Goal: Task Accomplishment & Management: Manage account settings

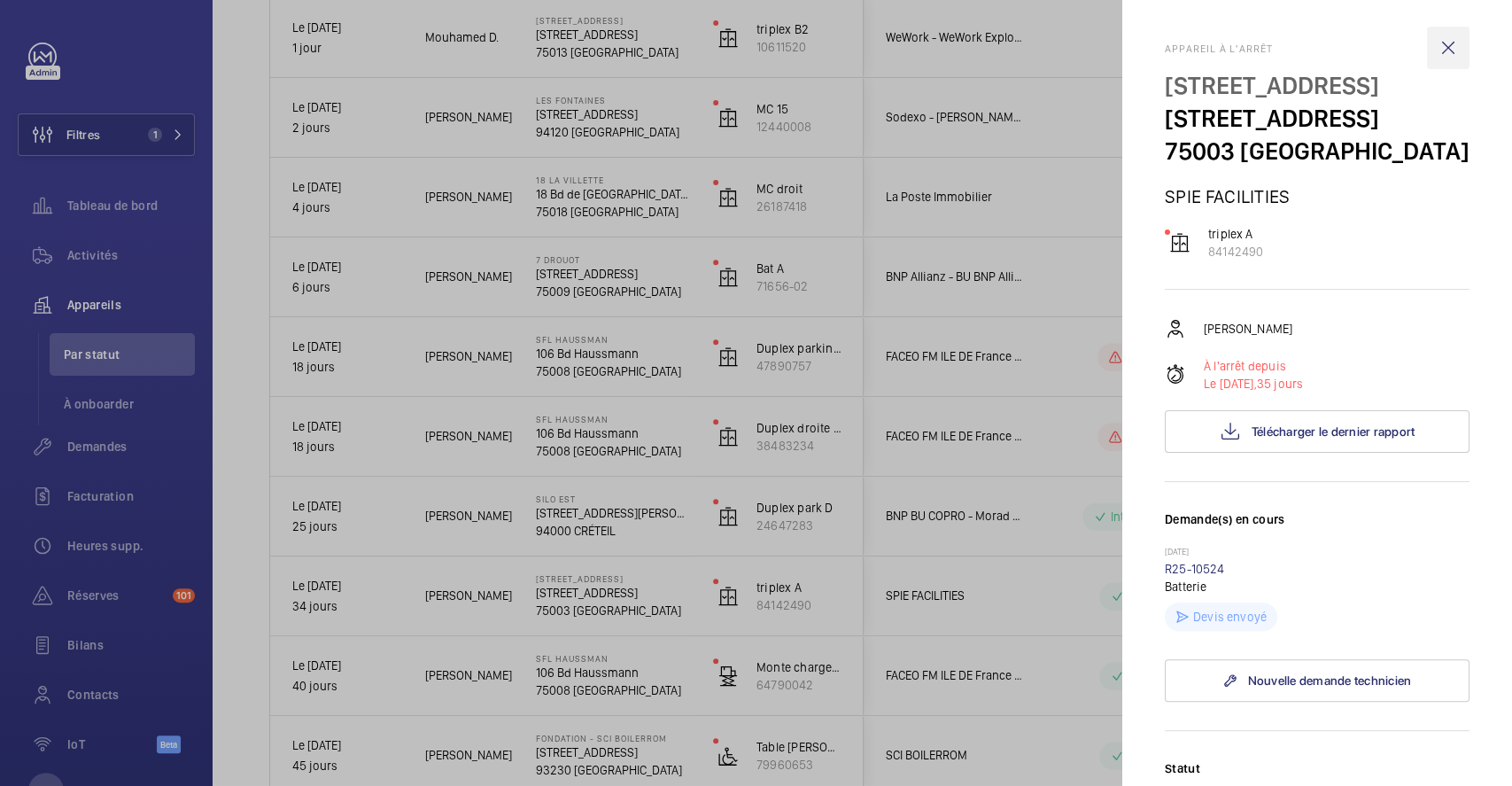
click at [1443, 46] on wm-front-icon-button at bounding box center [1448, 47] width 43 height 43
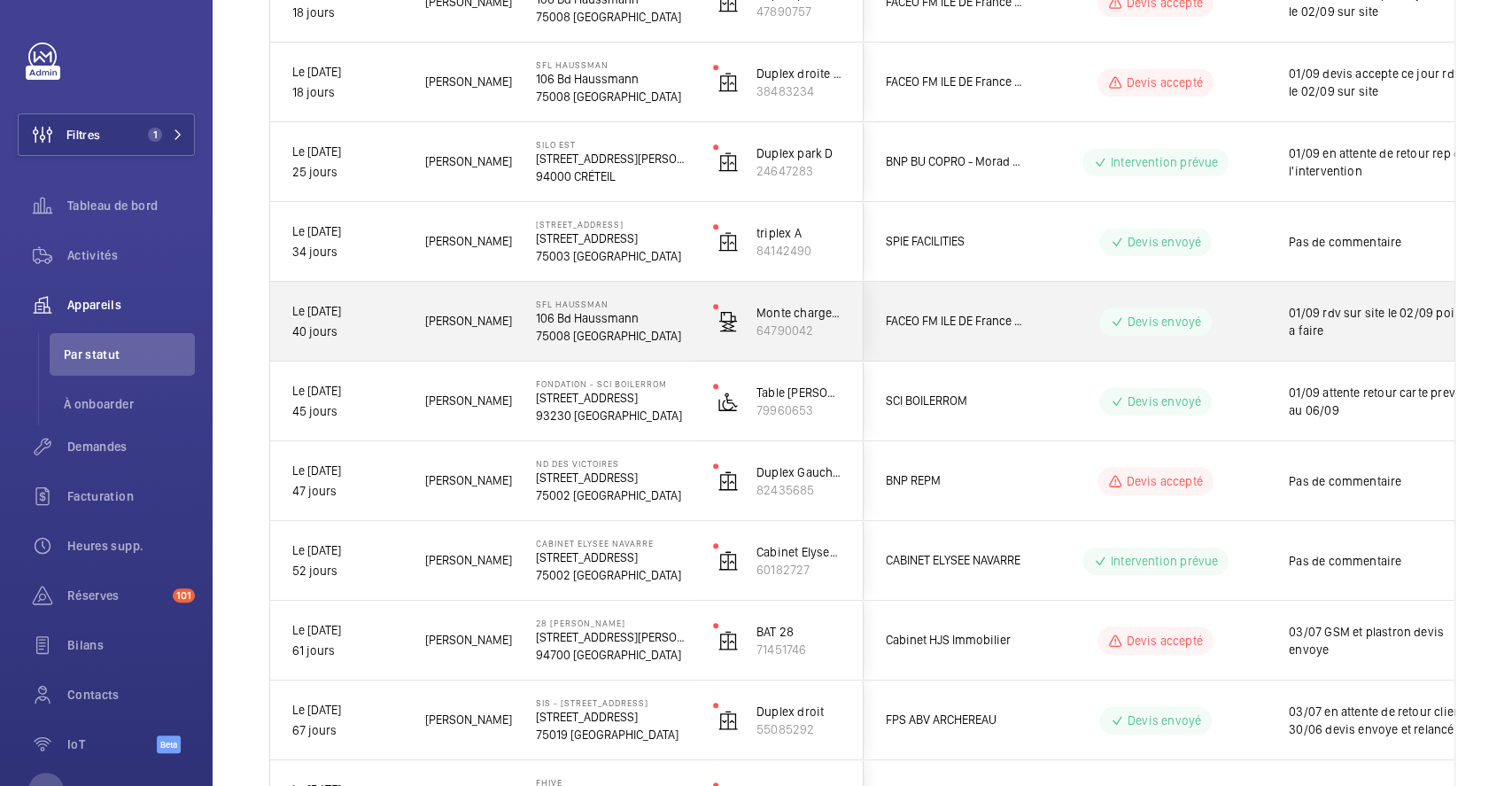
scroll to position [919, 0]
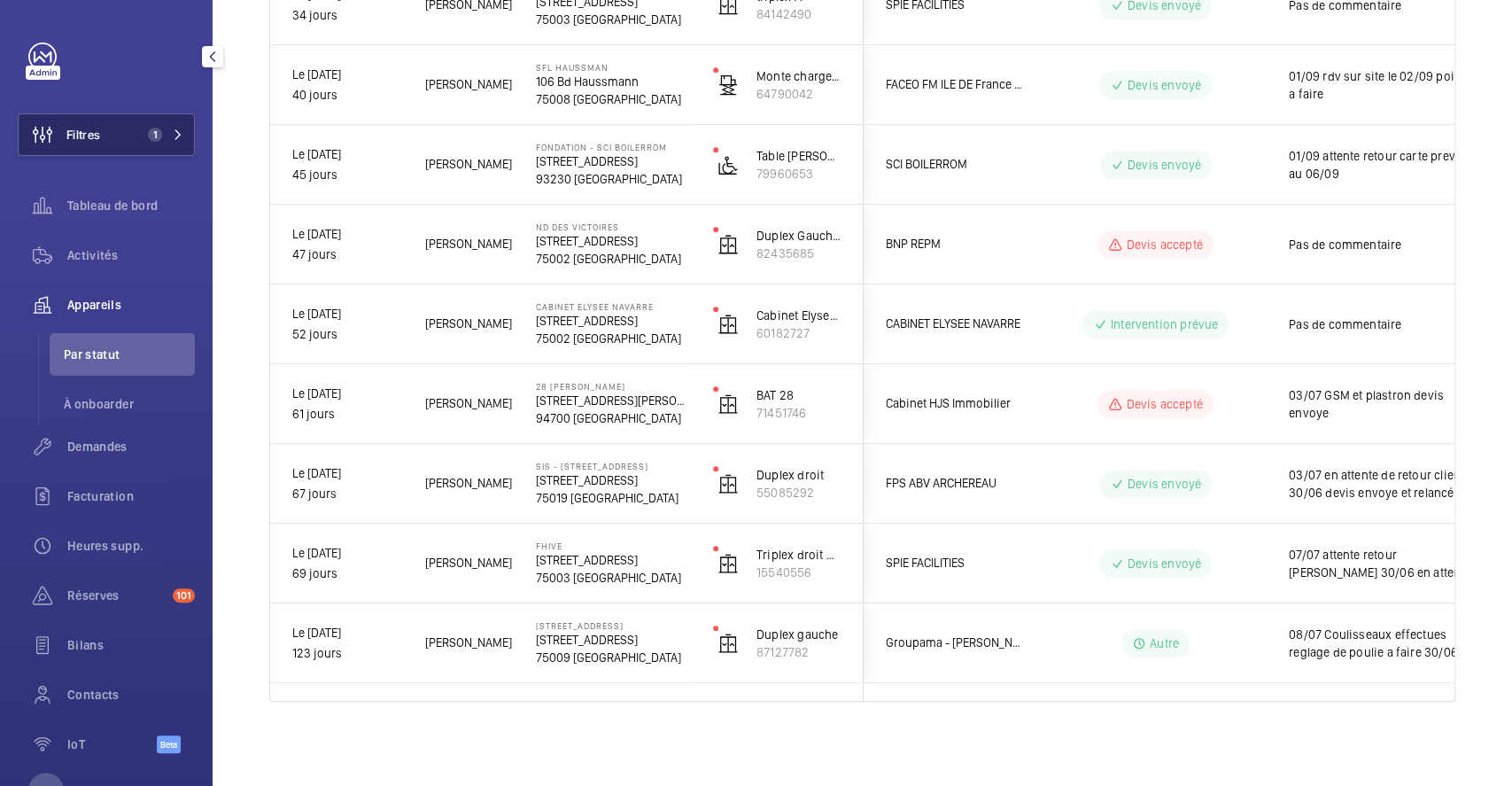
click at [127, 134] on button "Filtres 1" at bounding box center [106, 134] width 177 height 43
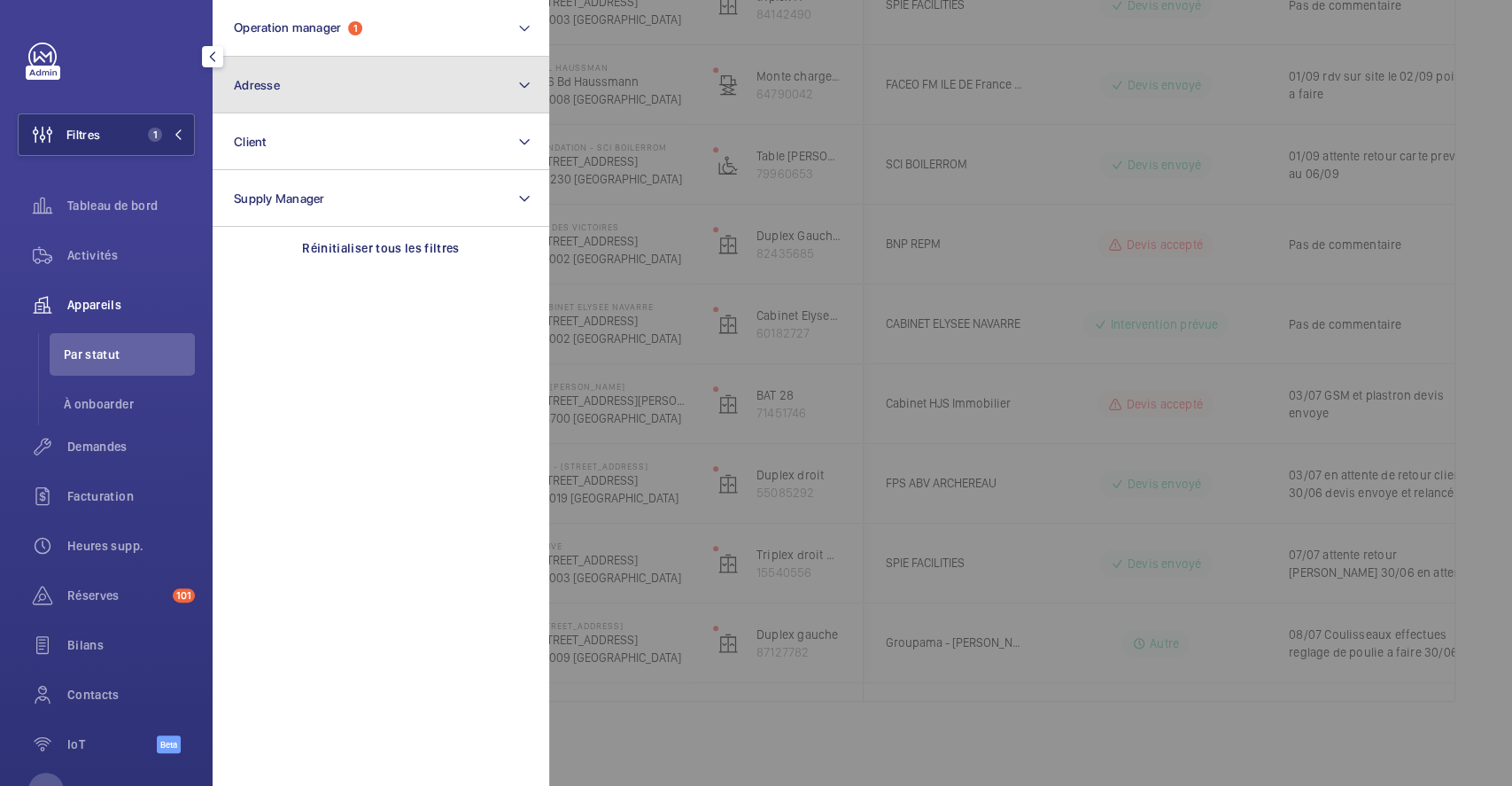
click at [300, 89] on button "Adresse" at bounding box center [380, 85] width 336 height 57
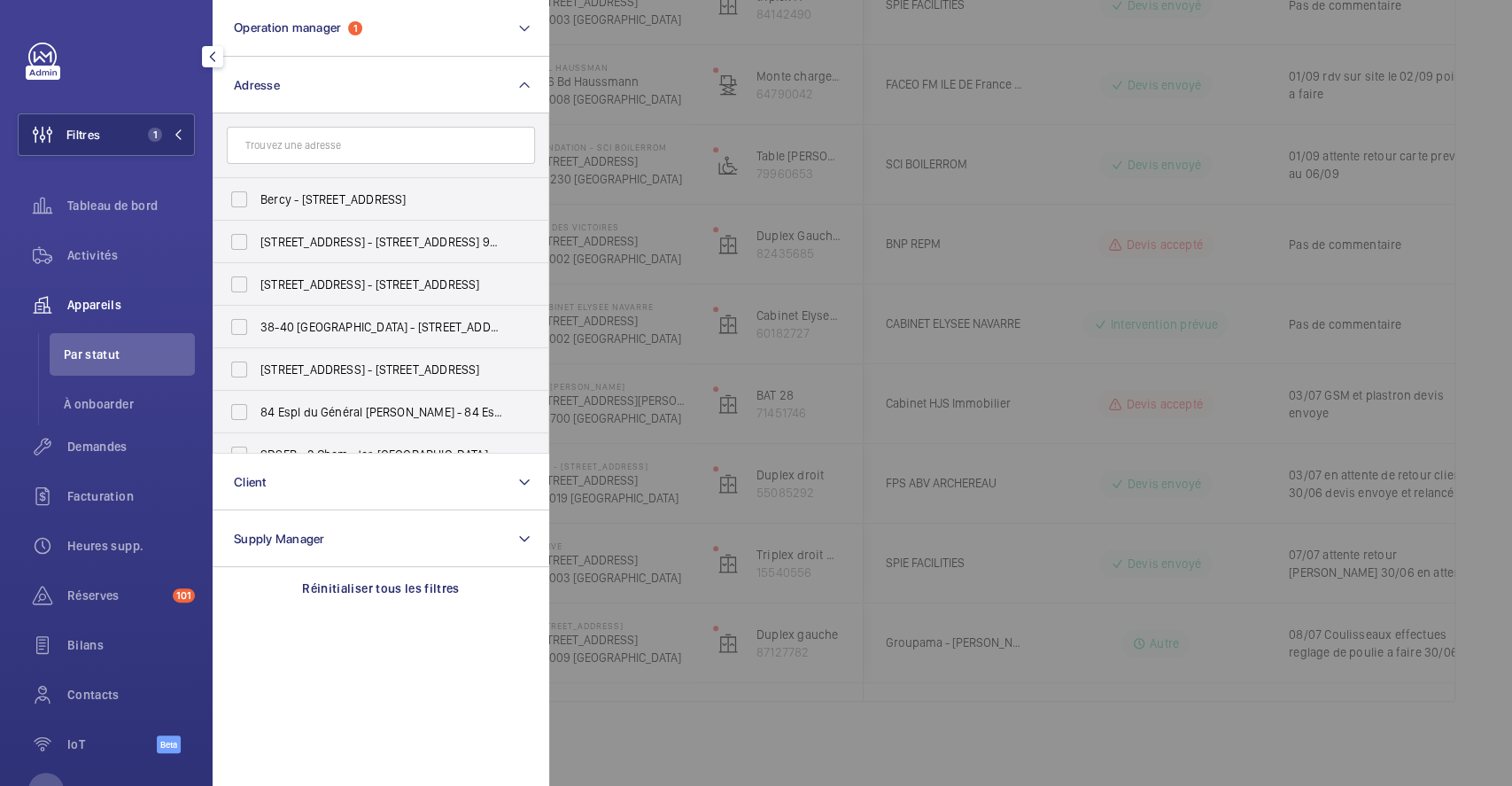
click at [318, 145] on input "text" at bounding box center [380, 145] width 308 height 37
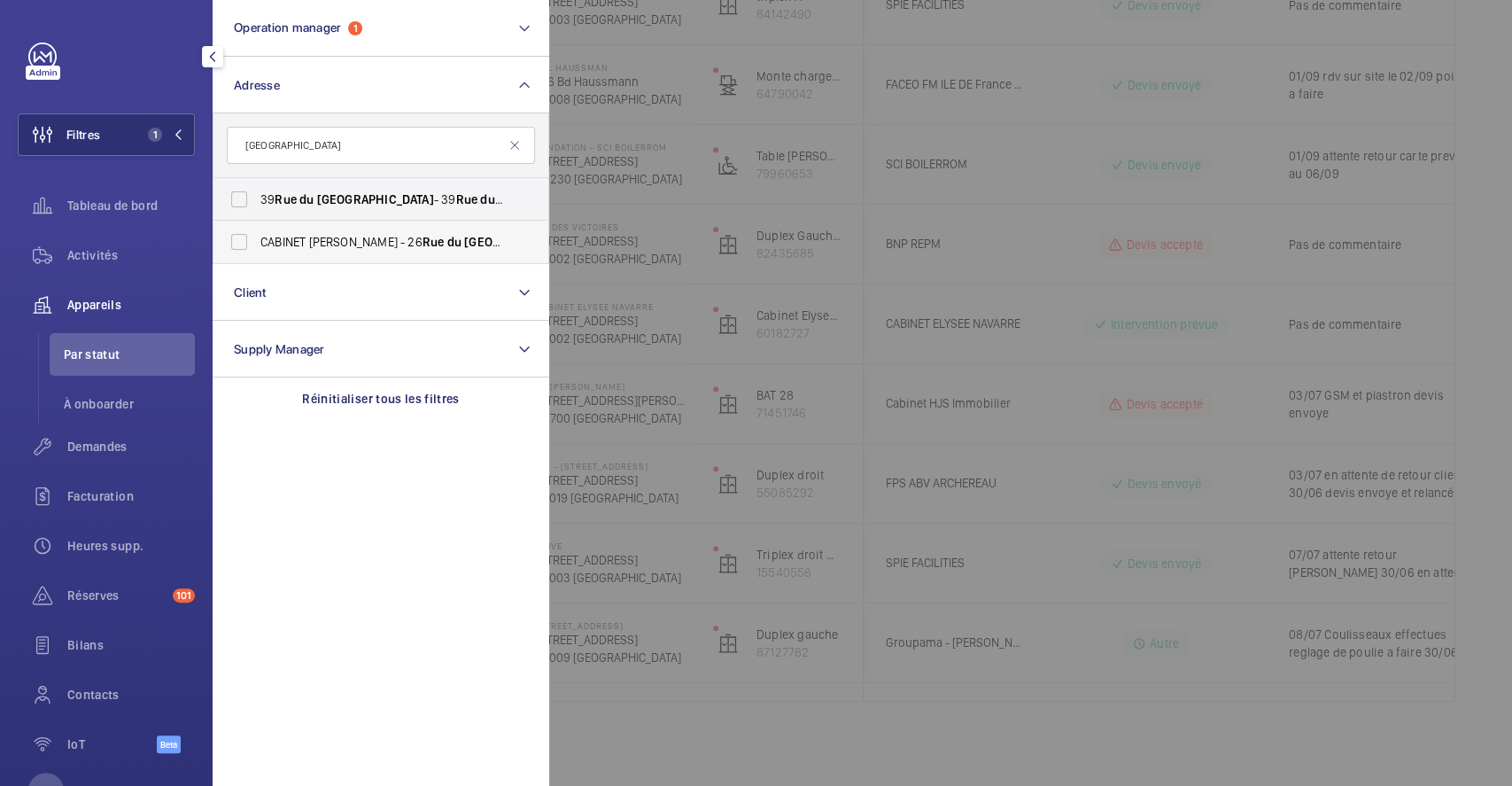
type input "rue du caire"
click at [233, 242] on label "CABINET ELYSEE NAVARRE - 26 Rue du Caire , PARIS 75002" at bounding box center [366, 241] width 308 height 43
click at [233, 242] on input "CABINET ELYSEE NAVARRE - 26 Rue du Caire , PARIS 75002" at bounding box center [239, 241] width 35 height 35
checkbox input "true"
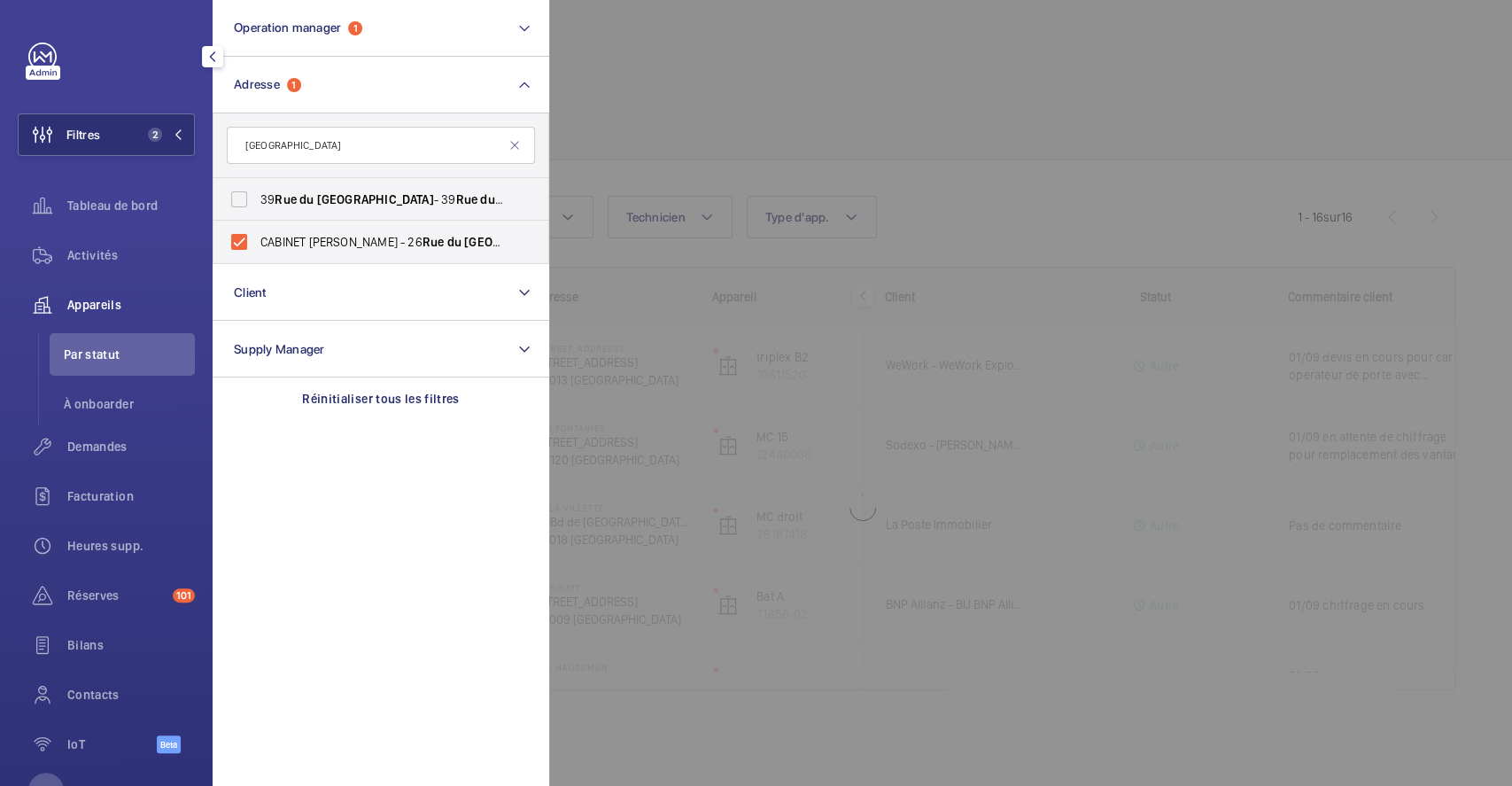
click at [788, 69] on div at bounding box center [1305, 393] width 1512 height 786
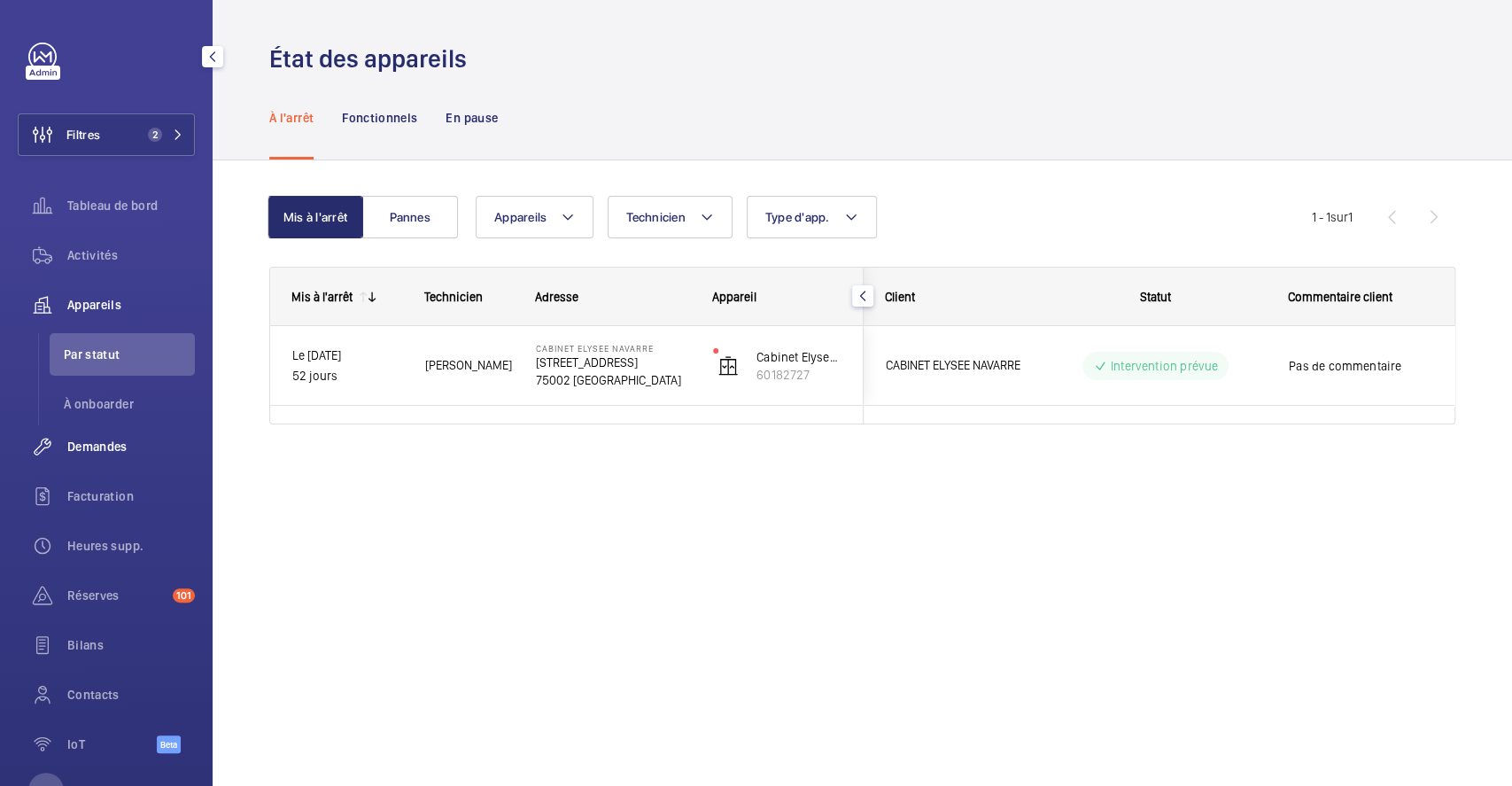
click at [111, 446] on span "Demandes" at bounding box center [131, 446] width 128 height 18
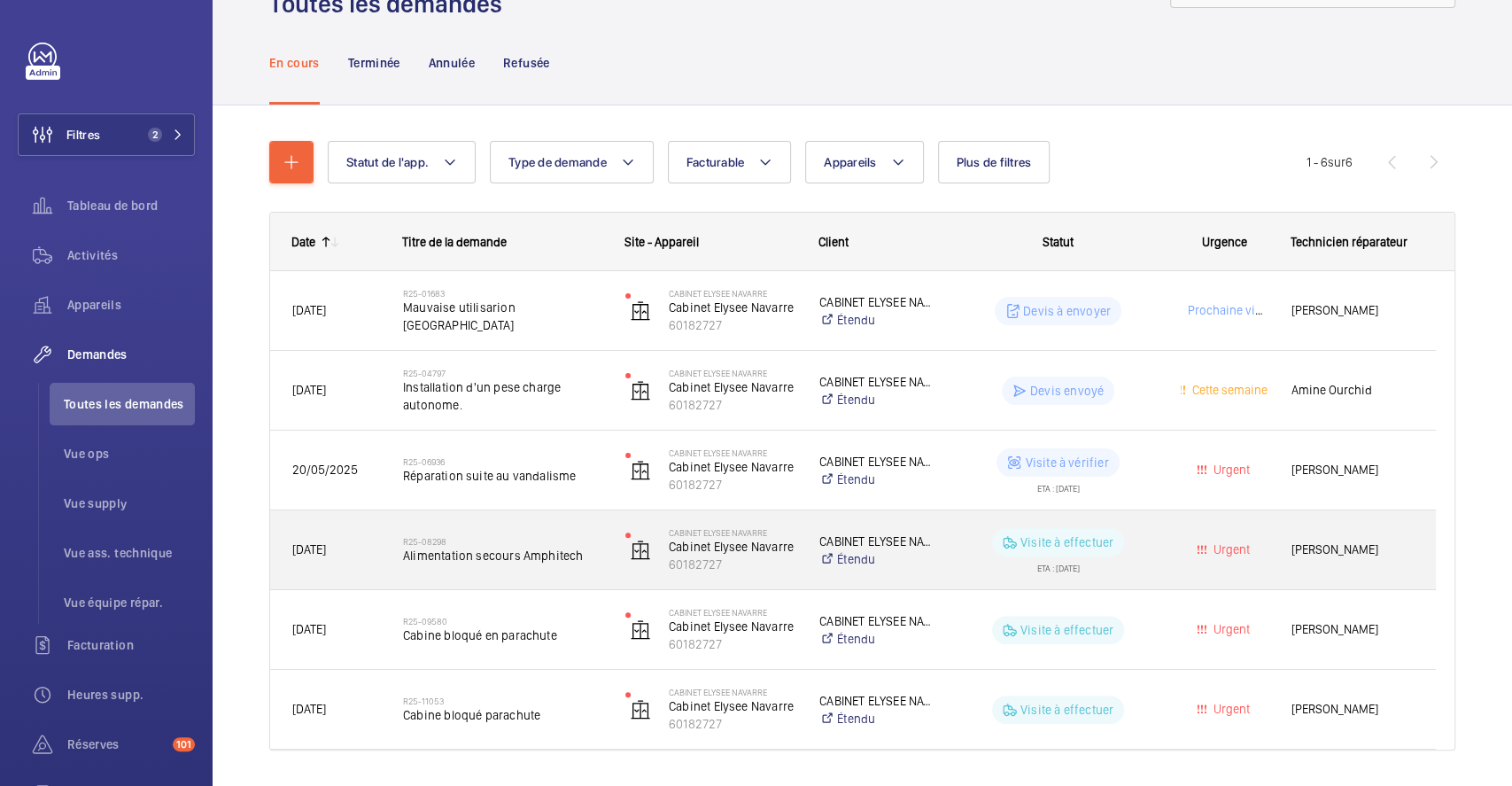
scroll to position [128, 0]
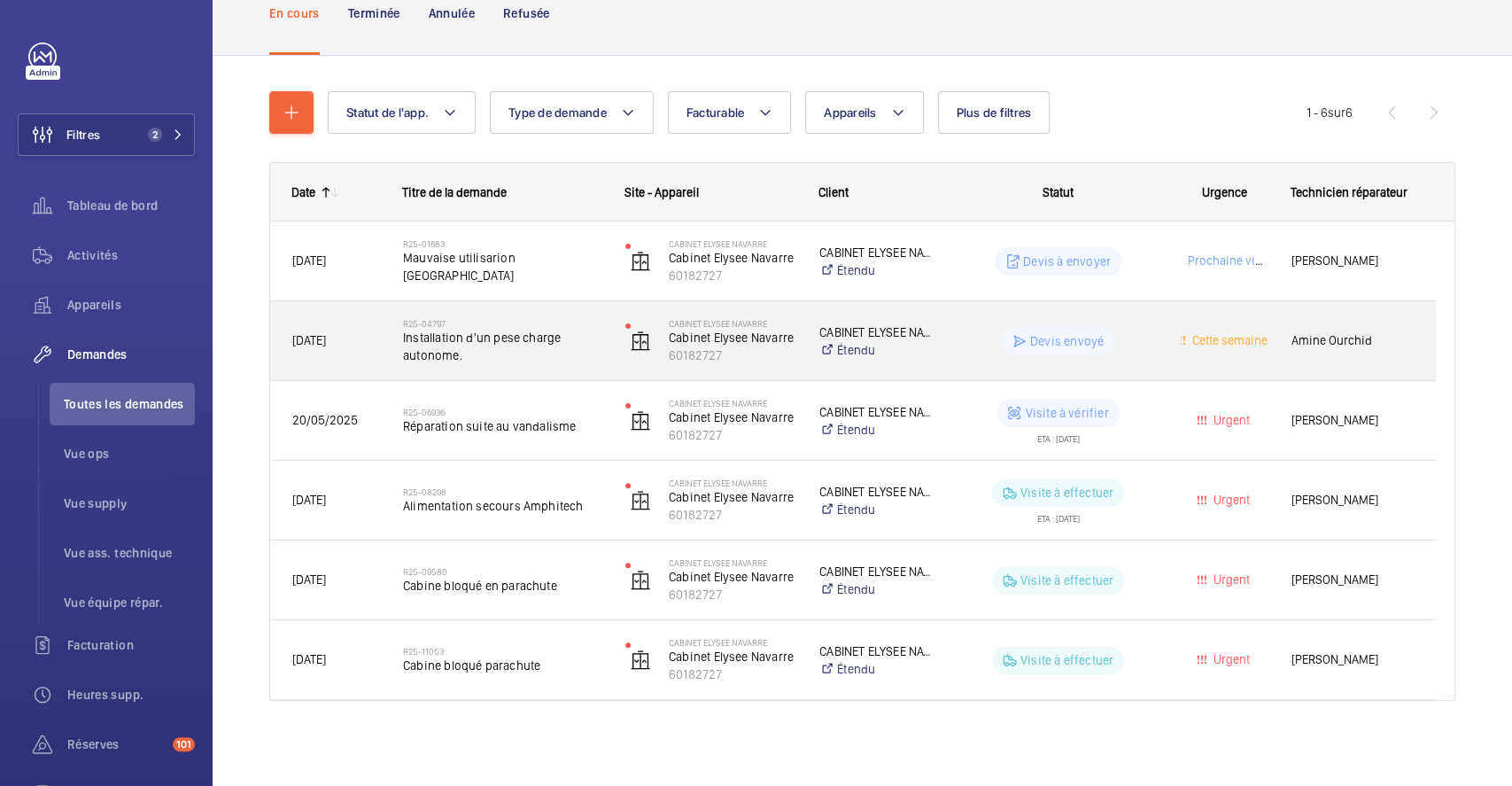
click at [584, 357] on span "Installation d'un pese charge autonome." at bounding box center [503, 346] width 199 height 35
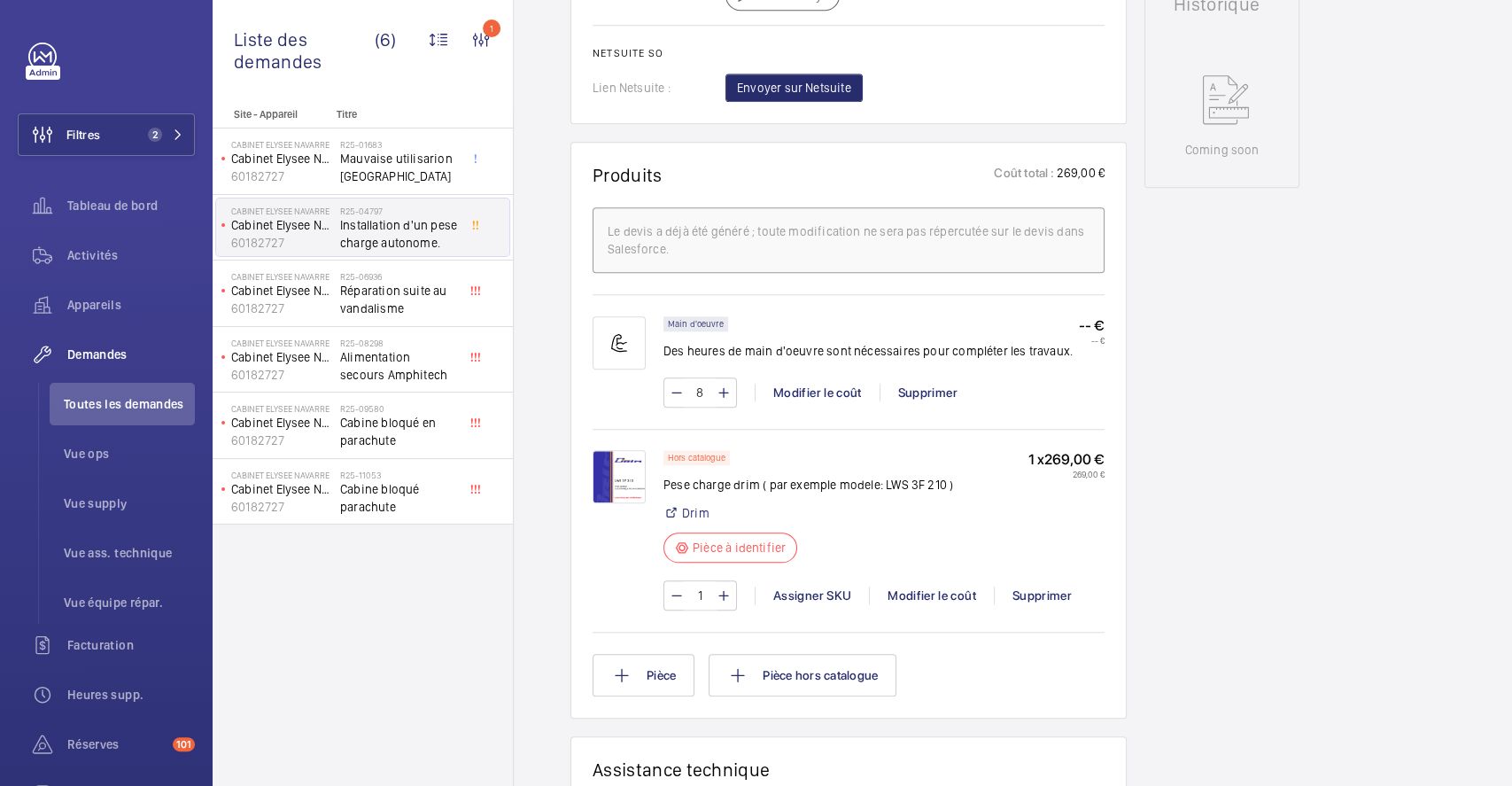
scroll to position [944, 0]
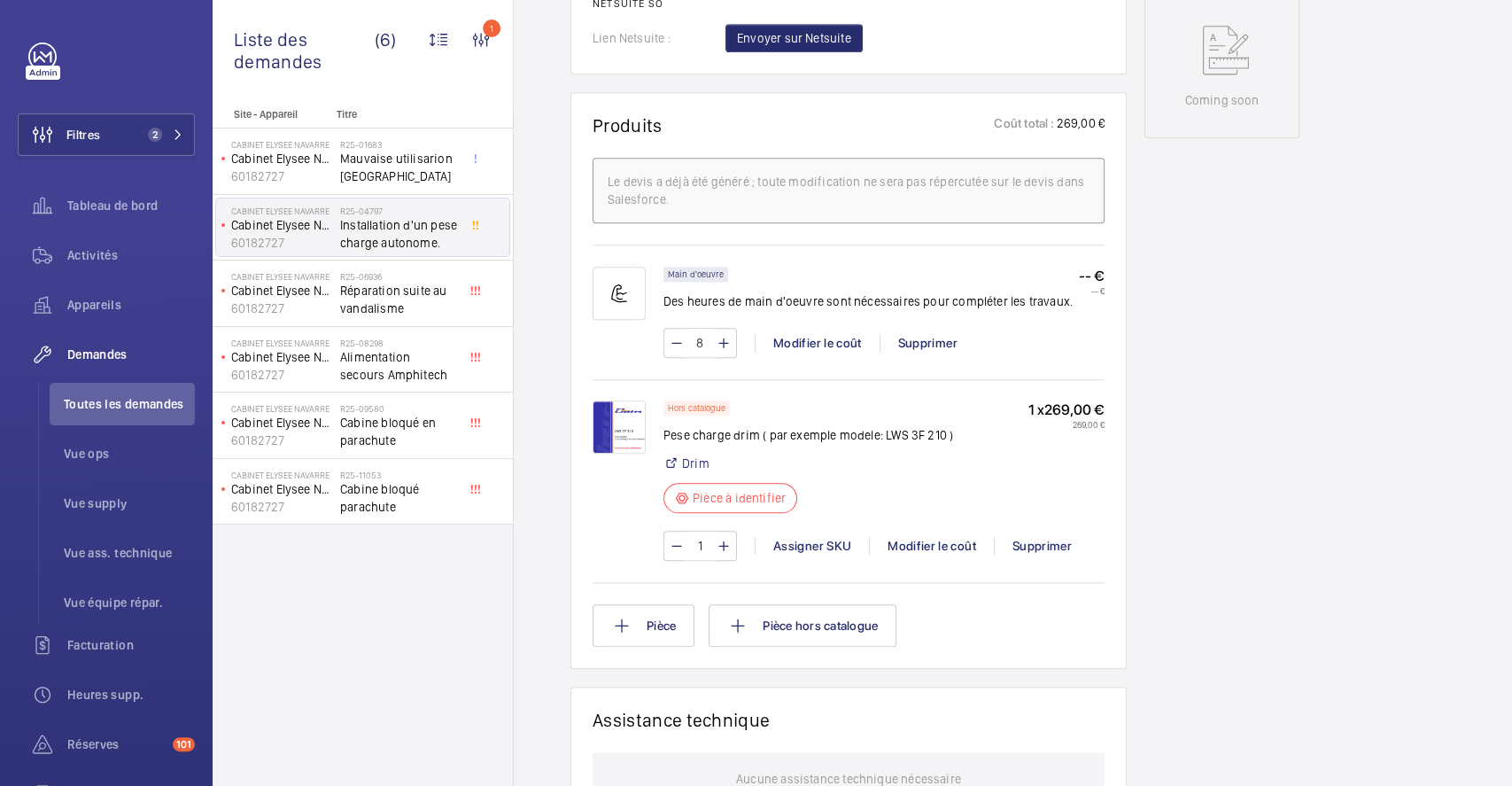
click at [638, 436] on img at bounding box center [619, 427] width 53 height 53
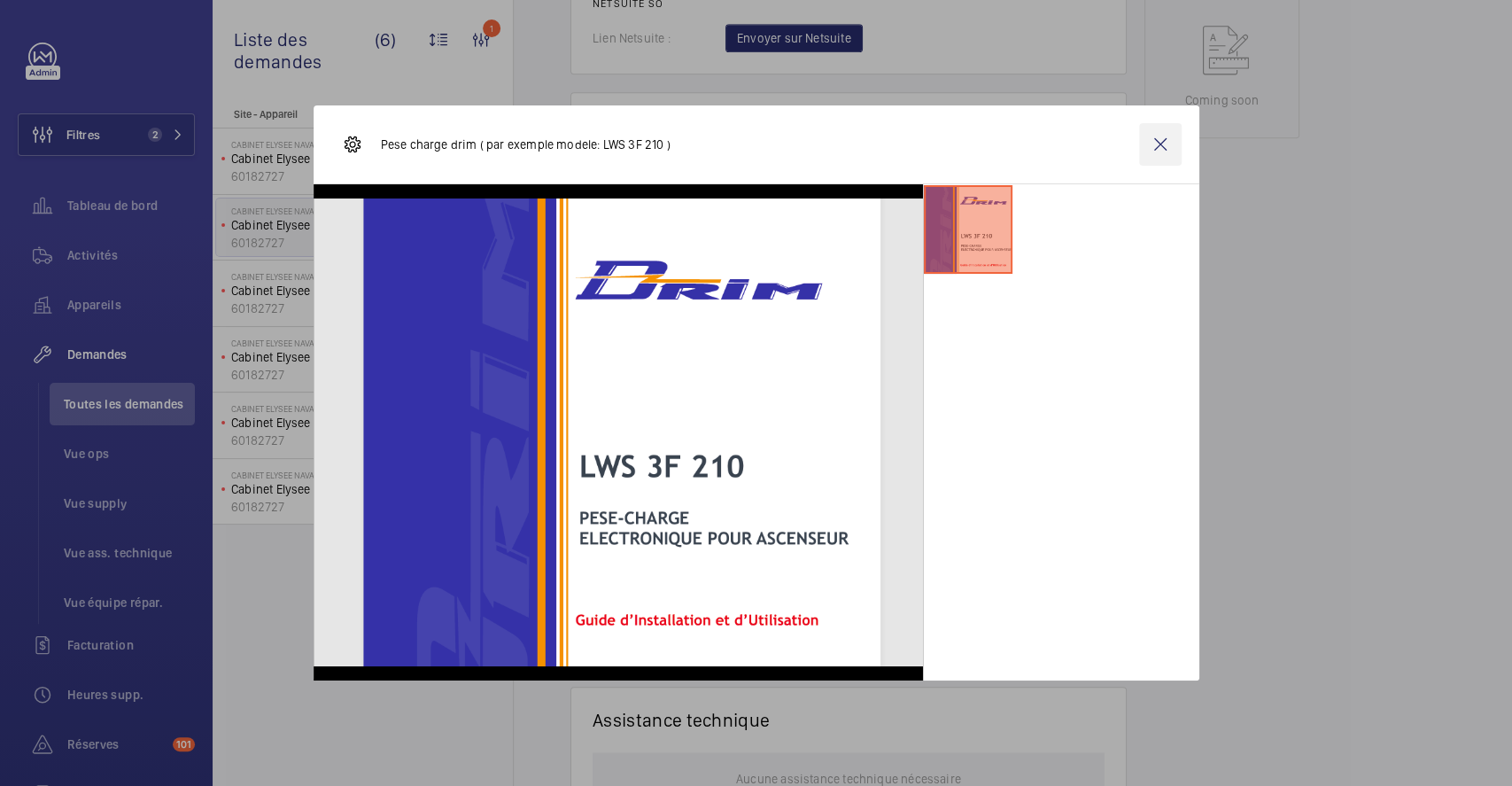
click at [1162, 144] on wm-front-icon-button at bounding box center [1160, 144] width 43 height 43
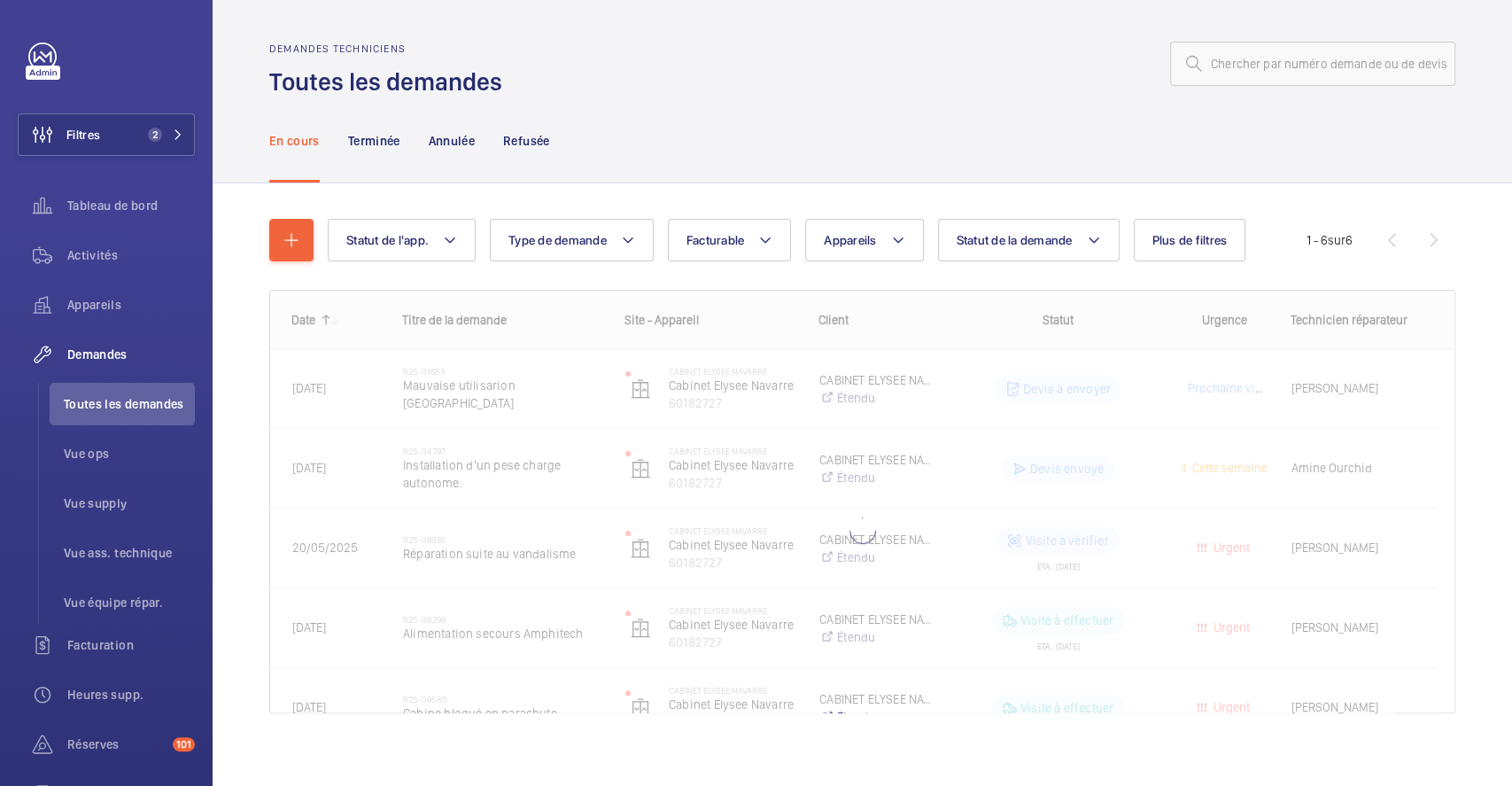
click at [394, 140] on p "Terminée" at bounding box center [374, 140] width 52 height 18
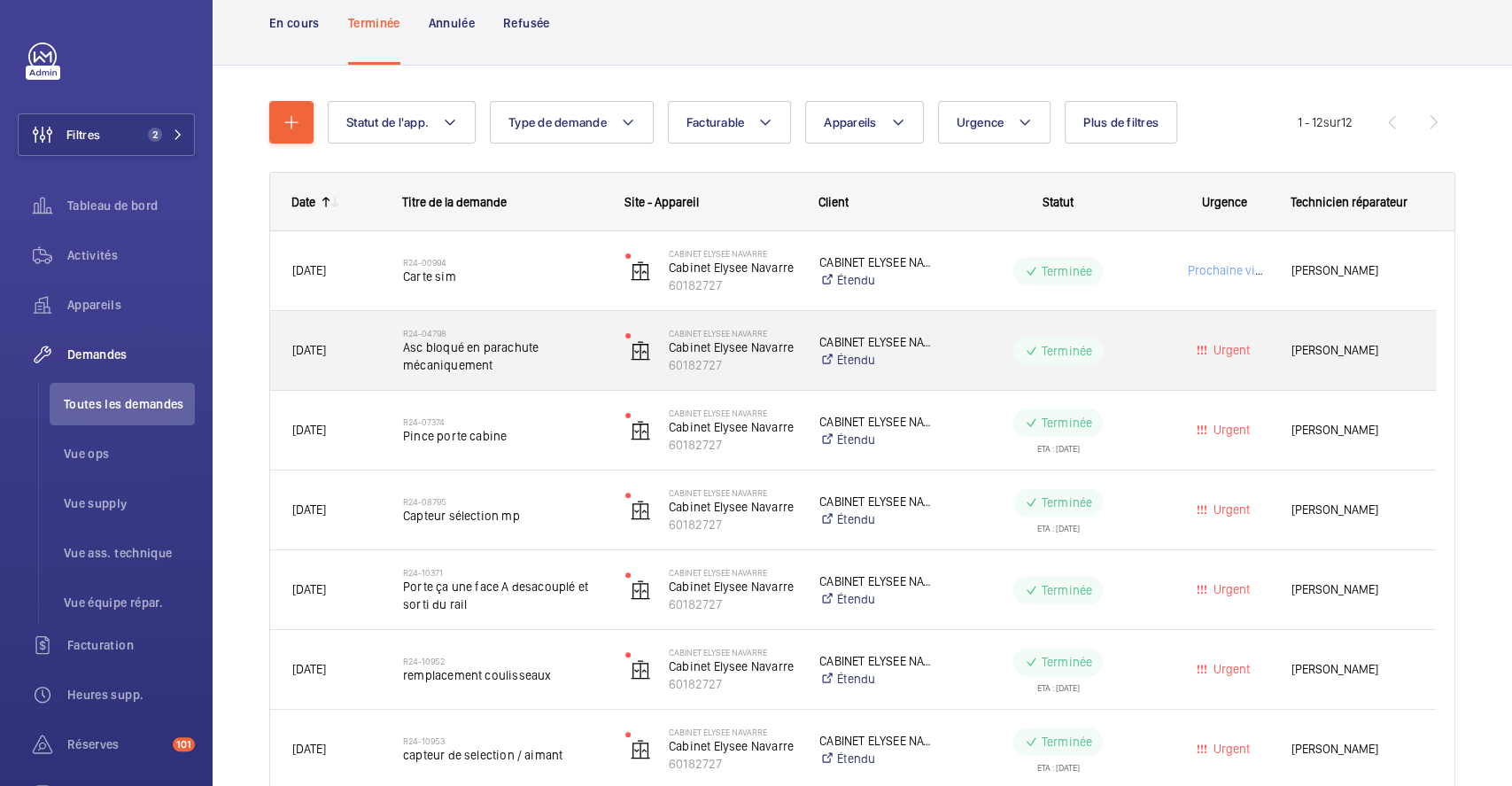
scroll to position [236, 0]
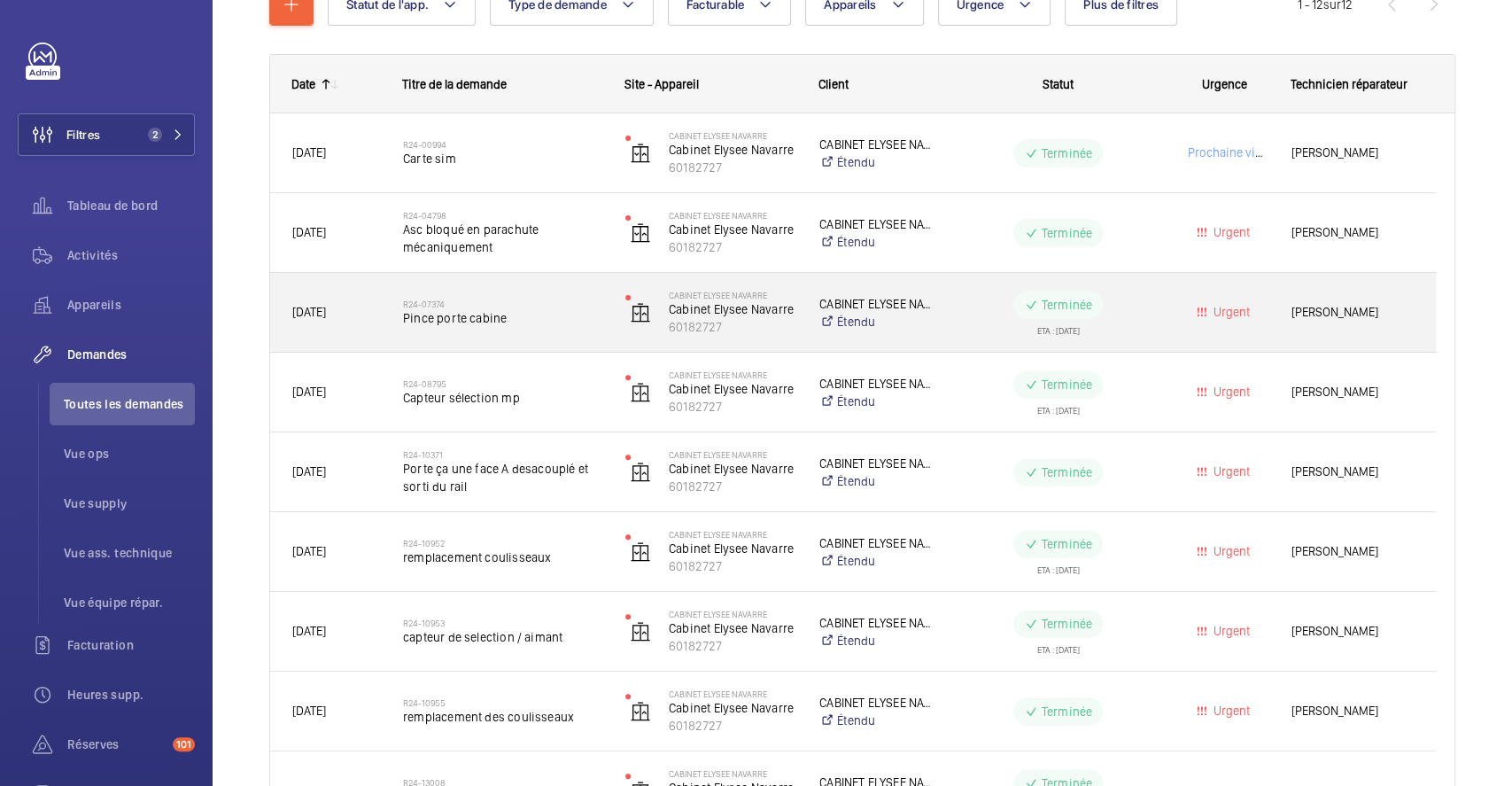
click at [581, 340] on div "R24-07374 Pince porte cabine" at bounding box center [491, 313] width 221 height 80
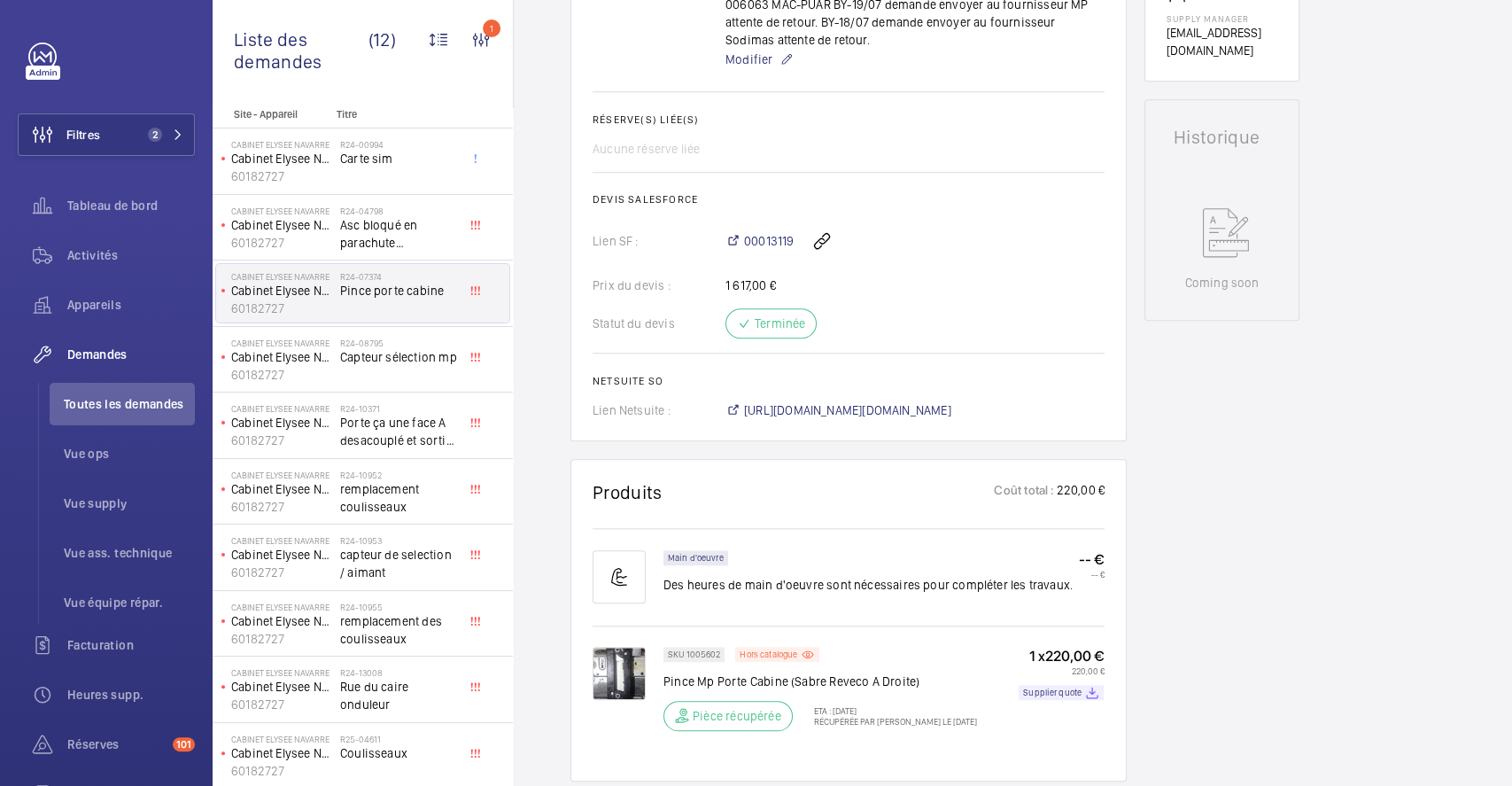
scroll to position [760, 0]
click at [623, 665] on img at bounding box center [619, 674] width 53 height 53
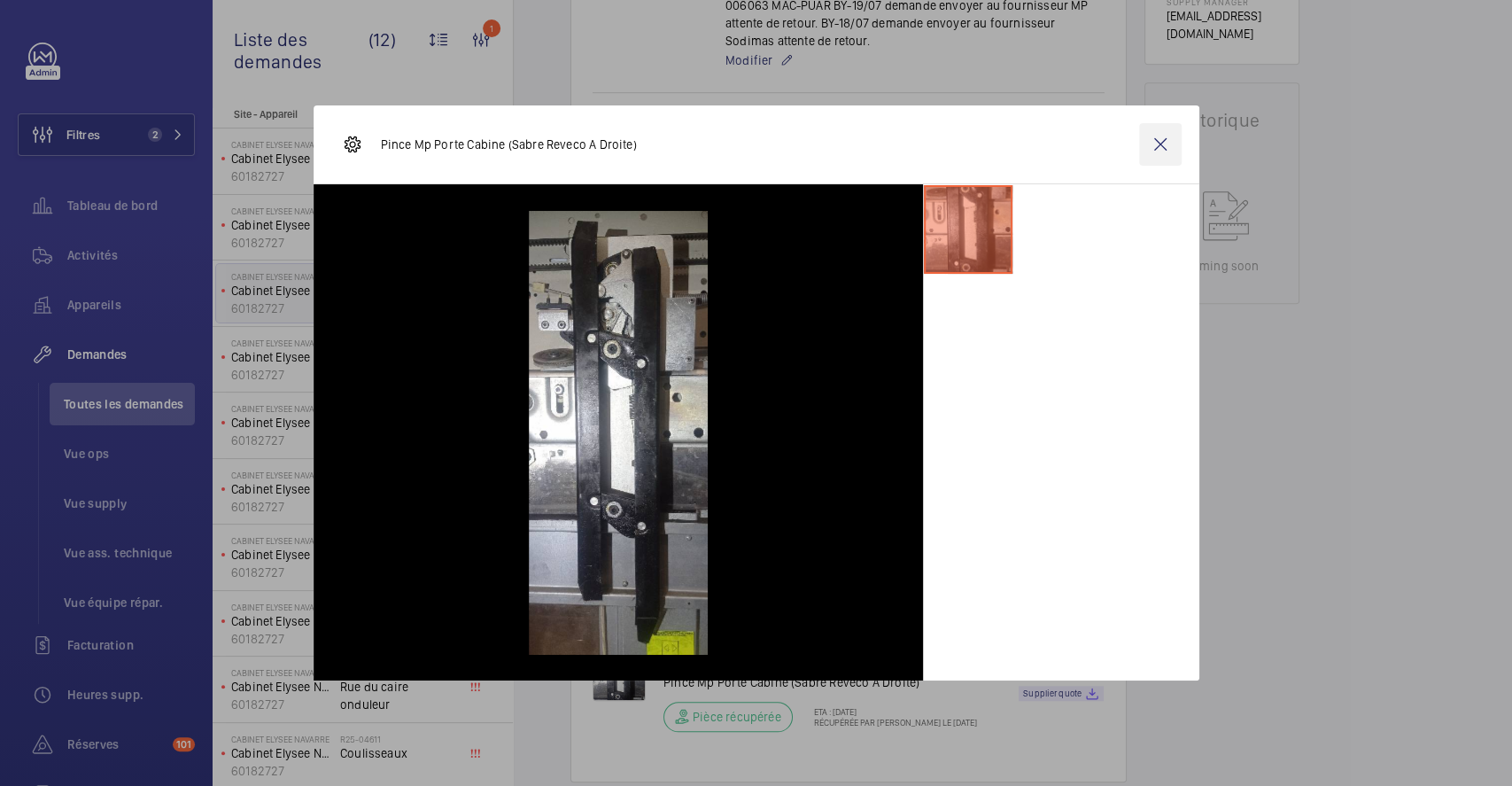
click at [1171, 139] on wm-front-icon-button at bounding box center [1160, 144] width 43 height 43
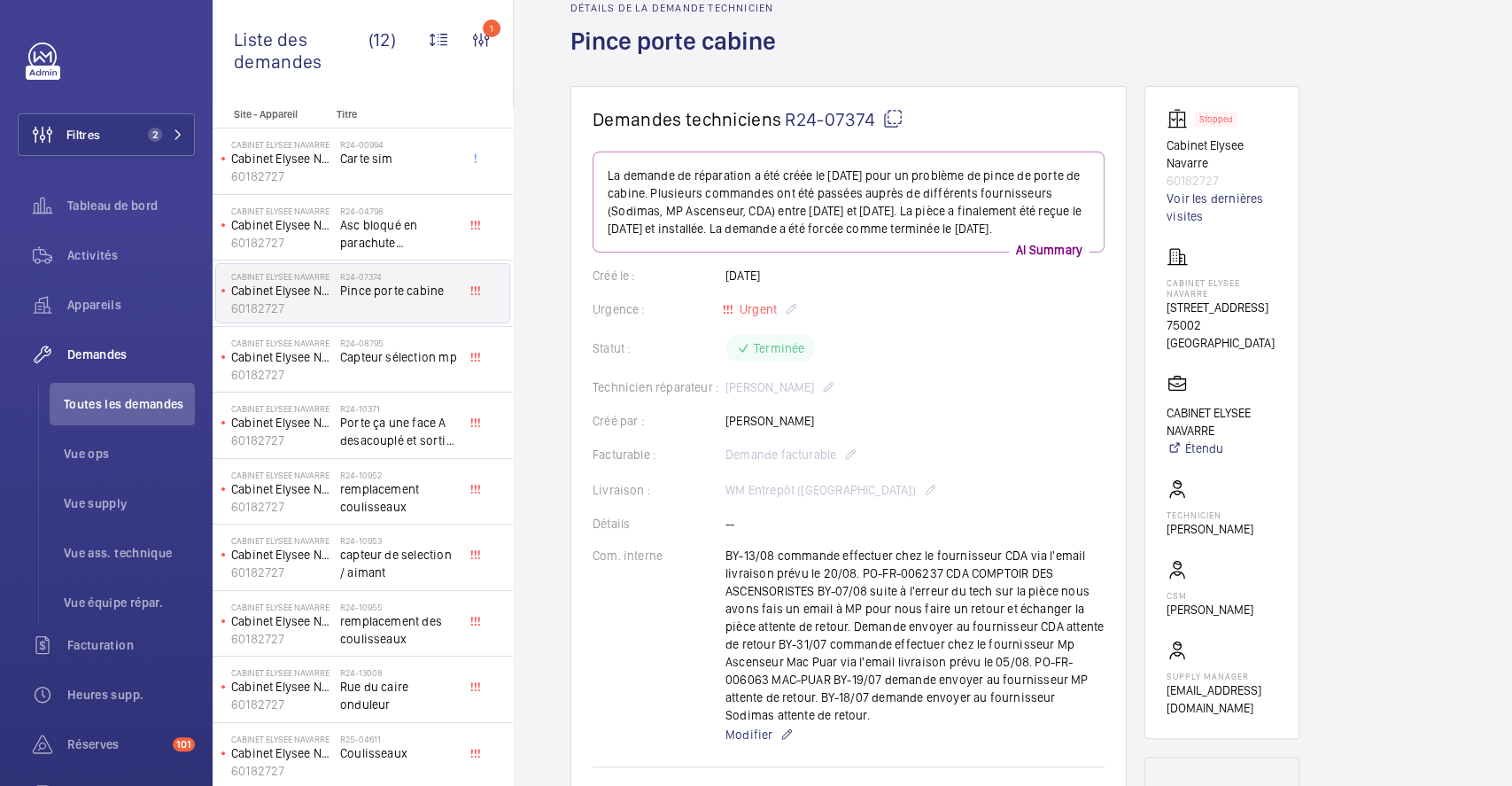
scroll to position [0, 0]
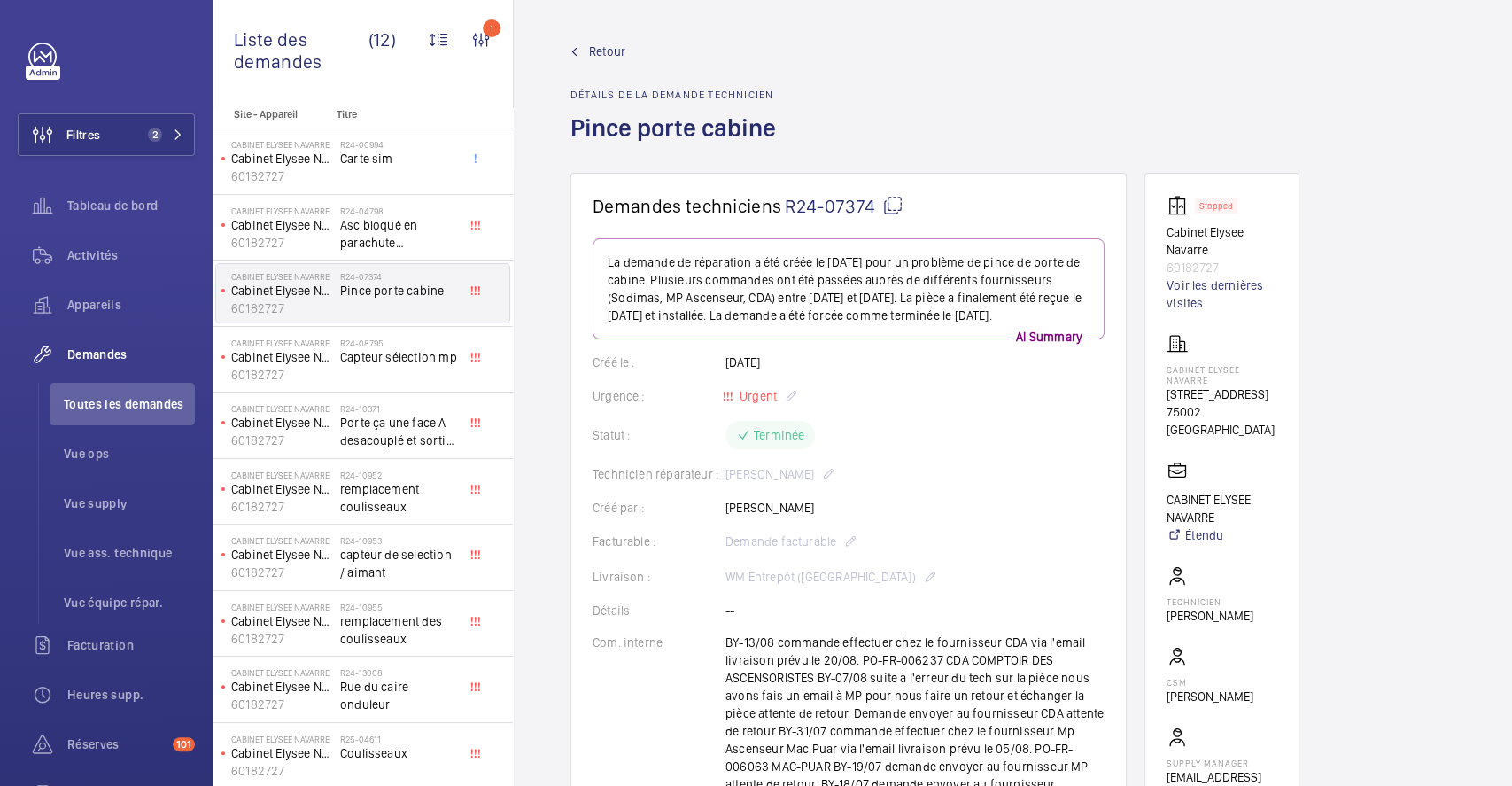
click at [596, 46] on span "Retour" at bounding box center [607, 51] width 36 height 18
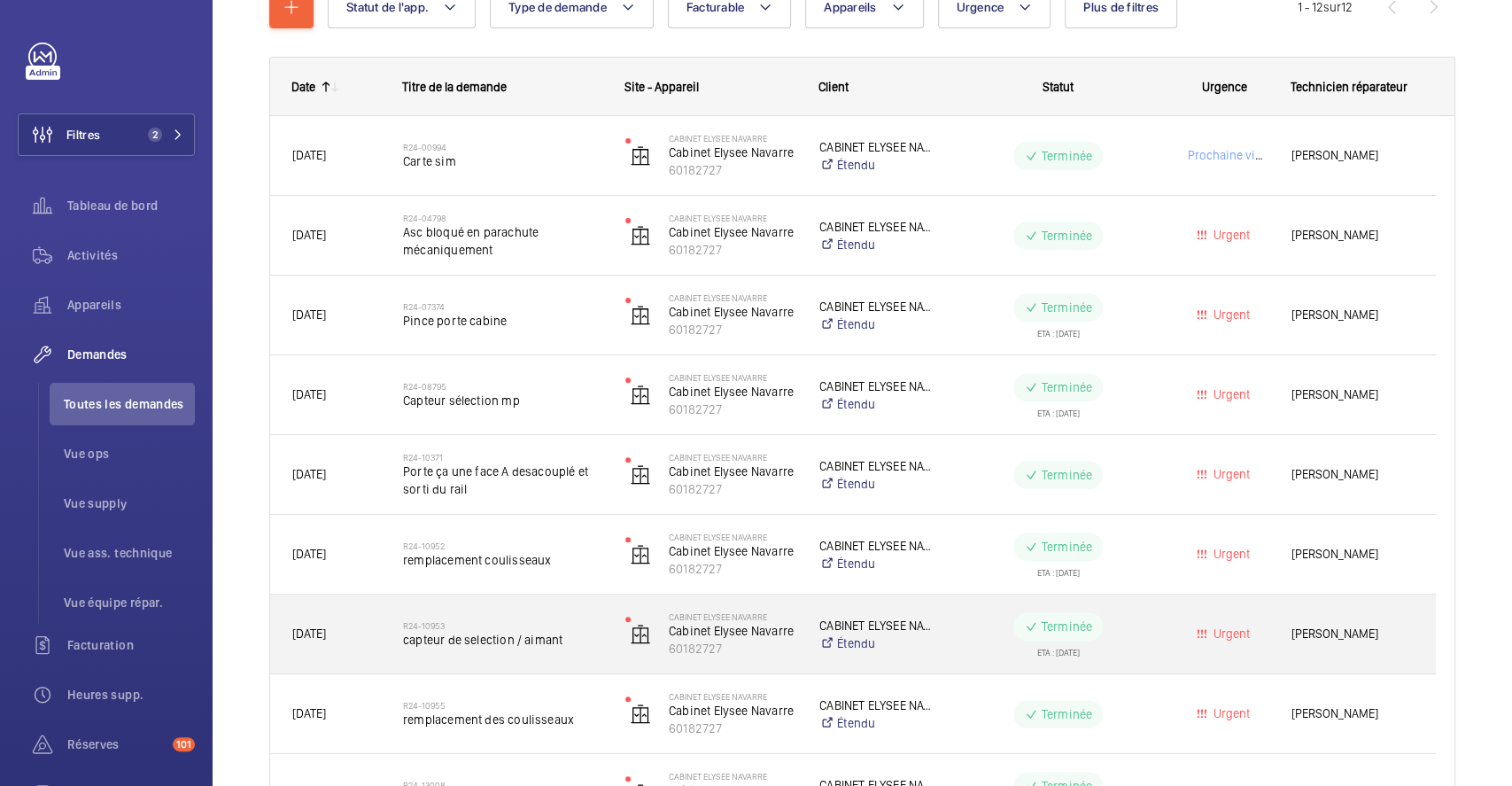
scroll to position [236, 0]
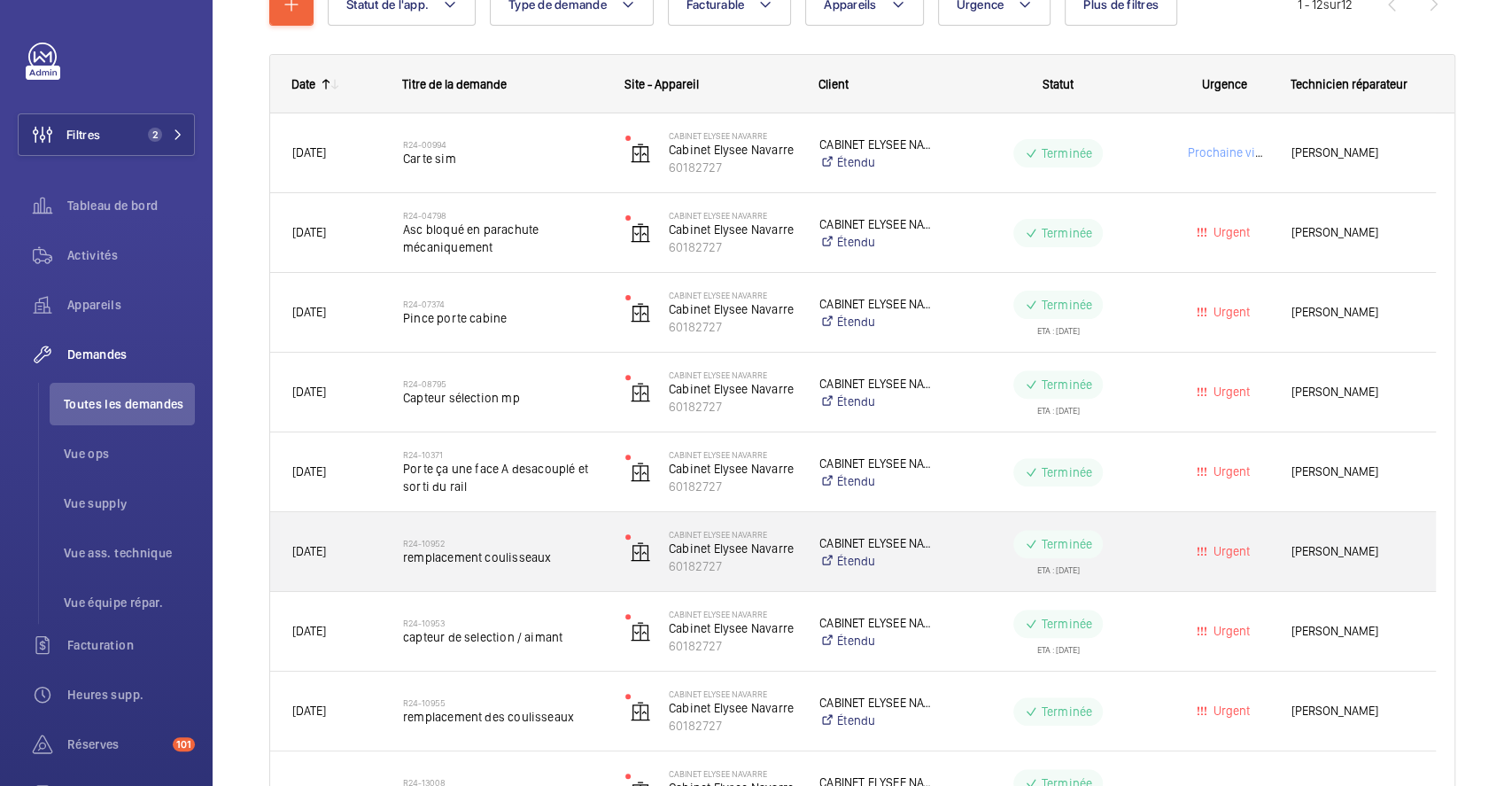
click at [581, 567] on div "R24-10952 remplacement coulisseaux" at bounding box center [503, 552] width 199 height 51
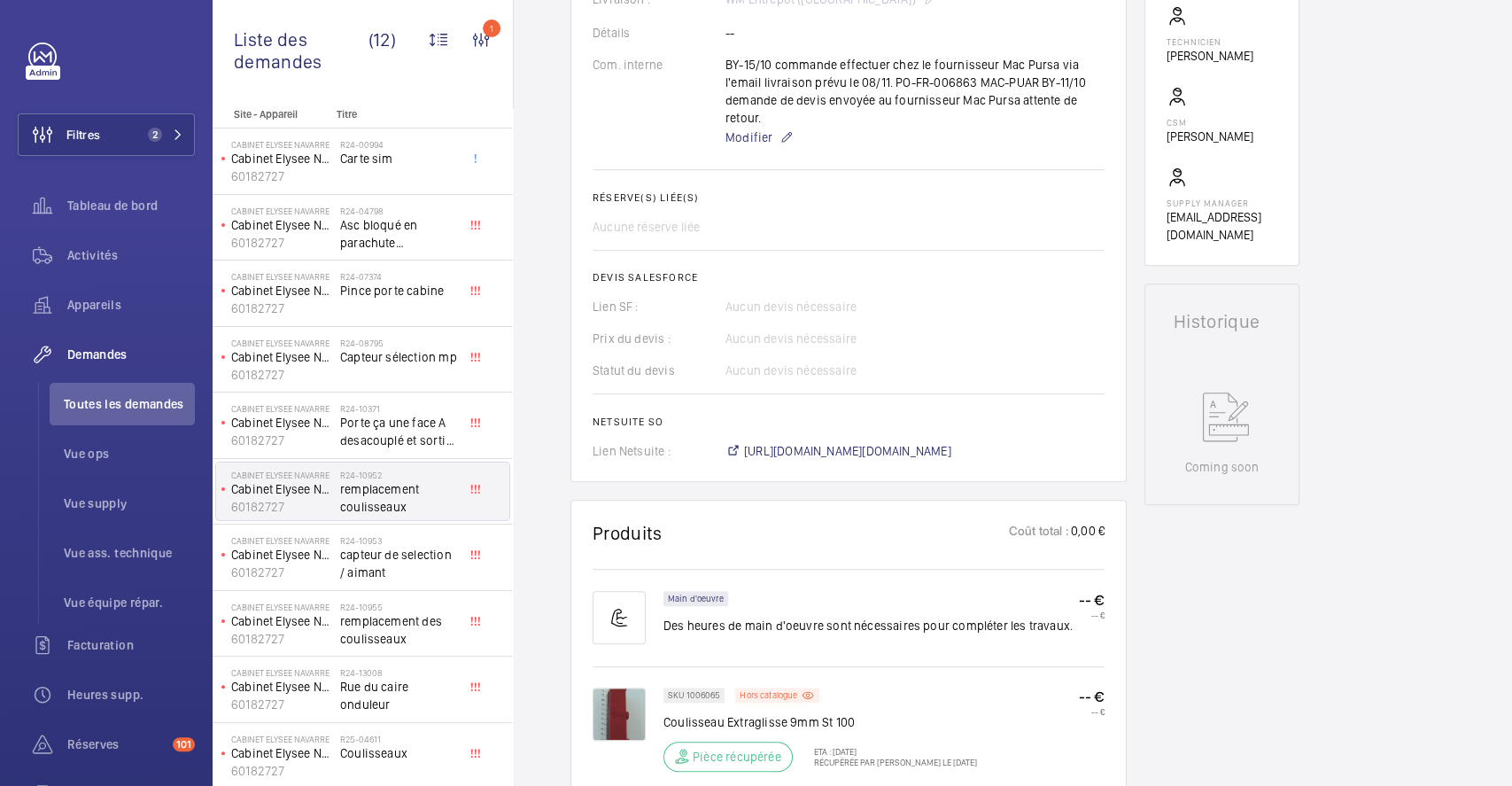
scroll to position [708, 0]
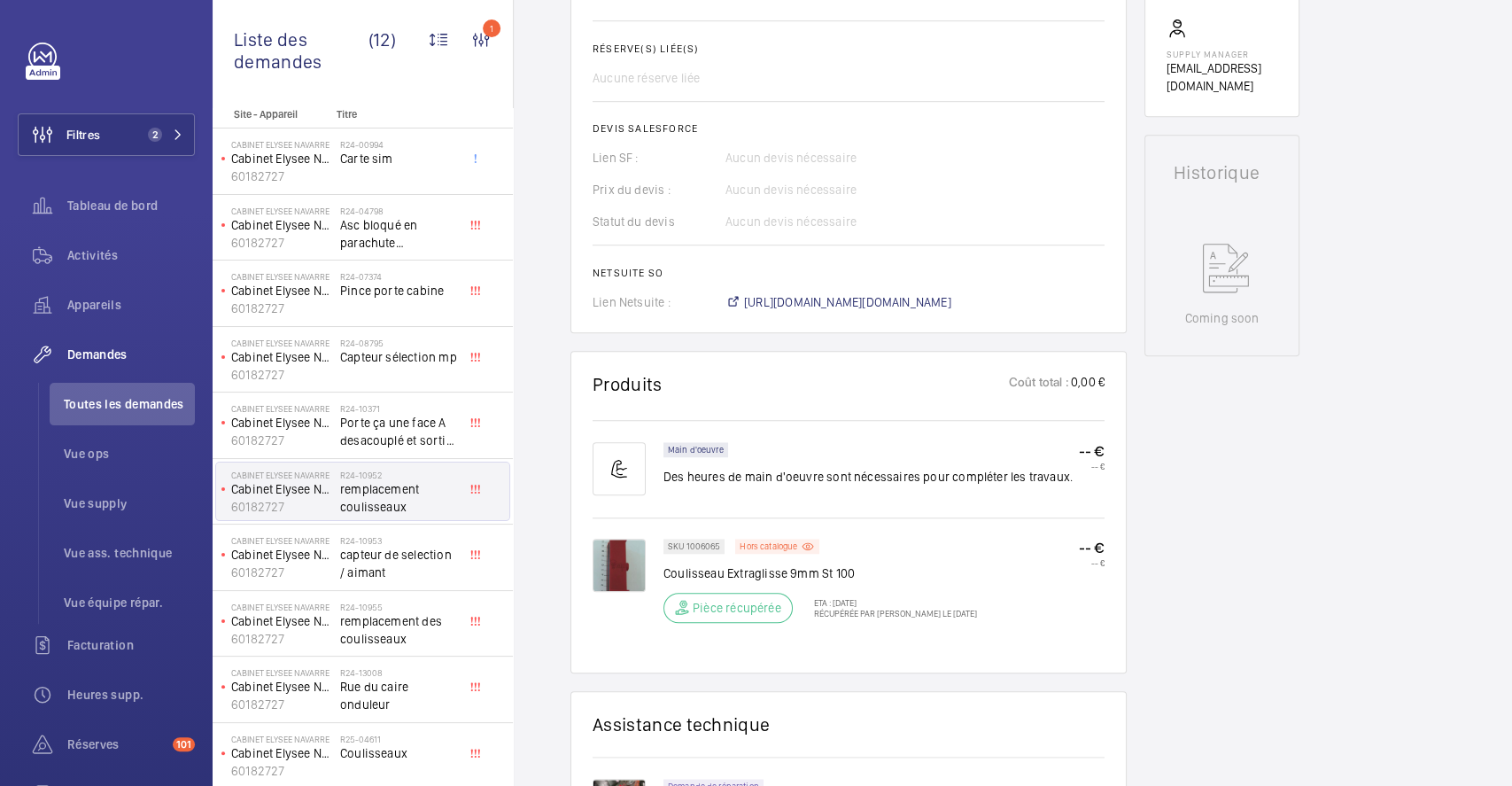
click at [629, 570] on img at bounding box center [619, 565] width 53 height 53
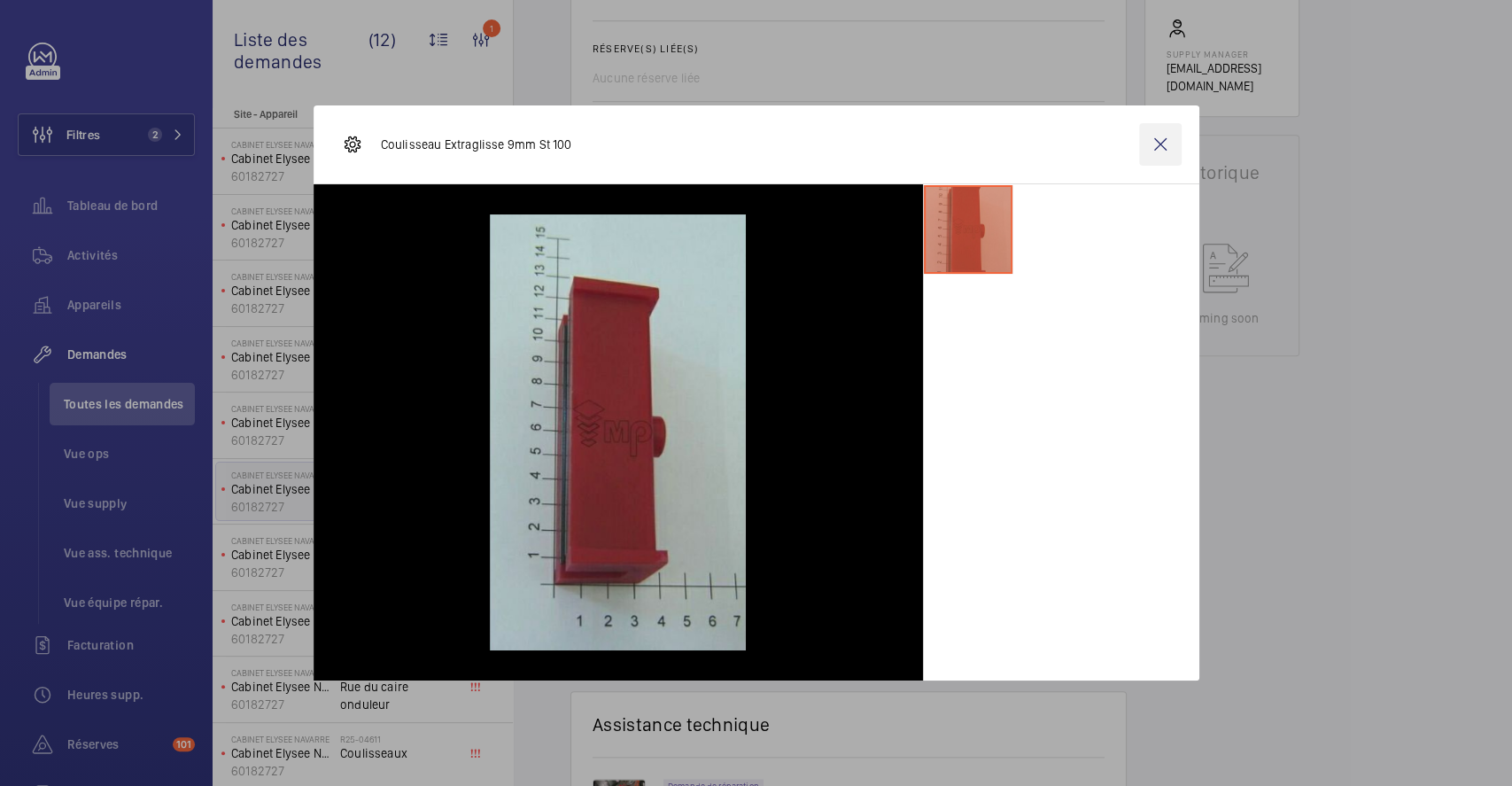
click at [1166, 145] on wm-front-icon-button at bounding box center [1160, 144] width 43 height 43
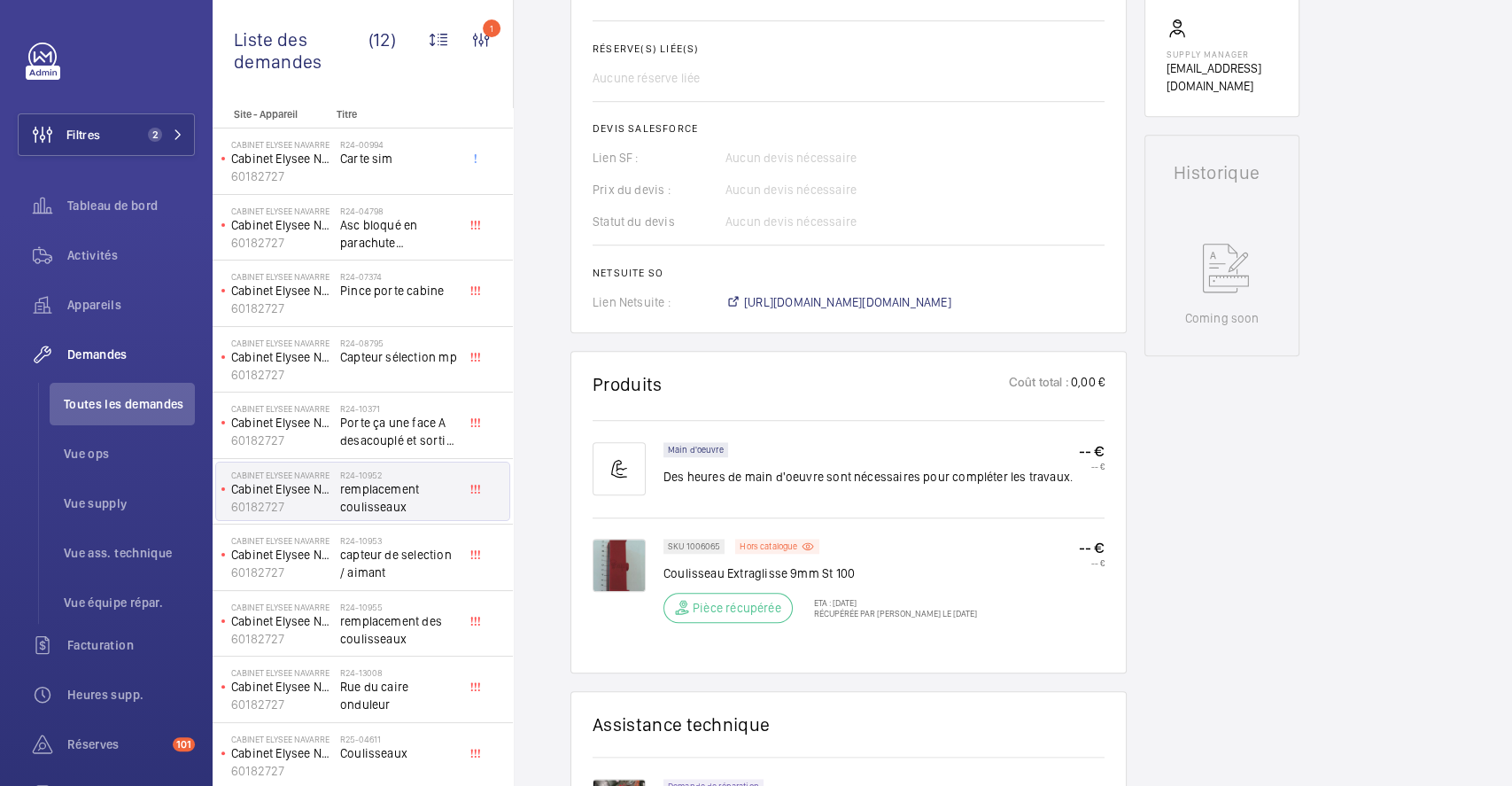
scroll to position [944, 0]
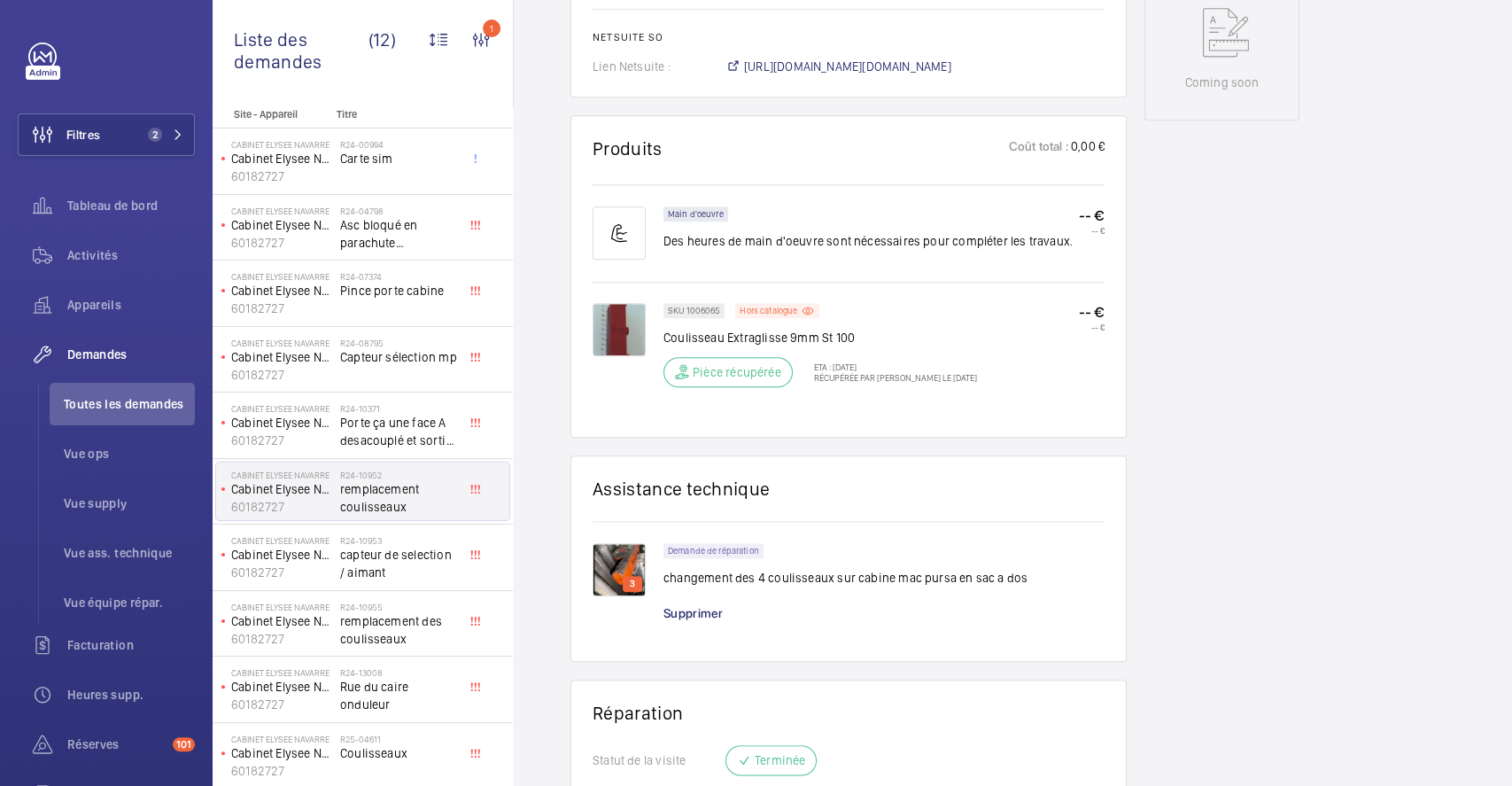
click at [598, 571] on img at bounding box center [619, 569] width 53 height 53
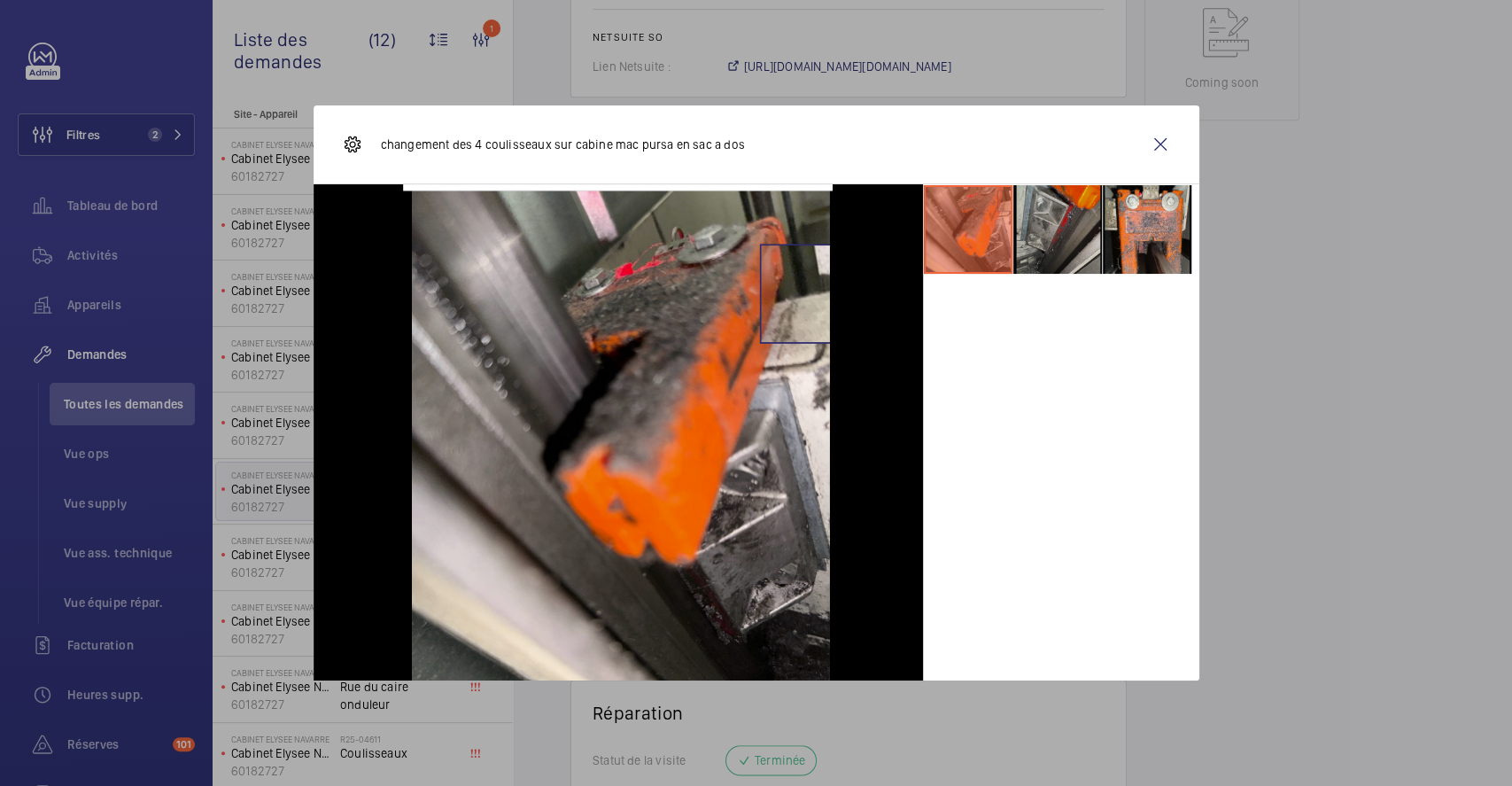
click at [1040, 216] on li at bounding box center [1058, 229] width 89 height 89
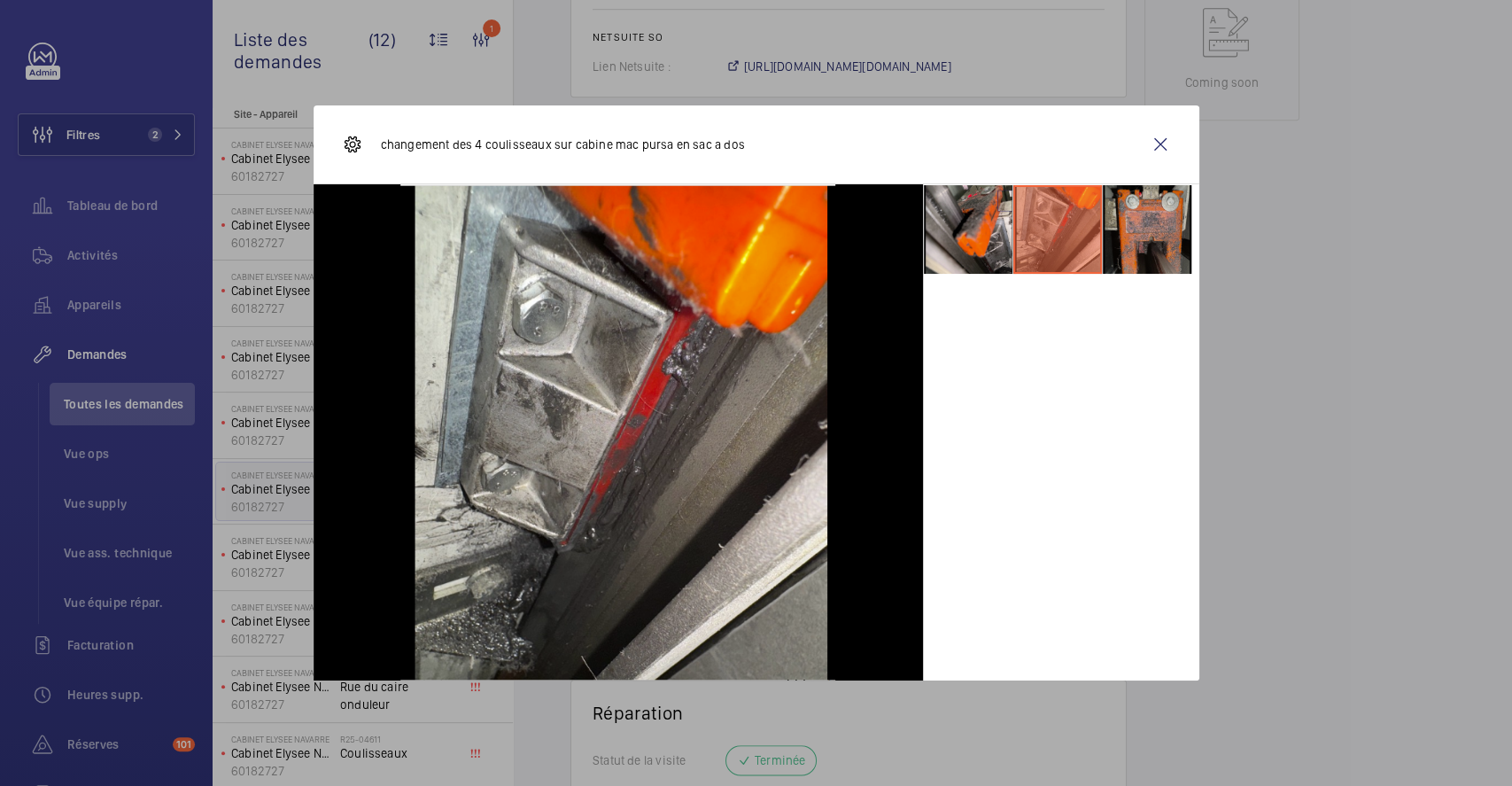
click at [1156, 209] on li at bounding box center [1147, 229] width 89 height 89
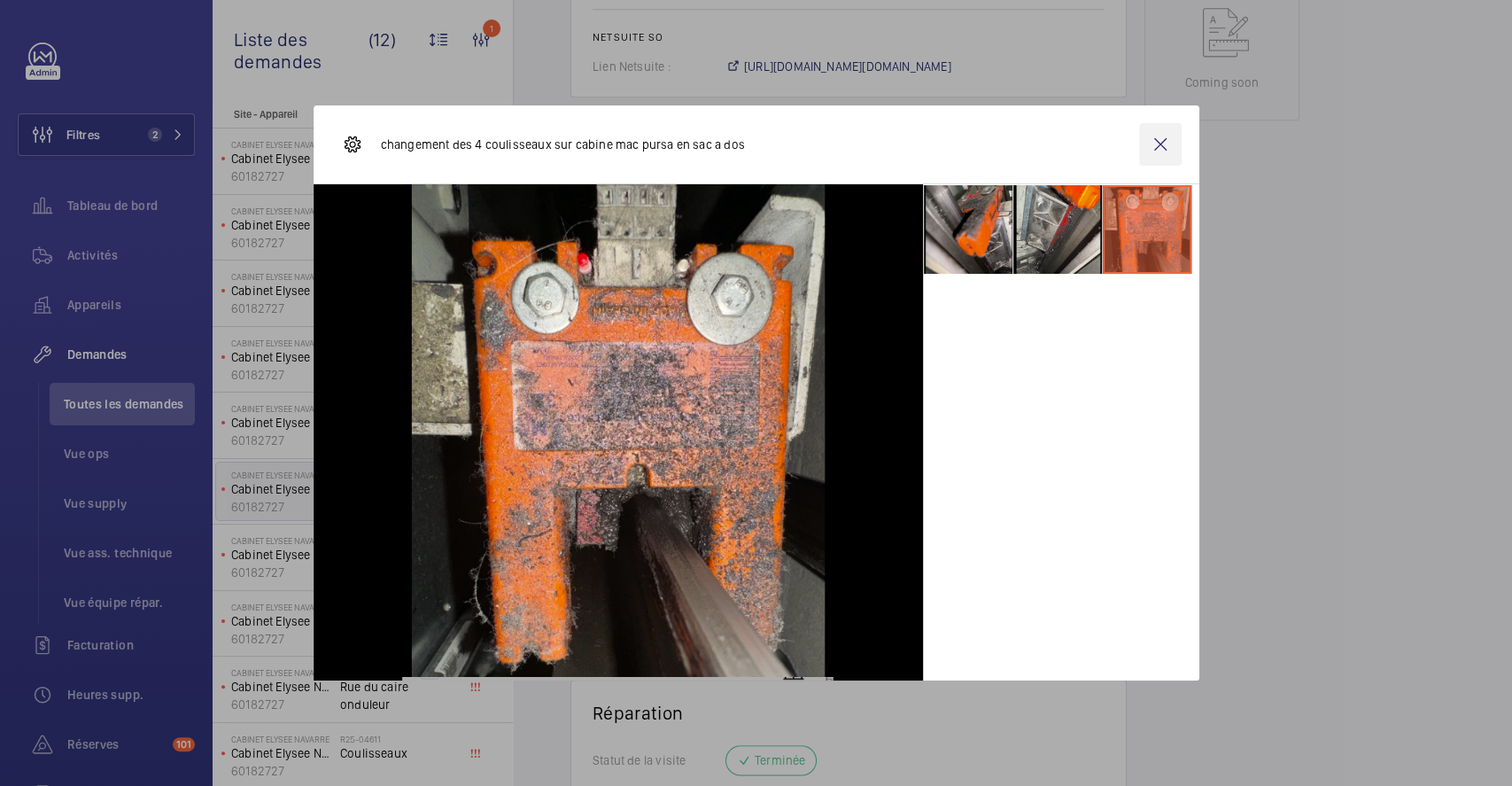
click at [1155, 133] on wm-front-icon-button at bounding box center [1160, 144] width 43 height 43
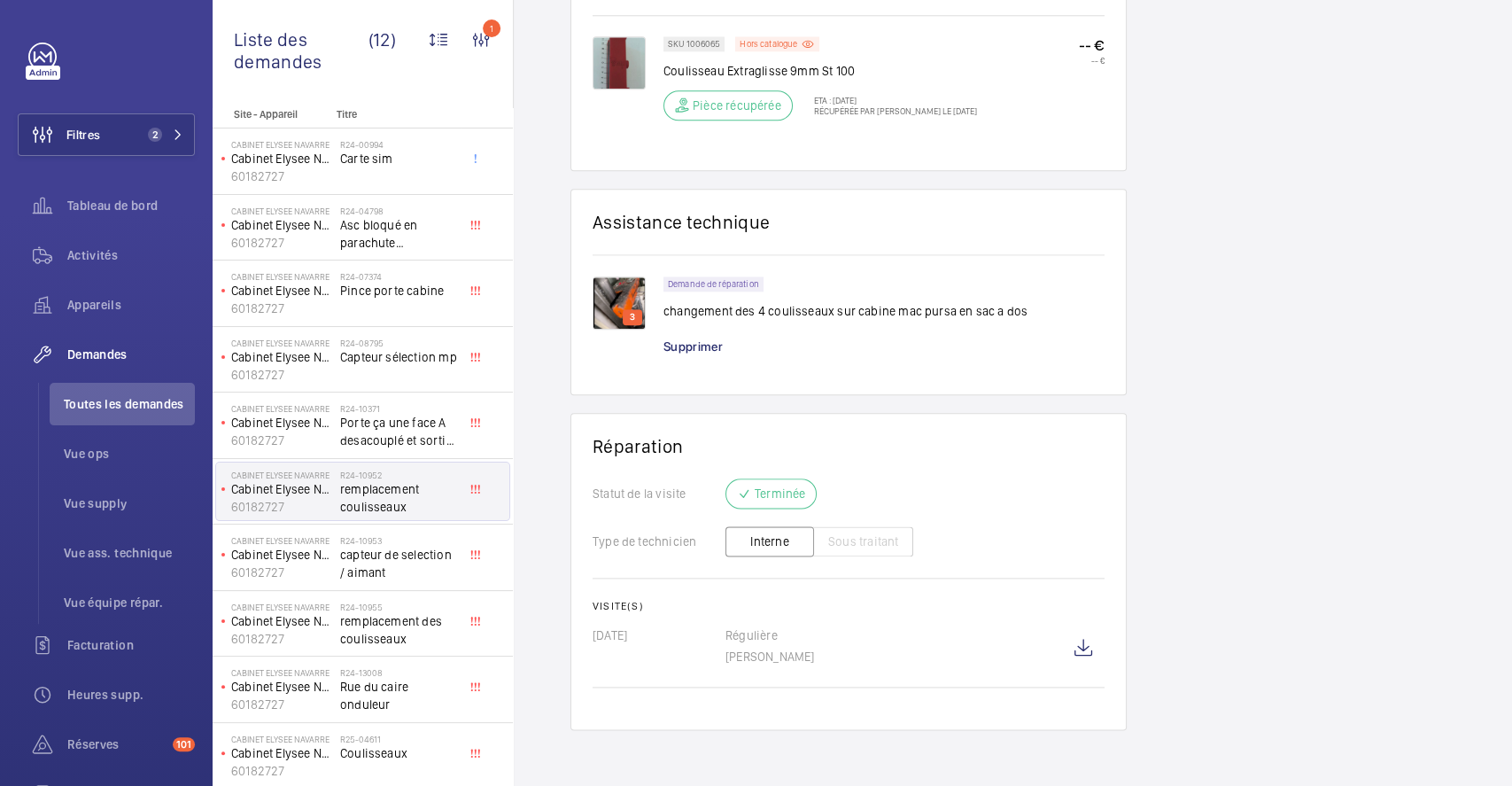
scroll to position [0, 0]
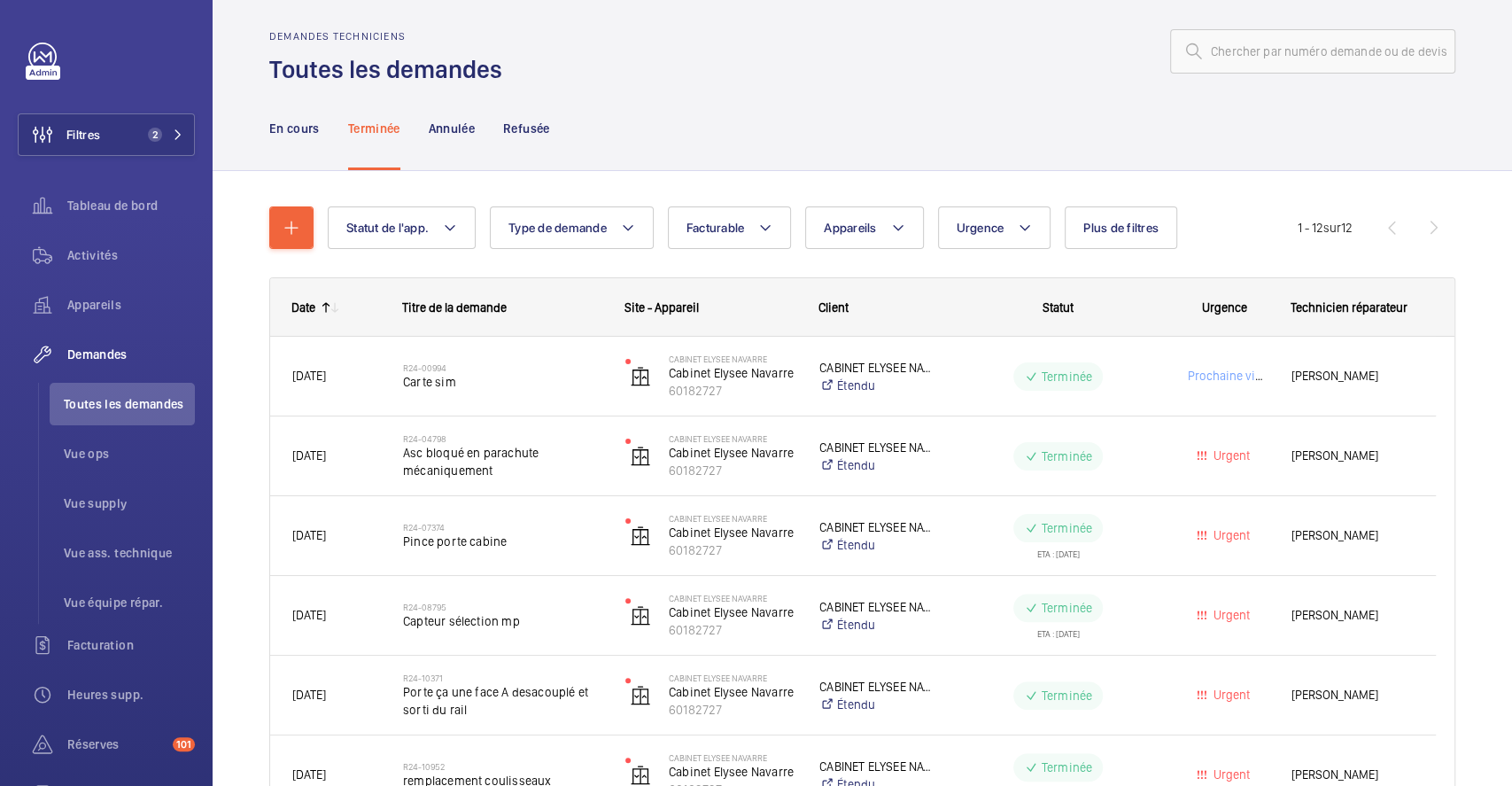
scroll to position [605, 0]
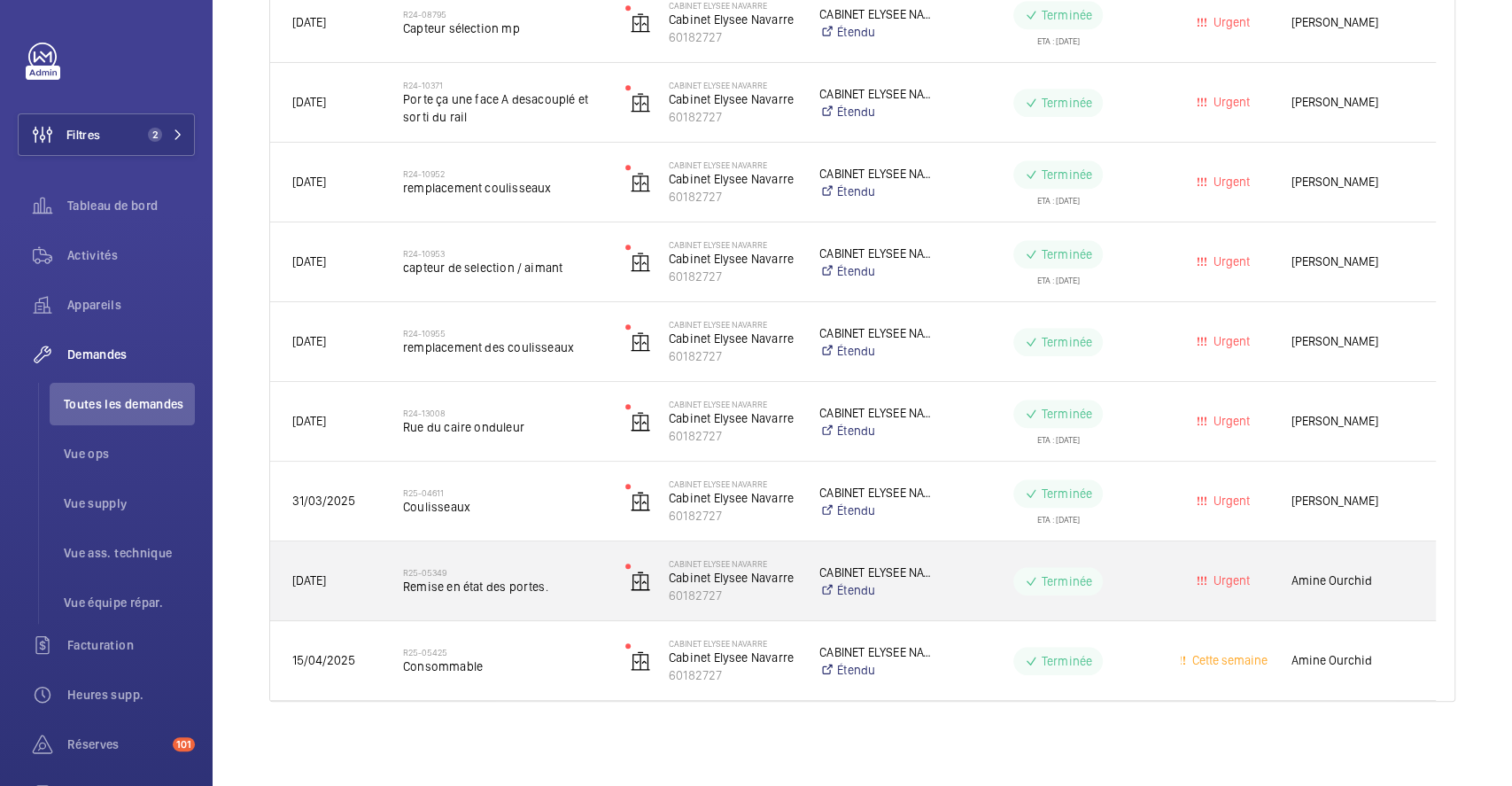
click at [576, 567] on h2 "R25-05349" at bounding box center [503, 572] width 199 height 10
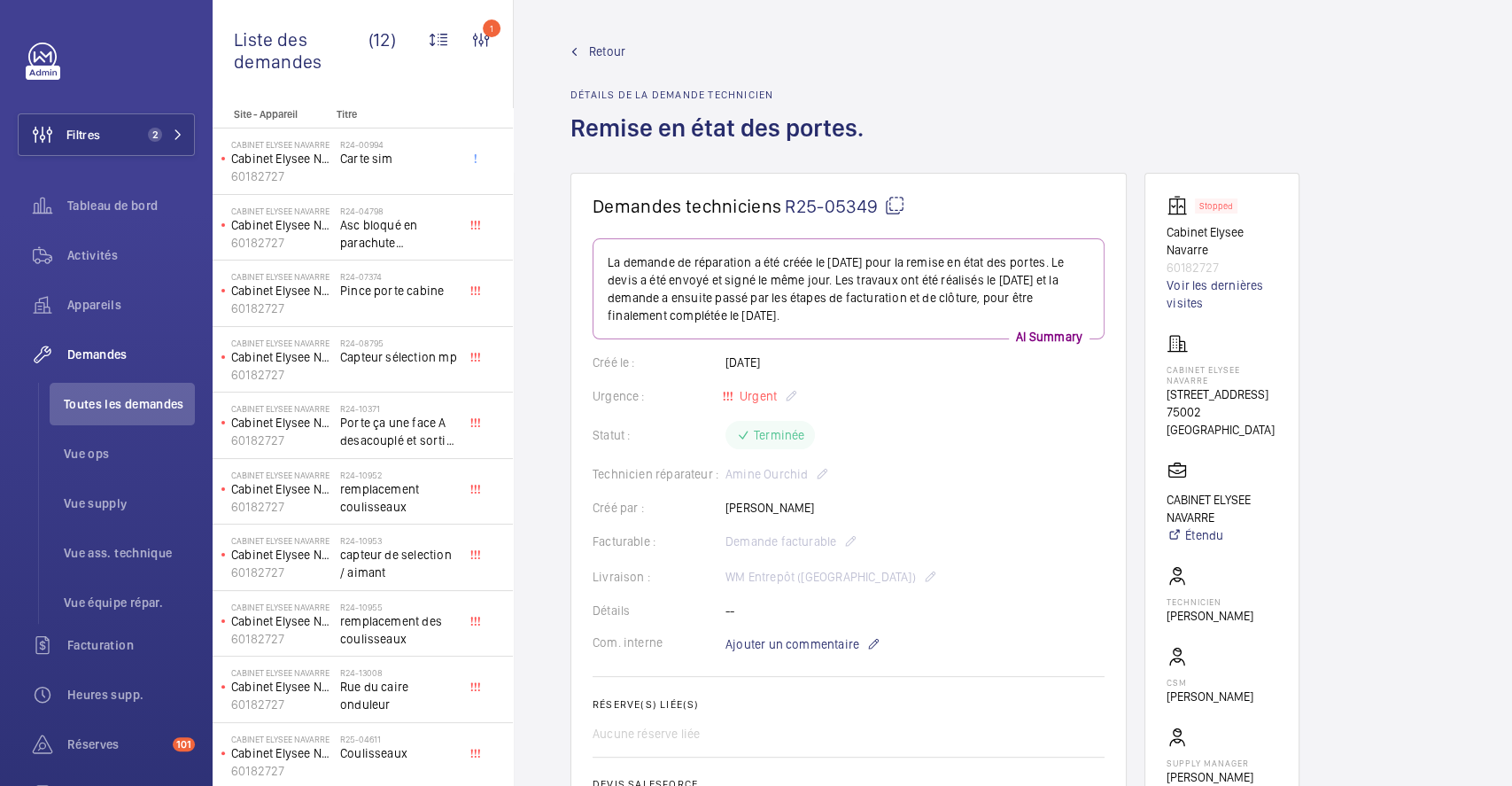
click at [609, 51] on span "Retour" at bounding box center [607, 51] width 36 height 18
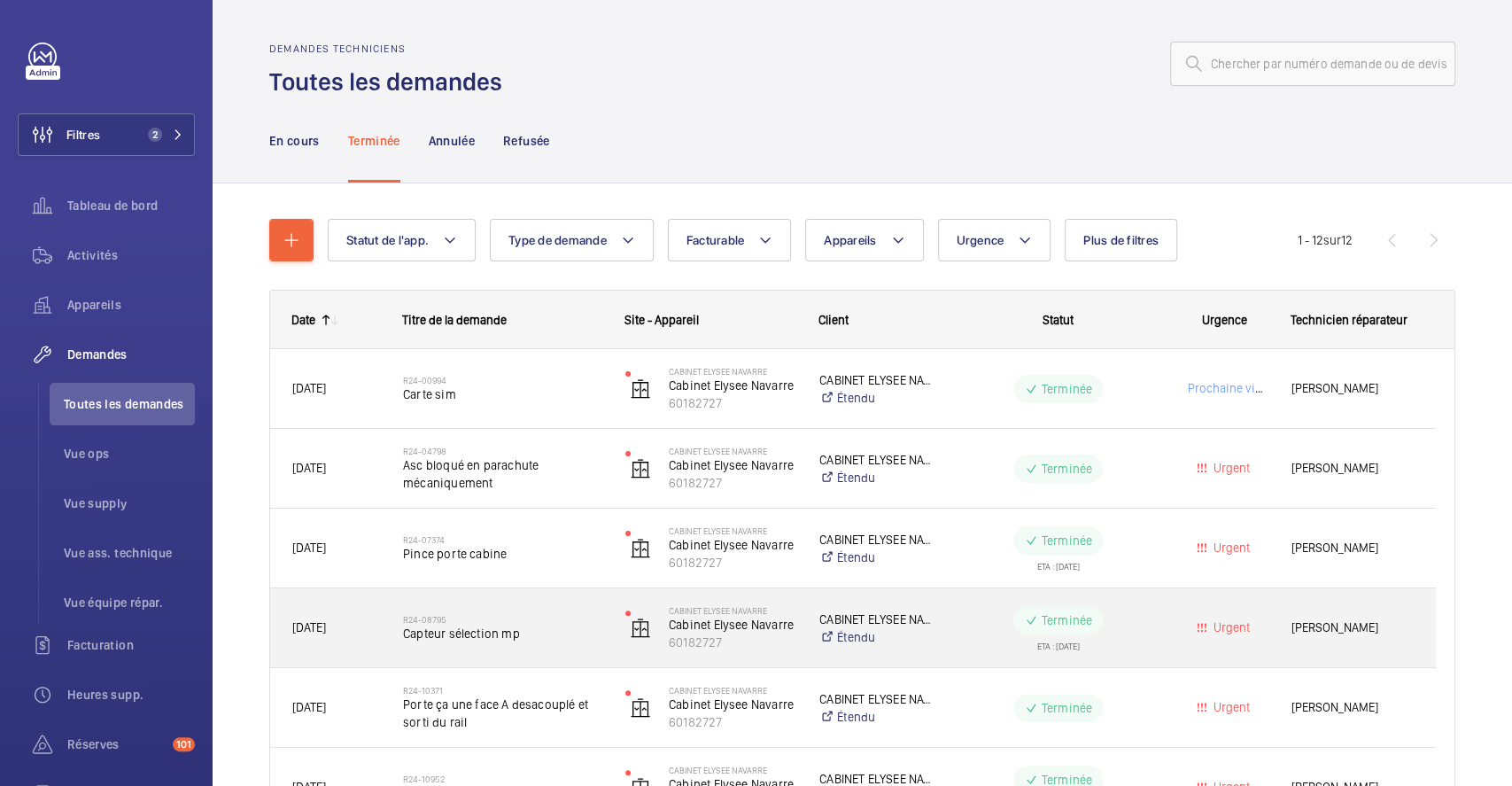
click at [533, 631] on span "Capteur sélection mp" at bounding box center [503, 633] width 199 height 18
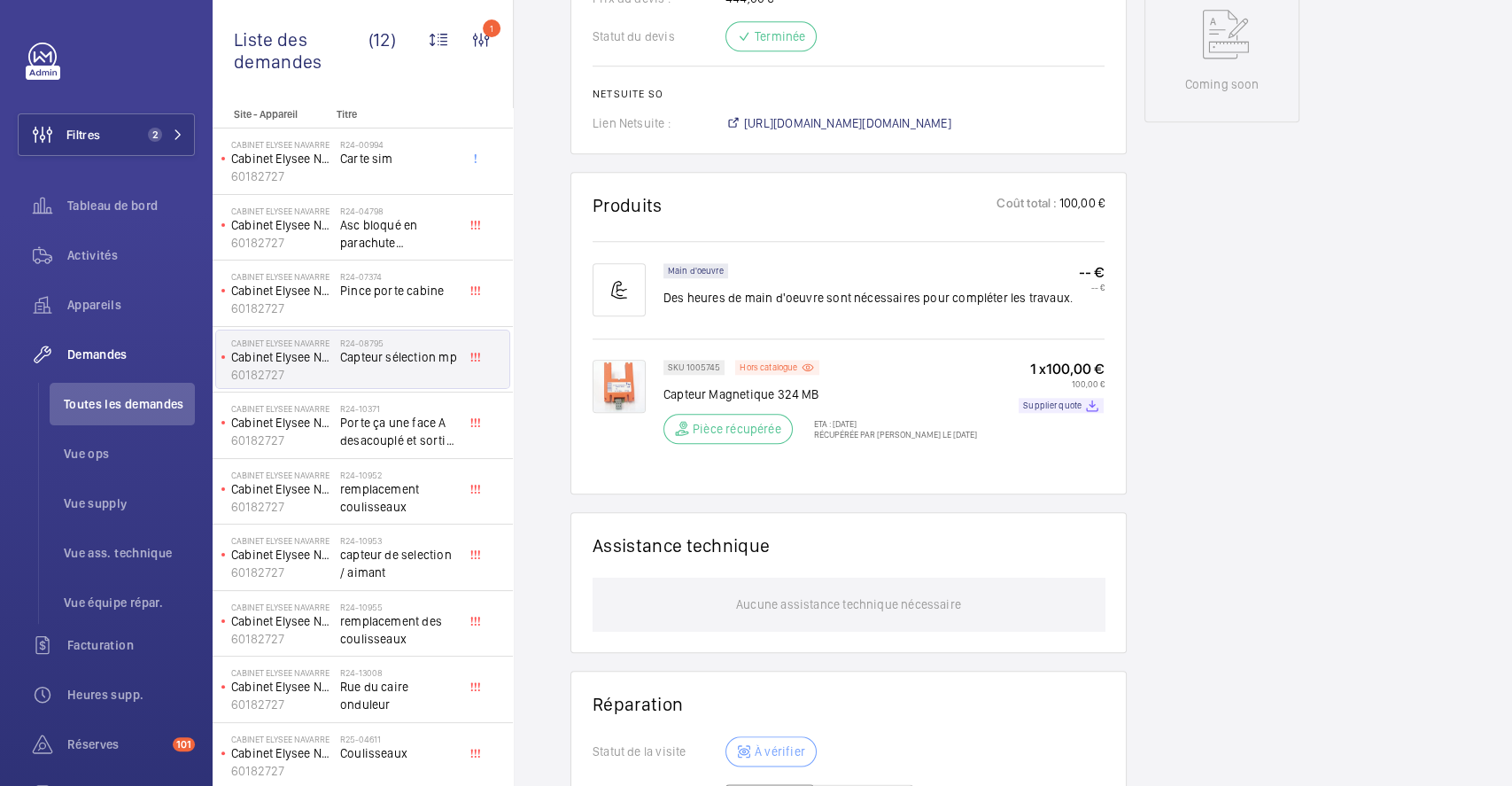
scroll to position [795, 0]
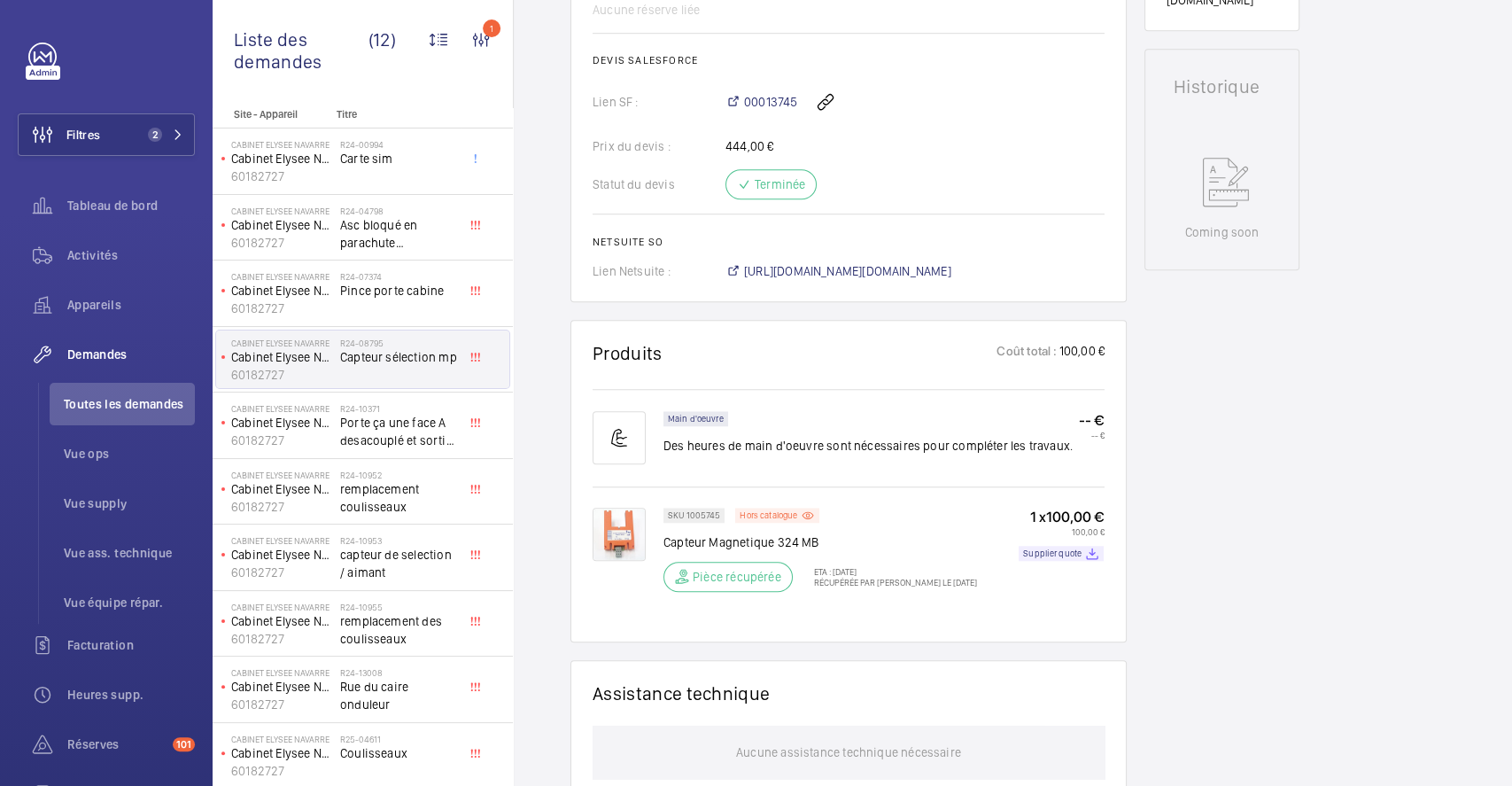
click at [620, 509] on img at bounding box center [619, 534] width 53 height 53
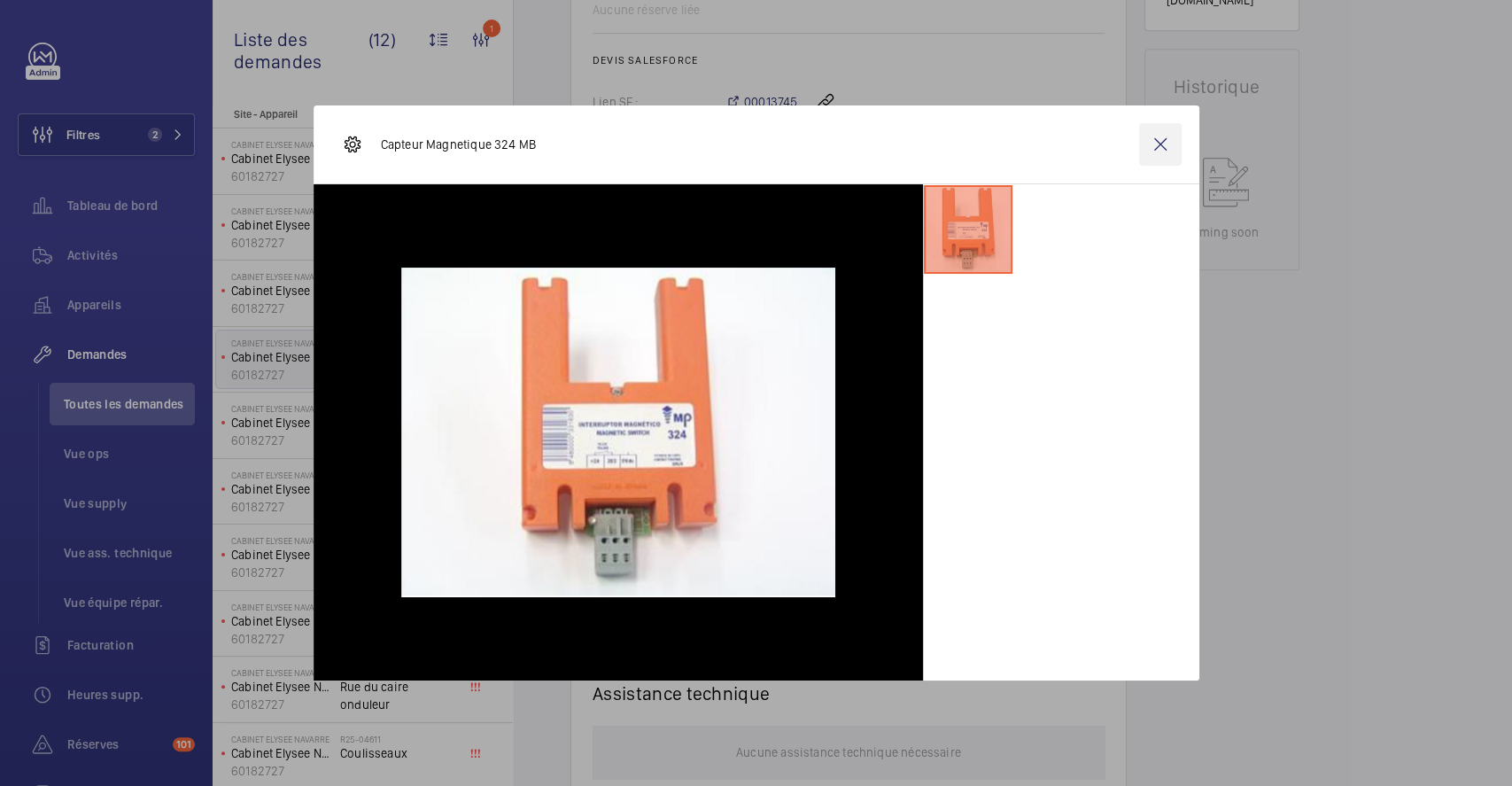
click at [1165, 142] on wm-front-icon-button at bounding box center [1160, 144] width 43 height 43
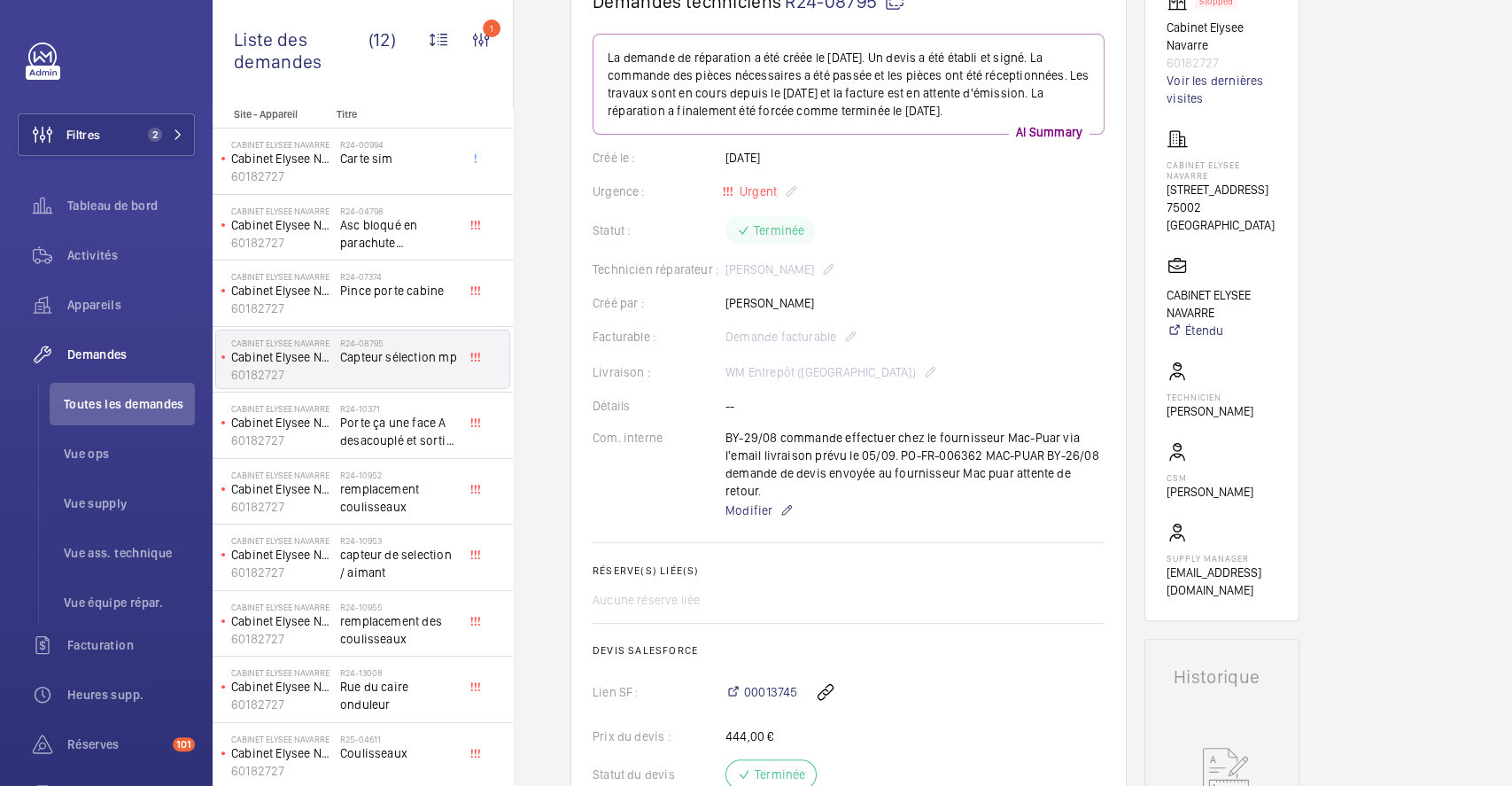
scroll to position [0, 0]
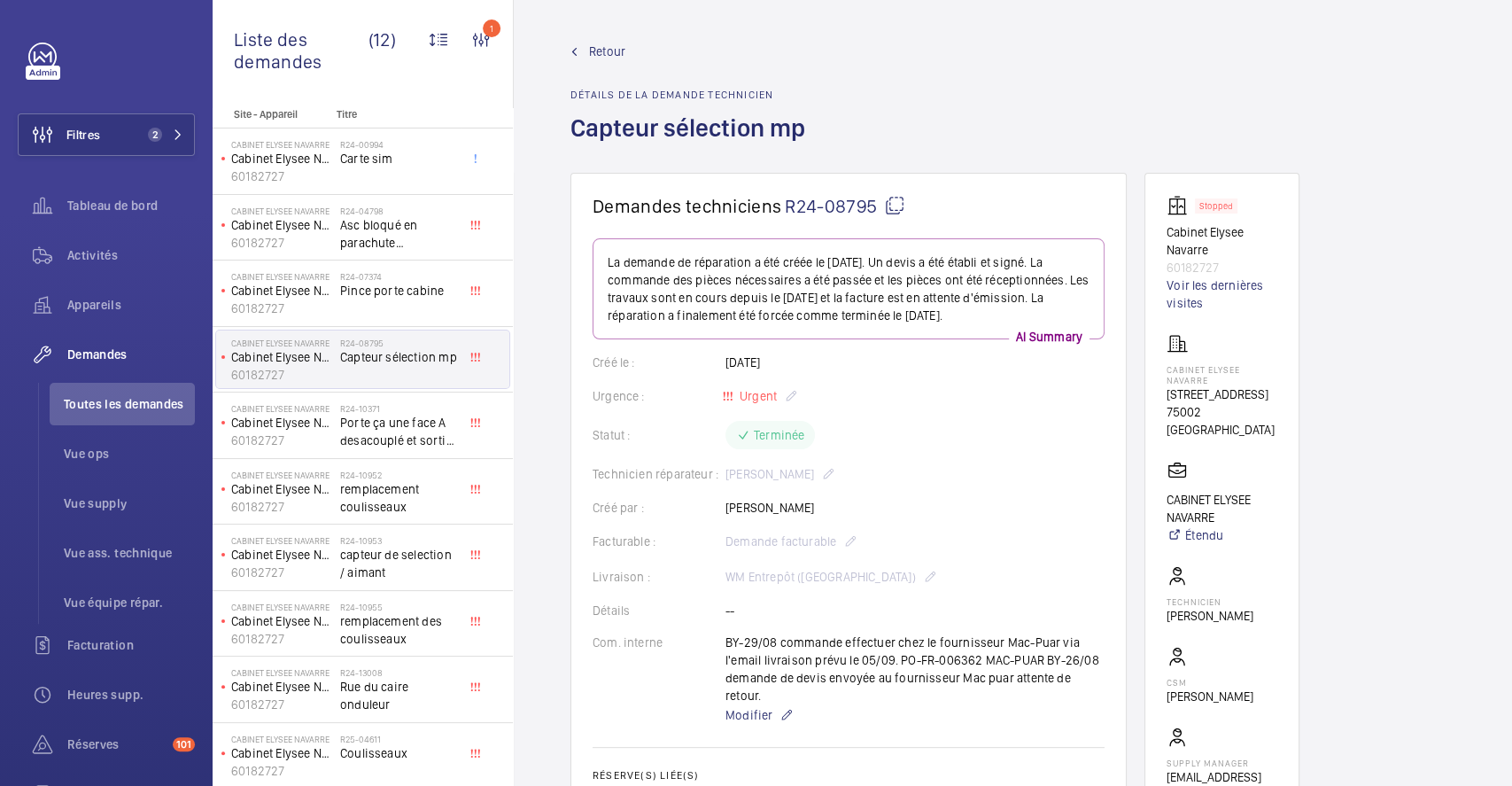
click at [614, 53] on span "Retour" at bounding box center [607, 51] width 36 height 18
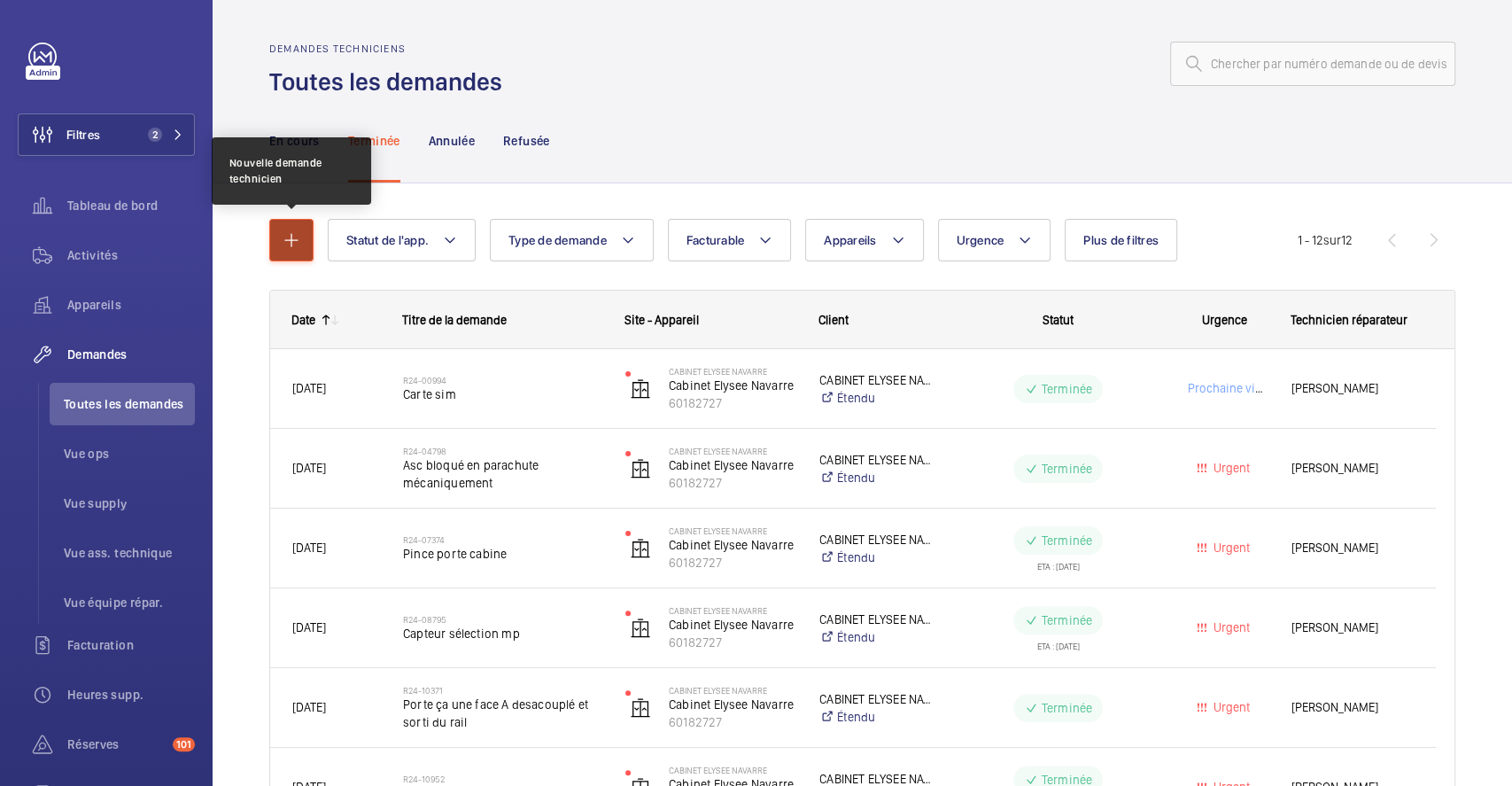
click at [294, 230] on mat-icon "button" at bounding box center [291, 240] width 21 height 21
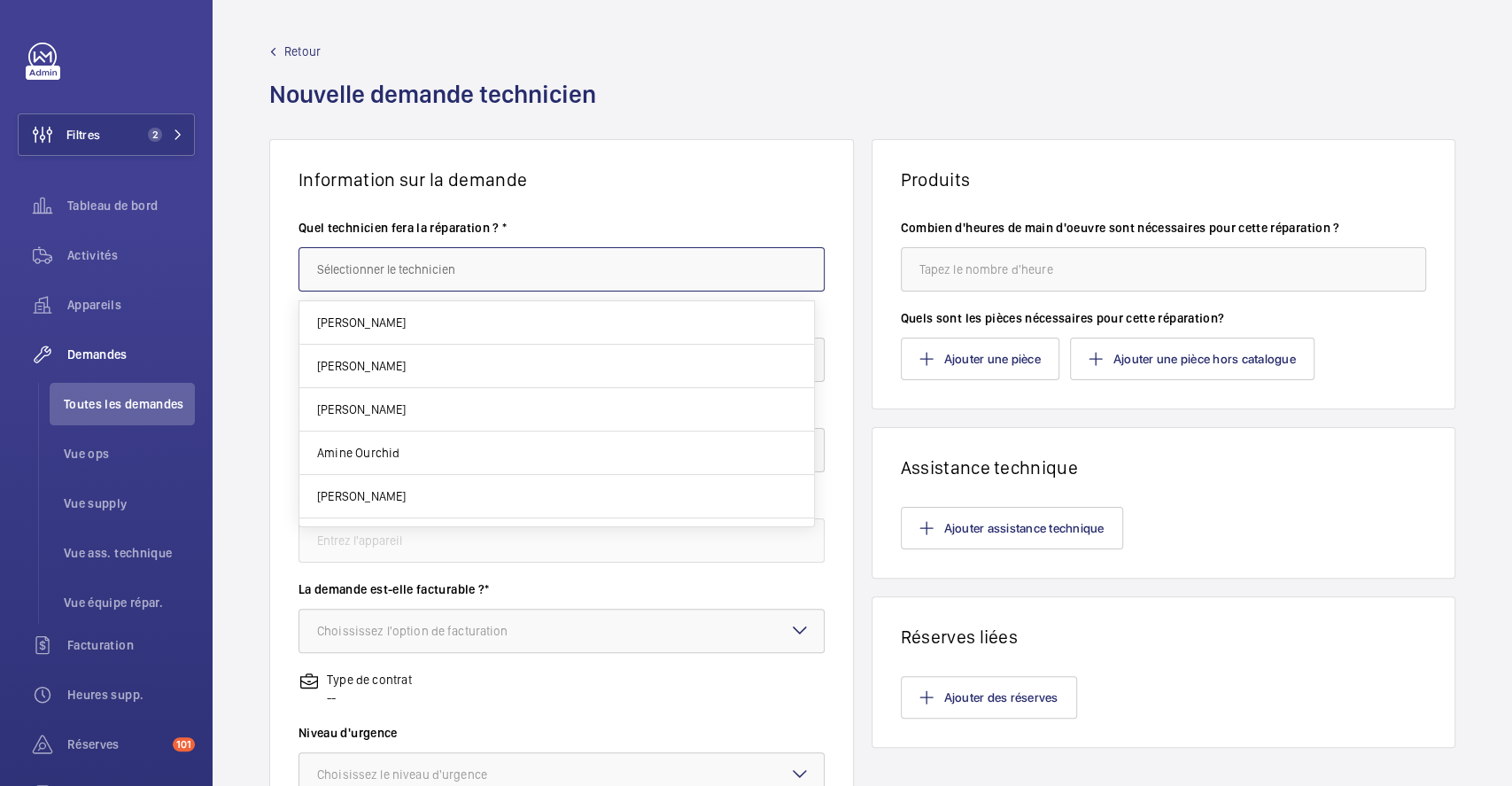
click at [520, 255] on input "text" at bounding box center [561, 269] width 526 height 45
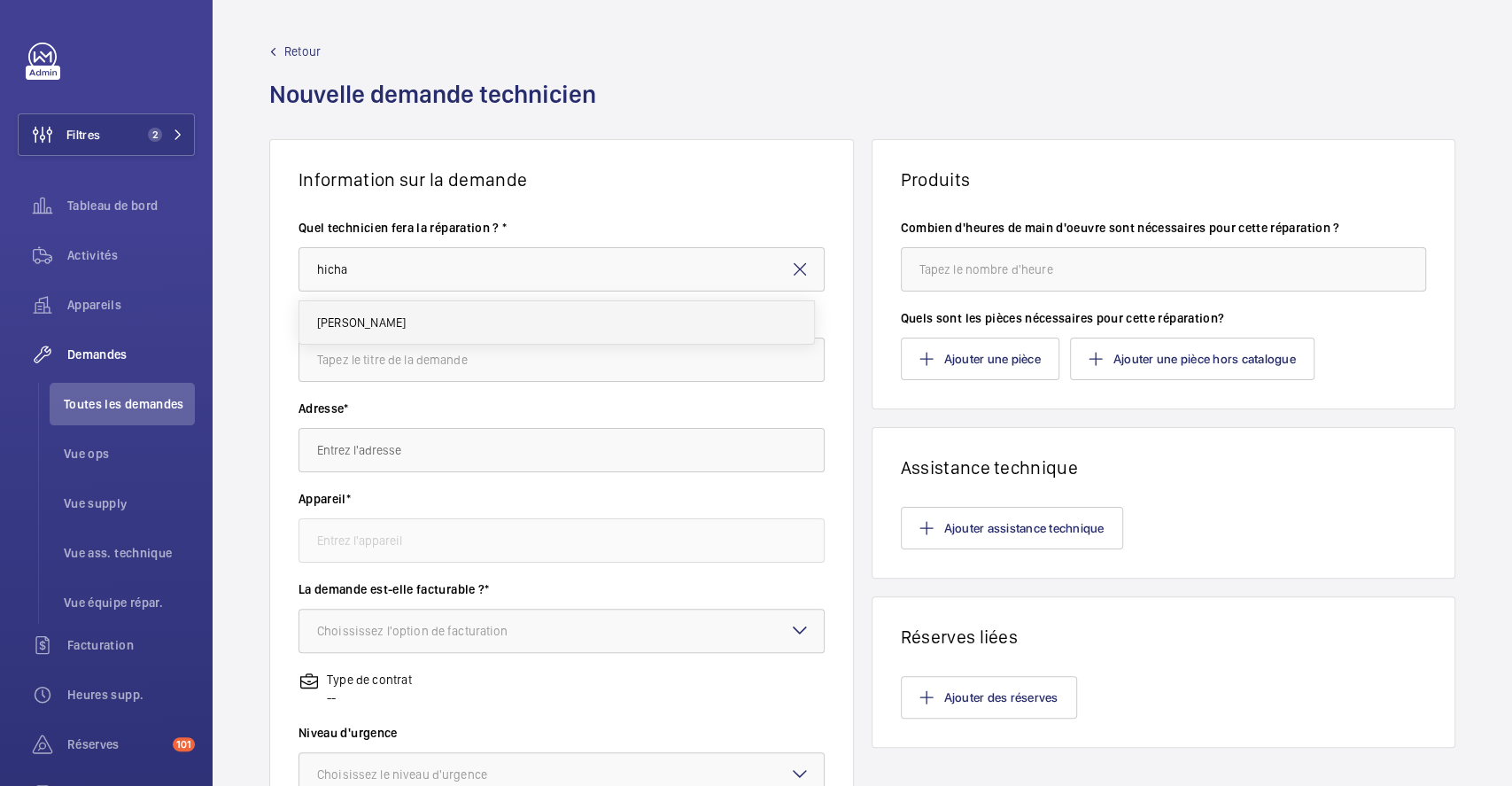
click at [522, 329] on mat-option "[PERSON_NAME]" at bounding box center [556, 322] width 514 height 43
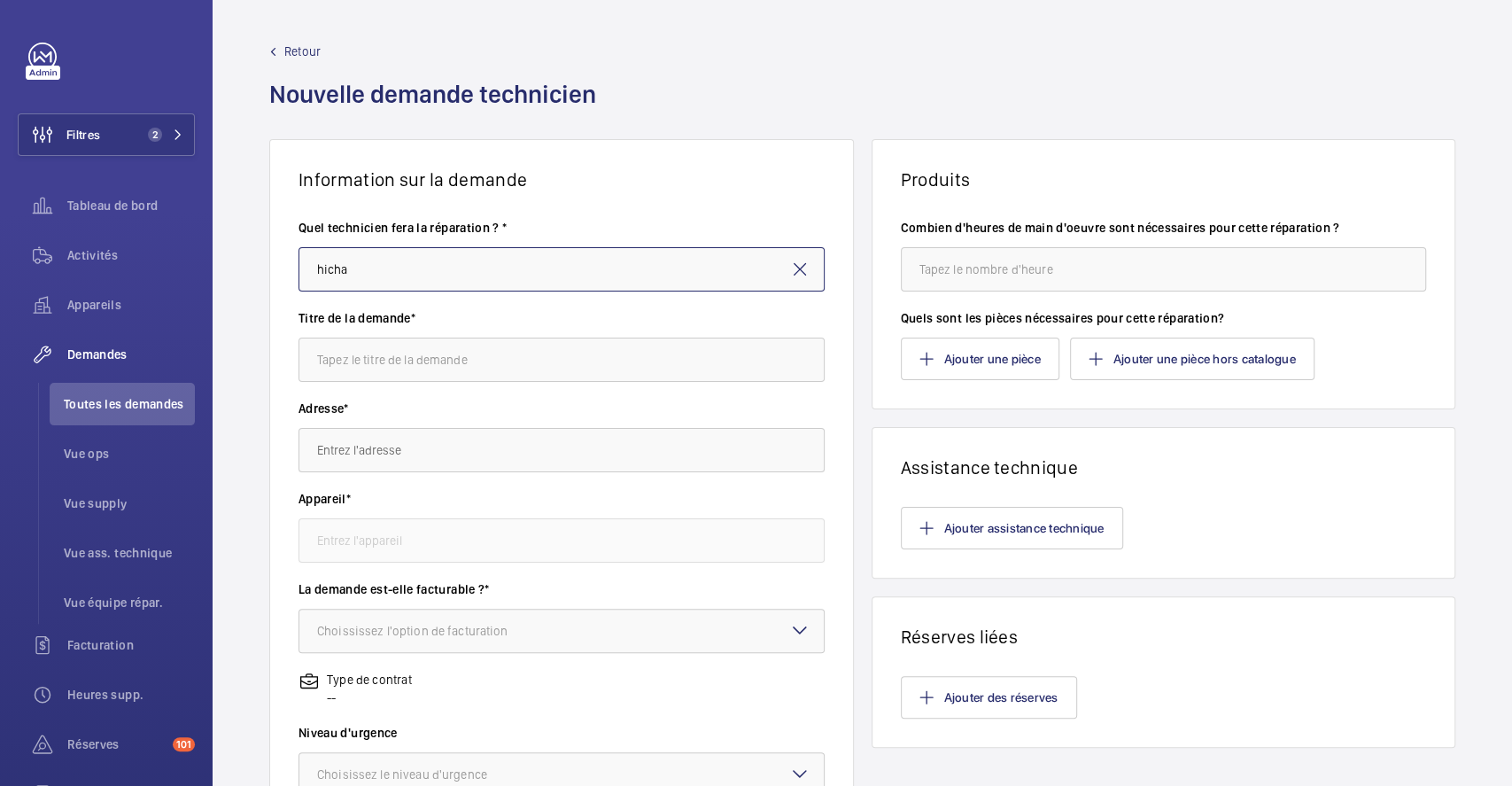
type input "[PERSON_NAME]"
click at [517, 360] on input "text" at bounding box center [561, 359] width 526 height 45
type input "remplacement des masses parachutes"
click at [503, 456] on input "text" at bounding box center [561, 450] width 526 height 45
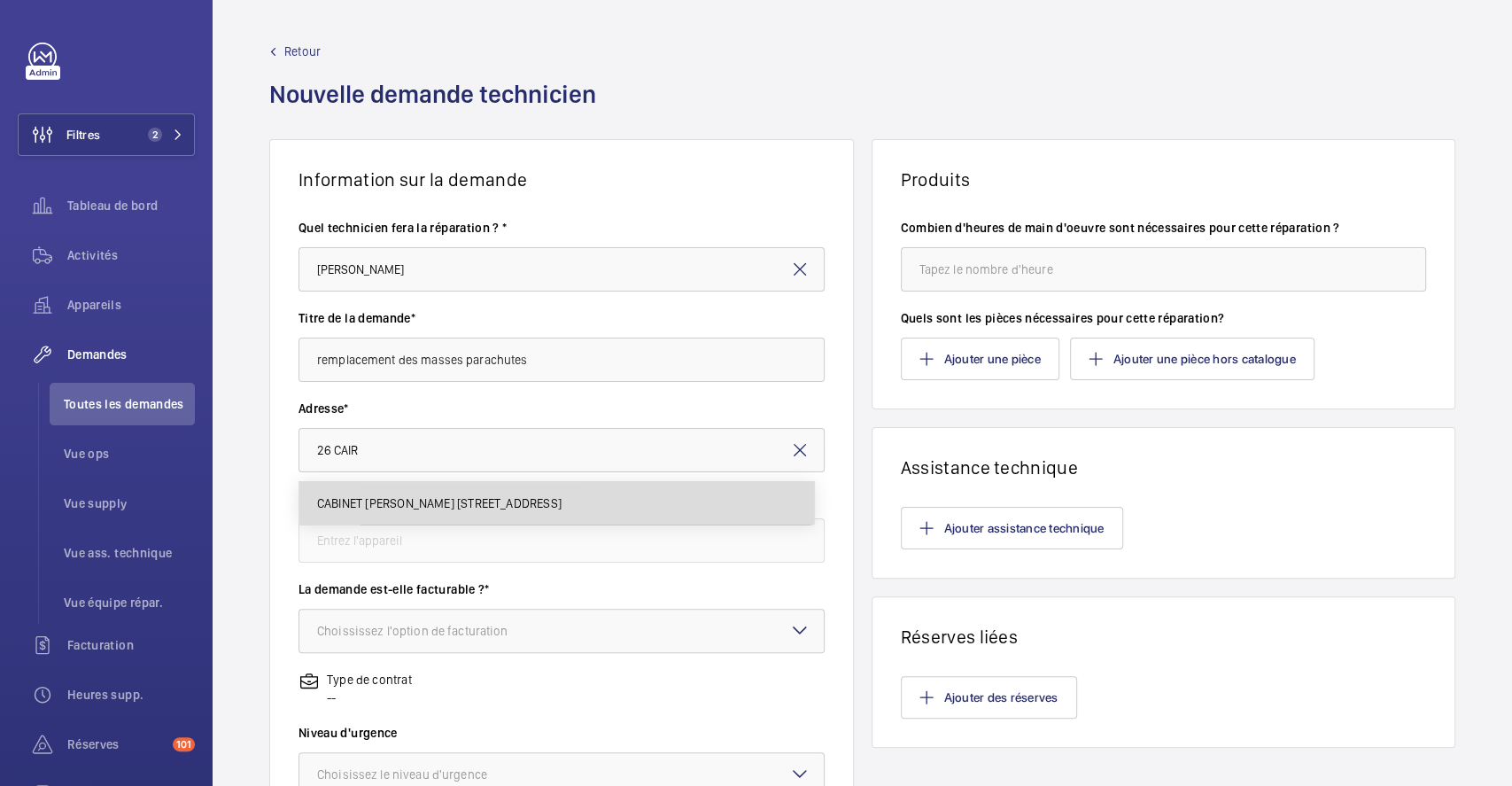
click at [476, 502] on span "CABINET ELYSEE NAVARRE 26 Rue du Caire, 75002 PARIS" at bounding box center [439, 503] width 244 height 18
type input "CABINET ELYSEE NAVARRE 26 Rue du Caire, 75002 PARIS"
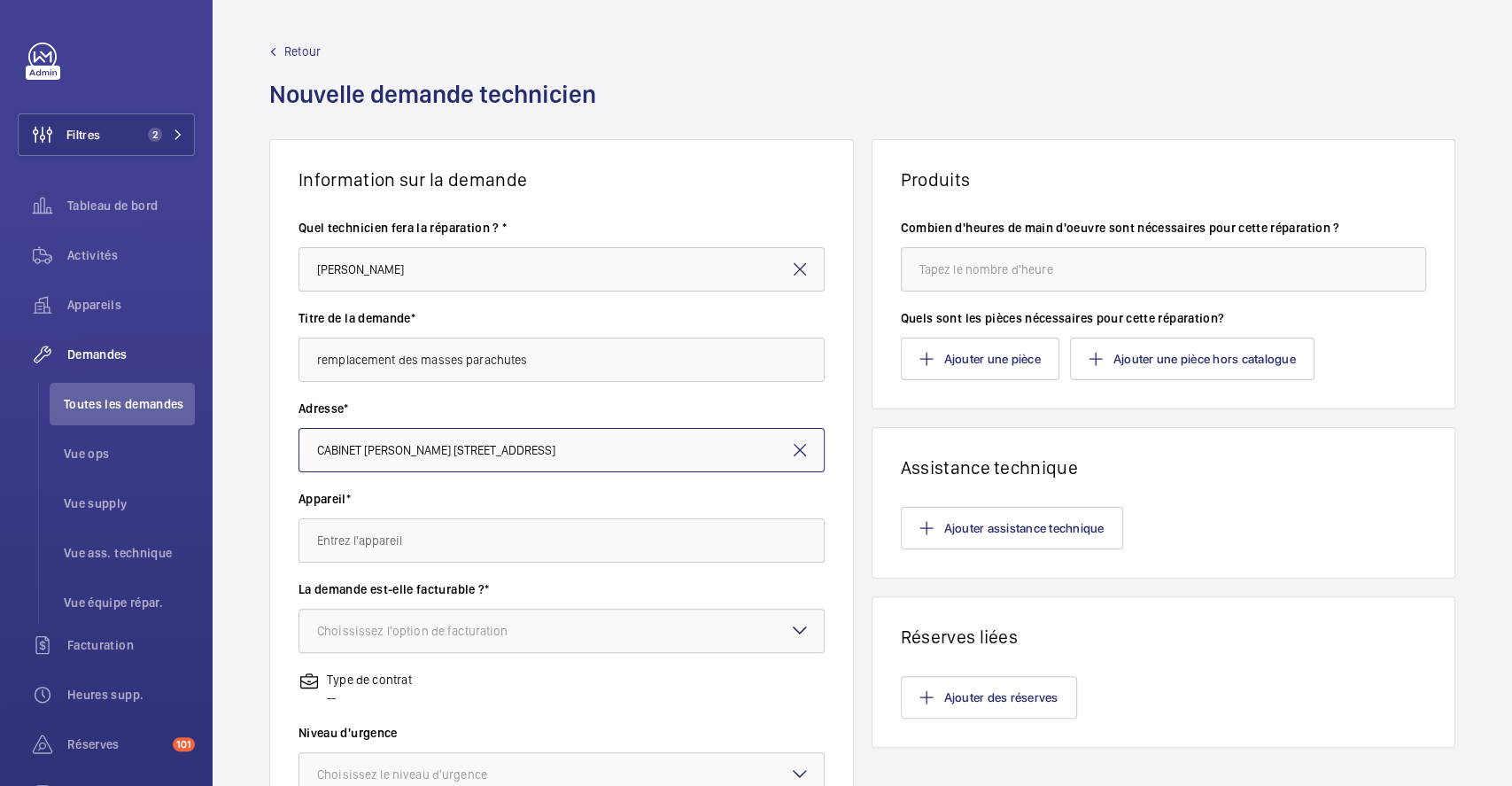
scroll to position [236, 0]
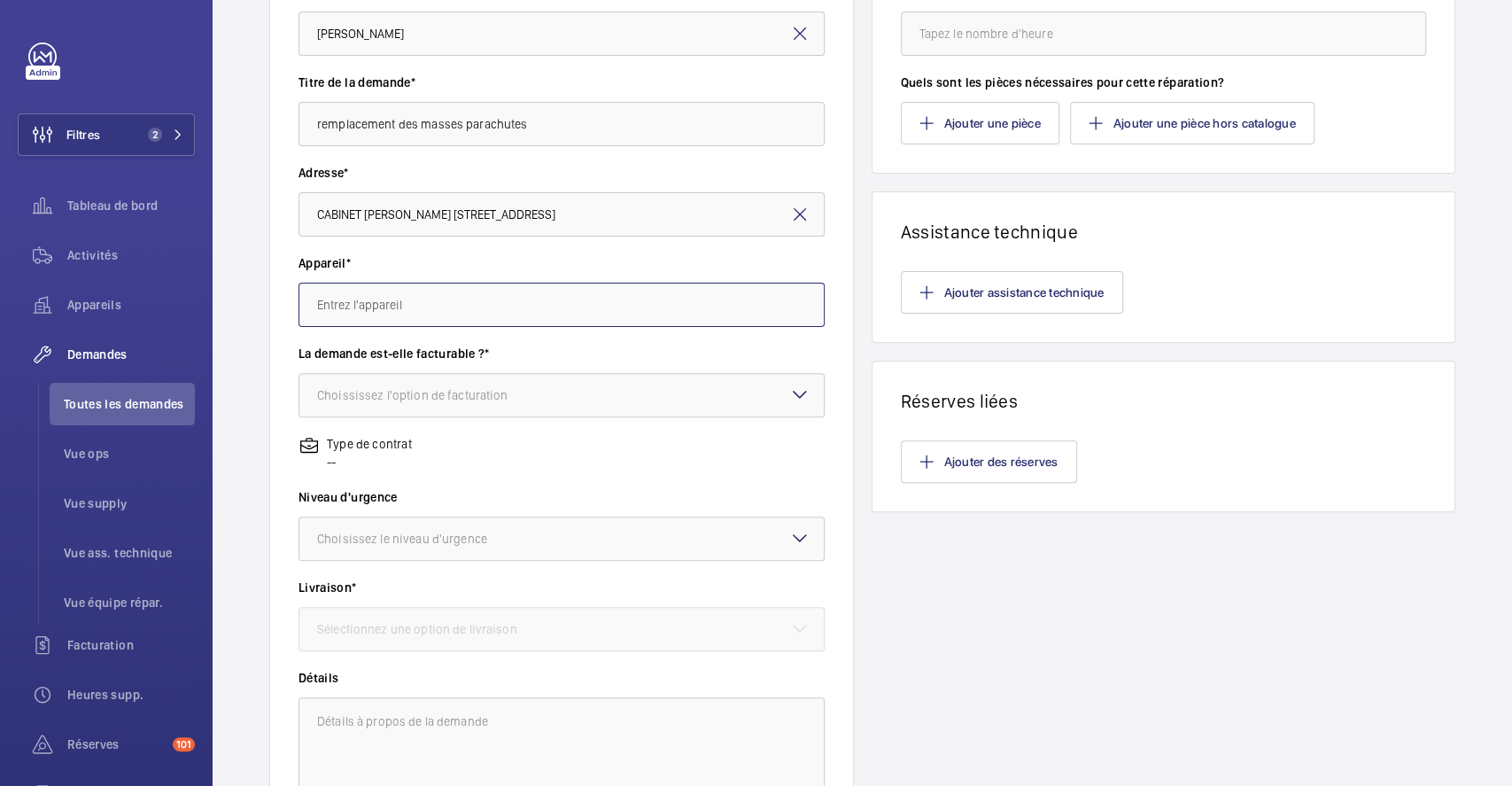
click at [539, 313] on input "text" at bounding box center [561, 304] width 526 height 45
click at [513, 354] on mat-option "60182727 - Cabinet Elysee Navarre" at bounding box center [556, 356] width 514 height 43
type input "60182727 - Cabinet Elysee Navarre"
click at [518, 390] on div "Choississez l'option de facturation" at bounding box center [435, 395] width 236 height 18
click at [666, 392] on div at bounding box center [561, 395] width 525 height 43
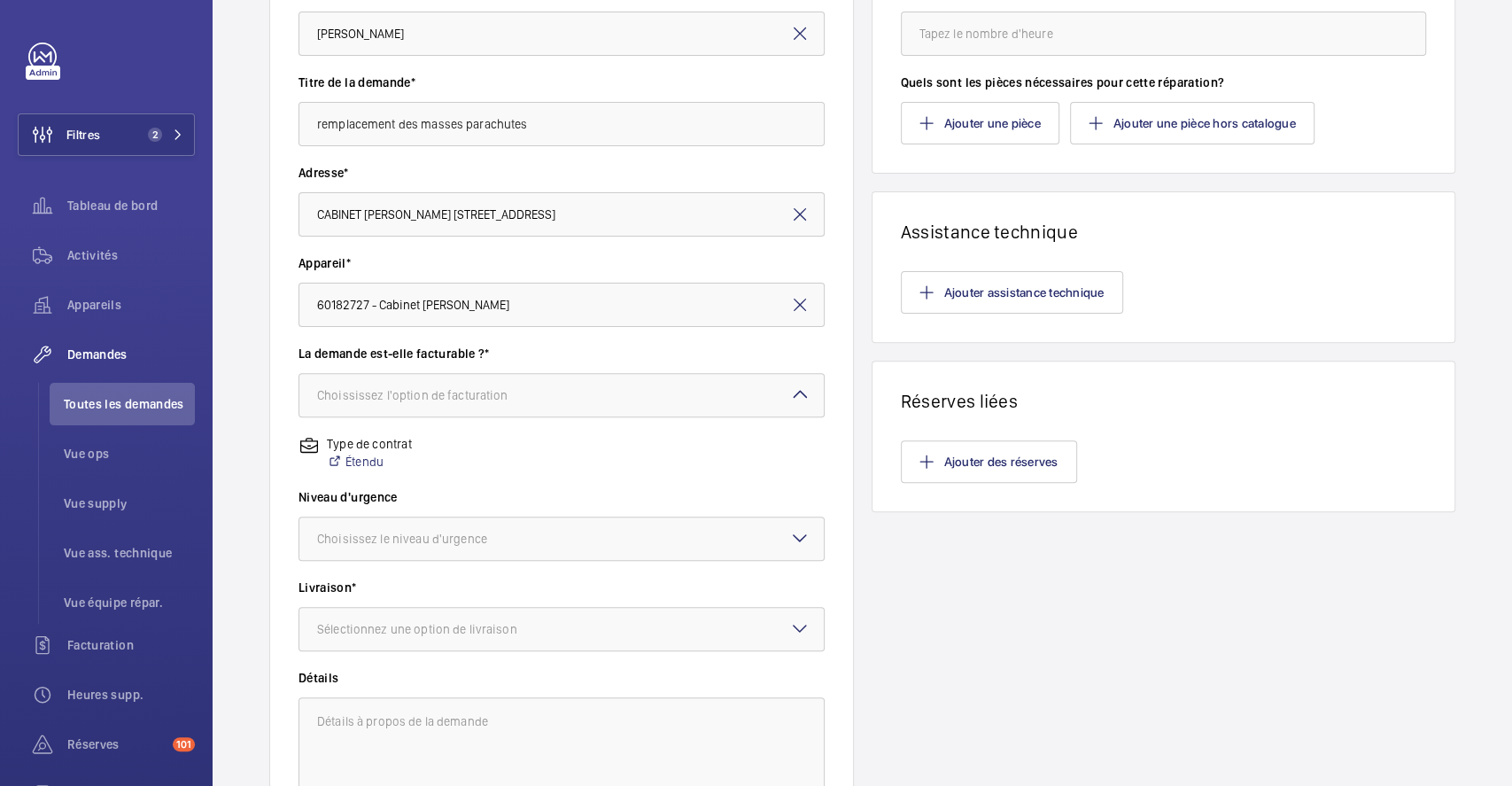
click at [793, 389] on mat-icon at bounding box center [799, 394] width 21 height 21
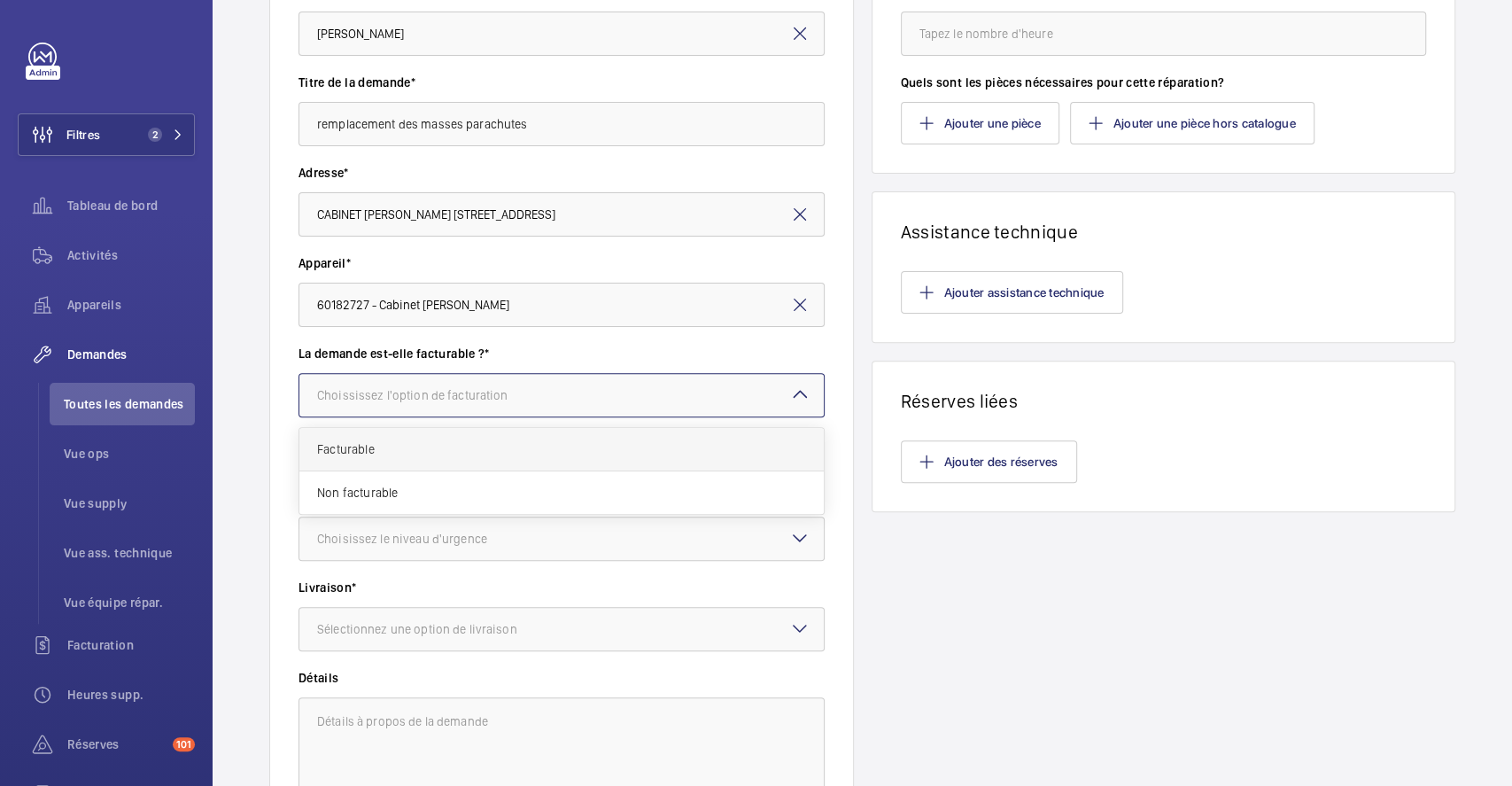
click at [397, 443] on span "Facturable" at bounding box center [561, 449] width 489 height 18
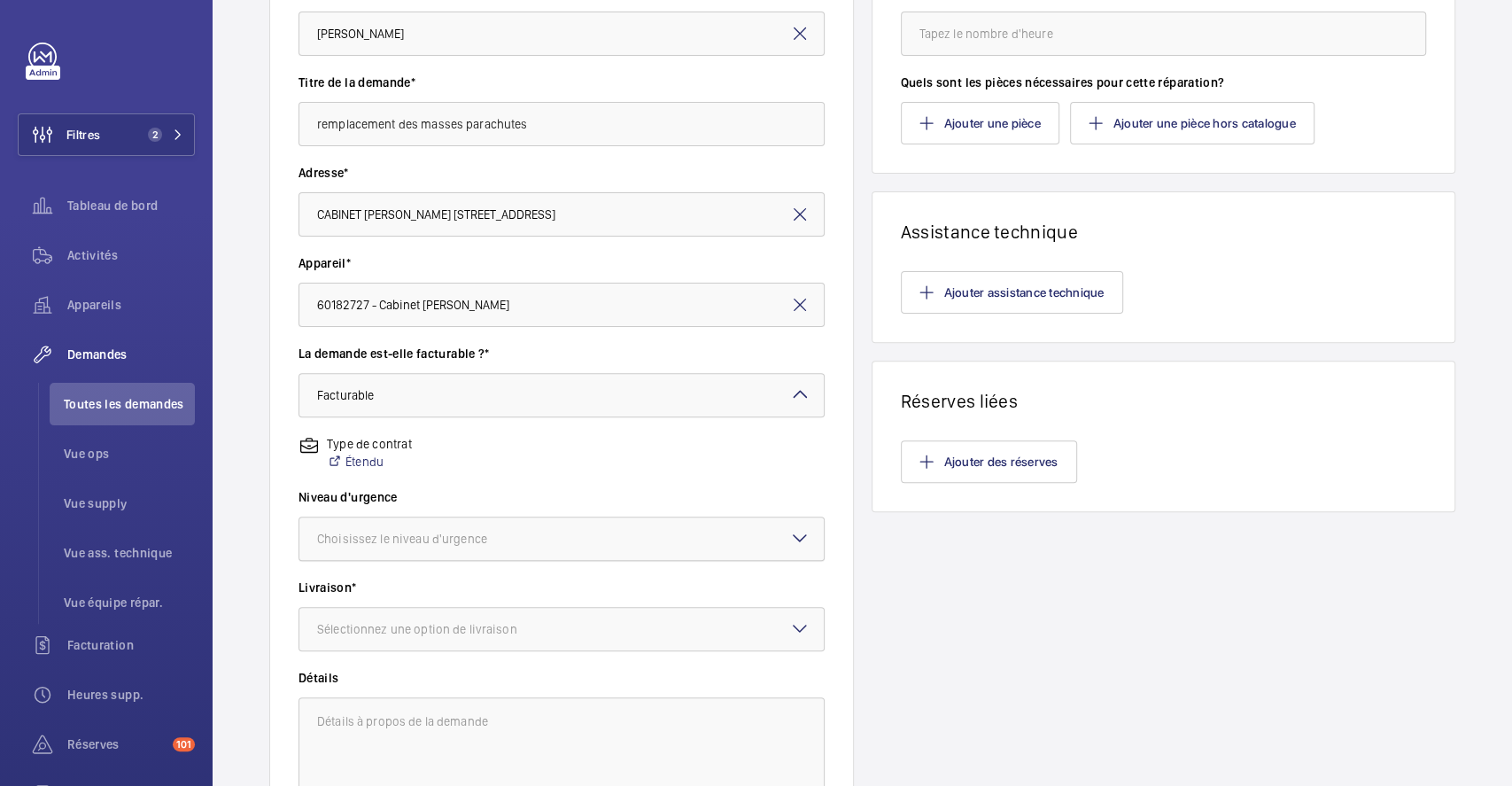
click at [437, 538] on div "Choisissez le niveau d'urgence" at bounding box center [424, 538] width 214 height 18
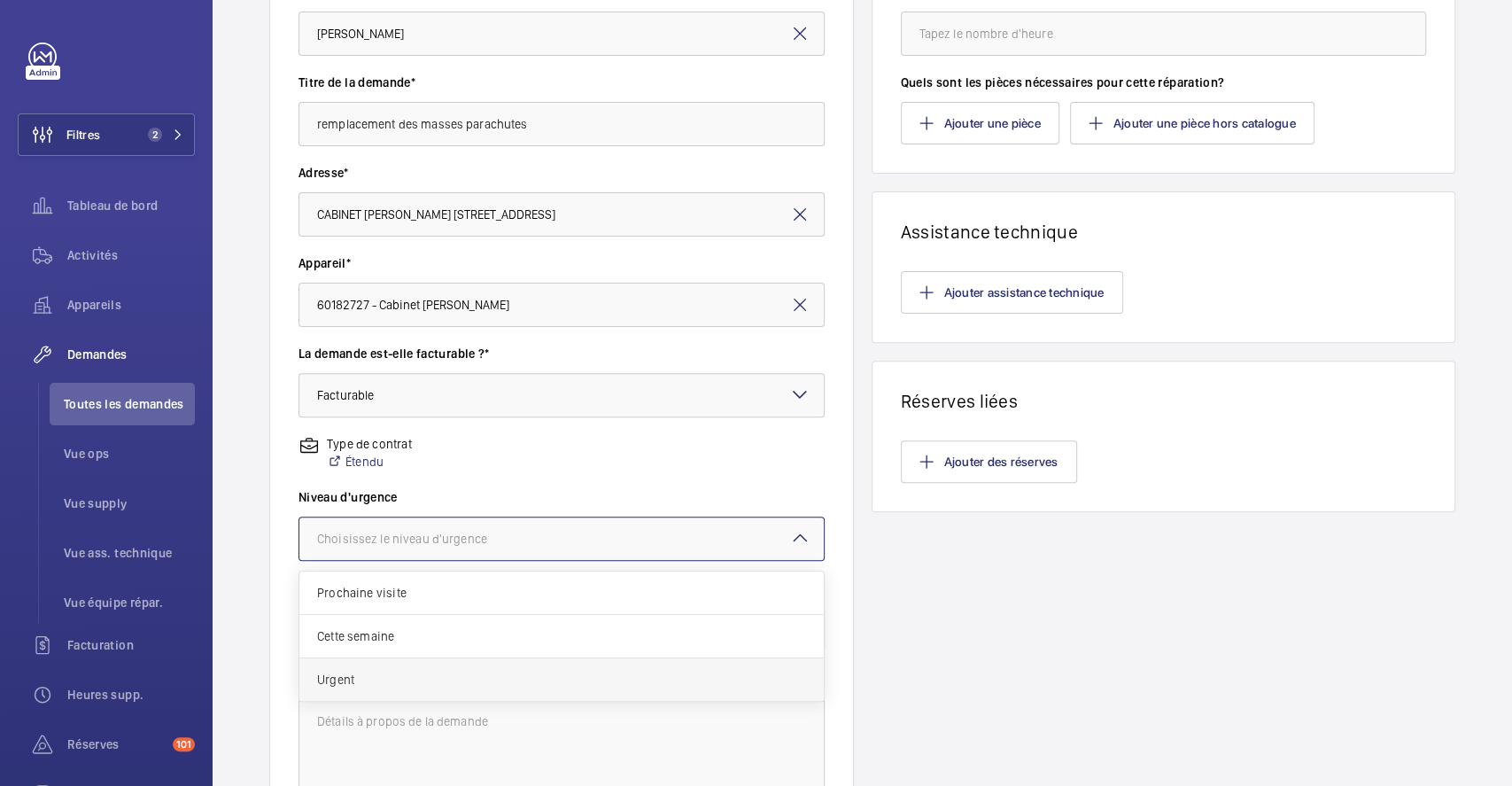
click at [424, 674] on span "Urgent" at bounding box center [561, 679] width 489 height 18
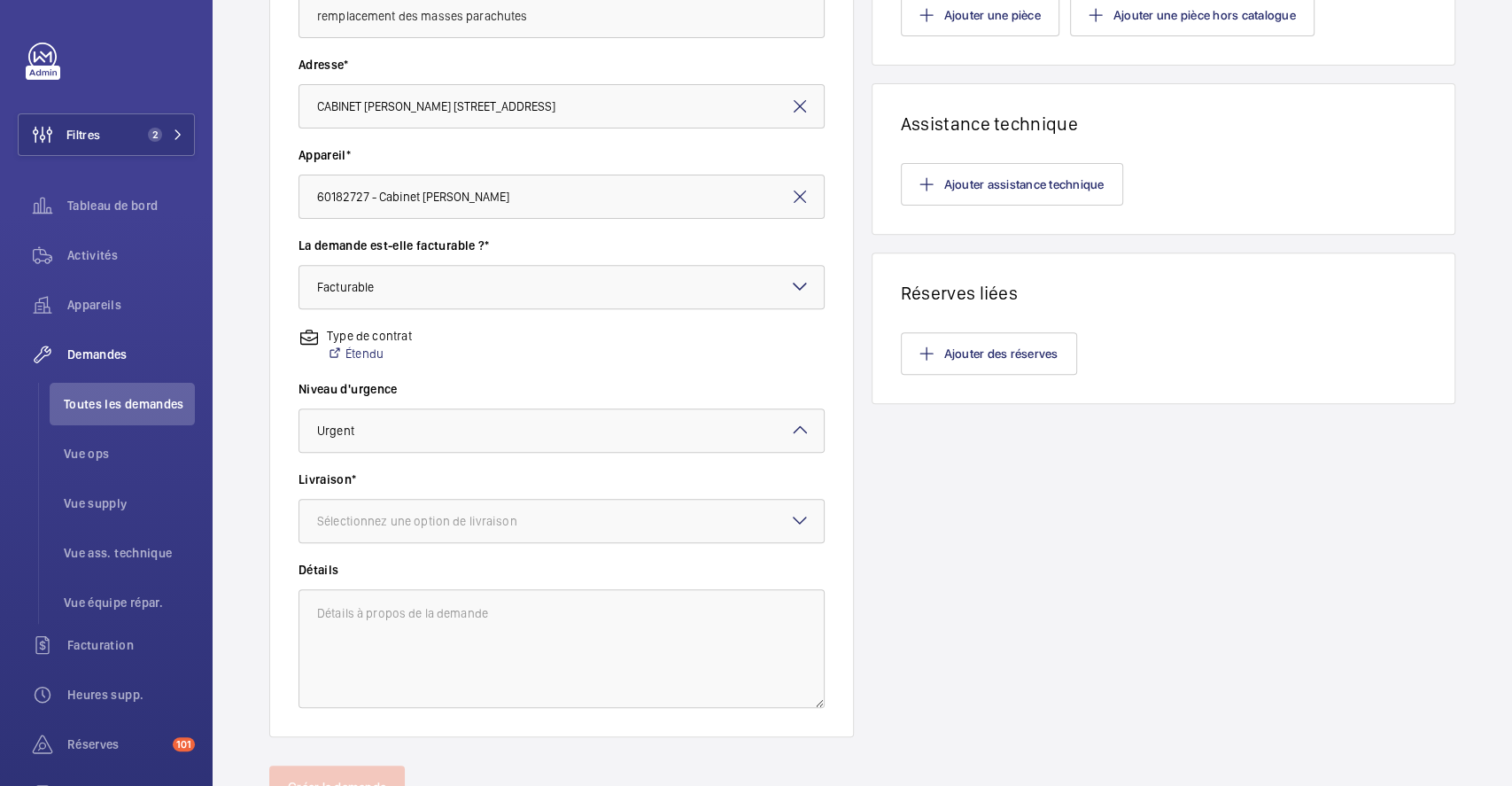
scroll to position [421, 0]
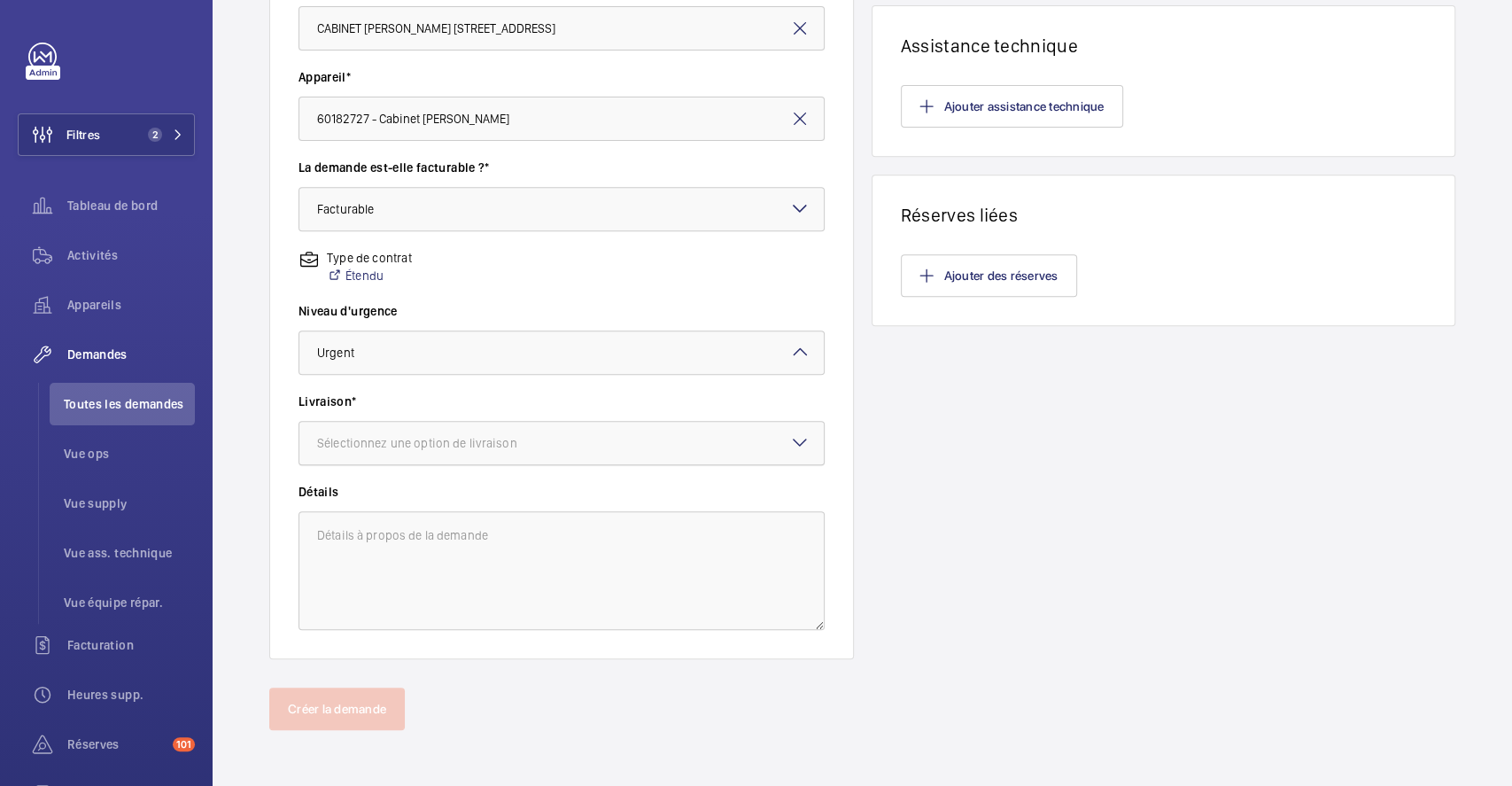
click at [485, 438] on div "Sélectionnez une option de livraison" at bounding box center [439, 442] width 244 height 18
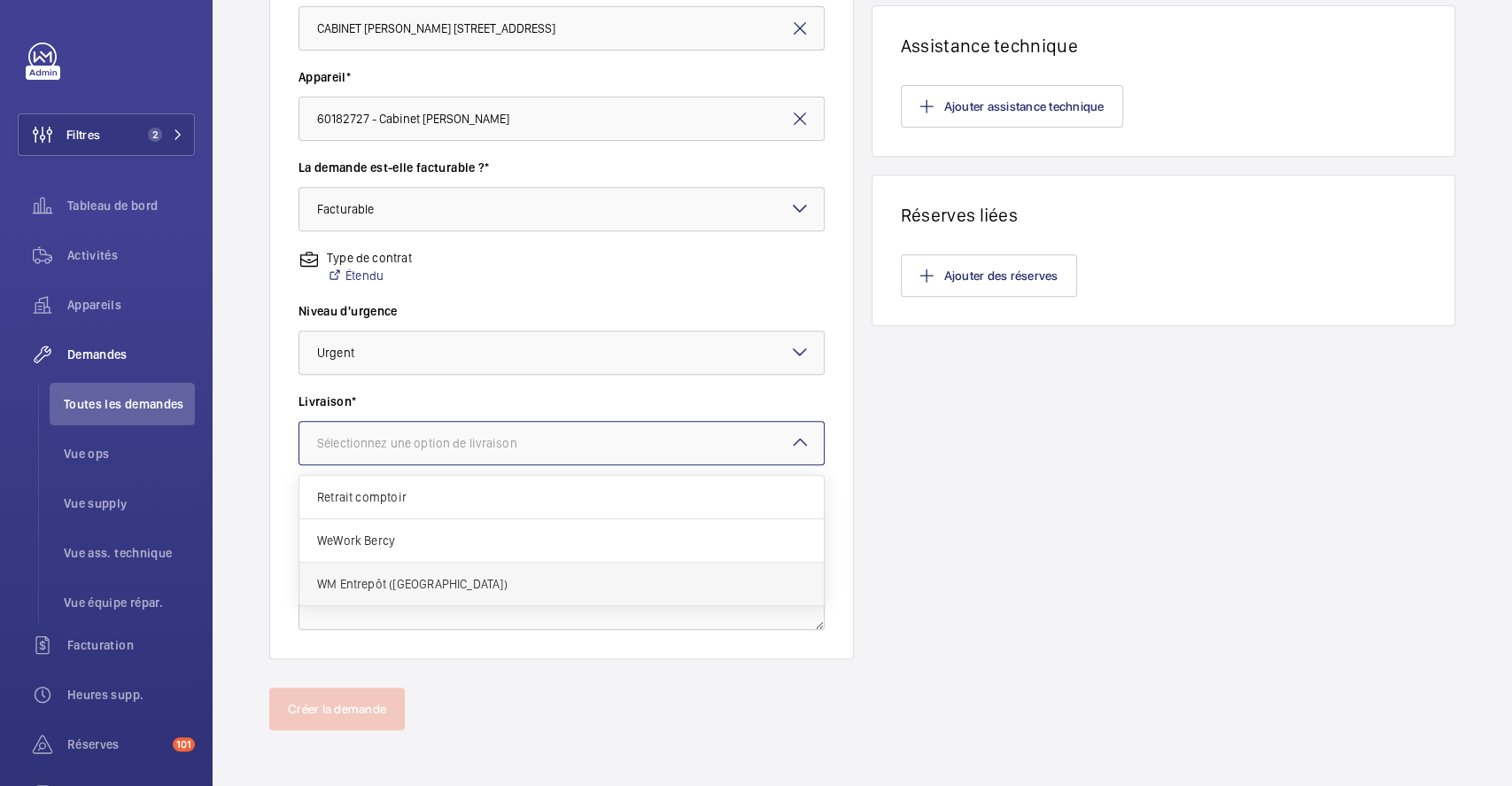
click at [468, 581] on span "WM Entrepôt (Nanterre)" at bounding box center [561, 583] width 489 height 18
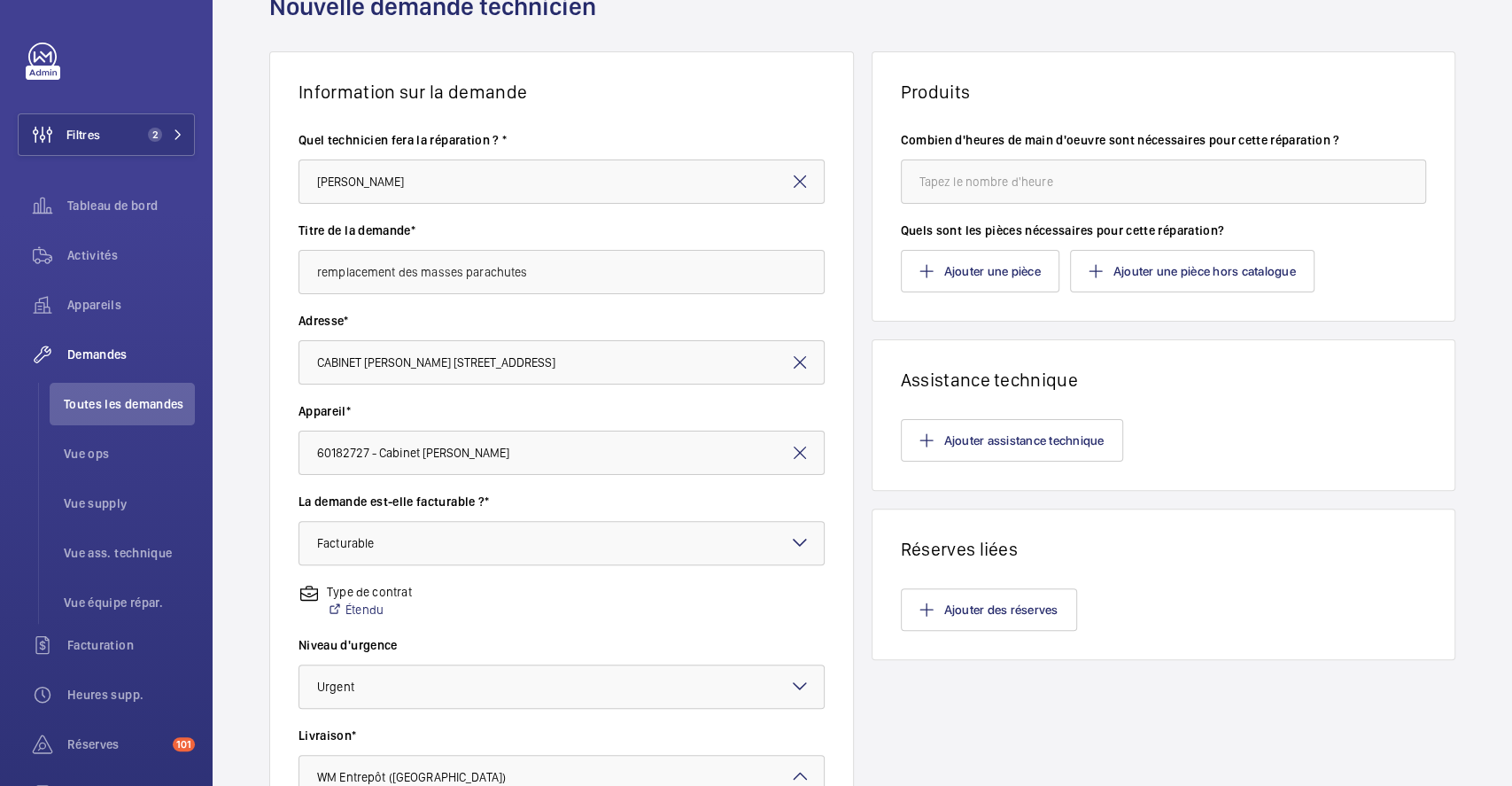
scroll to position [0, 0]
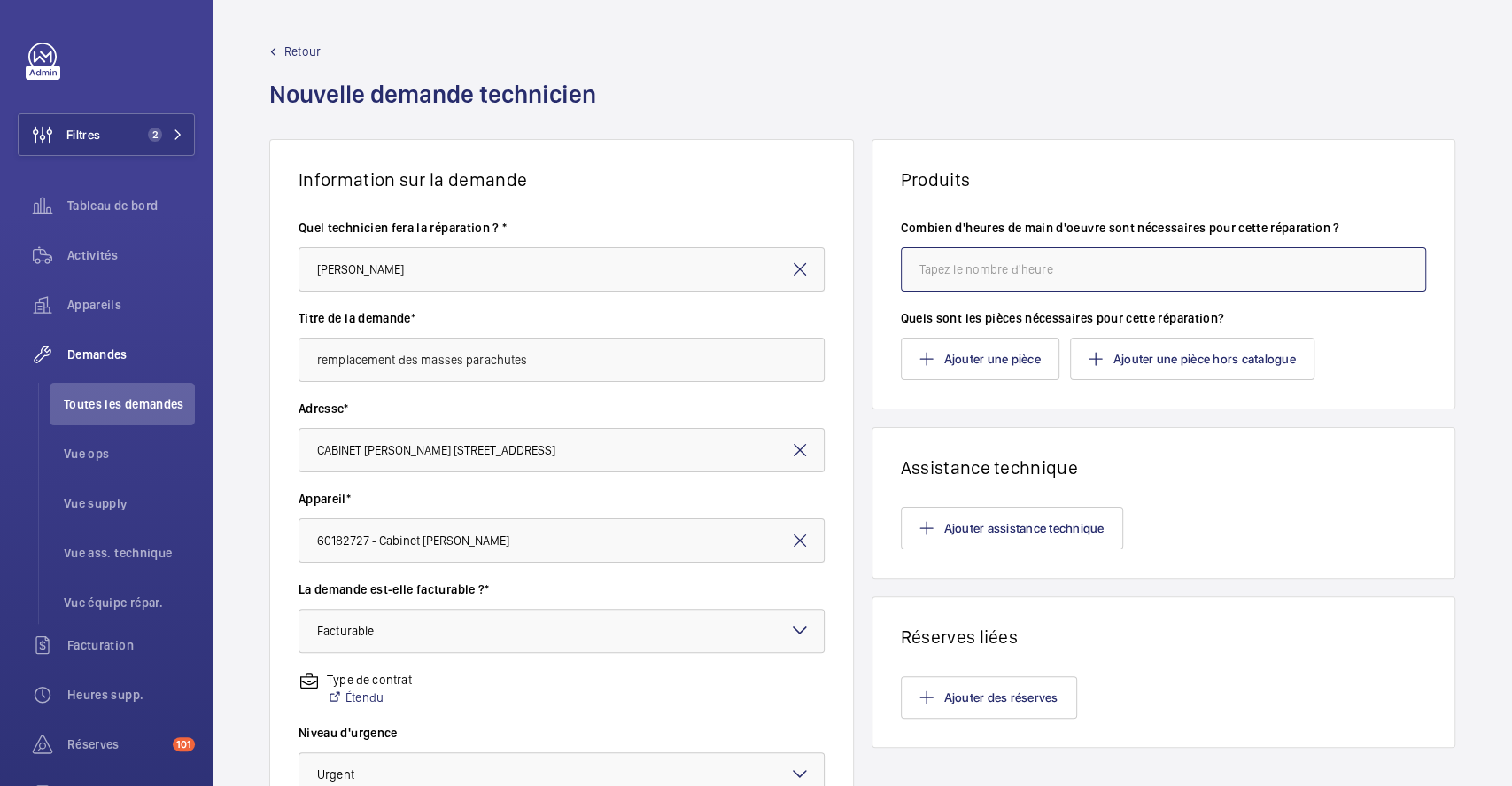
click at [1109, 280] on input "number" at bounding box center [1164, 269] width 526 height 45
click at [1123, 273] on input "number" at bounding box center [1164, 269] width 526 height 45
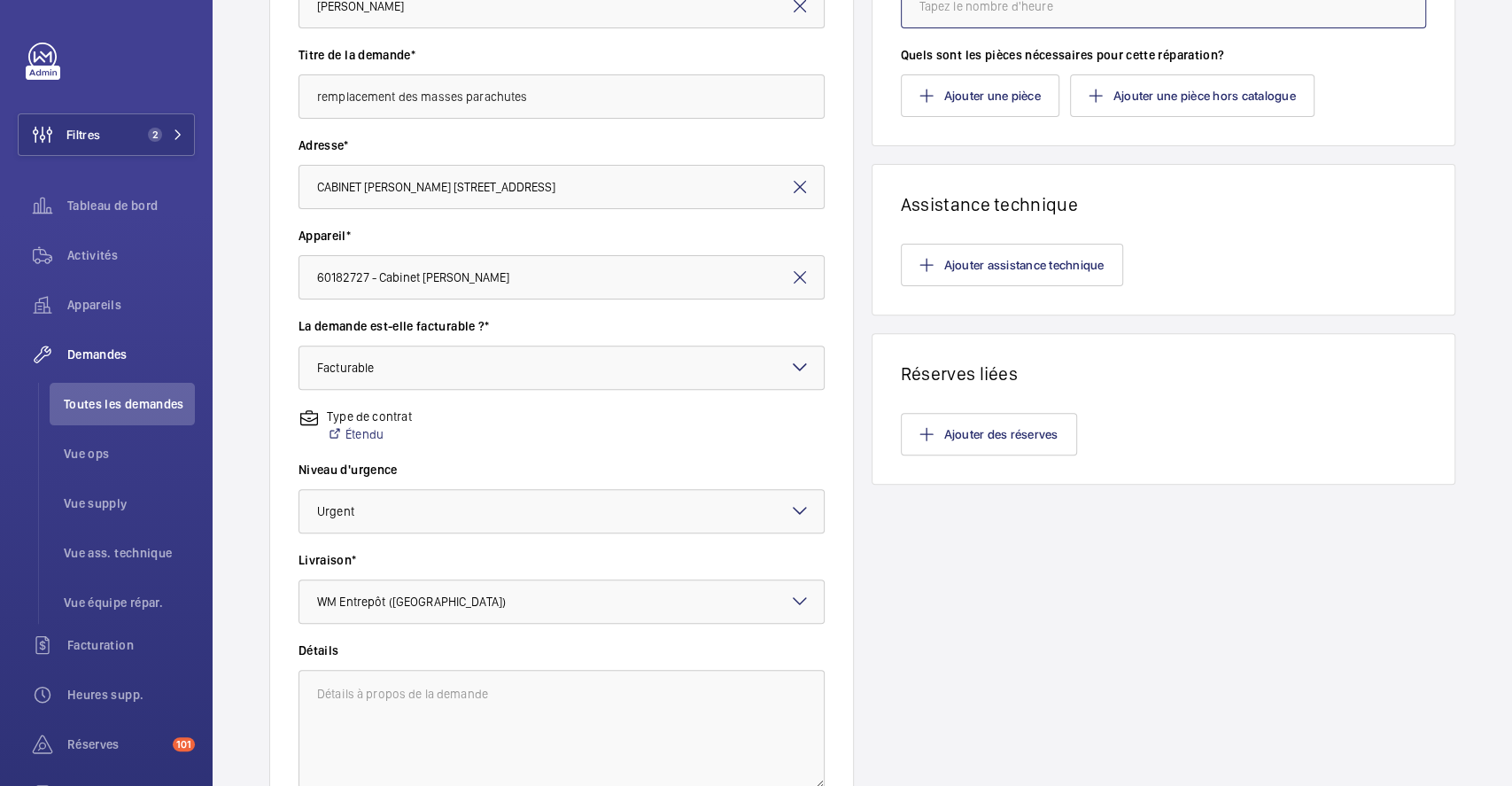
scroll to position [67, 0]
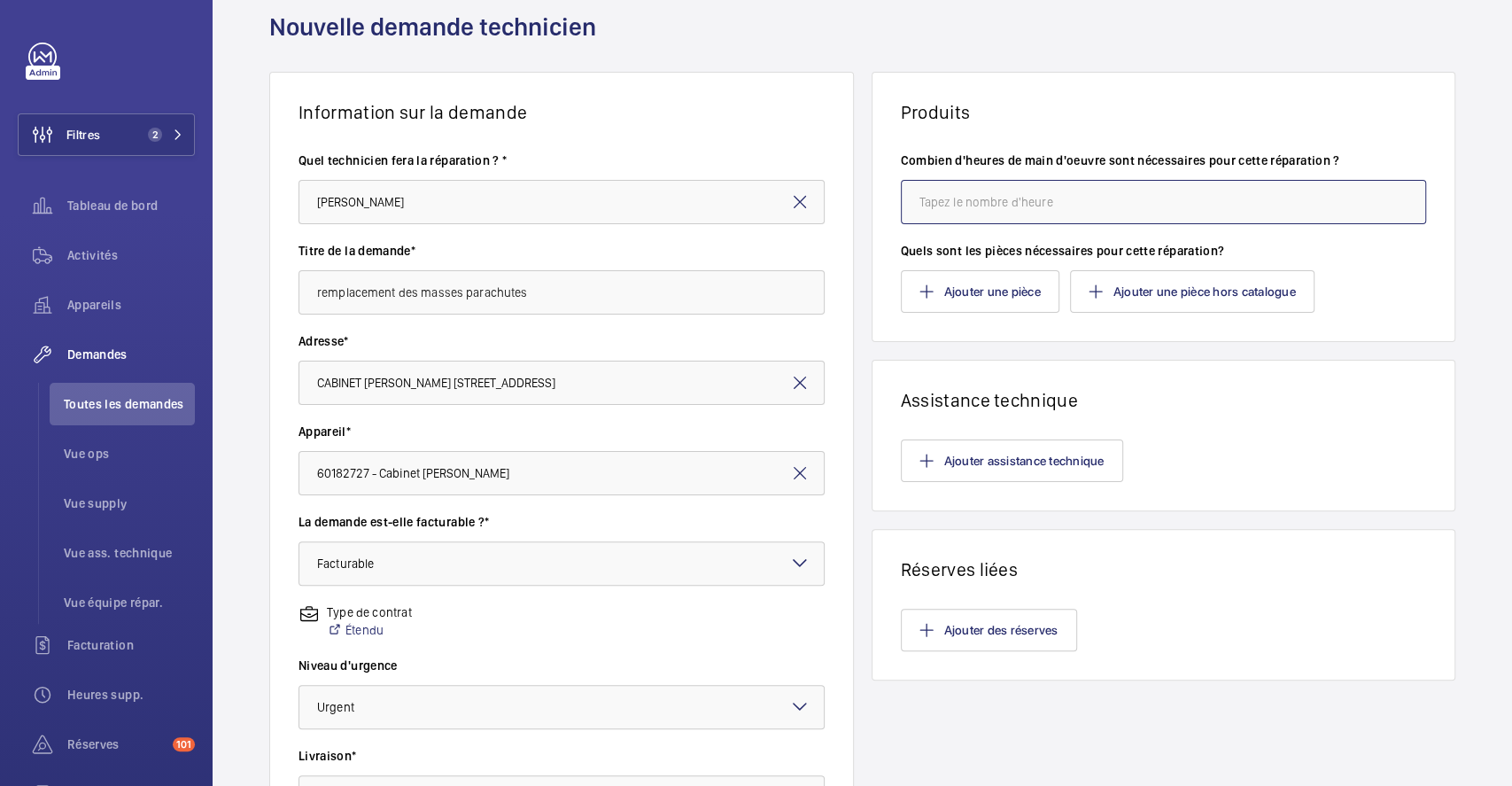
click at [1076, 193] on input "number" at bounding box center [1164, 202] width 526 height 45
type input "24"
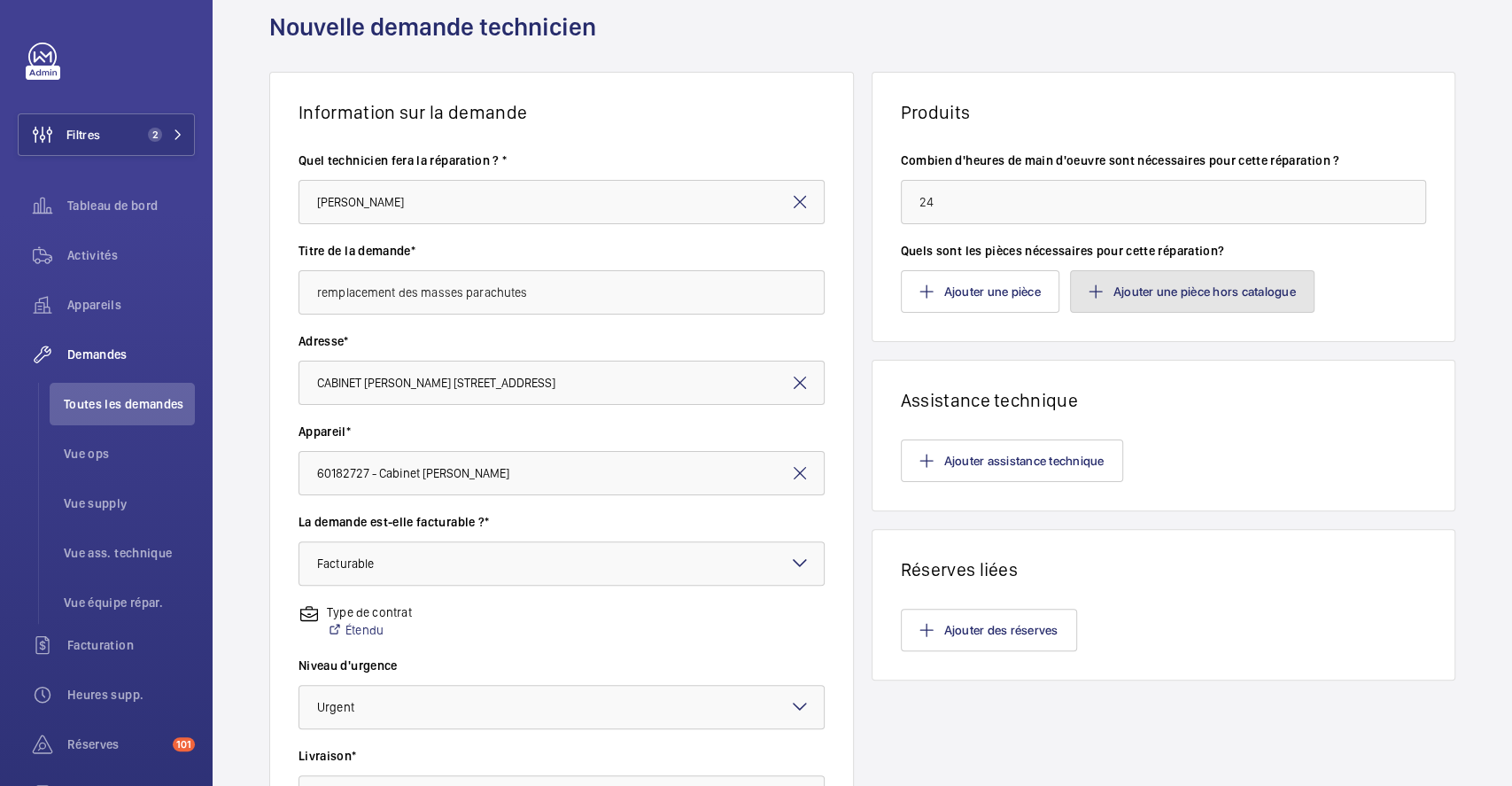
click at [1200, 291] on button "Ajouter une pièce hors catalogue" at bounding box center [1192, 291] width 244 height 43
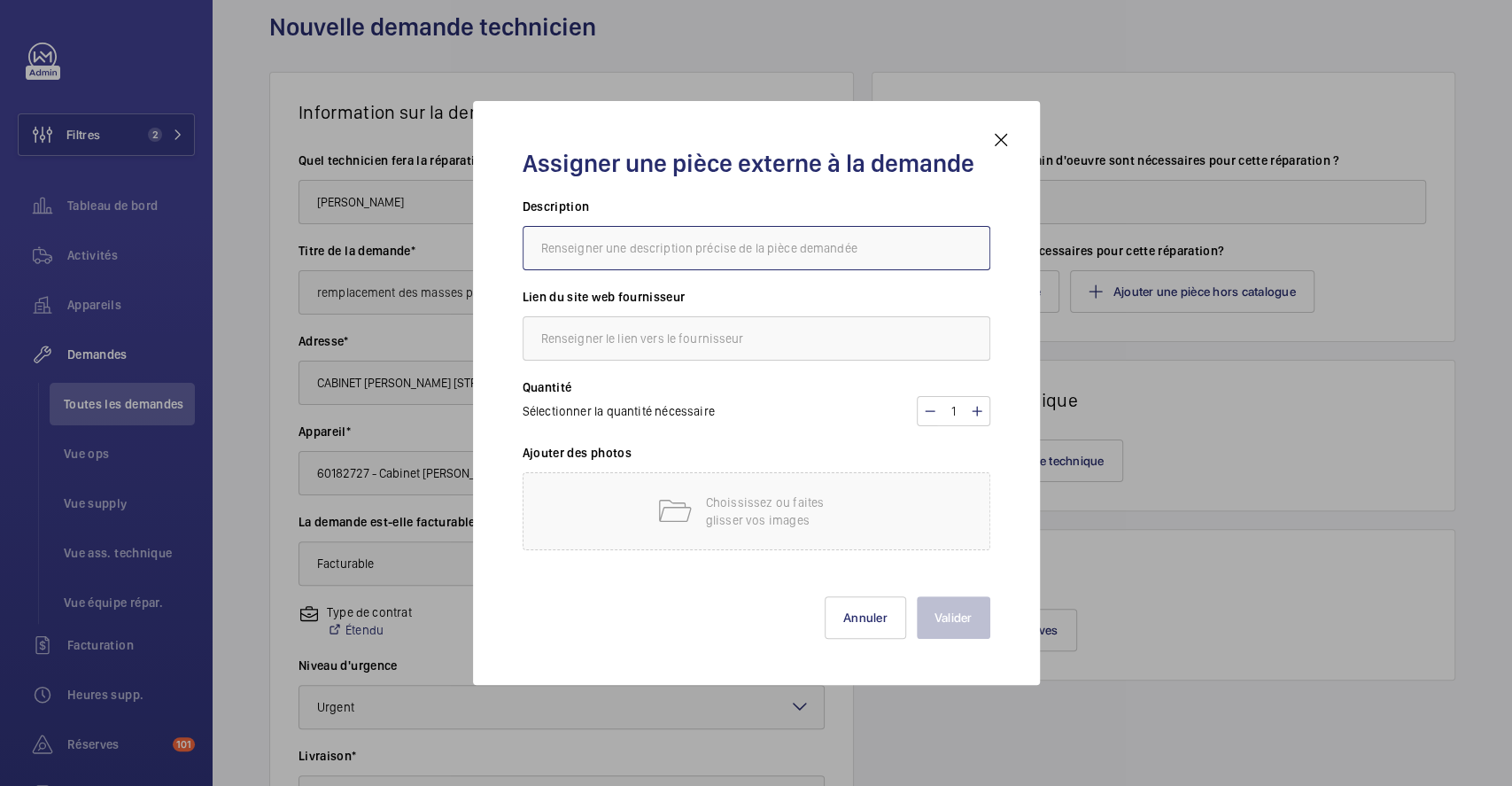
click at [667, 250] on input "text" at bounding box center [756, 248] width 468 height 45
type input "MASSE PARACHUTE"
click at [716, 333] on input "text" at bounding box center [756, 338] width 468 height 45
drag, startPoint x: 592, startPoint y: 342, endPoint x: 623, endPoint y: 357, distance: 34.4
click at [592, 341] on input "MAC PUERSA" at bounding box center [756, 338] width 468 height 45
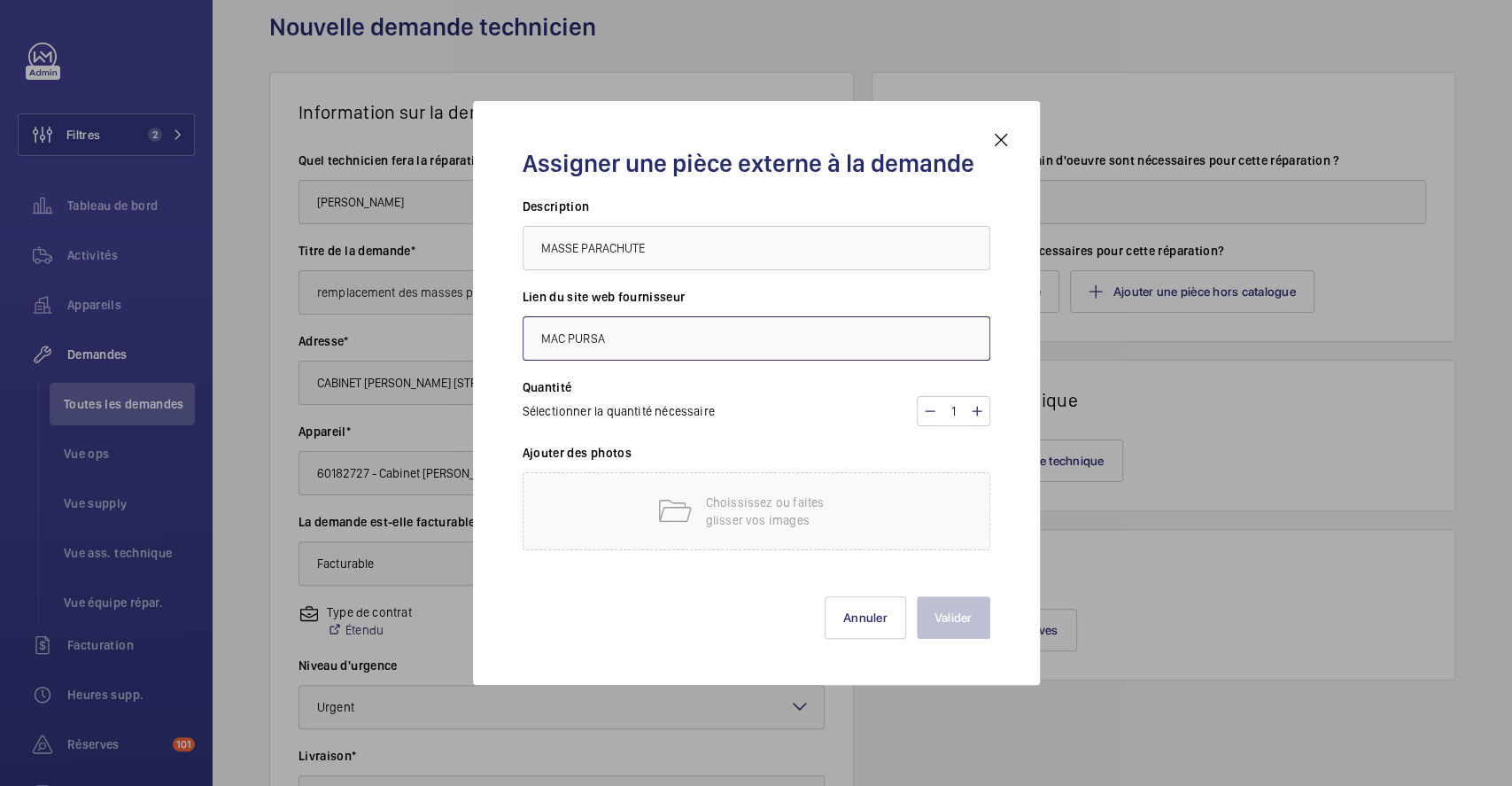
type input "MAC PURSA"
click at [787, 514] on p "Choississez ou faites glisser vos images" at bounding box center [780, 510] width 151 height 35
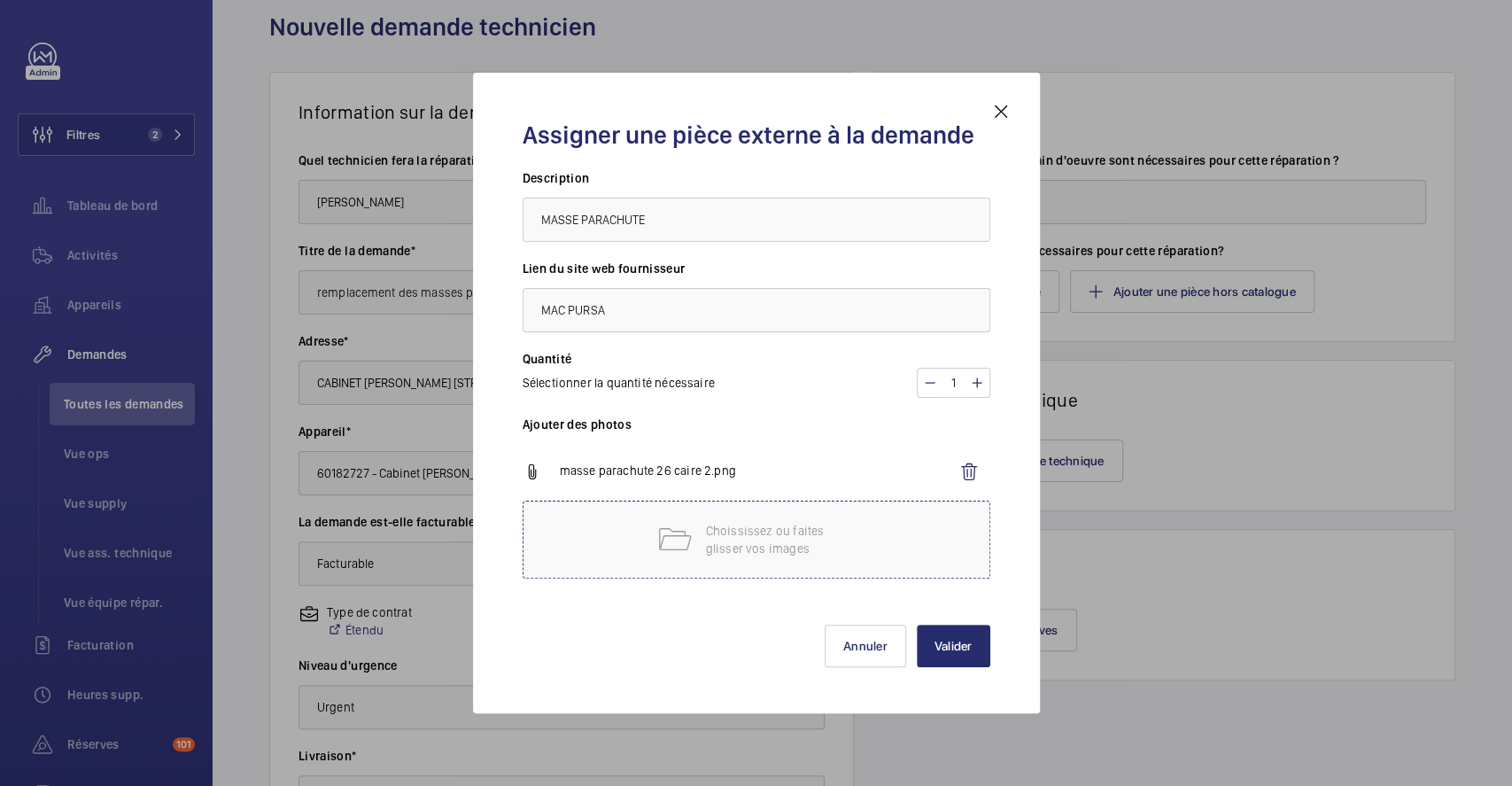
click at [730, 532] on p "Choississez ou faites glisser vos images" at bounding box center [780, 539] width 151 height 35
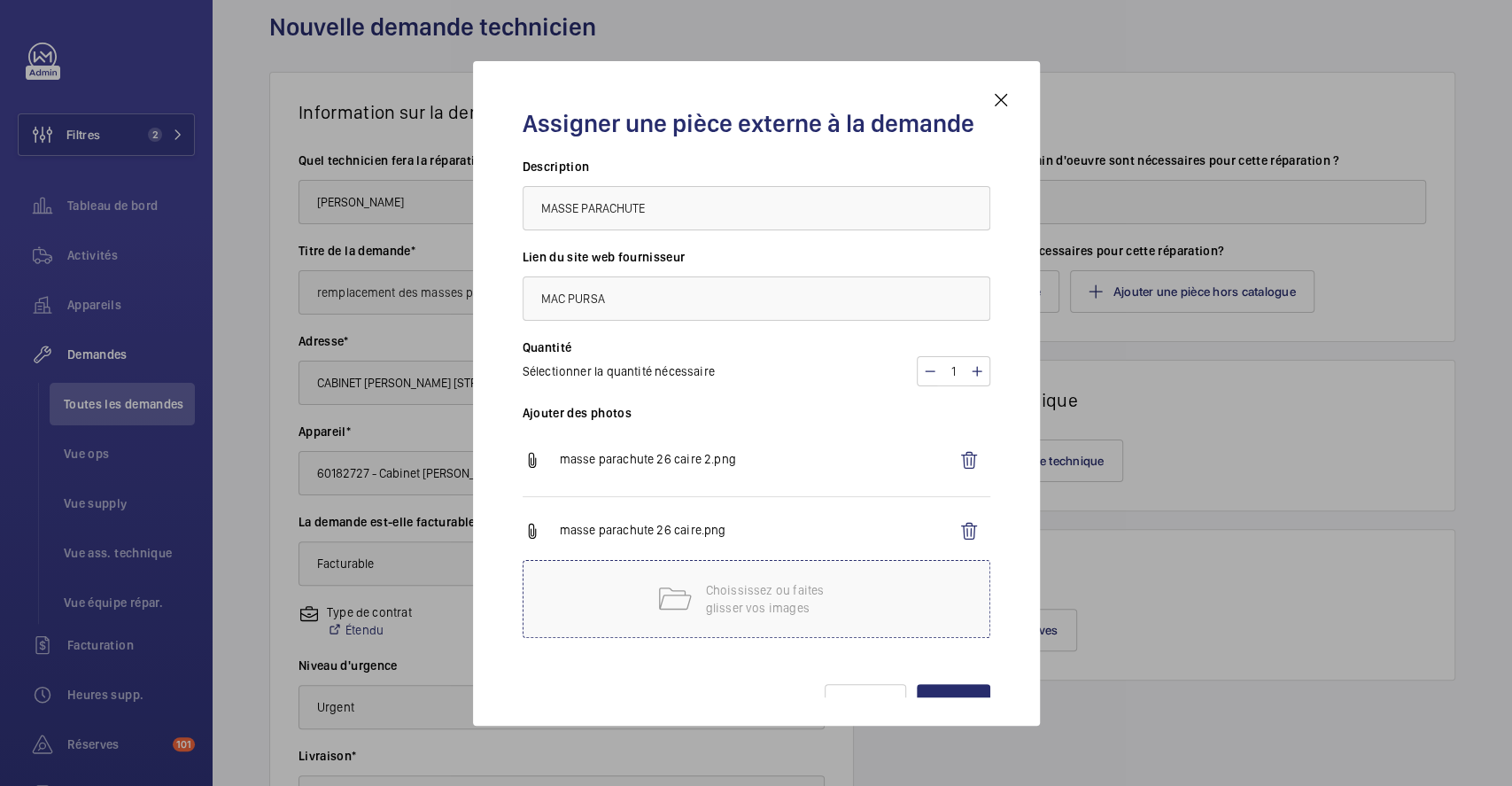
click at [739, 595] on p "Choississez ou faites glisser vos images" at bounding box center [780, 598] width 151 height 35
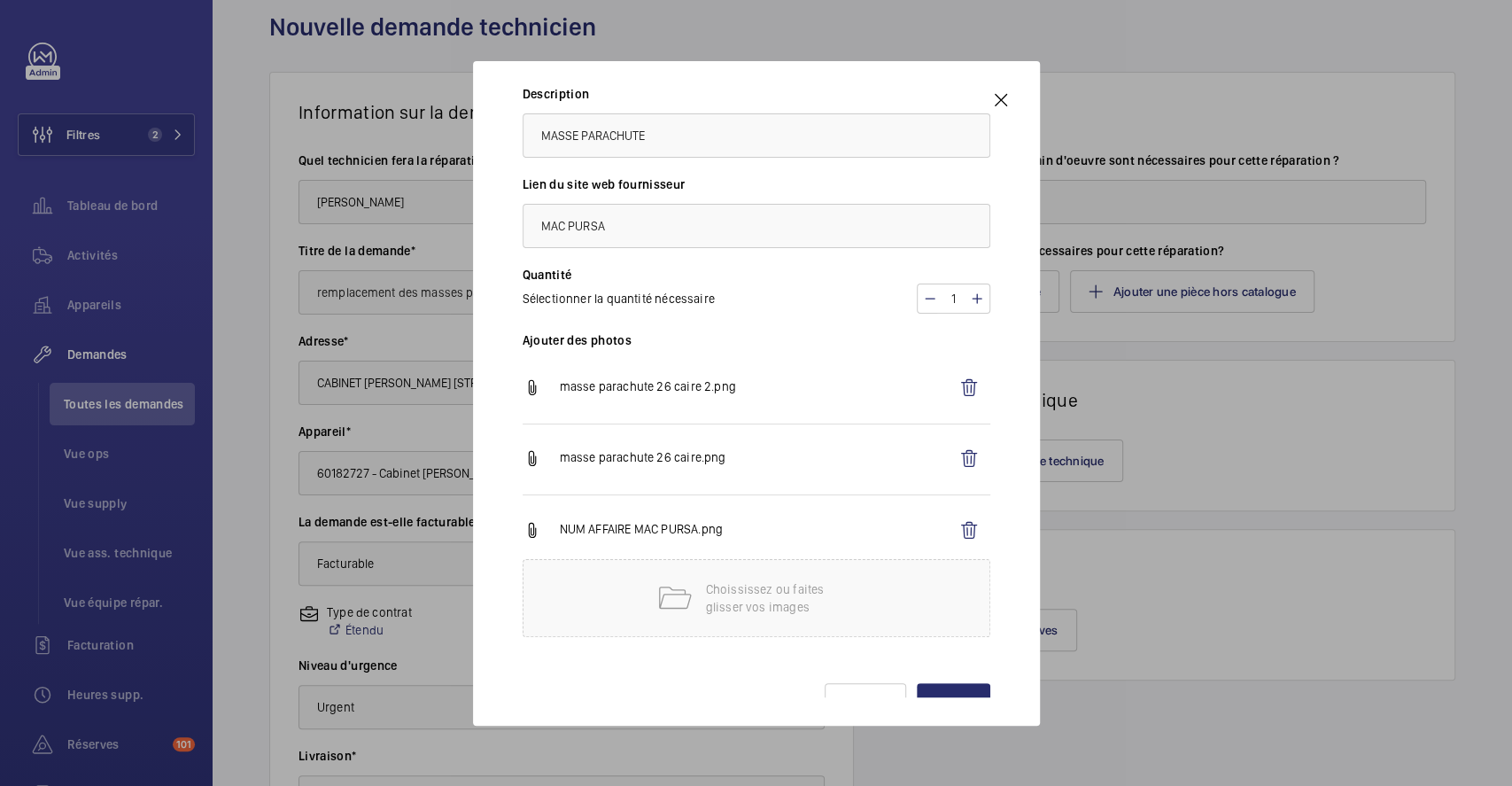
scroll to position [118, 0]
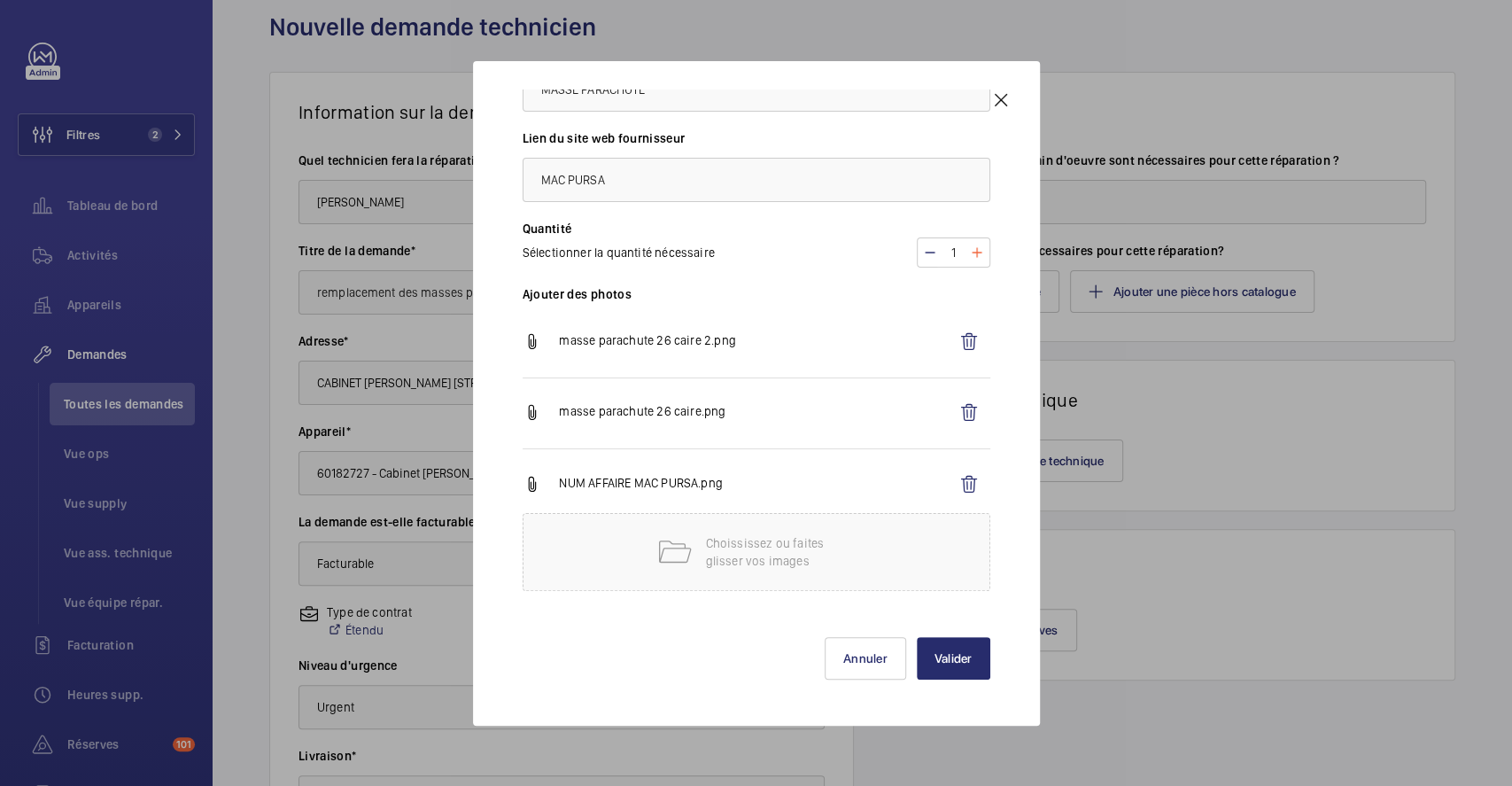
click at [969, 251] on mat-icon at bounding box center [976, 252] width 14 height 21
type input "2"
click at [943, 649] on button "Valider" at bounding box center [953, 657] width 74 height 43
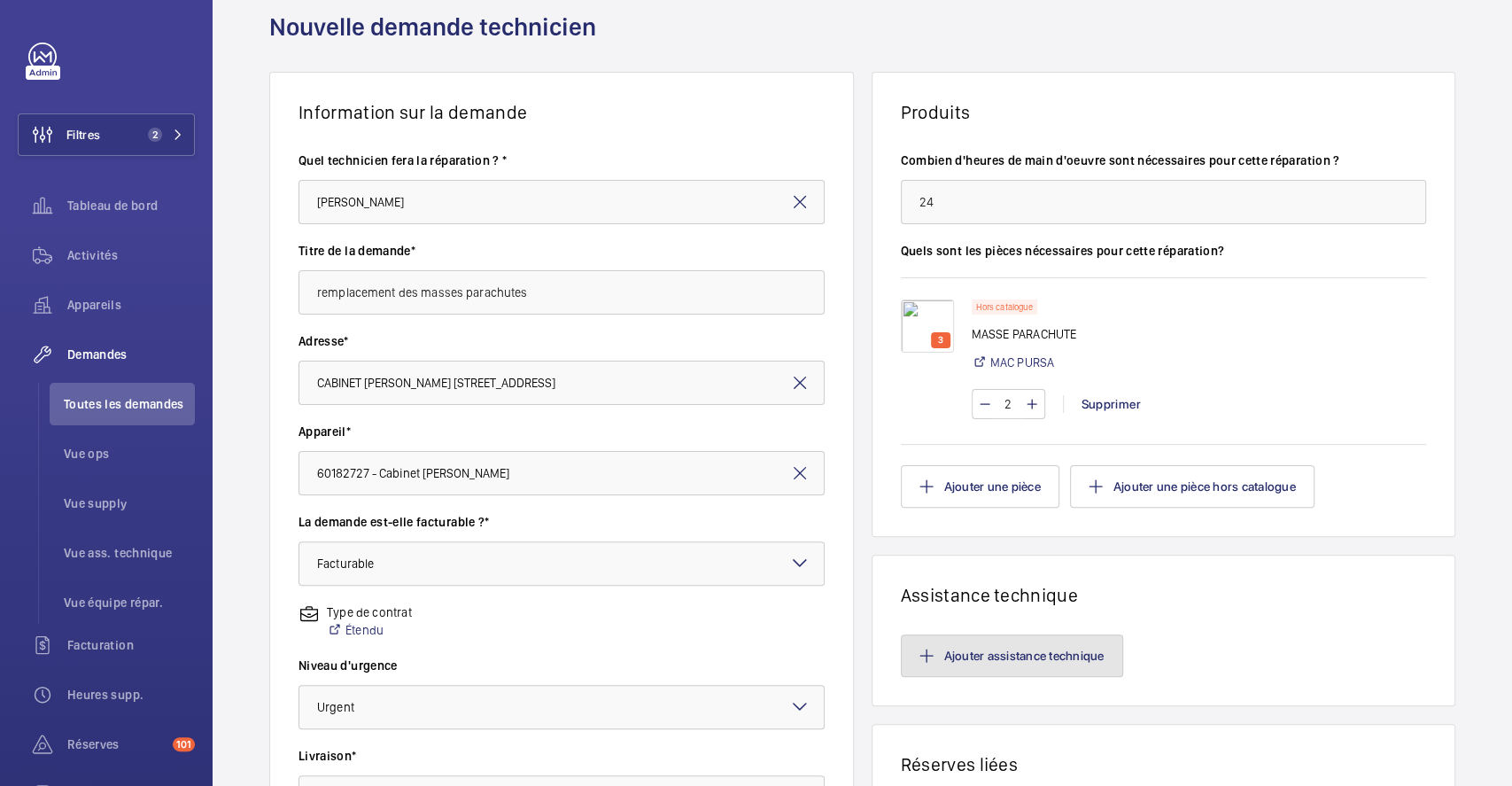
click at [1036, 654] on button "Ajouter assistance technique" at bounding box center [1011, 655] width 222 height 43
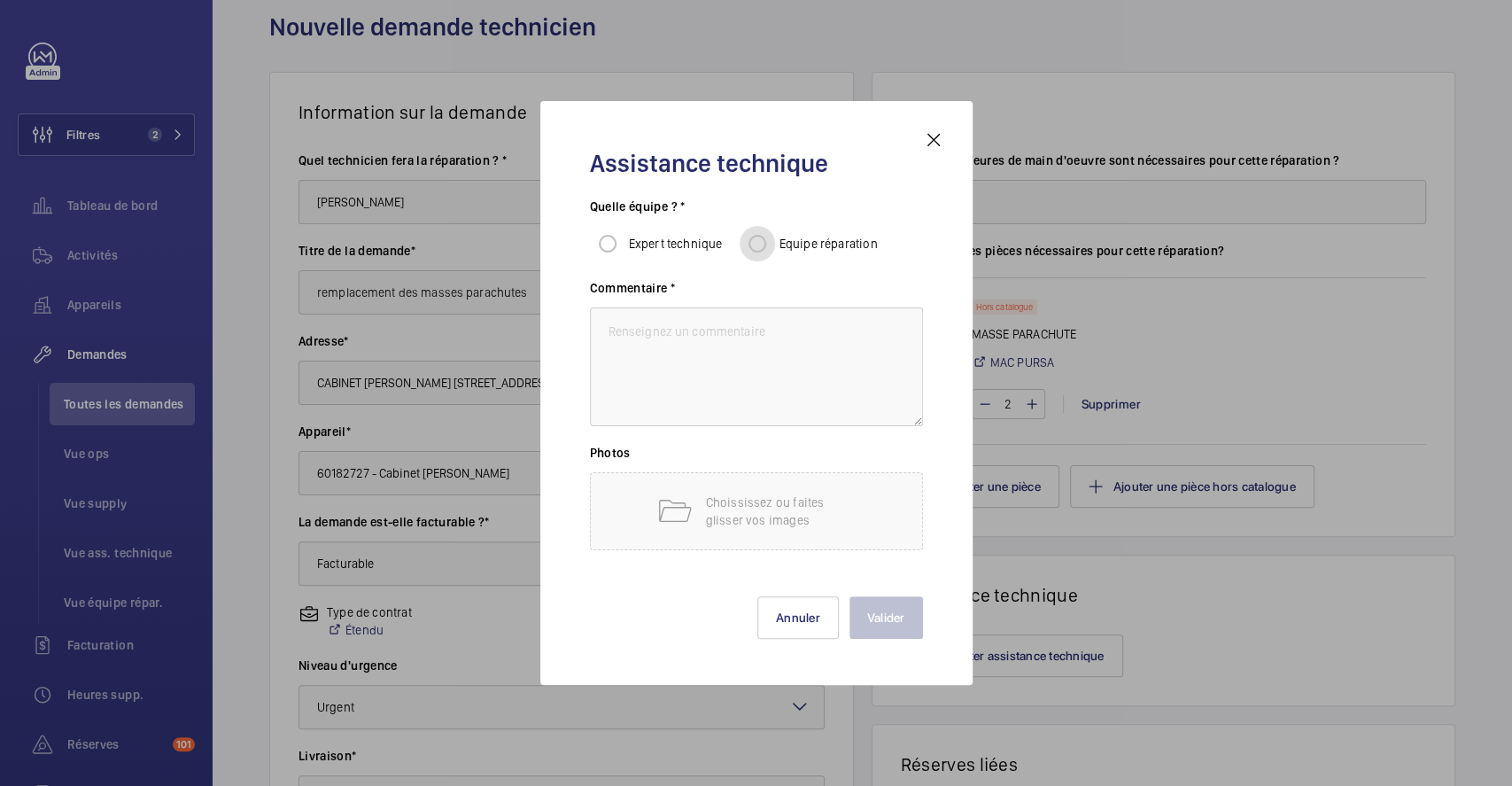
click at [761, 242] on input "Equipe réparation" at bounding box center [756, 243] width 35 height 35
radio input "true"
click at [713, 336] on textarea at bounding box center [756, 366] width 333 height 118
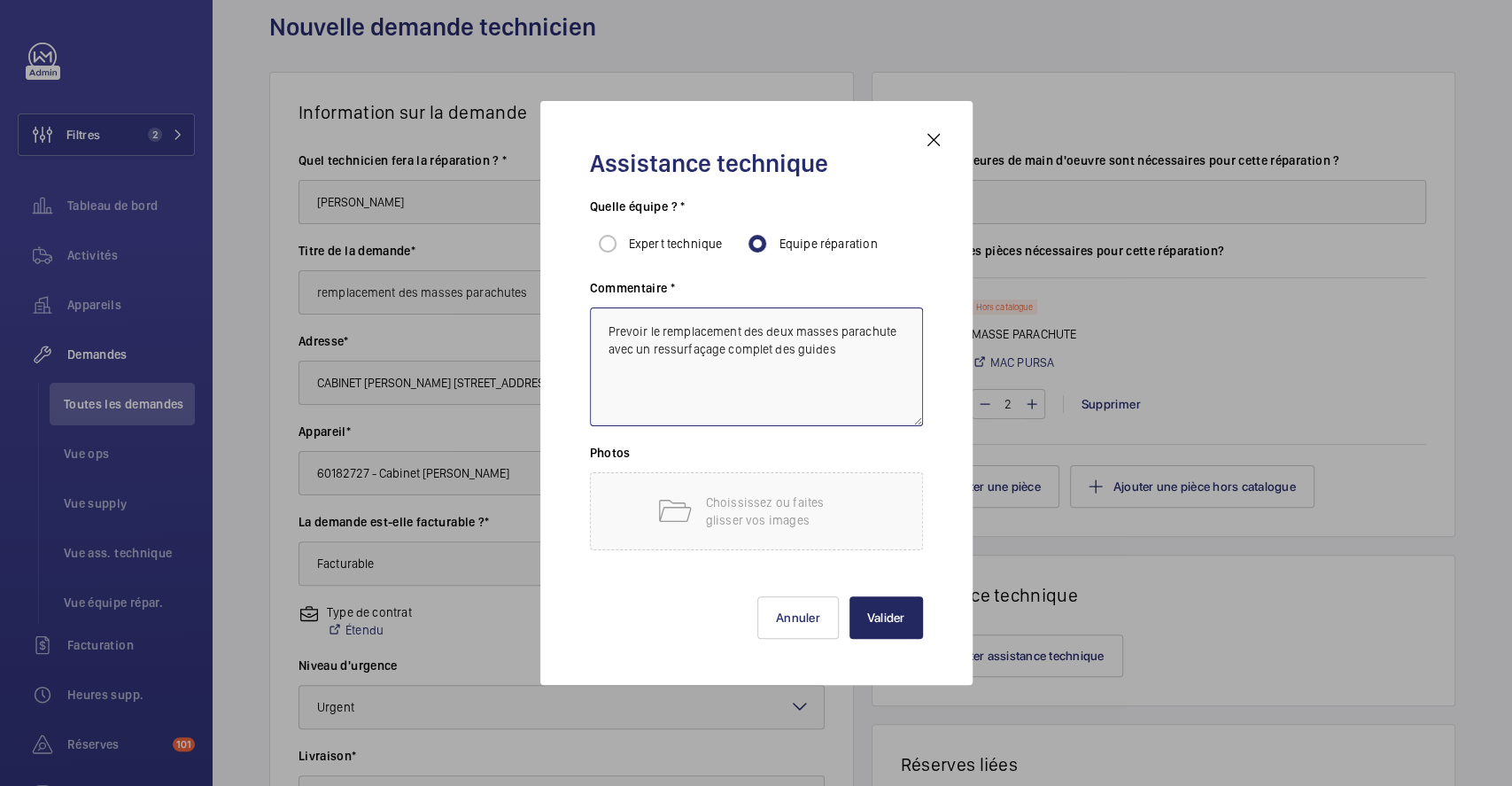
type textarea "Prevoir le remplacement des deux masses parachute avec un ressurfaçage complet …"
click at [879, 623] on button "Valider" at bounding box center [886, 616] width 74 height 43
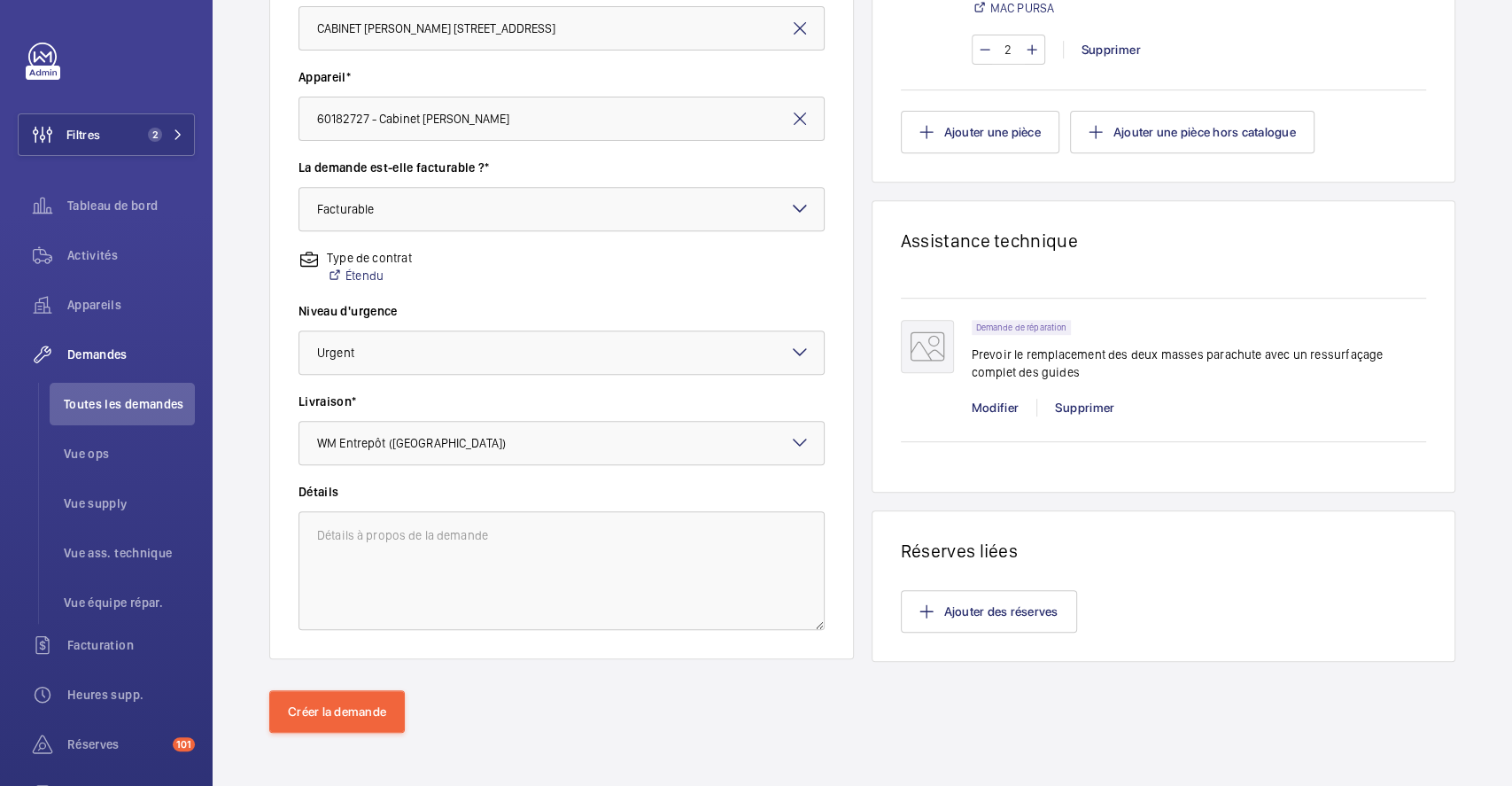
scroll to position [423, 0]
click at [322, 718] on button "Créer la demande" at bounding box center [336, 709] width 135 height 43
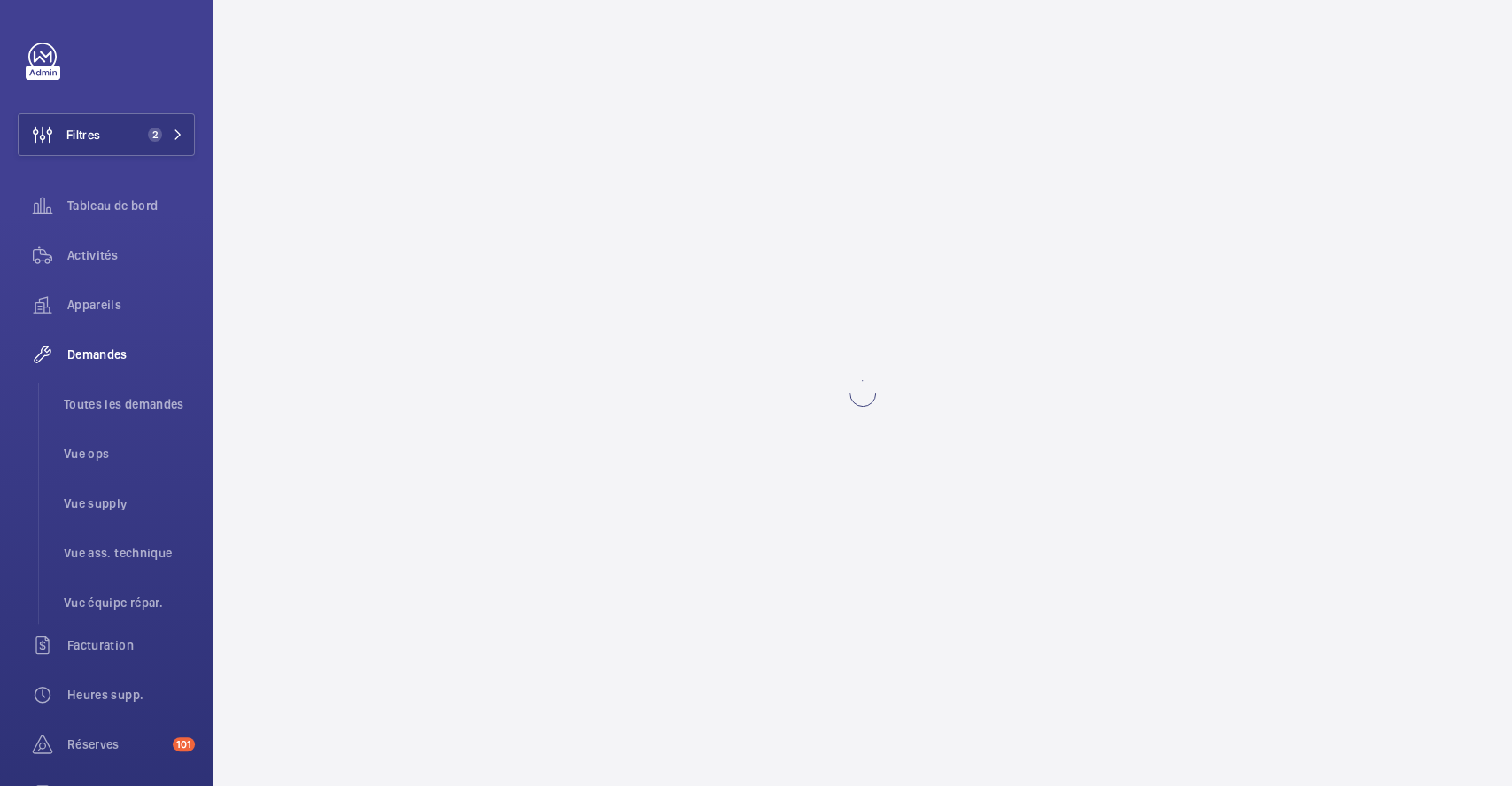
scroll to position [0, 0]
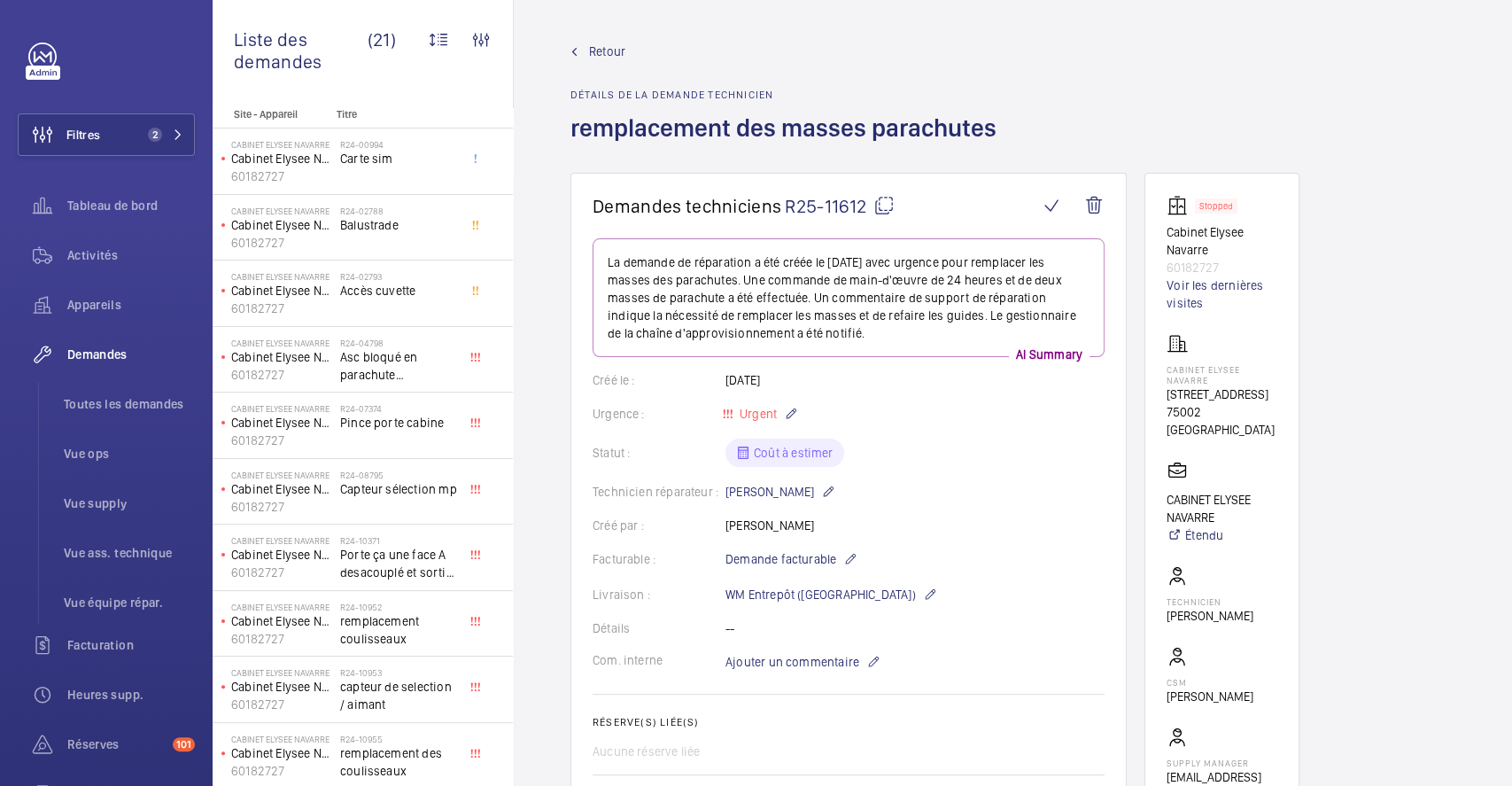
click at [597, 59] on span "Retour" at bounding box center [607, 51] width 36 height 18
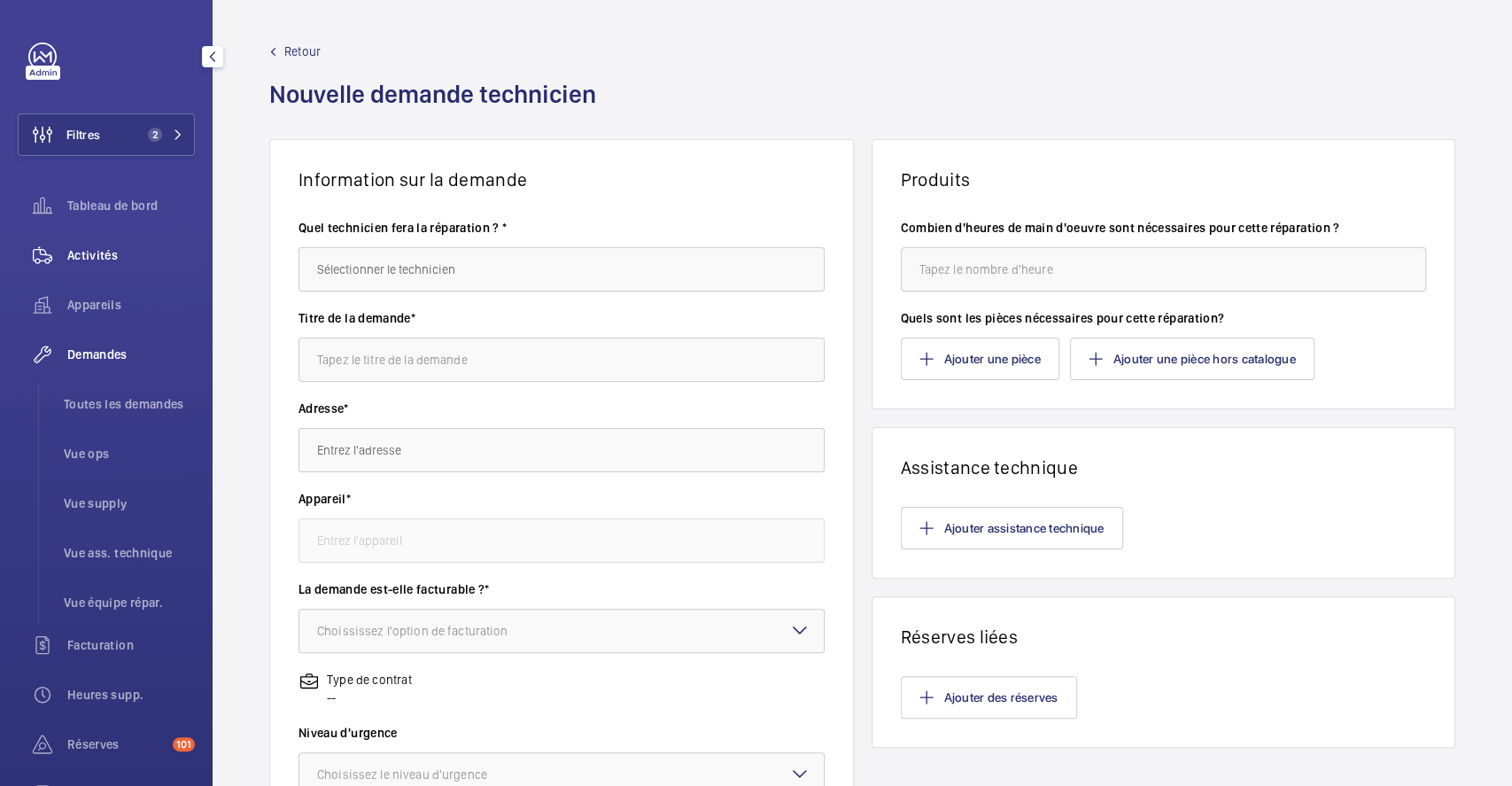
click at [93, 243] on div "Activités" at bounding box center [106, 255] width 177 height 43
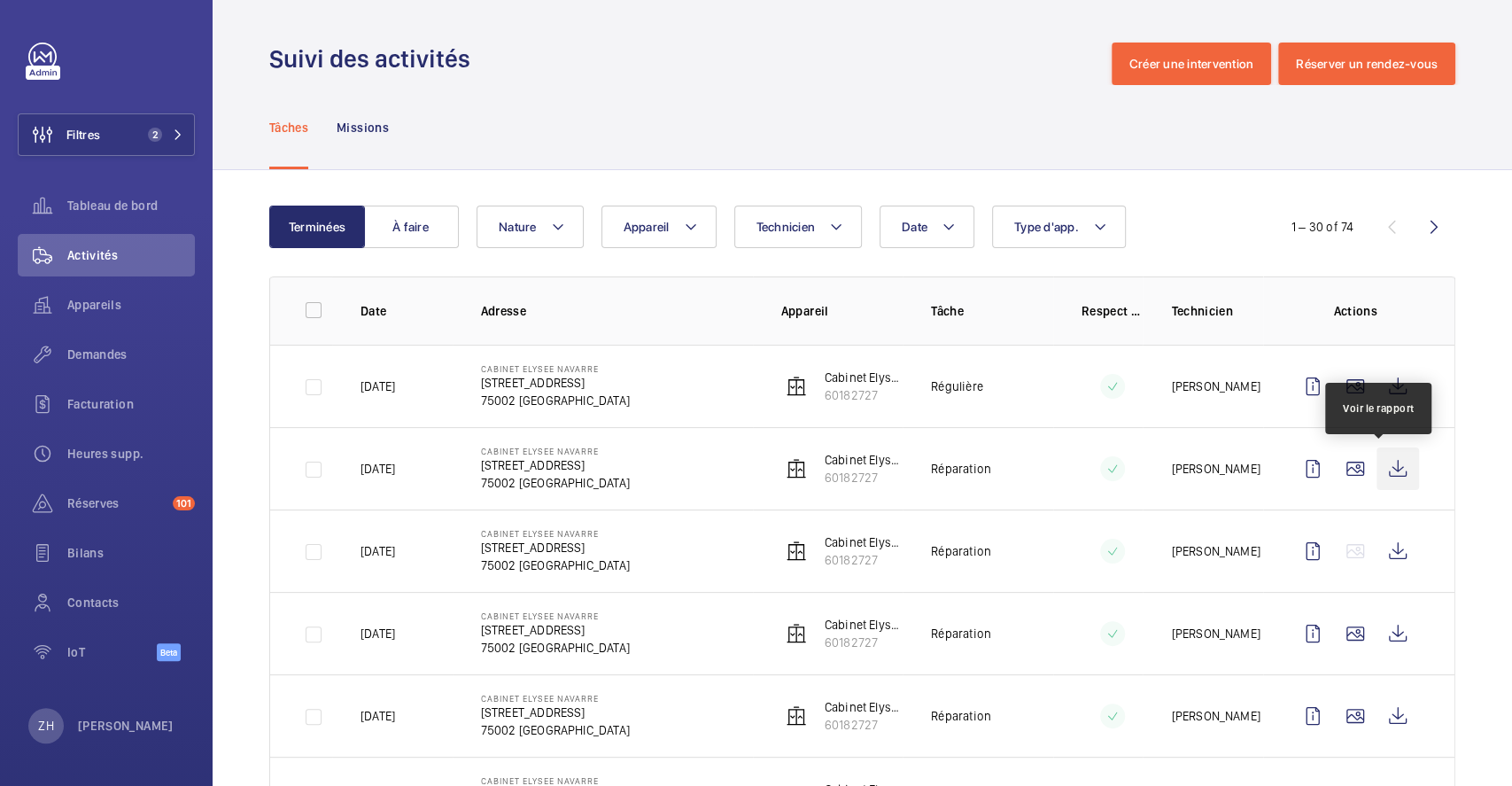
click at [1379, 471] on wm-front-icon-button at bounding box center [1396, 468] width 43 height 43
click at [116, 341] on div "Demandes" at bounding box center [106, 354] width 177 height 43
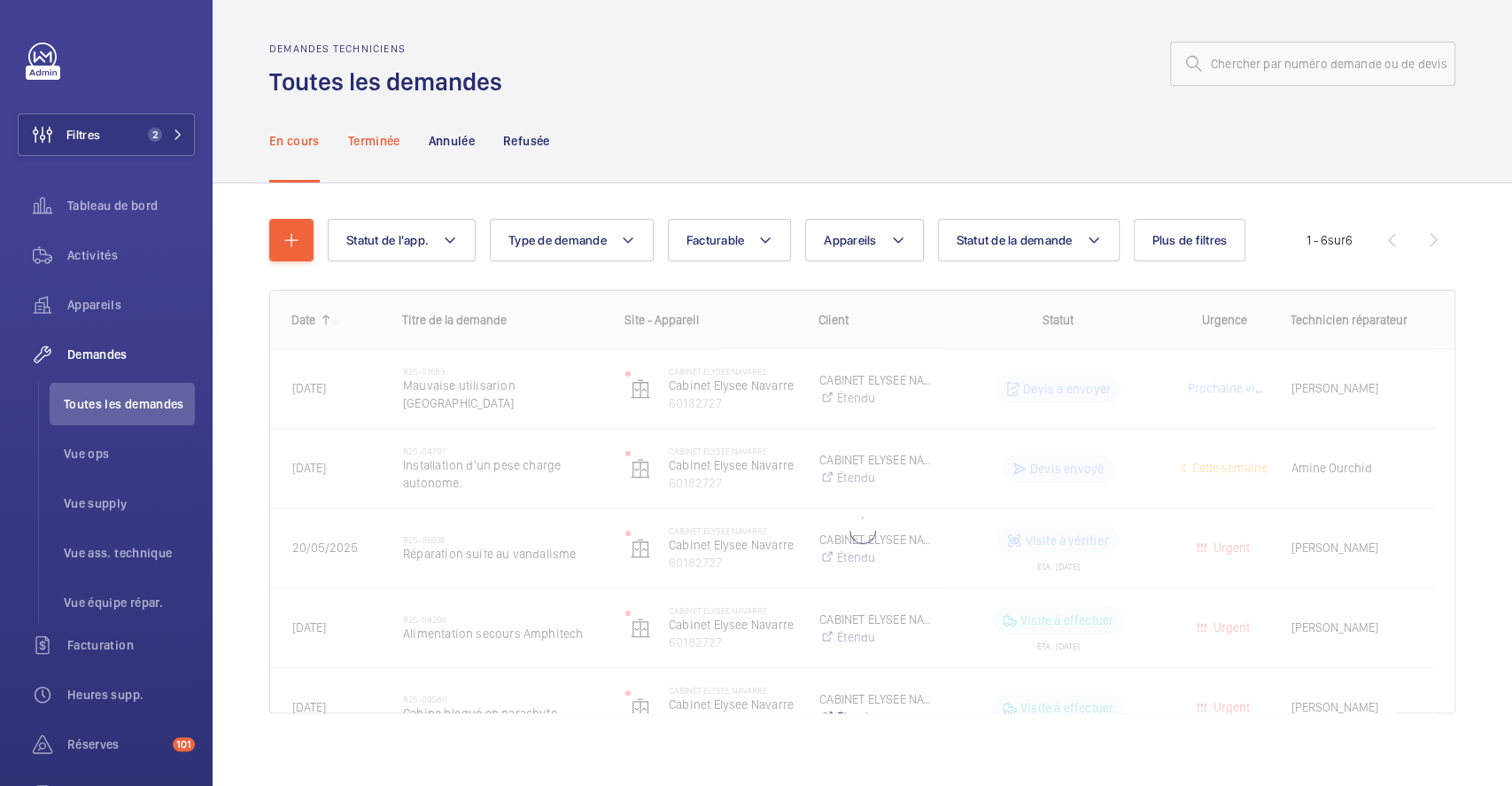
click at [397, 134] on p "Terminée" at bounding box center [374, 140] width 52 height 18
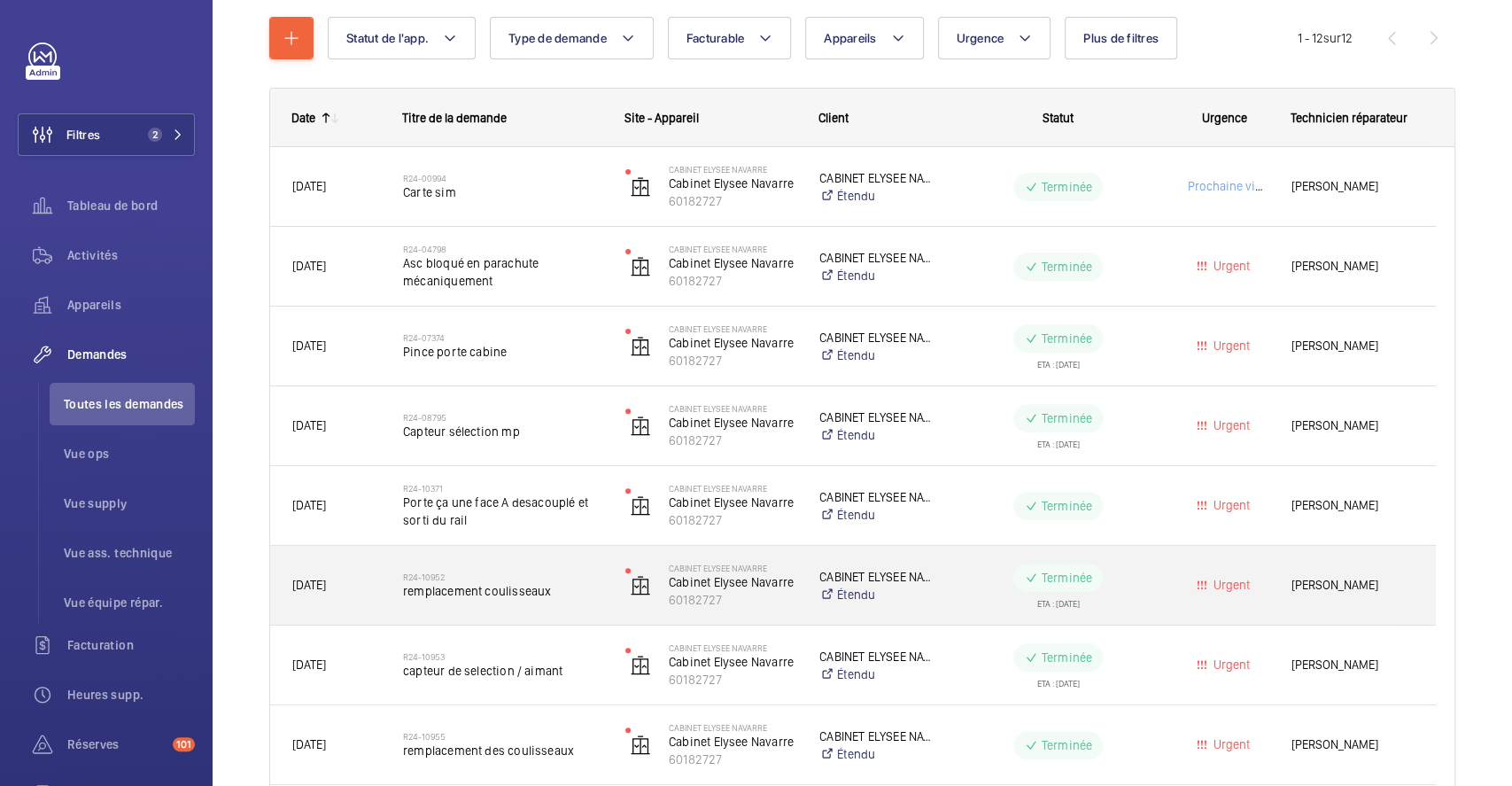
scroll to position [236, 0]
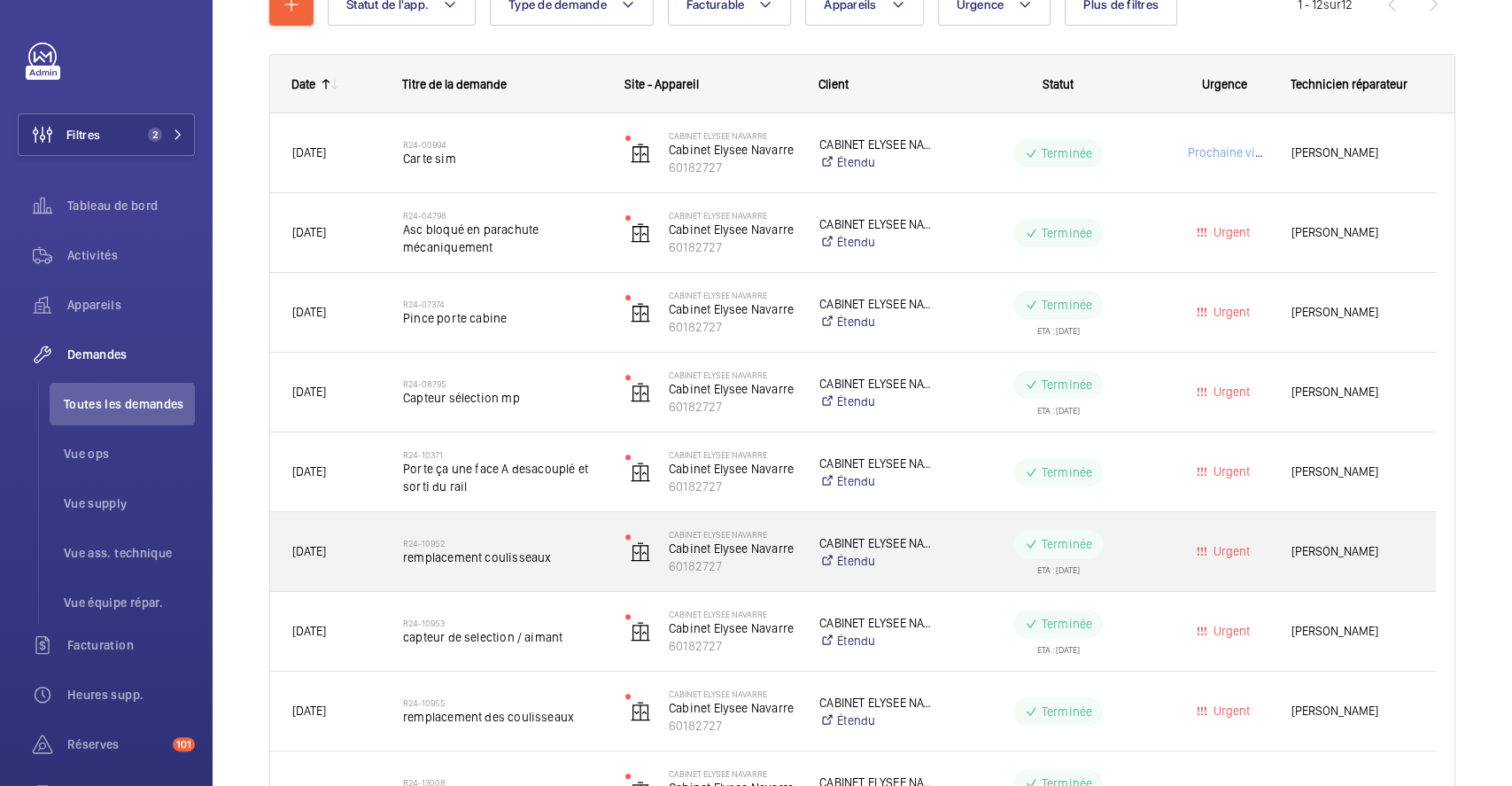
click at [597, 557] on span "remplacement coulisseaux" at bounding box center [503, 557] width 199 height 18
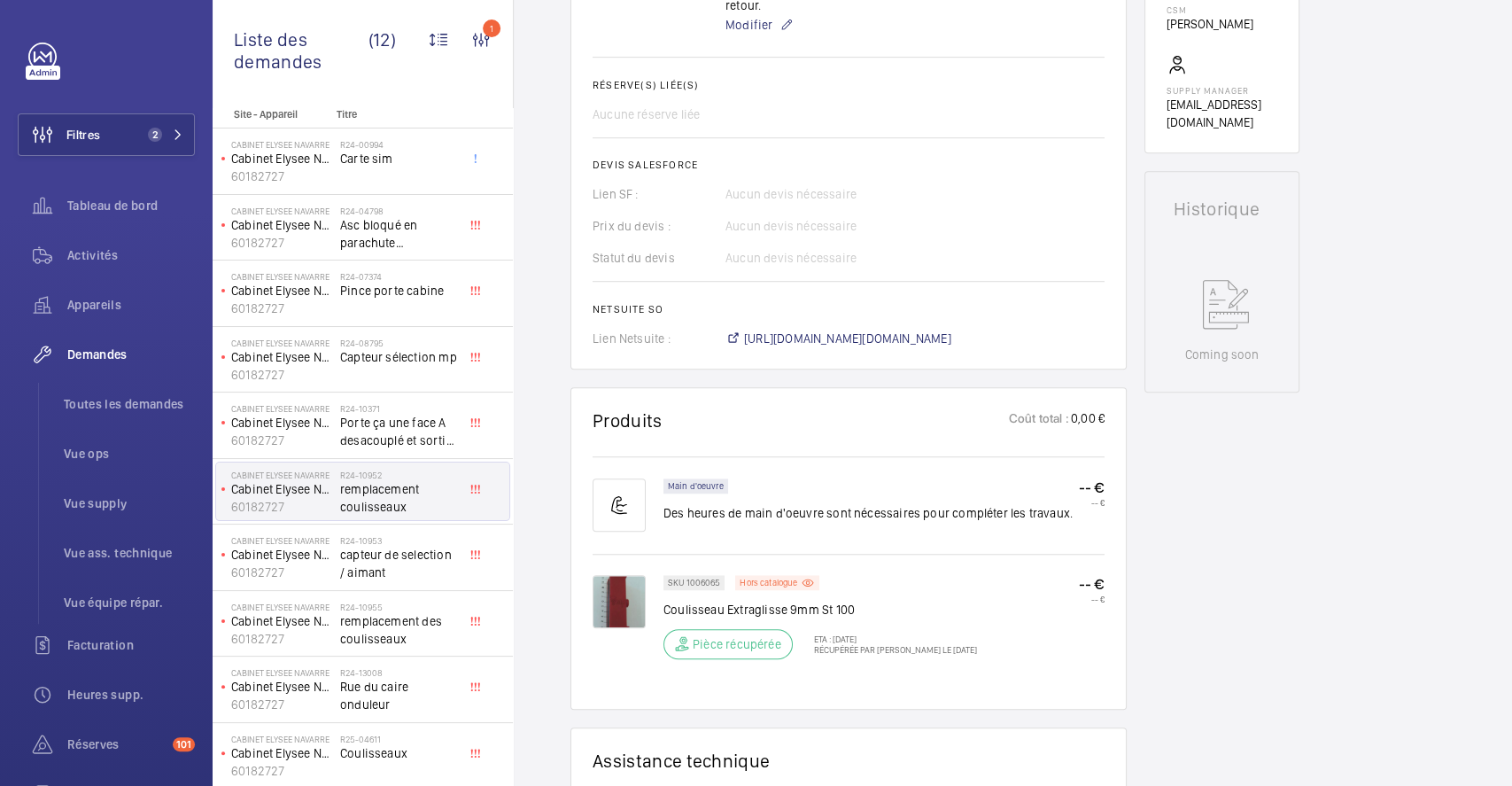
scroll to position [708, 0]
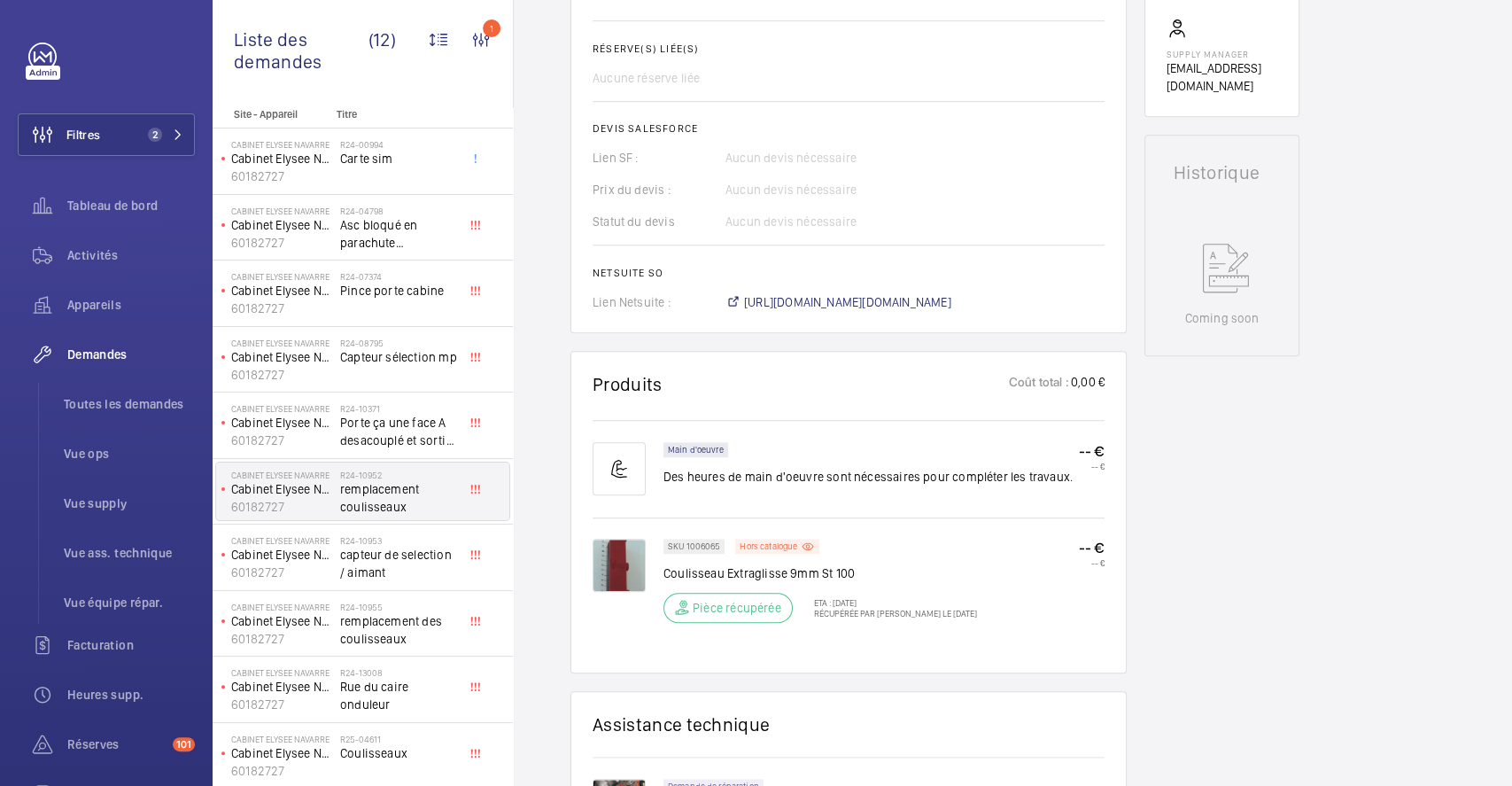
click at [617, 554] on img at bounding box center [619, 565] width 53 height 53
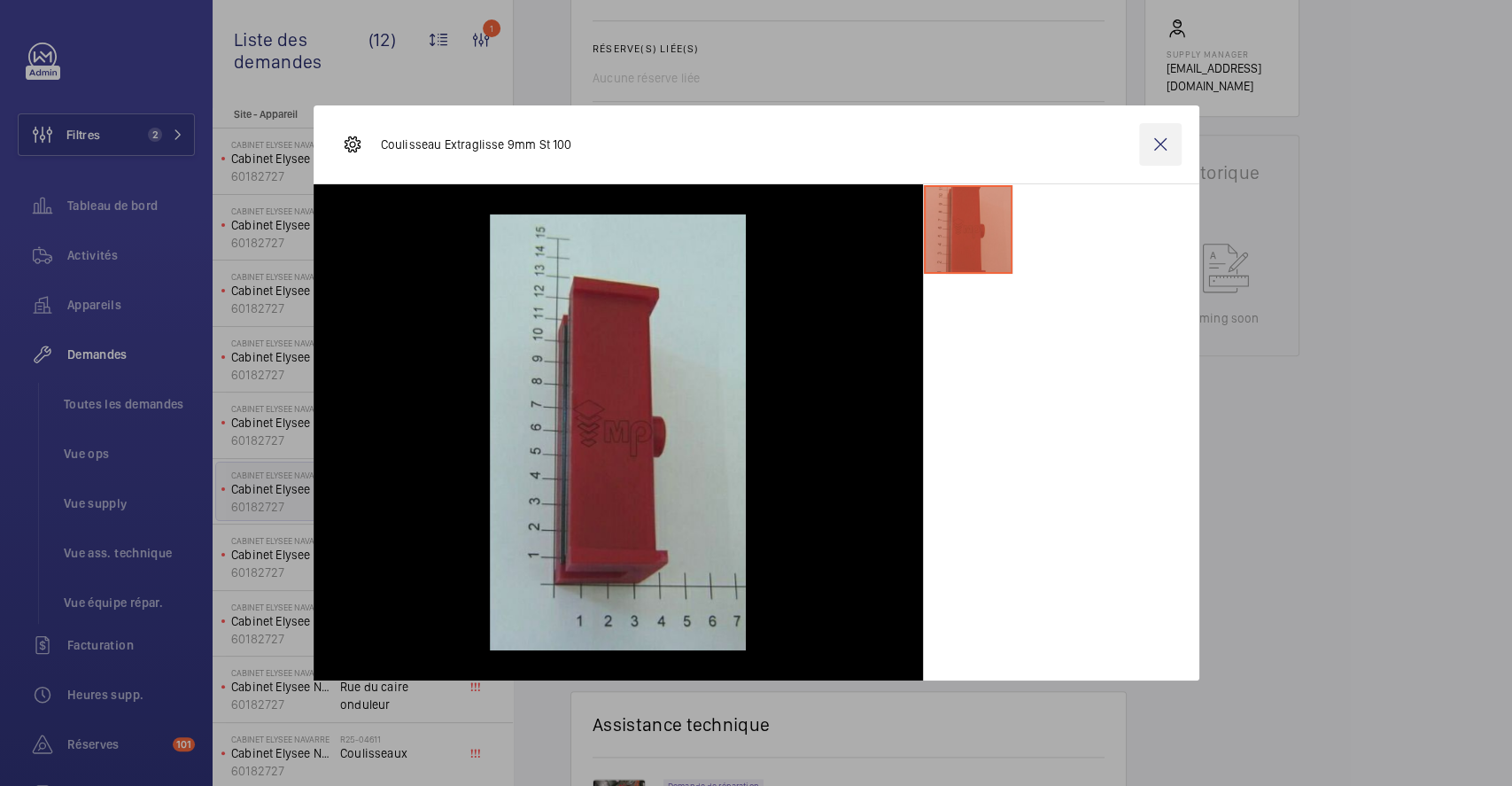
click at [1164, 141] on wm-front-icon-button at bounding box center [1160, 144] width 43 height 43
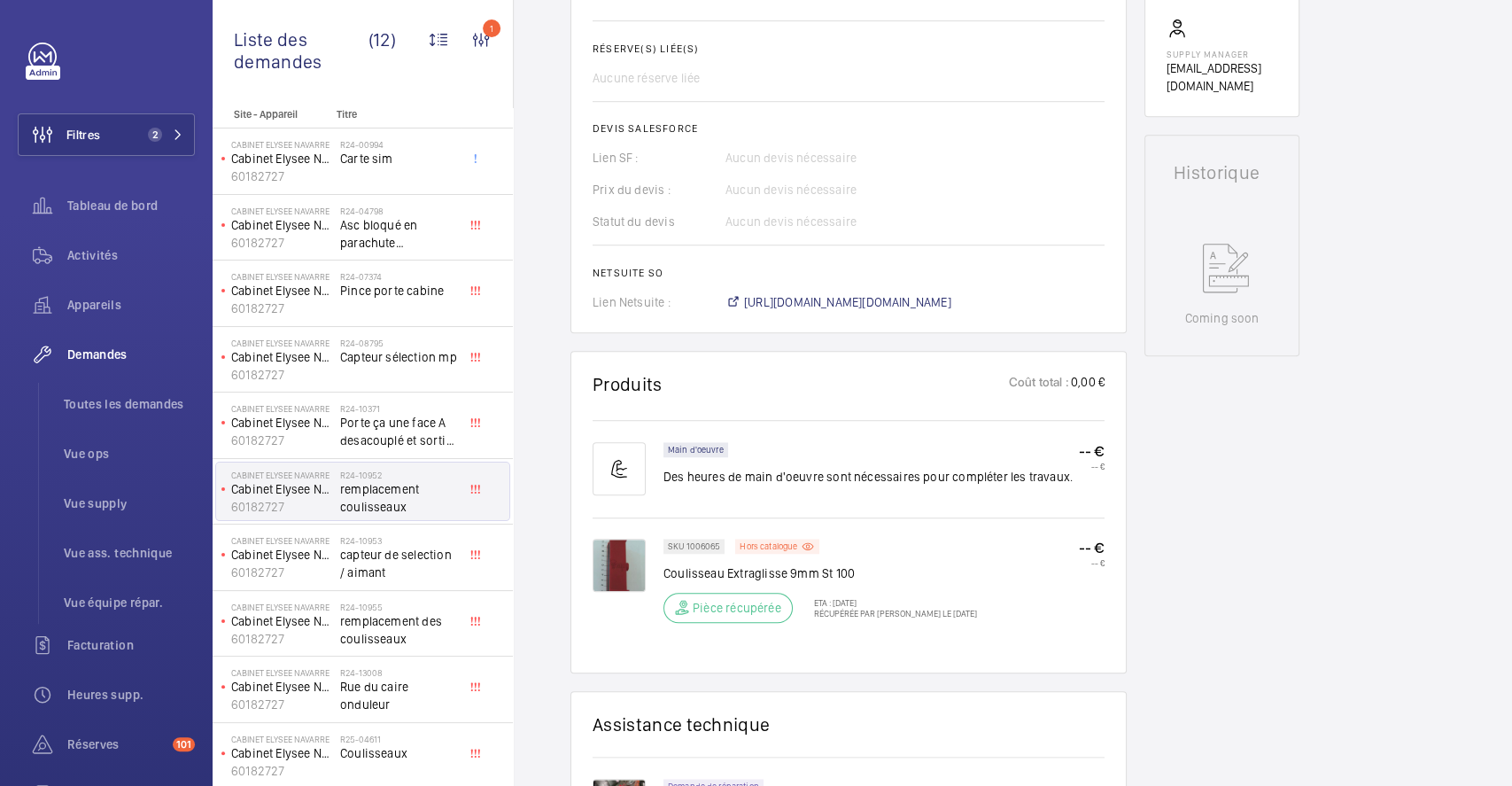
scroll to position [1063, 0]
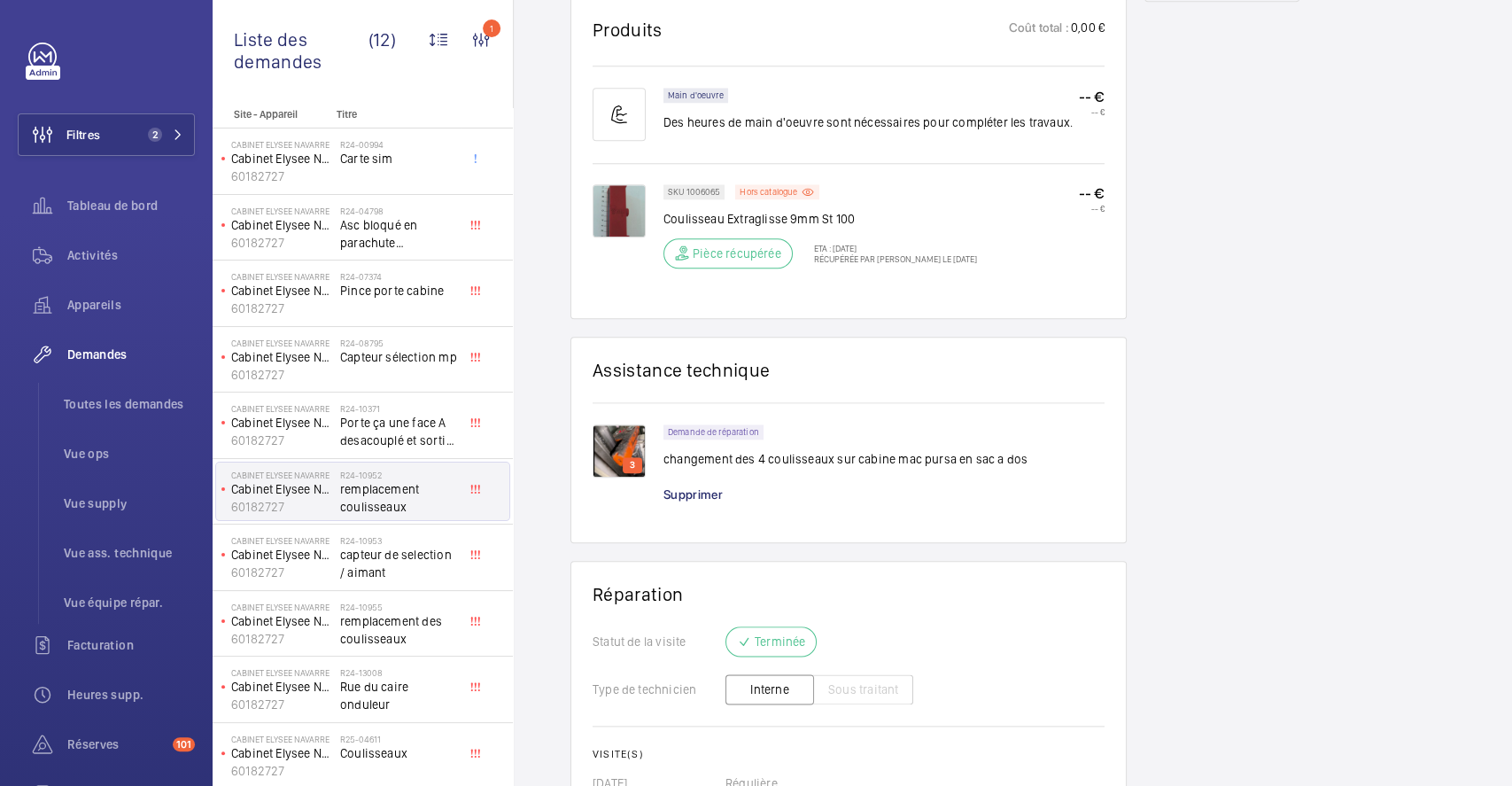
click at [619, 449] on img at bounding box center [619, 451] width 53 height 53
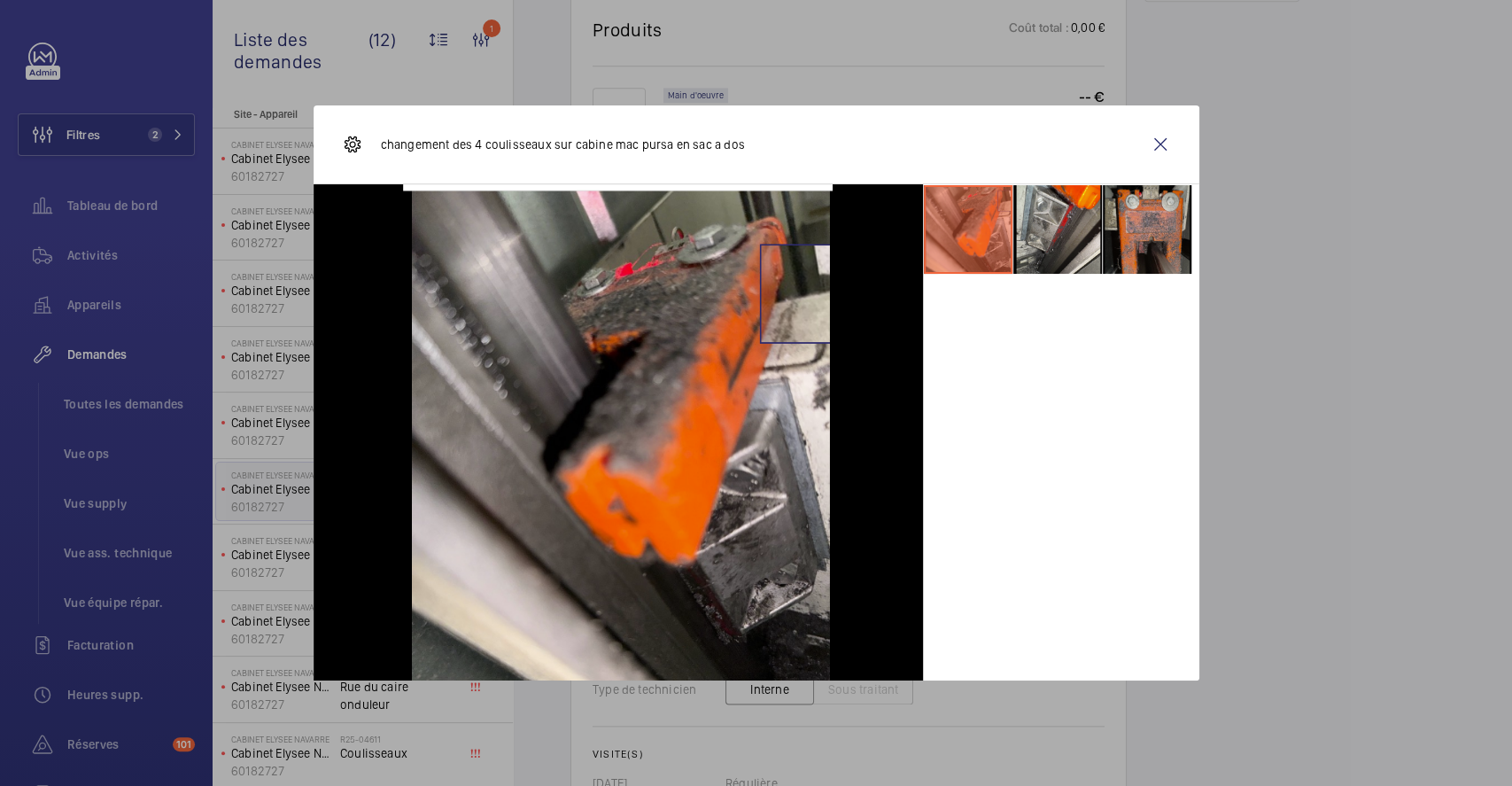
click at [1039, 230] on li at bounding box center [1058, 229] width 89 height 89
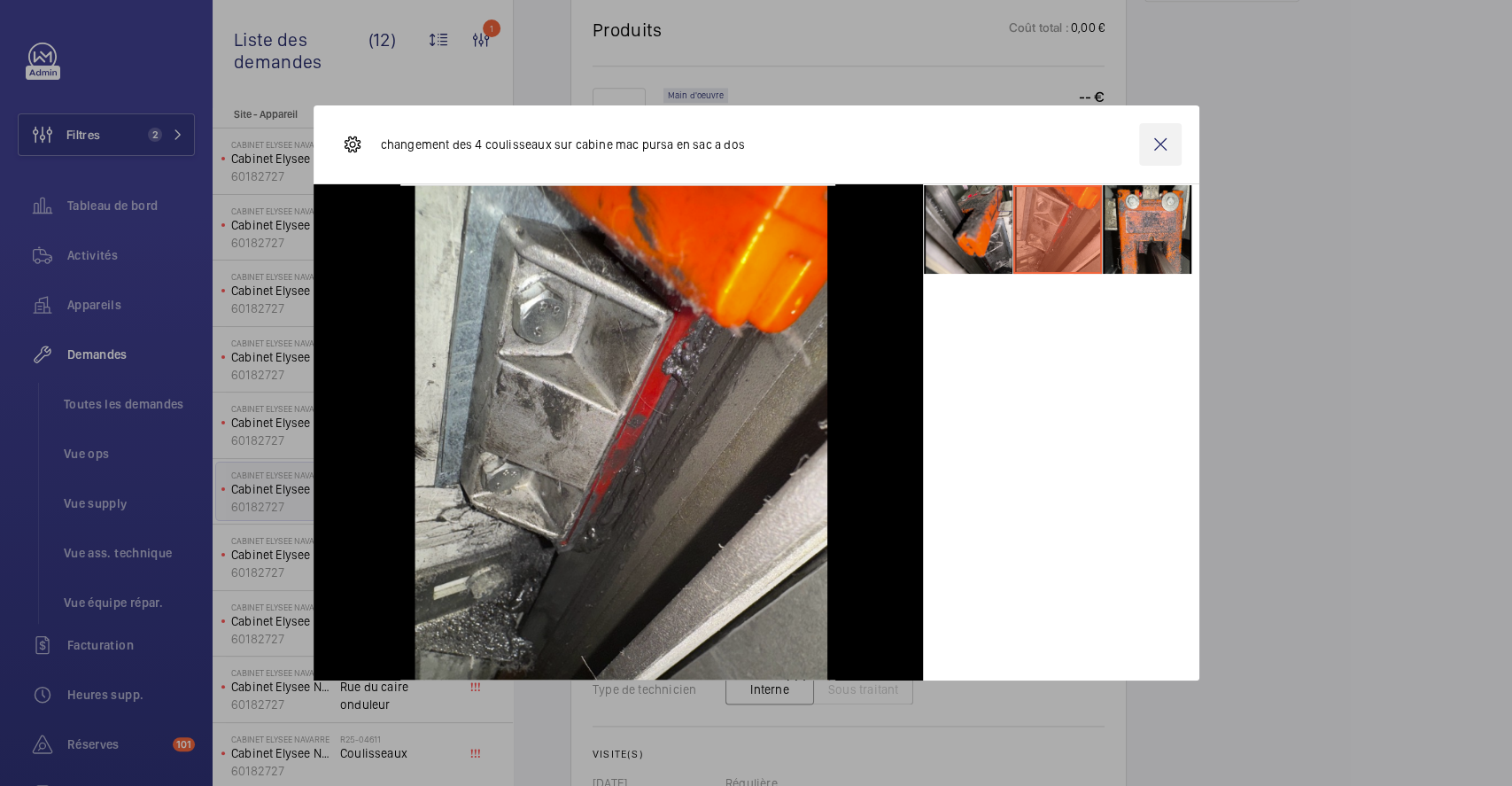
click at [1161, 138] on wm-front-icon-button at bounding box center [1160, 144] width 43 height 43
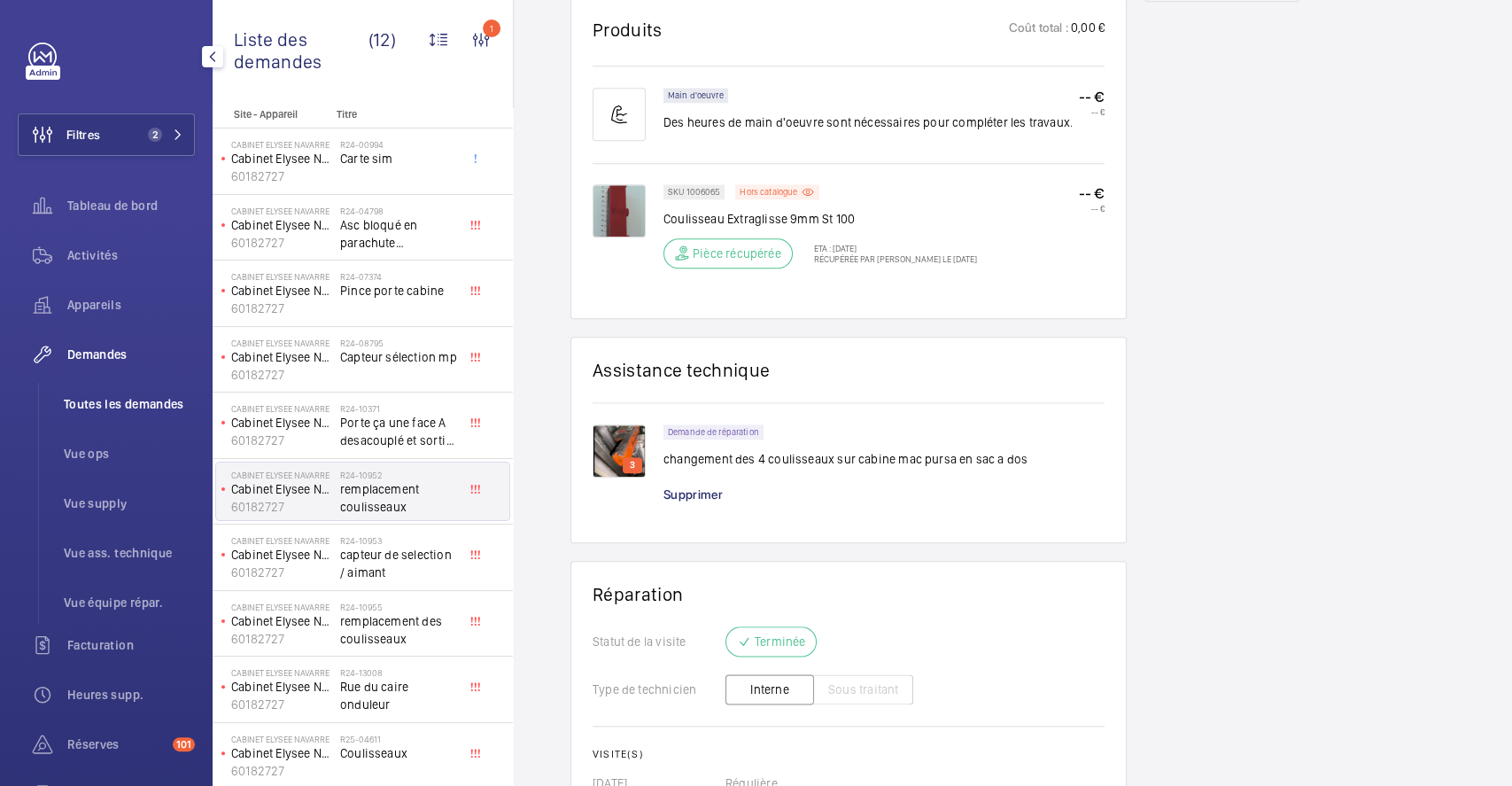
click at [108, 395] on span "Toutes les demandes" at bounding box center [129, 403] width 131 height 18
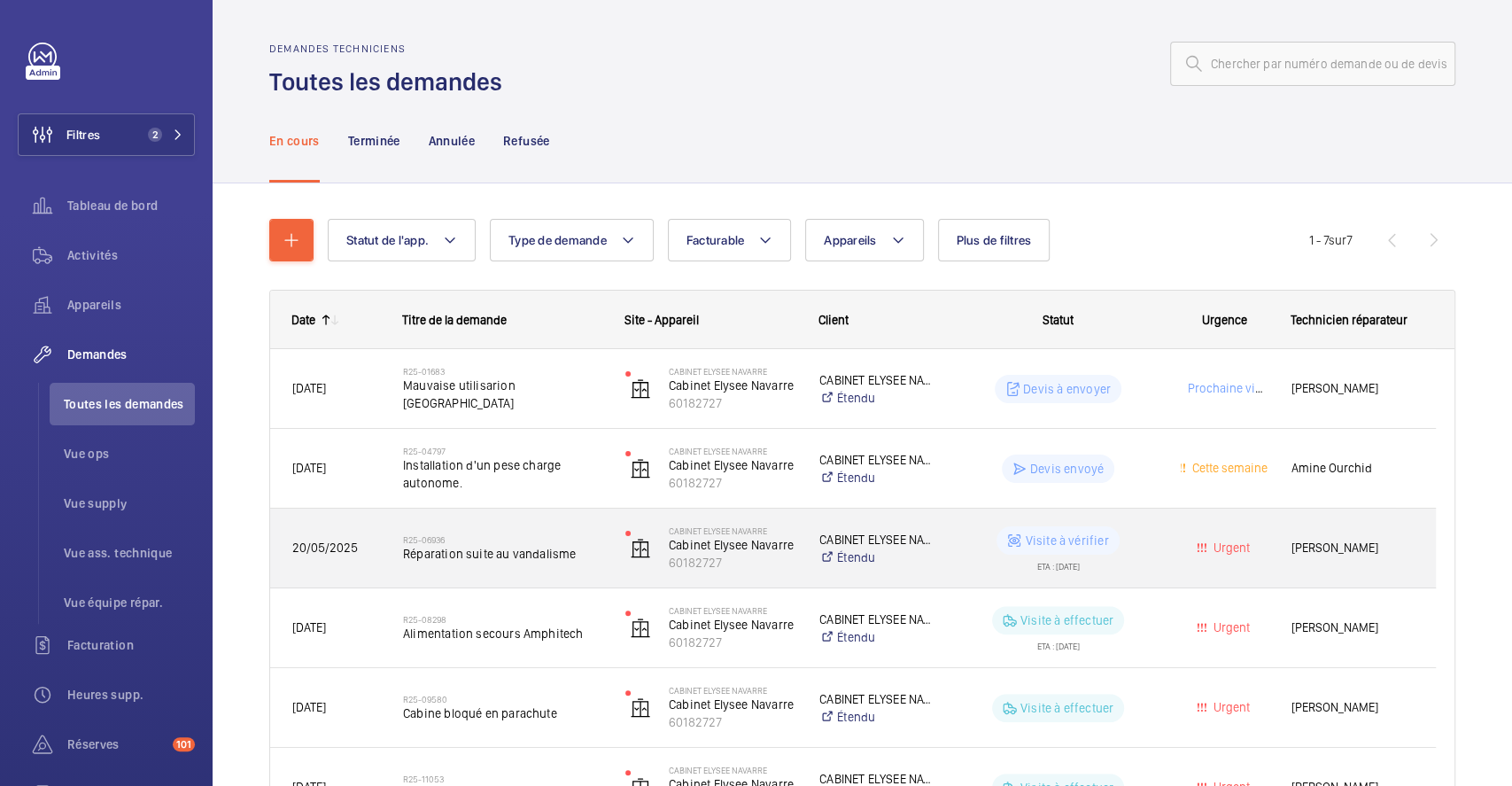
scroll to position [206, 0]
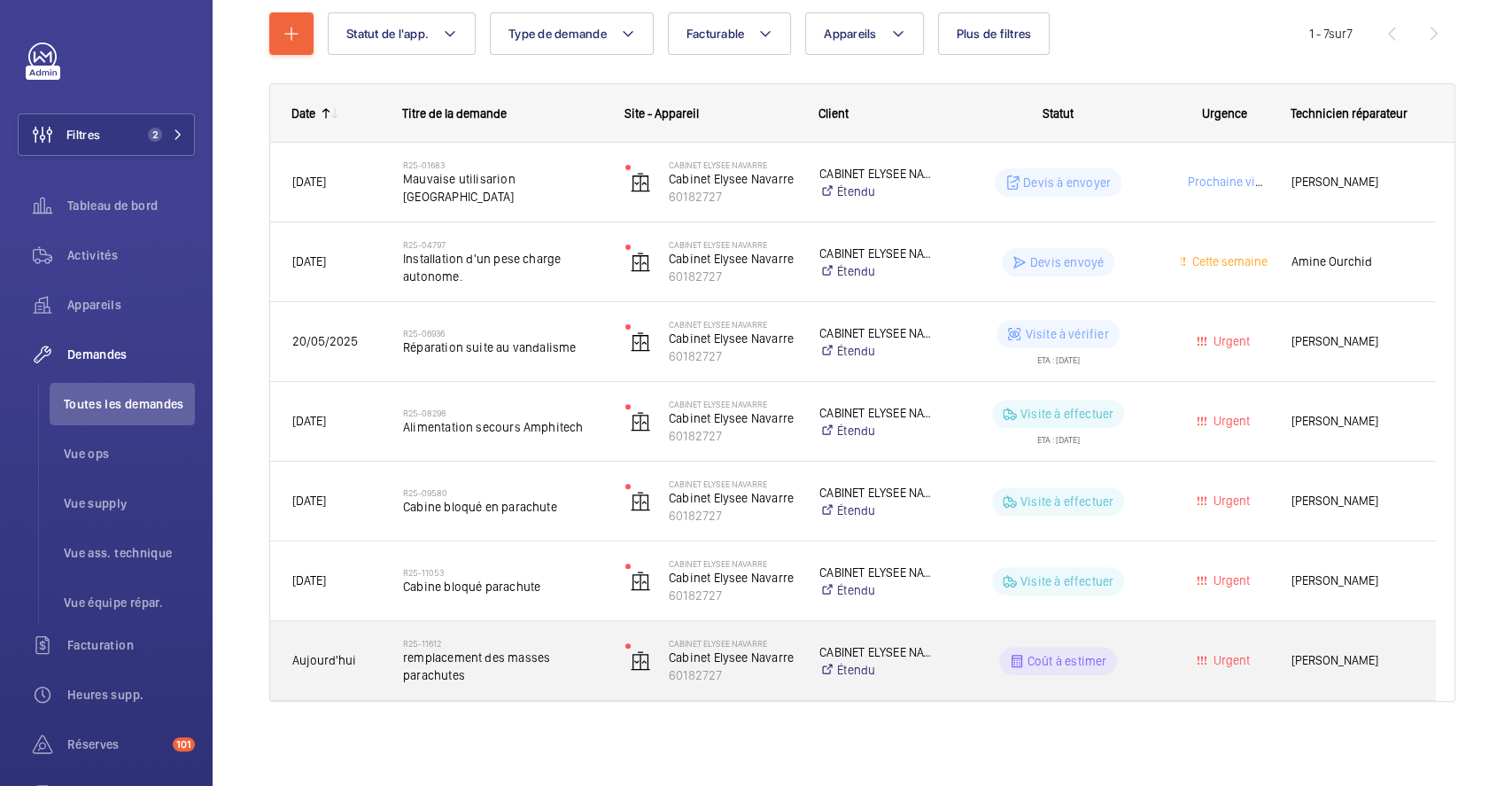
click at [598, 629] on div "R25-11612 remplacement des masses parachutes" at bounding box center [491, 661] width 221 height 80
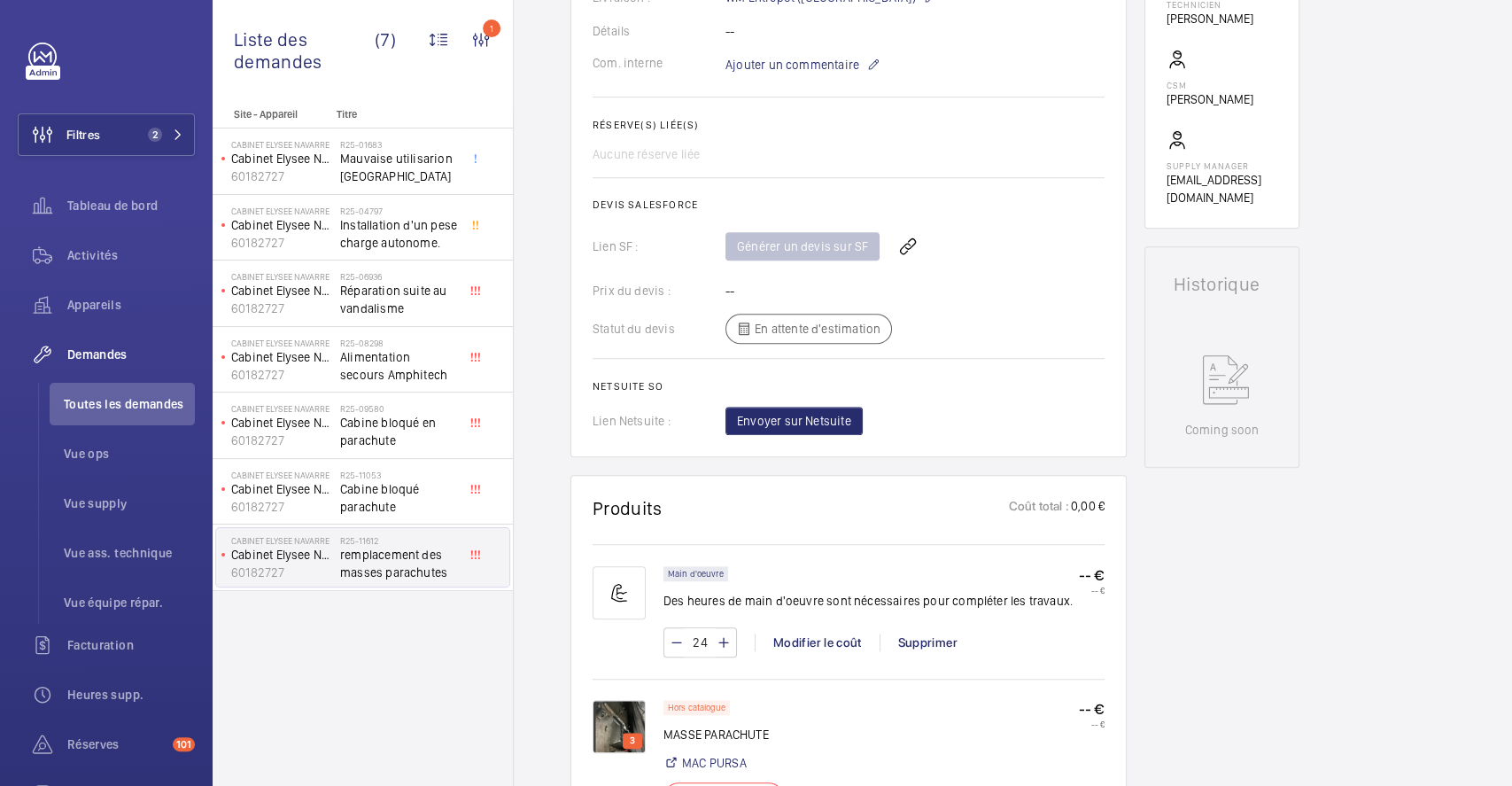
scroll to position [827, 0]
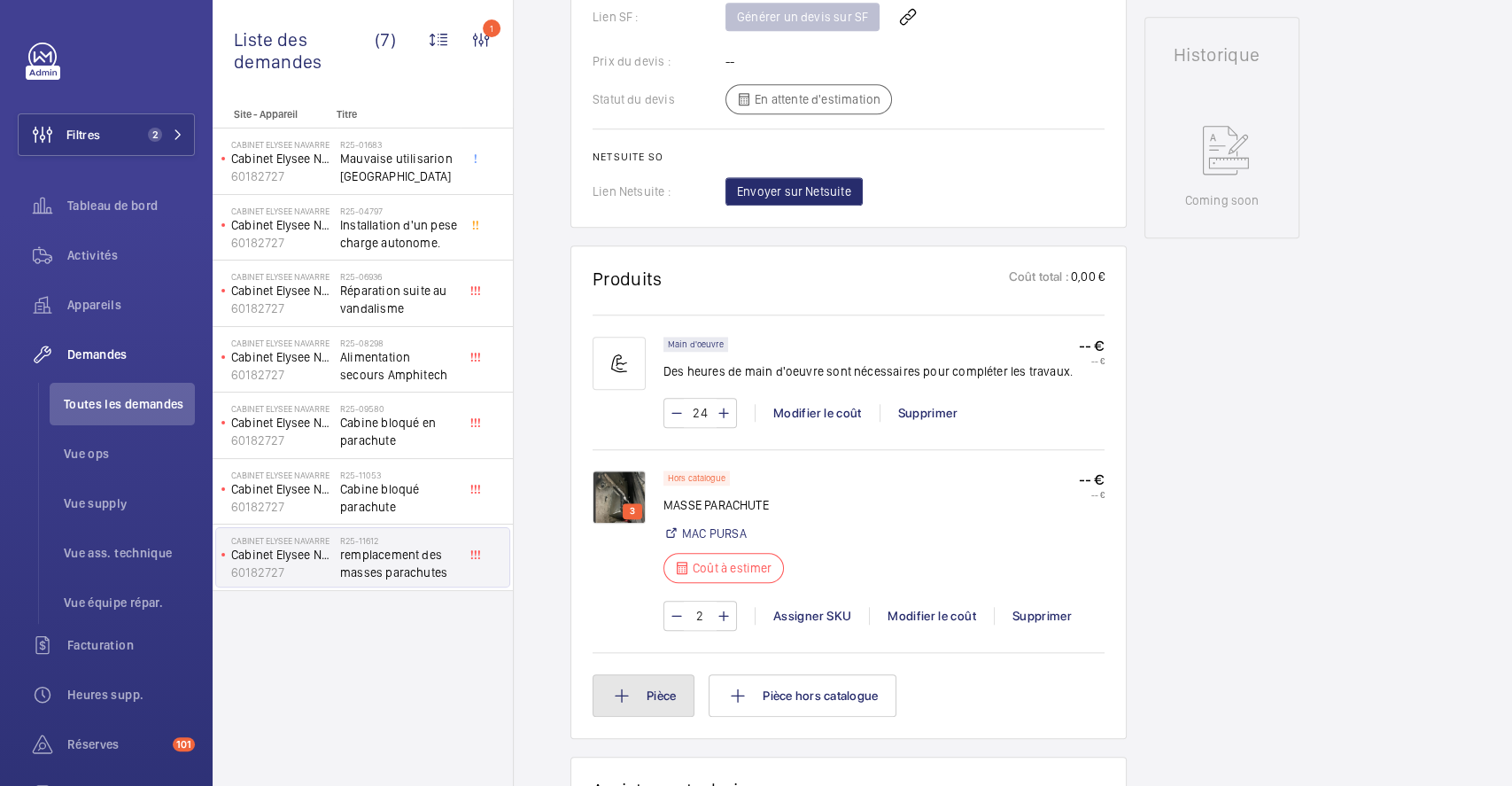
click at [659, 700] on button "Pièce" at bounding box center [644, 695] width 102 height 43
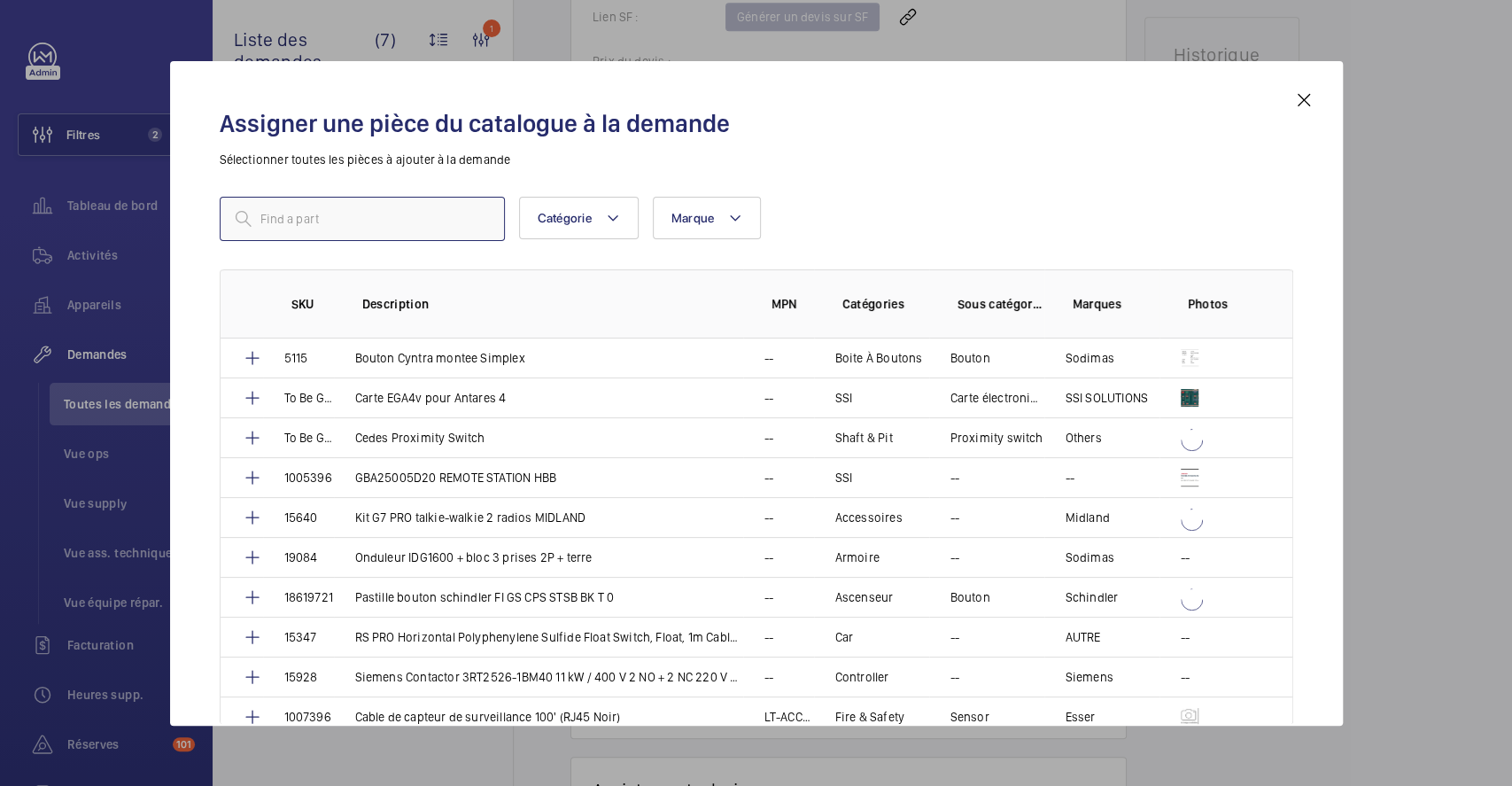
click at [414, 226] on input "text" at bounding box center [362, 219] width 285 height 45
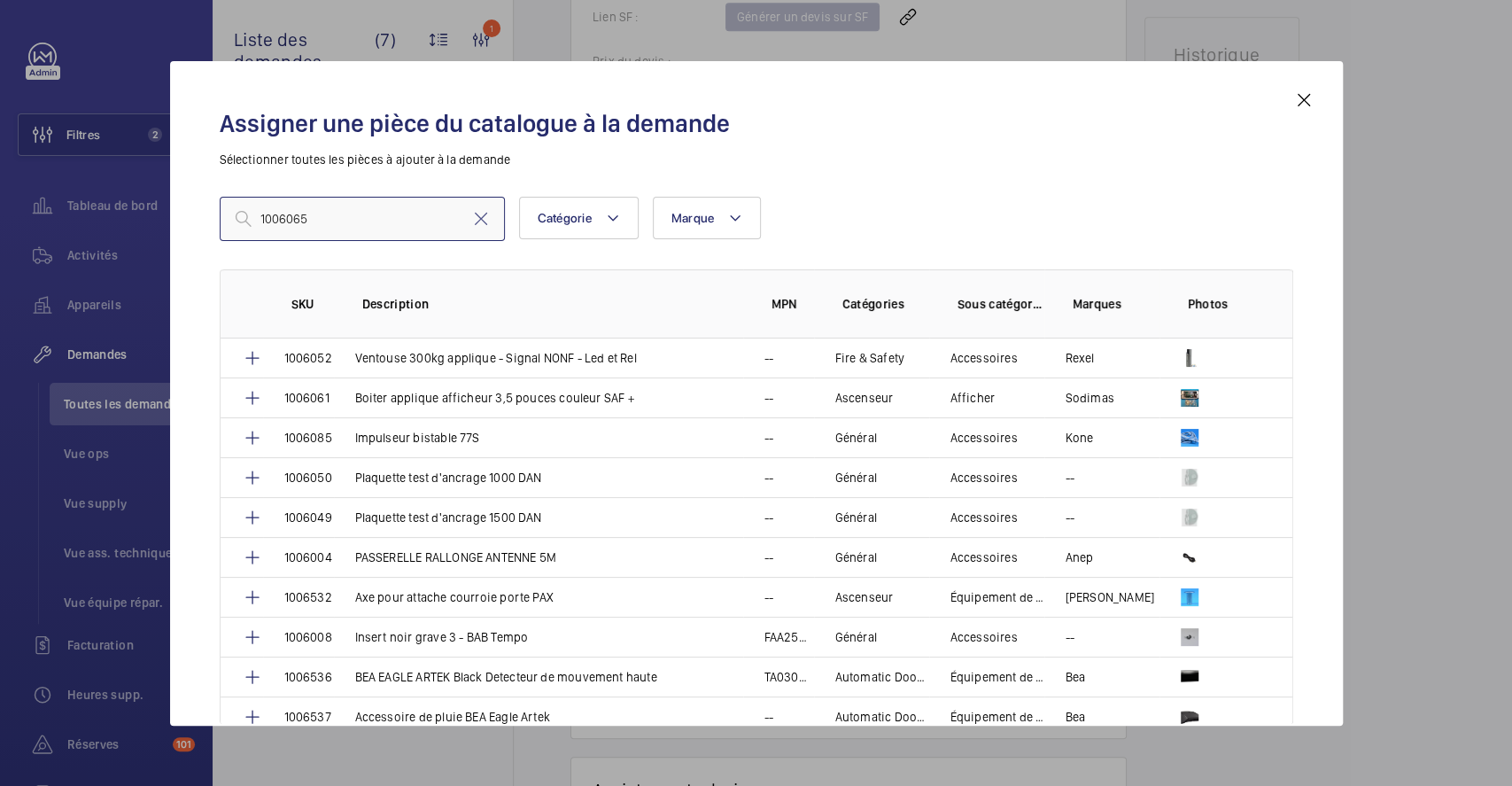
type input "1006065"
click at [1305, 102] on mat-icon at bounding box center [1304, 99] width 21 height 21
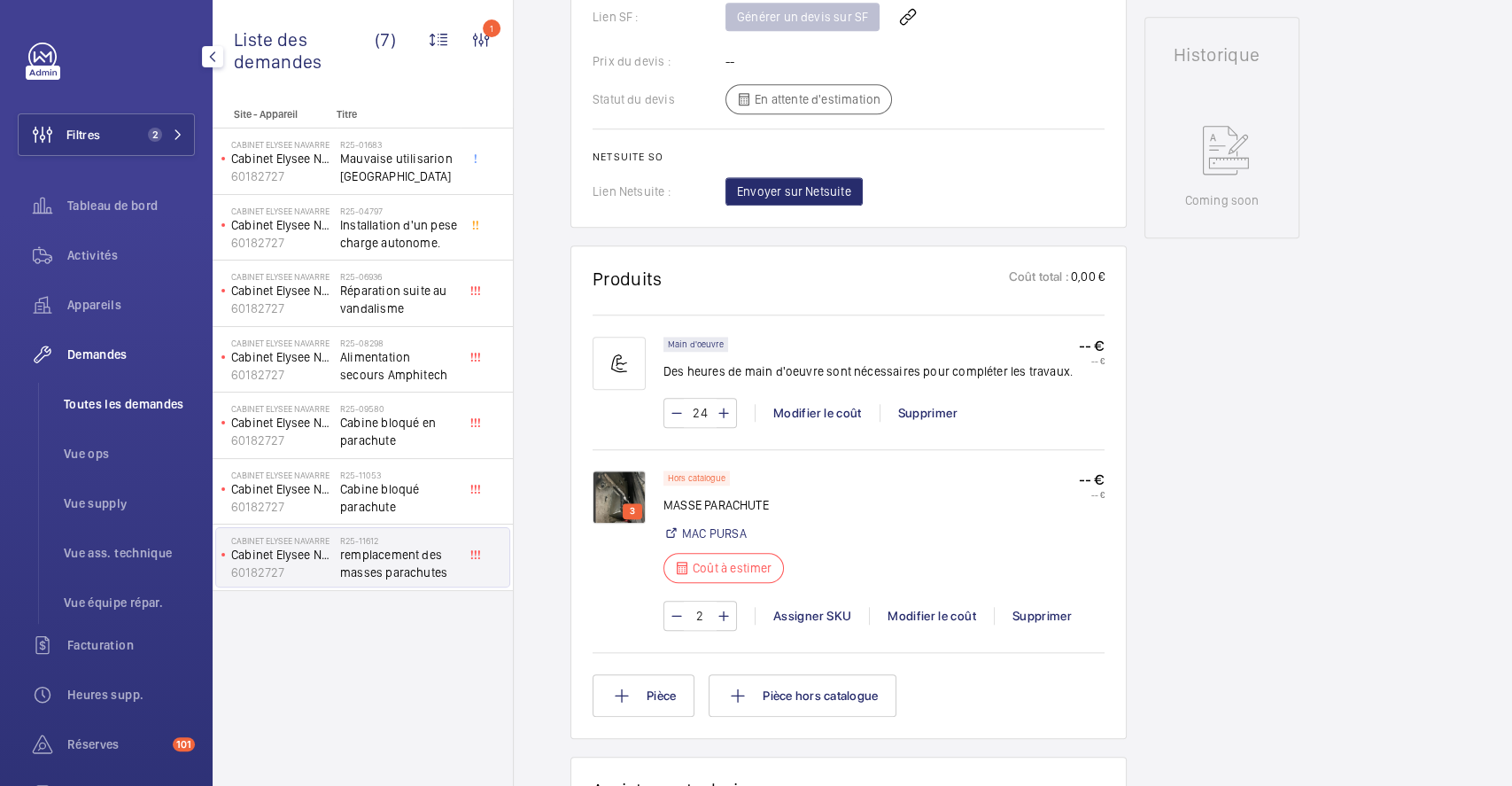
scroll to position [944, 0]
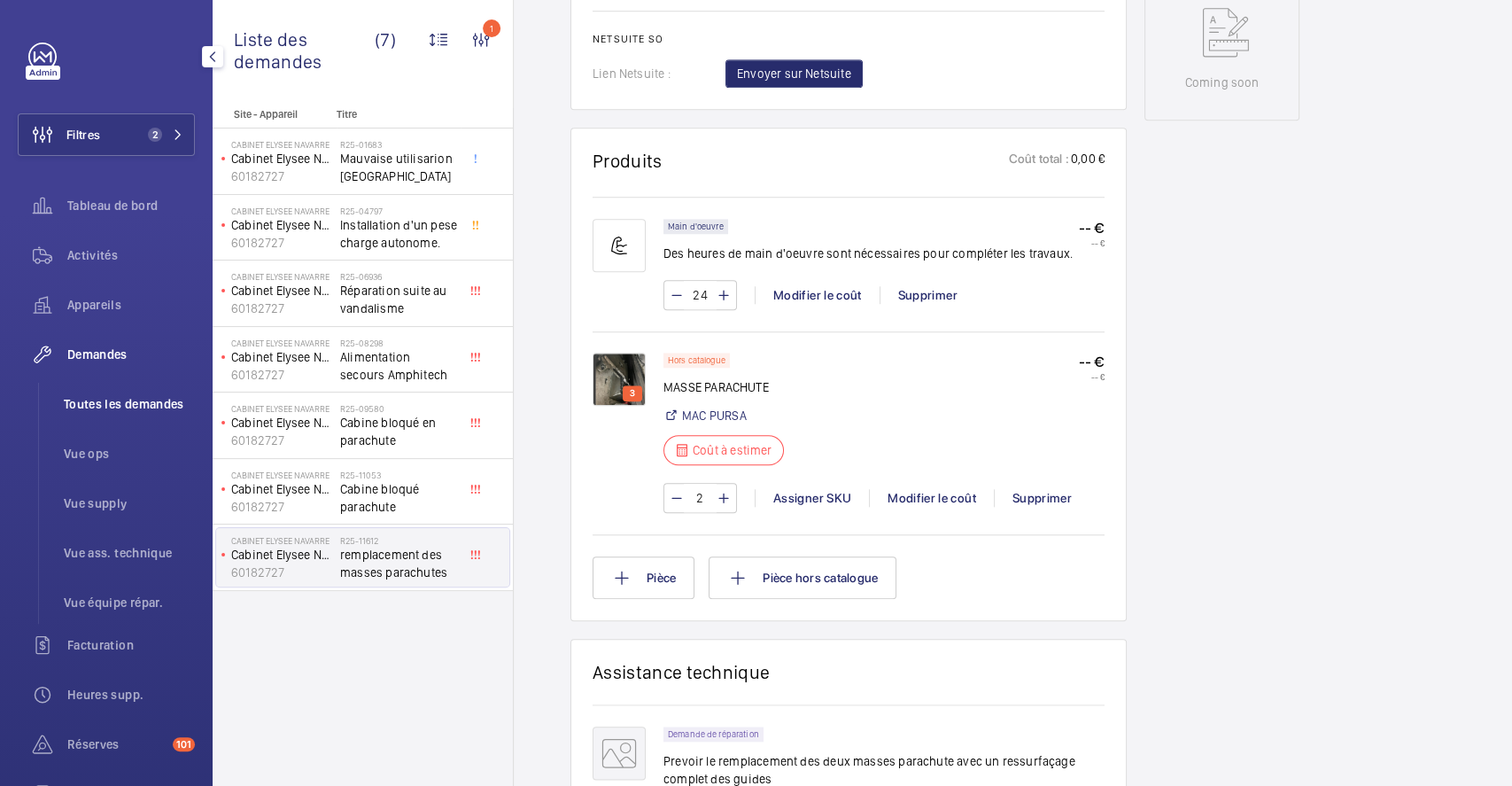
click at [89, 405] on span "Toutes les demandes" at bounding box center [129, 403] width 131 height 18
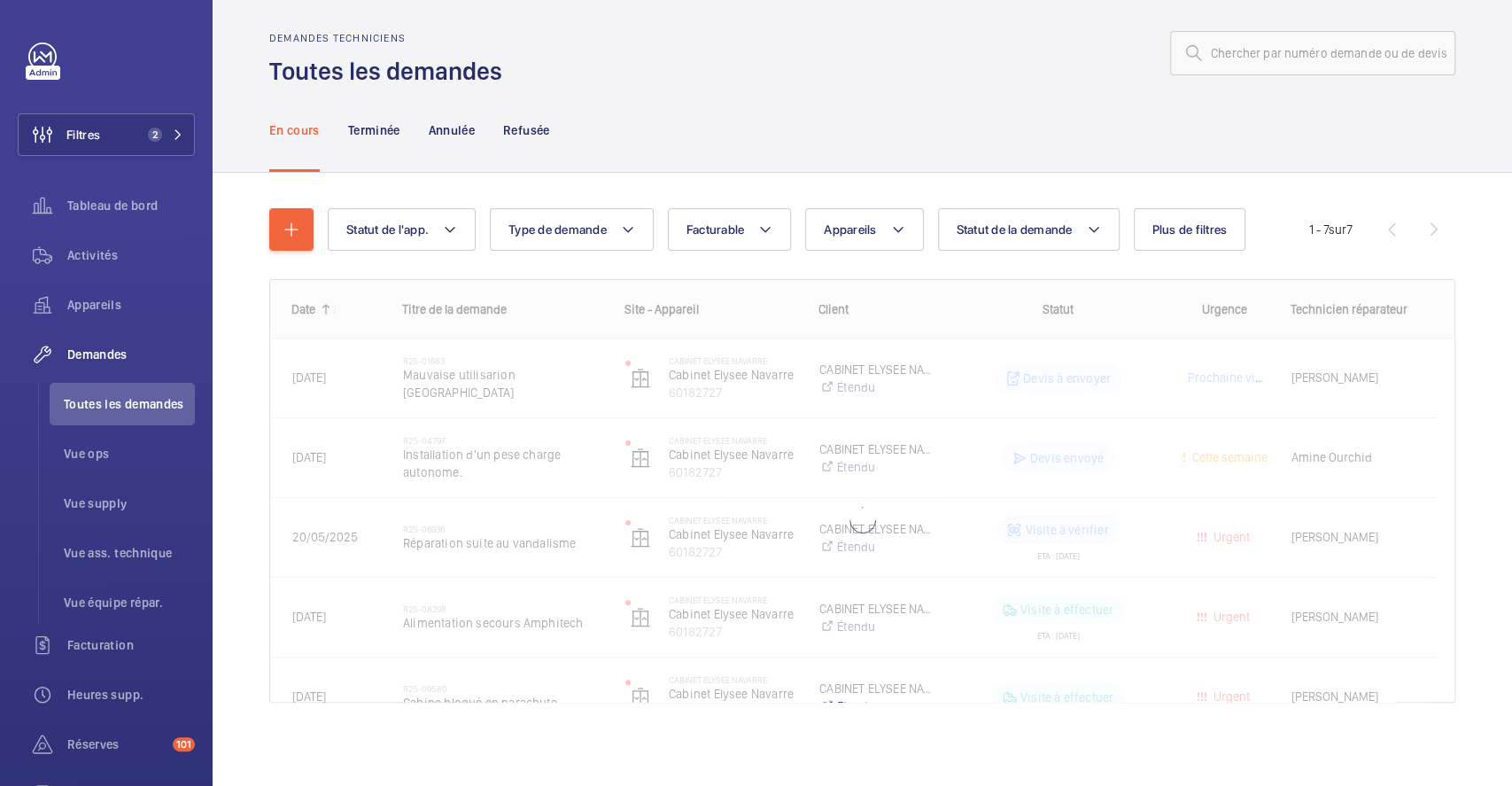
scroll to position [12, 0]
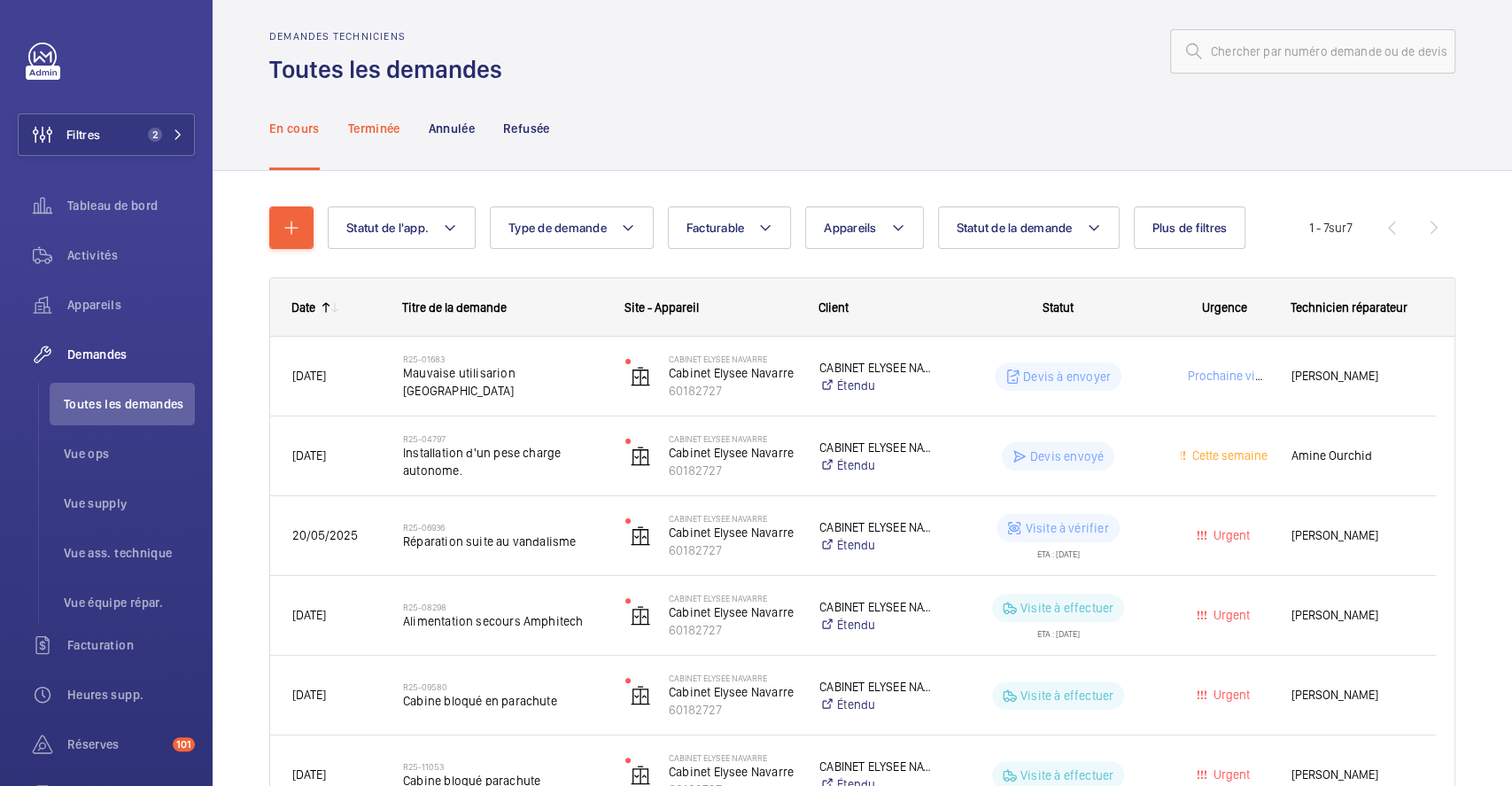
click at [370, 122] on p "Terminée" at bounding box center [374, 128] width 52 height 18
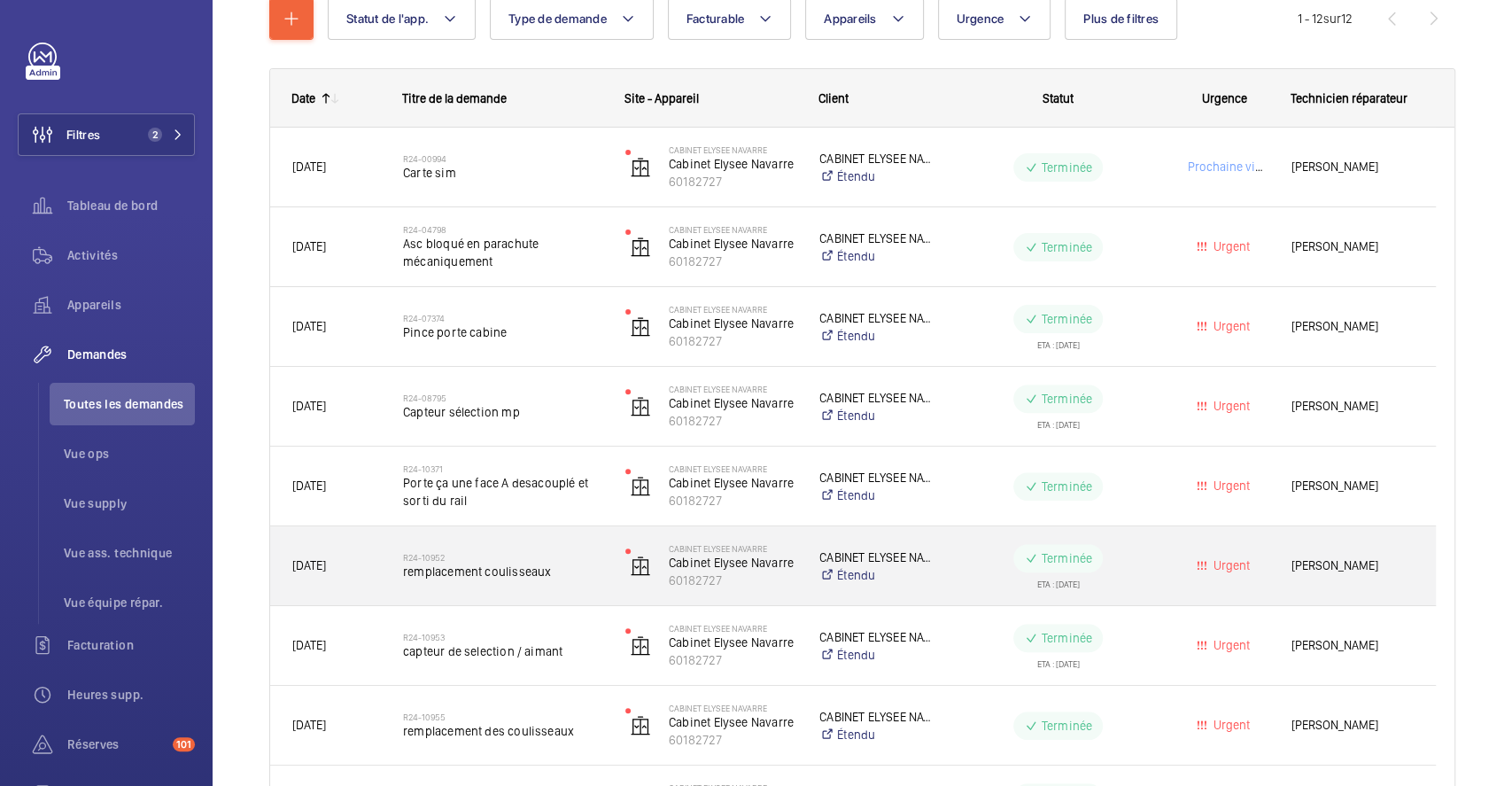
scroll to position [236, 0]
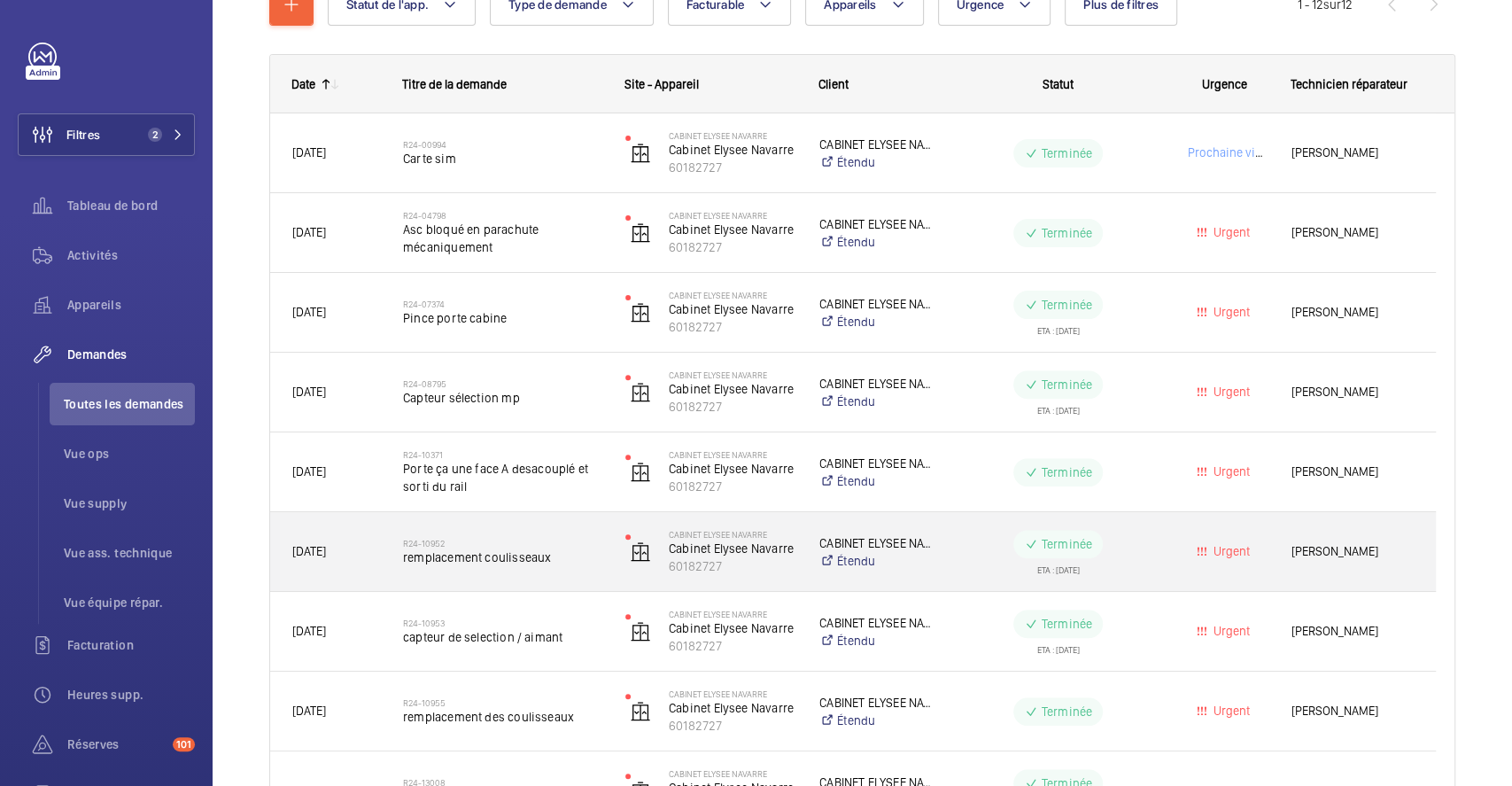
click at [590, 531] on div "R24-10952 remplacement coulisseaux" at bounding box center [503, 552] width 199 height 51
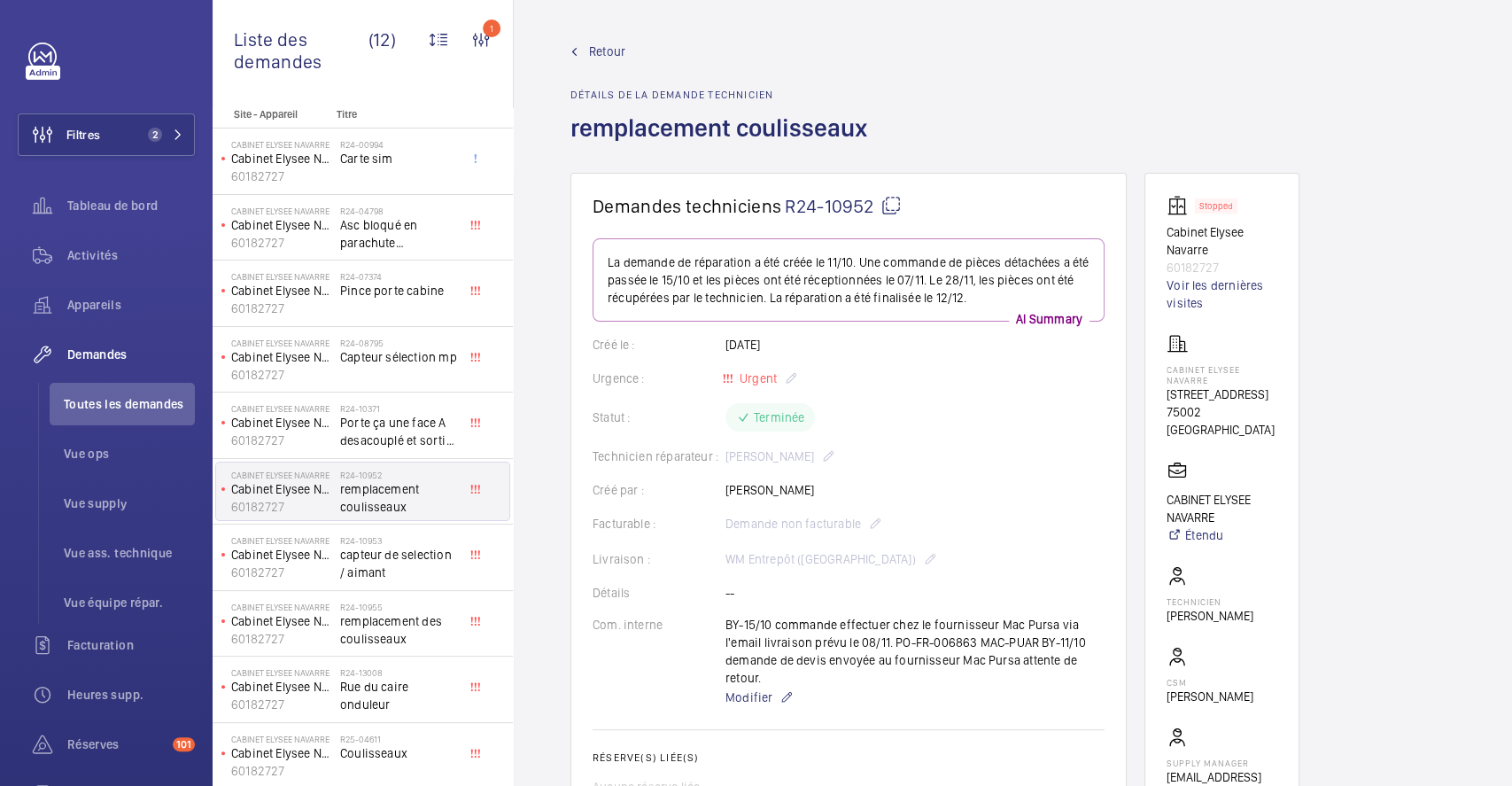
click at [611, 50] on span "Retour" at bounding box center [607, 51] width 36 height 18
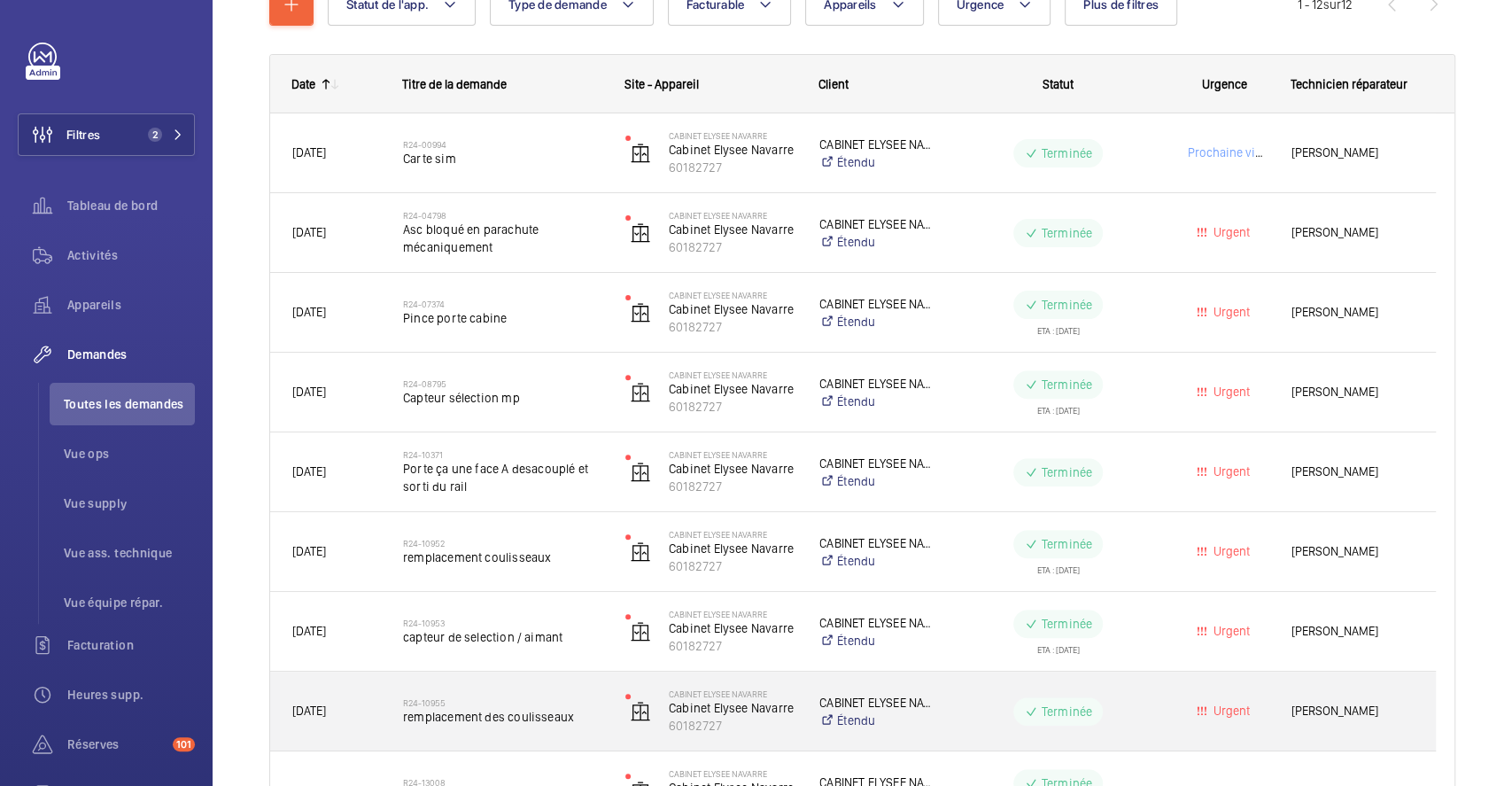
scroll to position [354, 0]
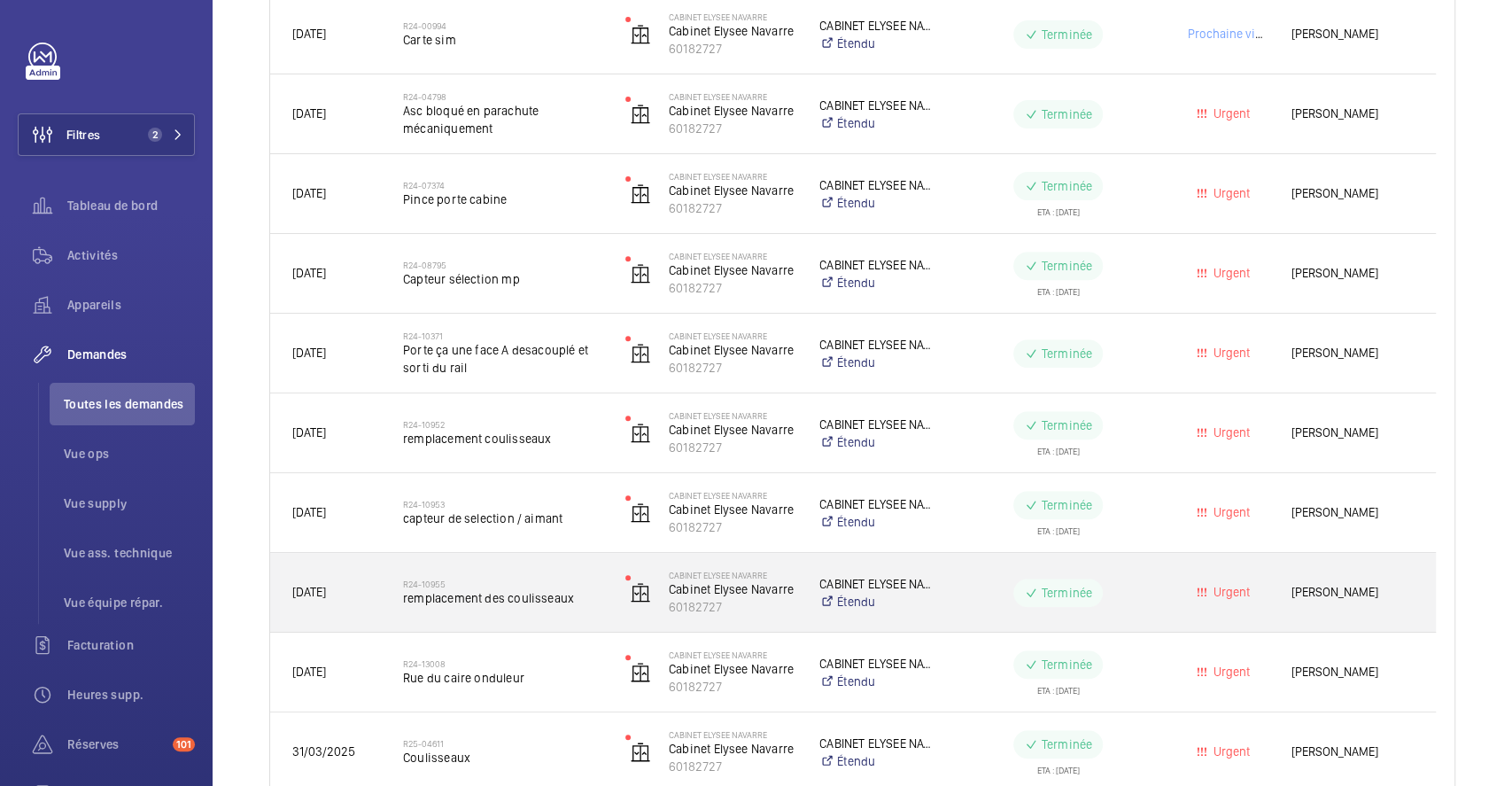
click at [527, 620] on div "R24-10955 remplacement des coulisseaux" at bounding box center [491, 593] width 221 height 80
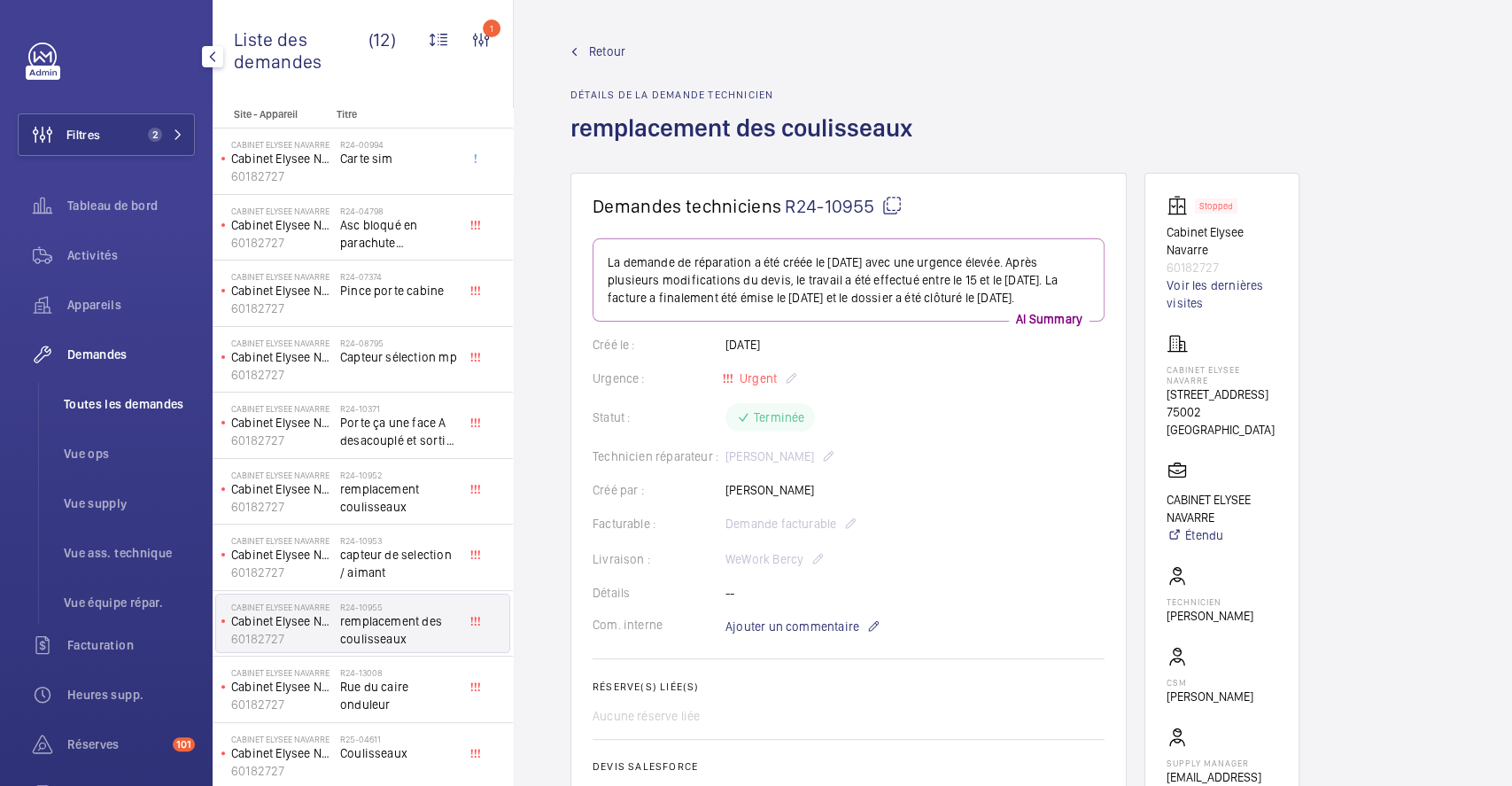
click at [116, 395] on span "Toutes les demandes" at bounding box center [129, 403] width 131 height 18
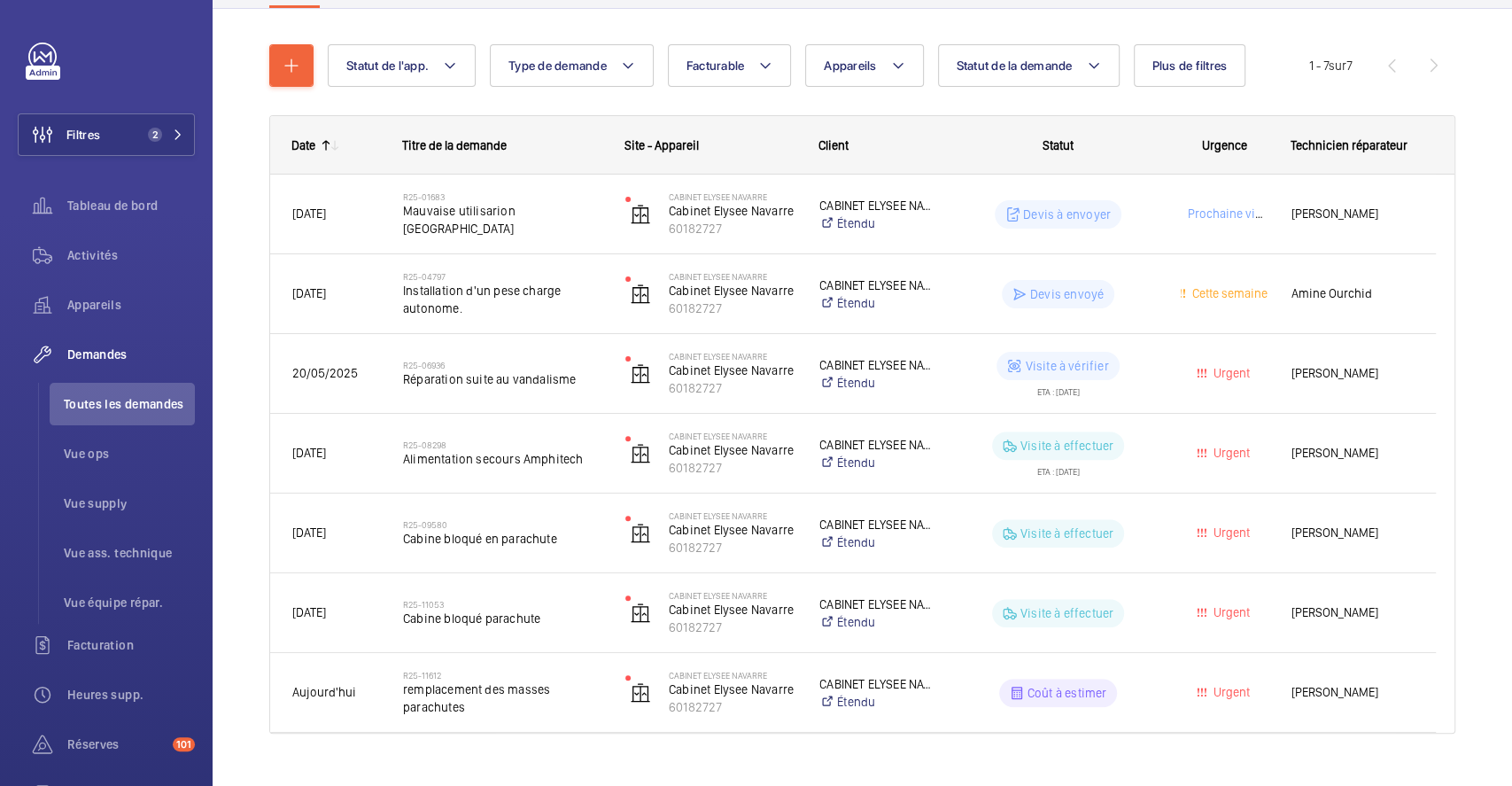
scroll to position [206, 0]
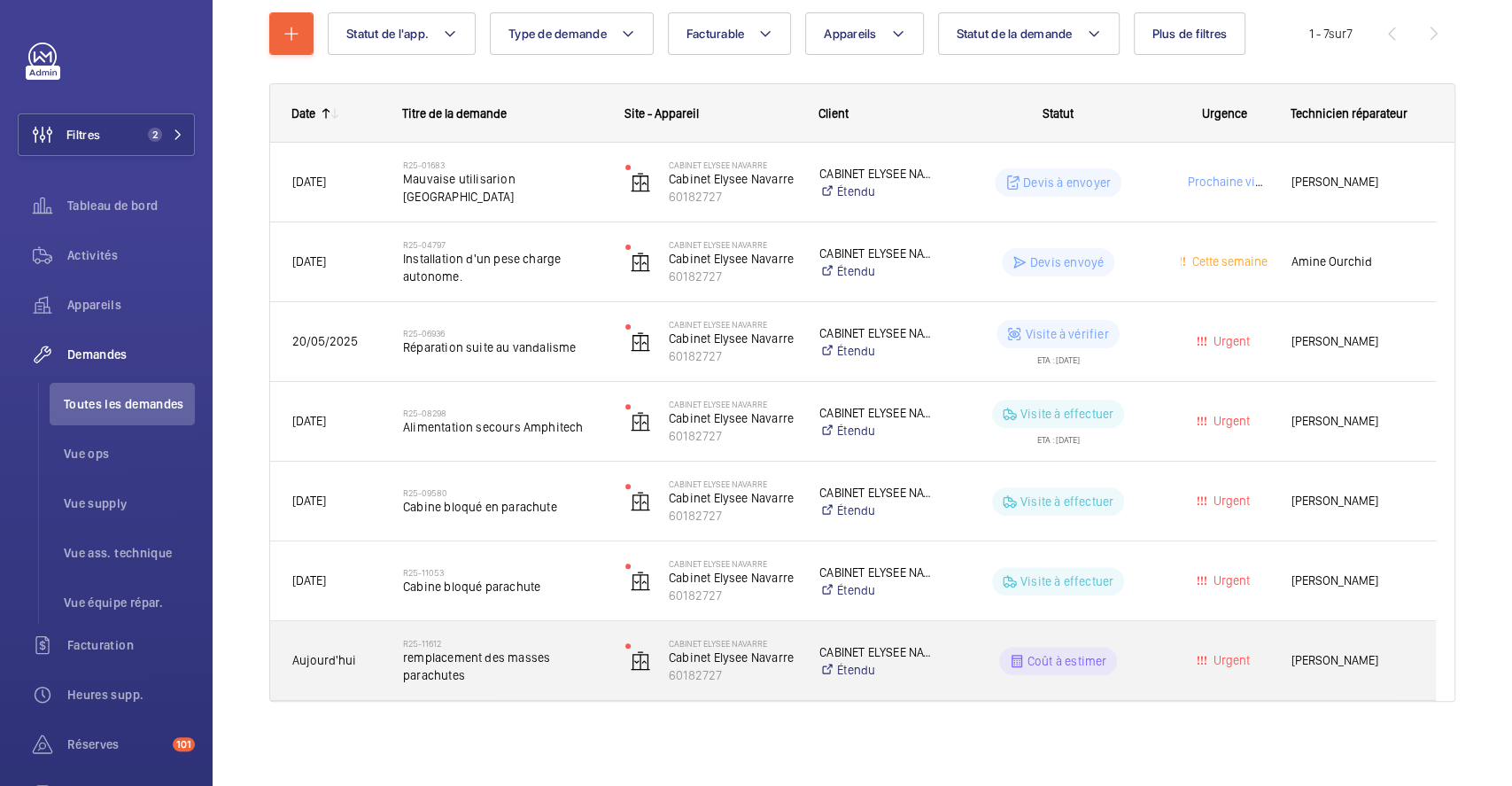
click at [583, 676] on span "remplacement des masses parachutes" at bounding box center [503, 666] width 199 height 35
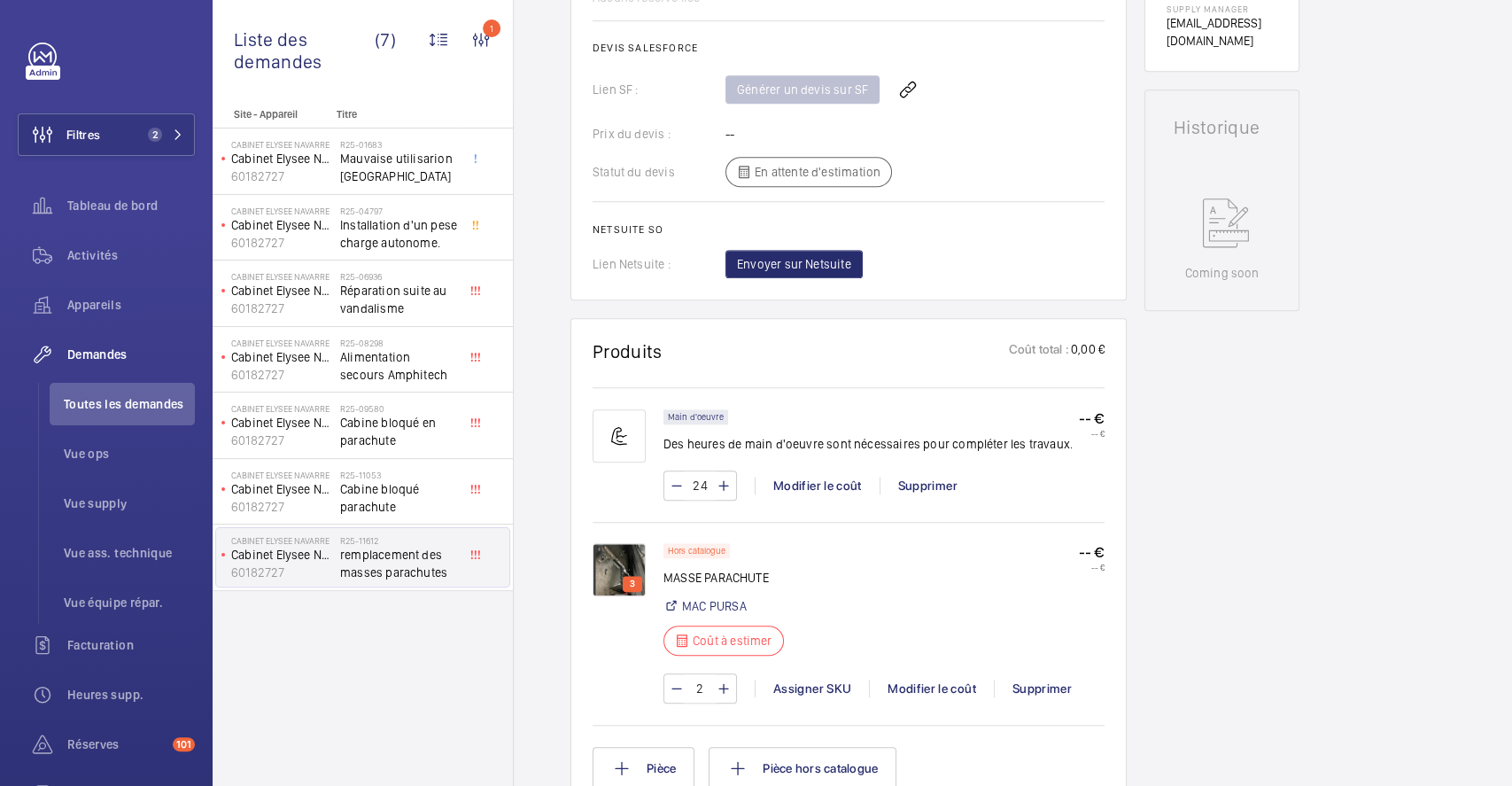
scroll to position [827, 0]
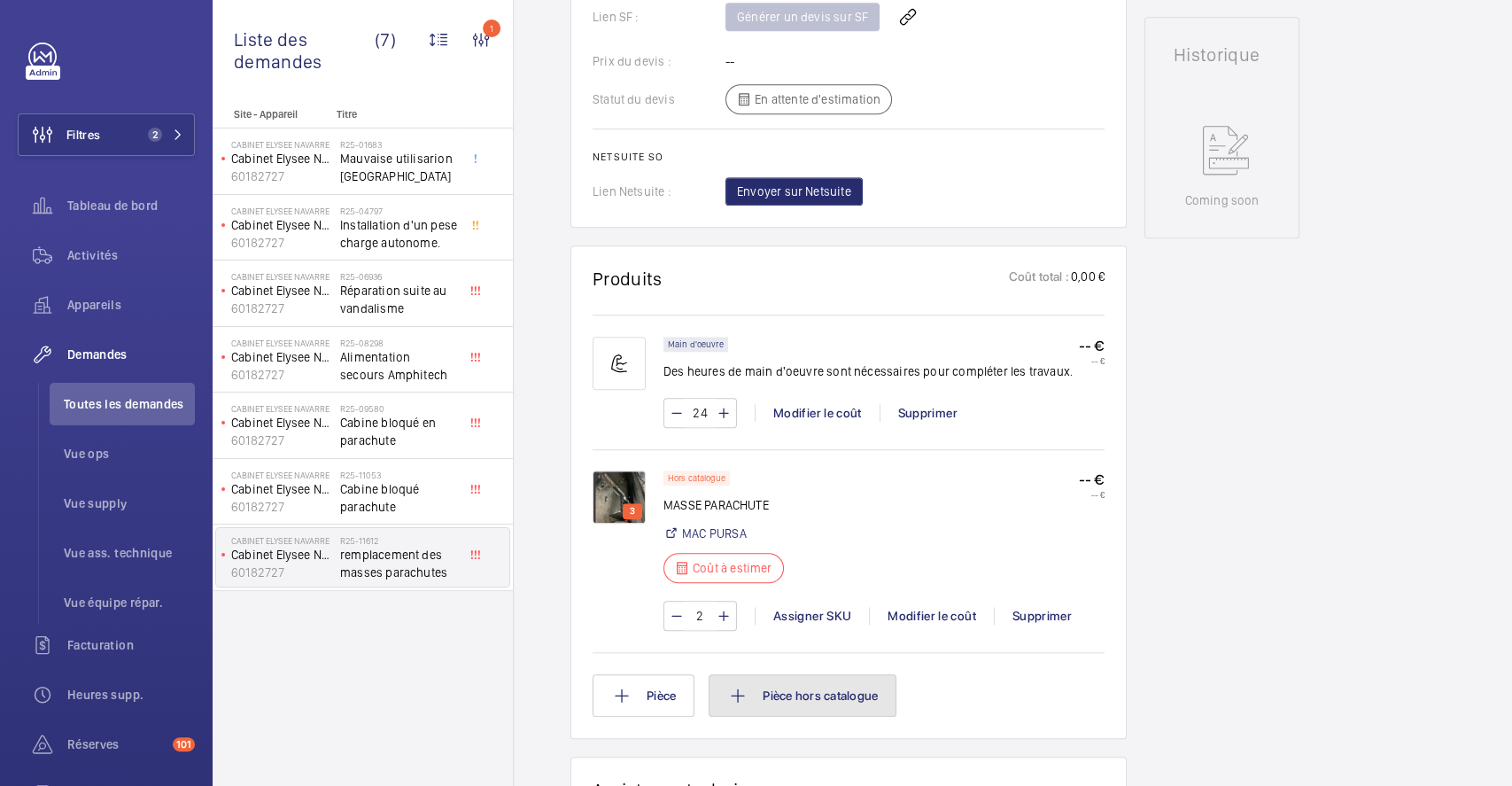
click at [798, 692] on button "Pièce hors catalogue" at bounding box center [802, 695] width 187 height 43
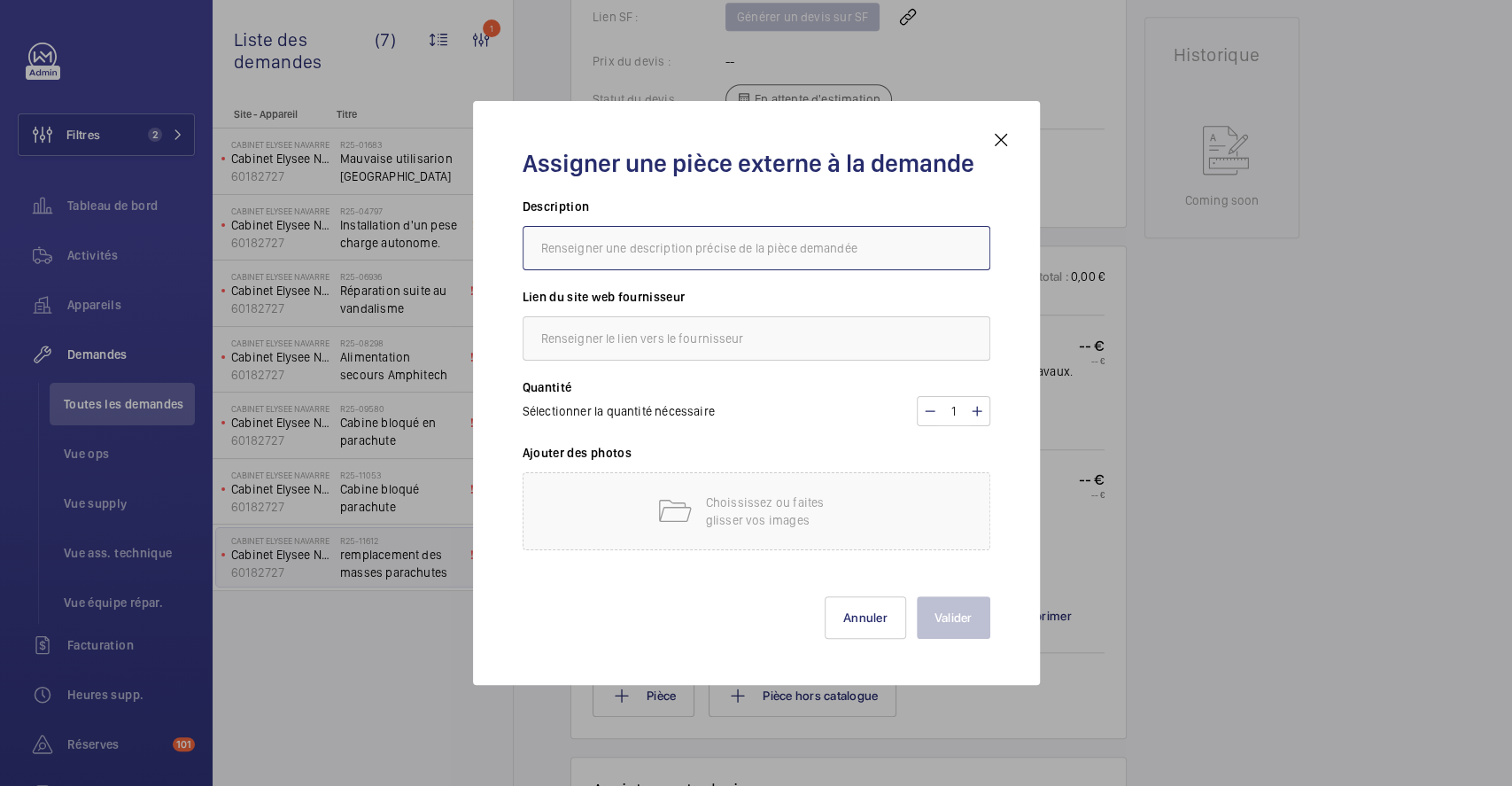
click at [672, 250] on input "text" at bounding box center [756, 248] width 468 height 45
click at [1008, 137] on mat-icon at bounding box center [1001, 140] width 21 height 21
click at [648, 692] on button "Pièce" at bounding box center [644, 695] width 102 height 43
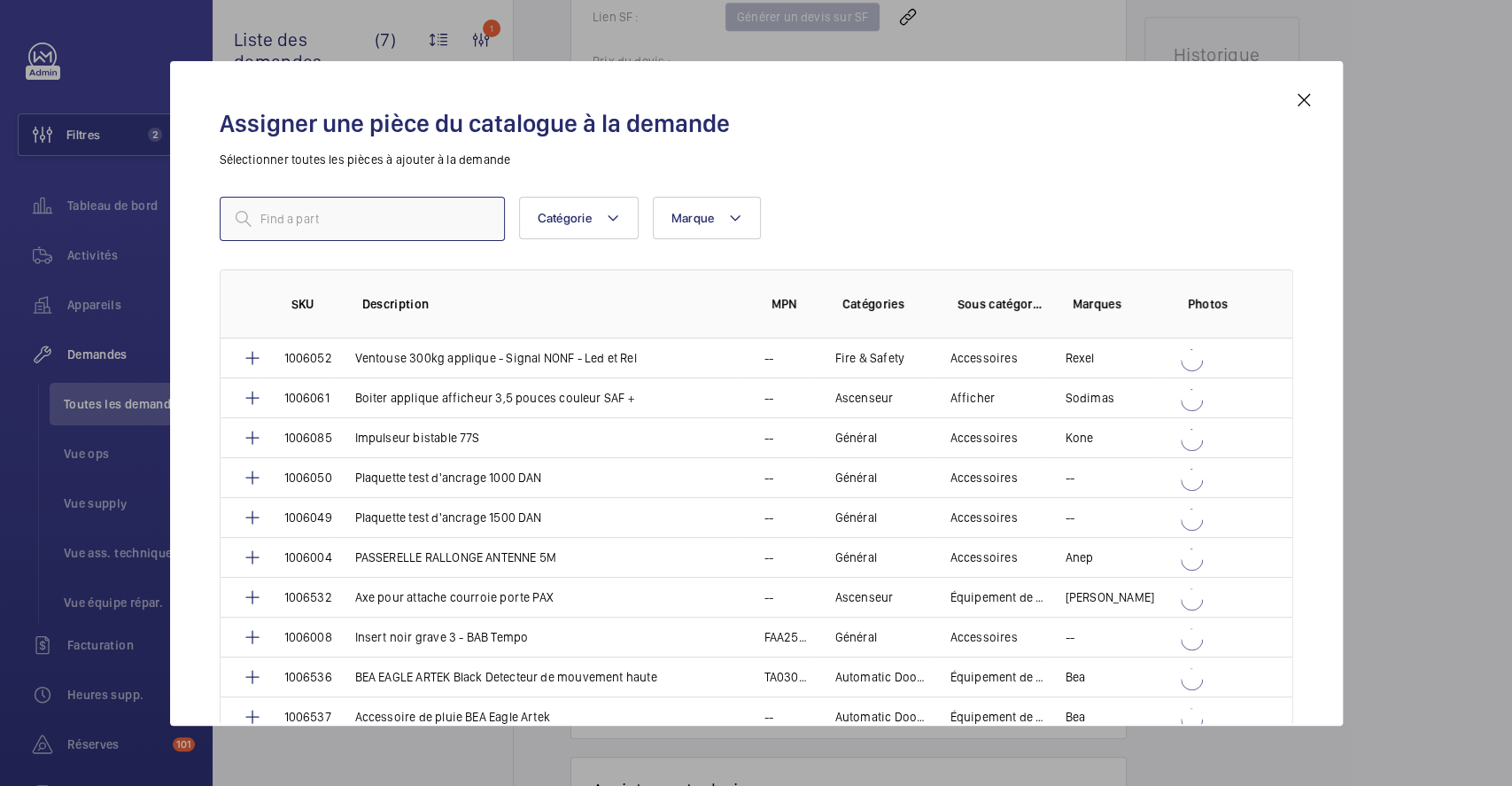
click at [379, 220] on input "text" at bounding box center [362, 219] width 285 height 45
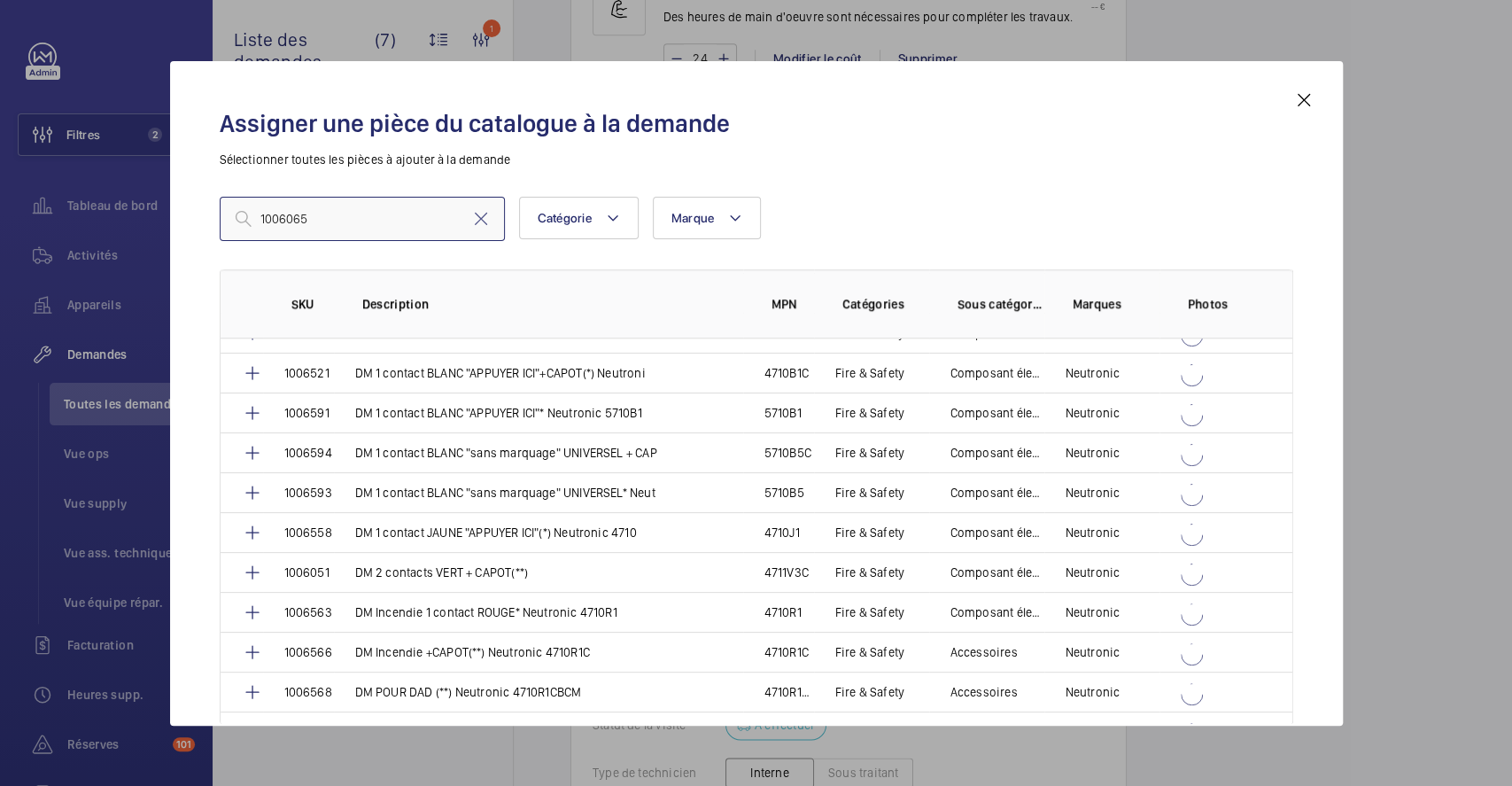
scroll to position [1298, 0]
click at [391, 227] on input "1006065" at bounding box center [362, 219] width 285 height 45
type input "1006065"
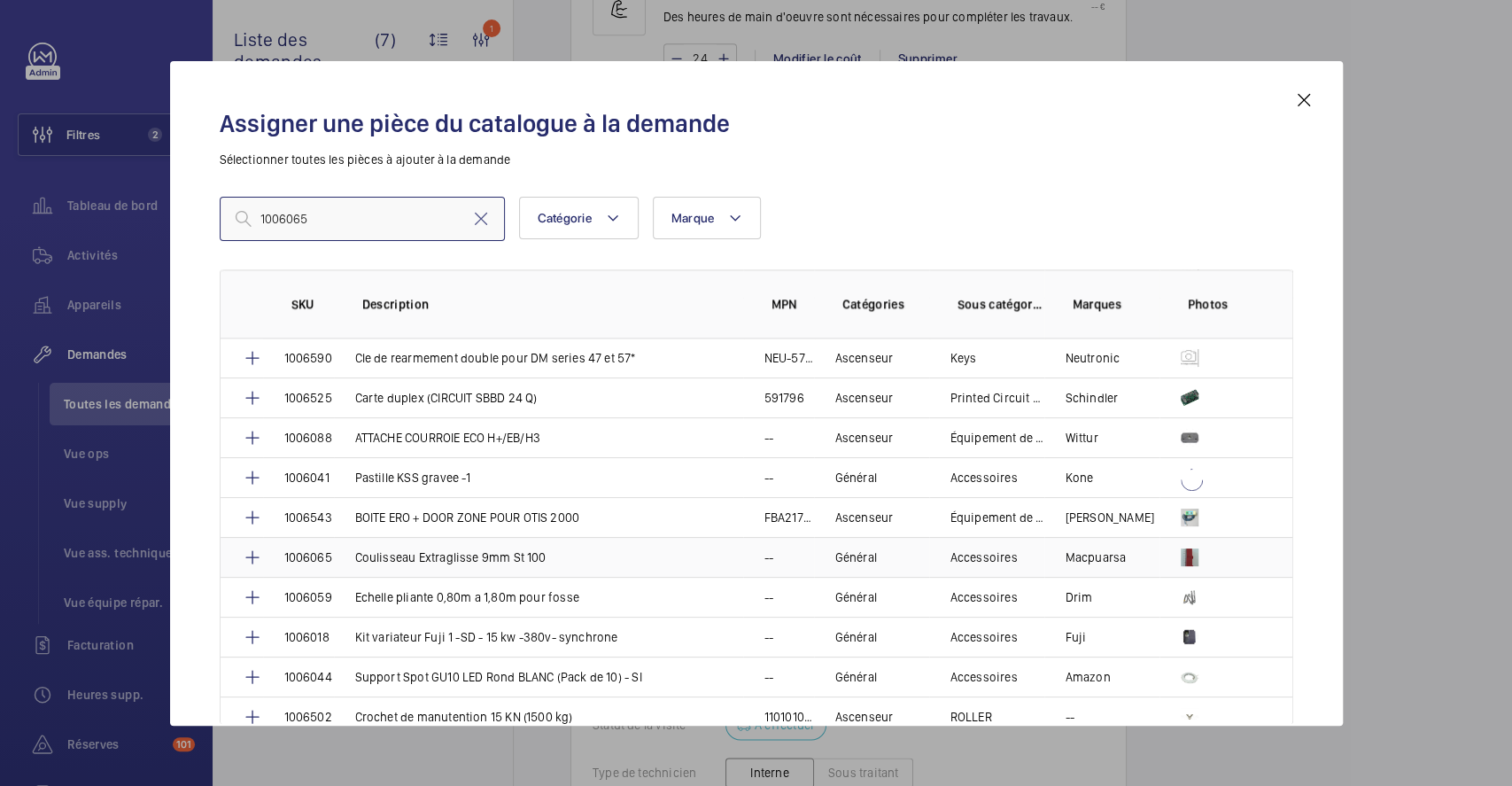
scroll to position [1944, 0]
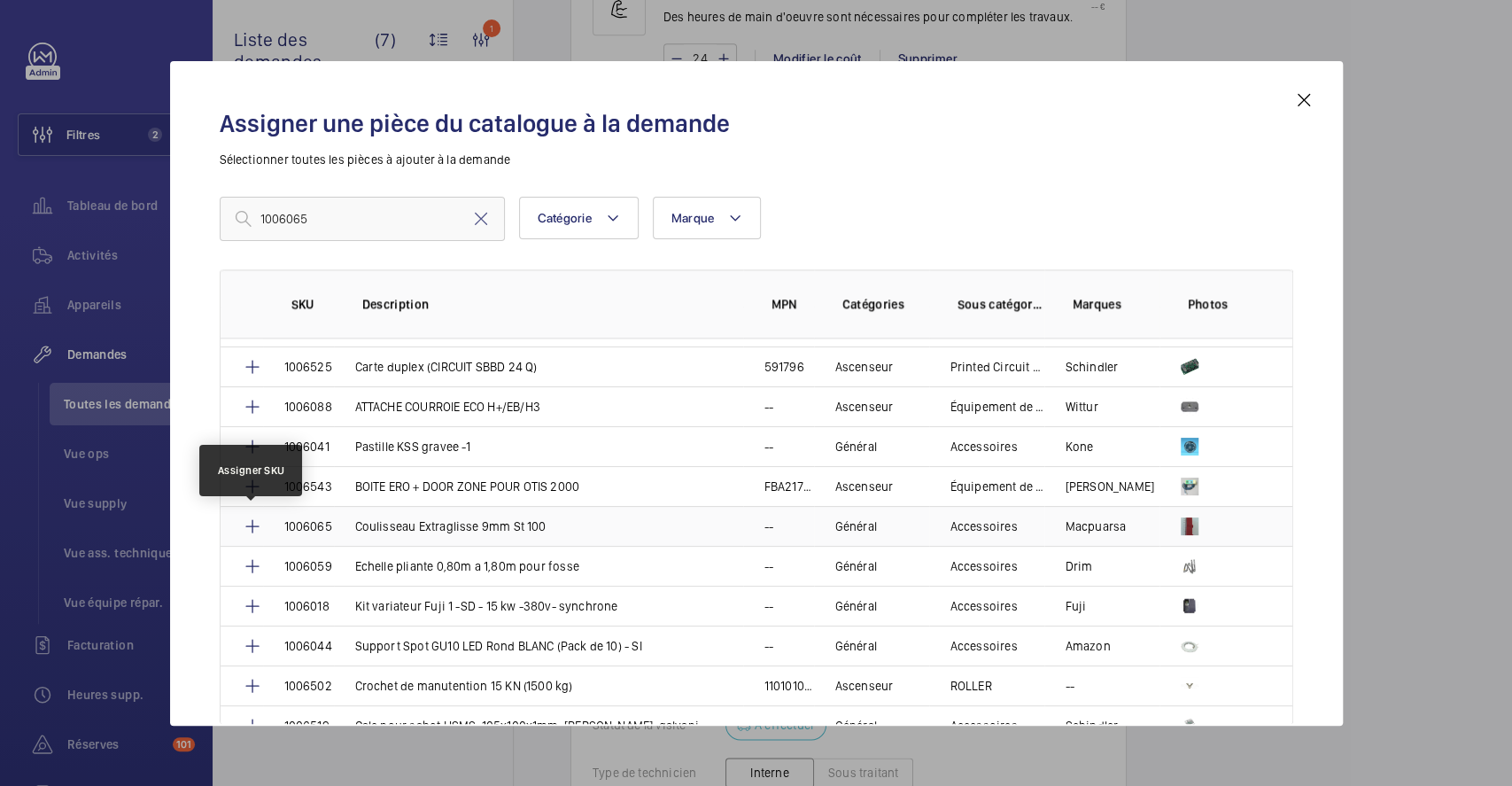
click at [249, 516] on mat-icon at bounding box center [252, 526] width 21 height 21
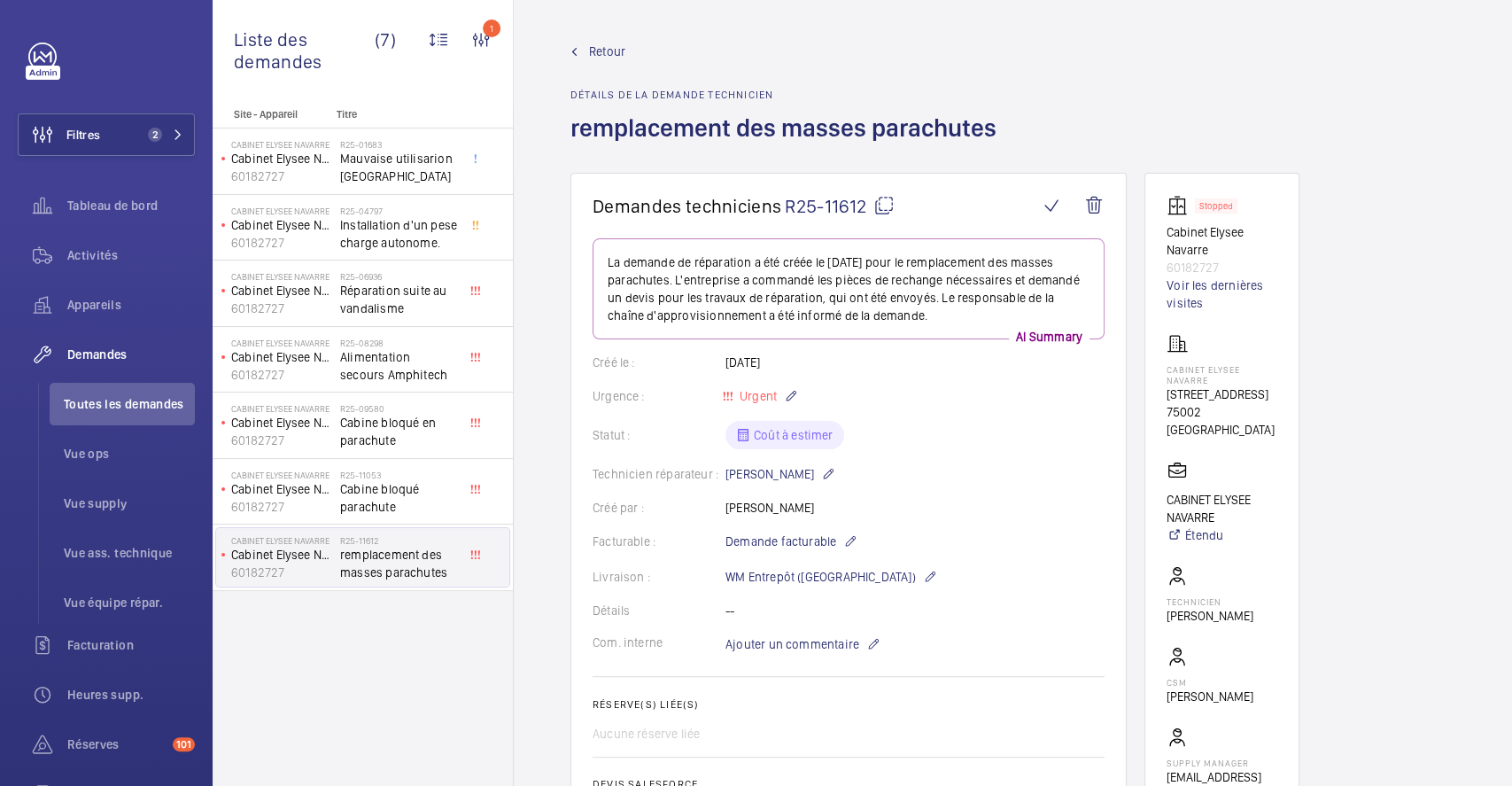
scroll to position [1316, 0]
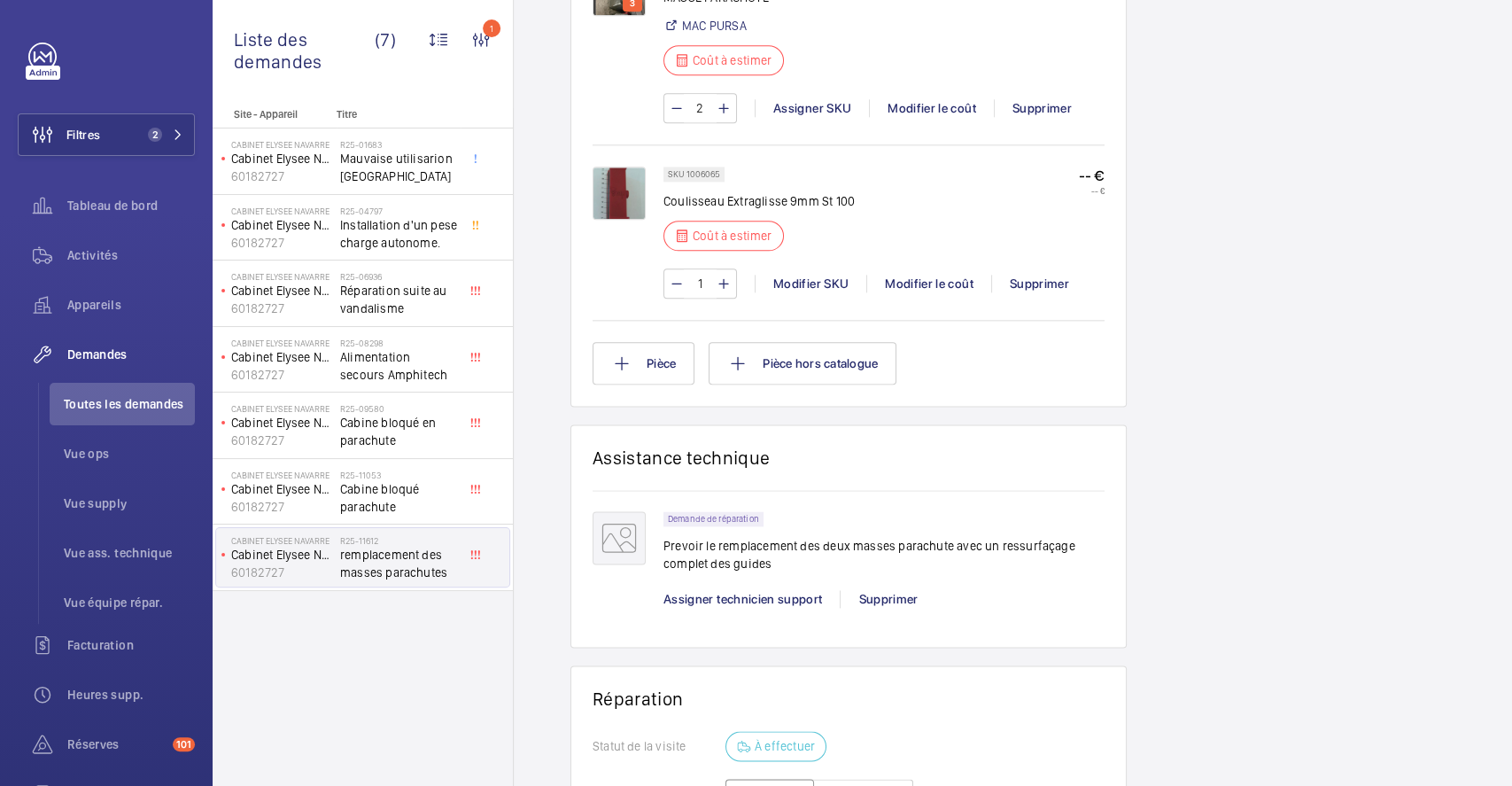
click at [730, 295] on mat-icon at bounding box center [723, 283] width 14 height 21
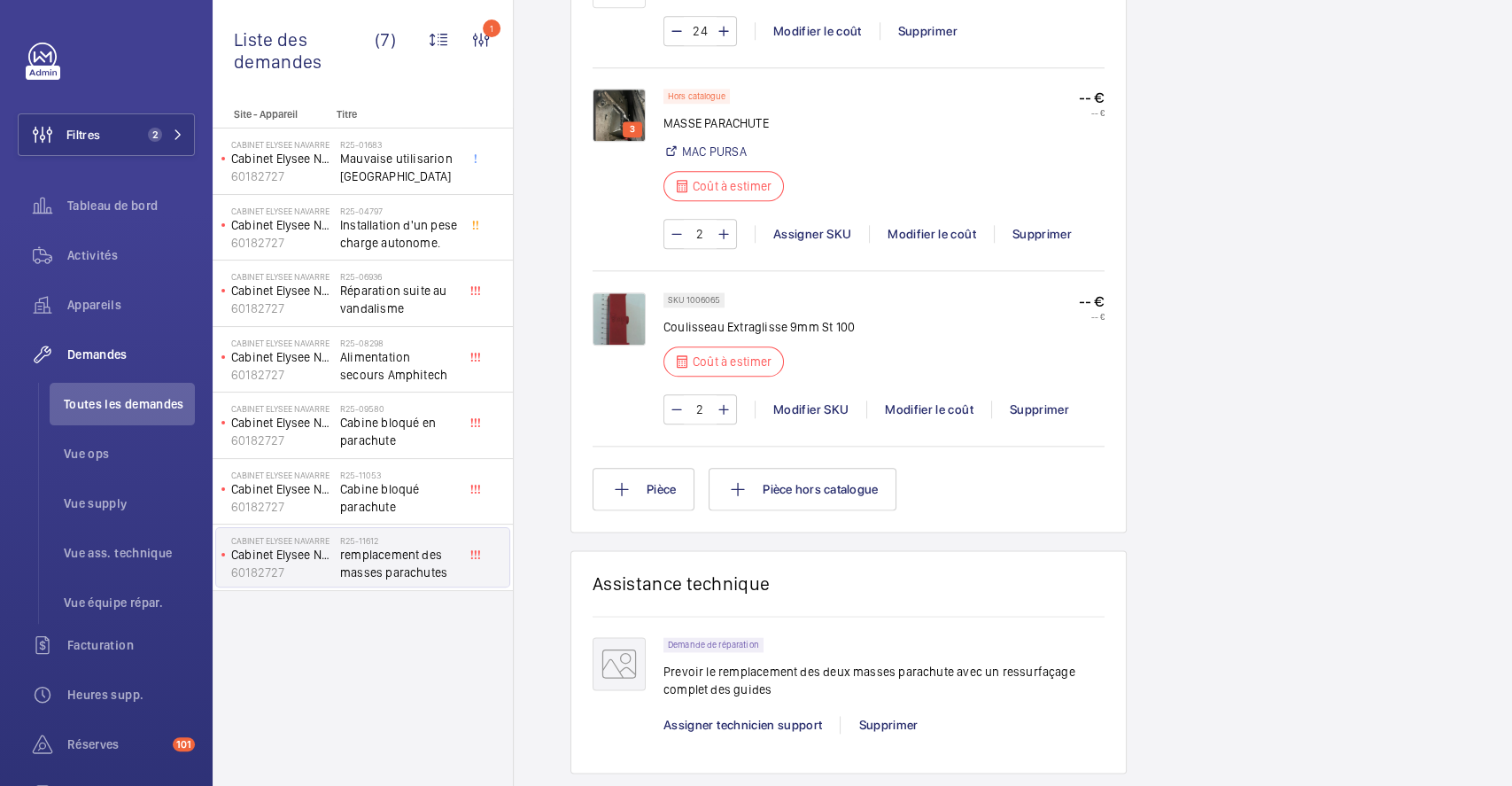
scroll to position [0, 0]
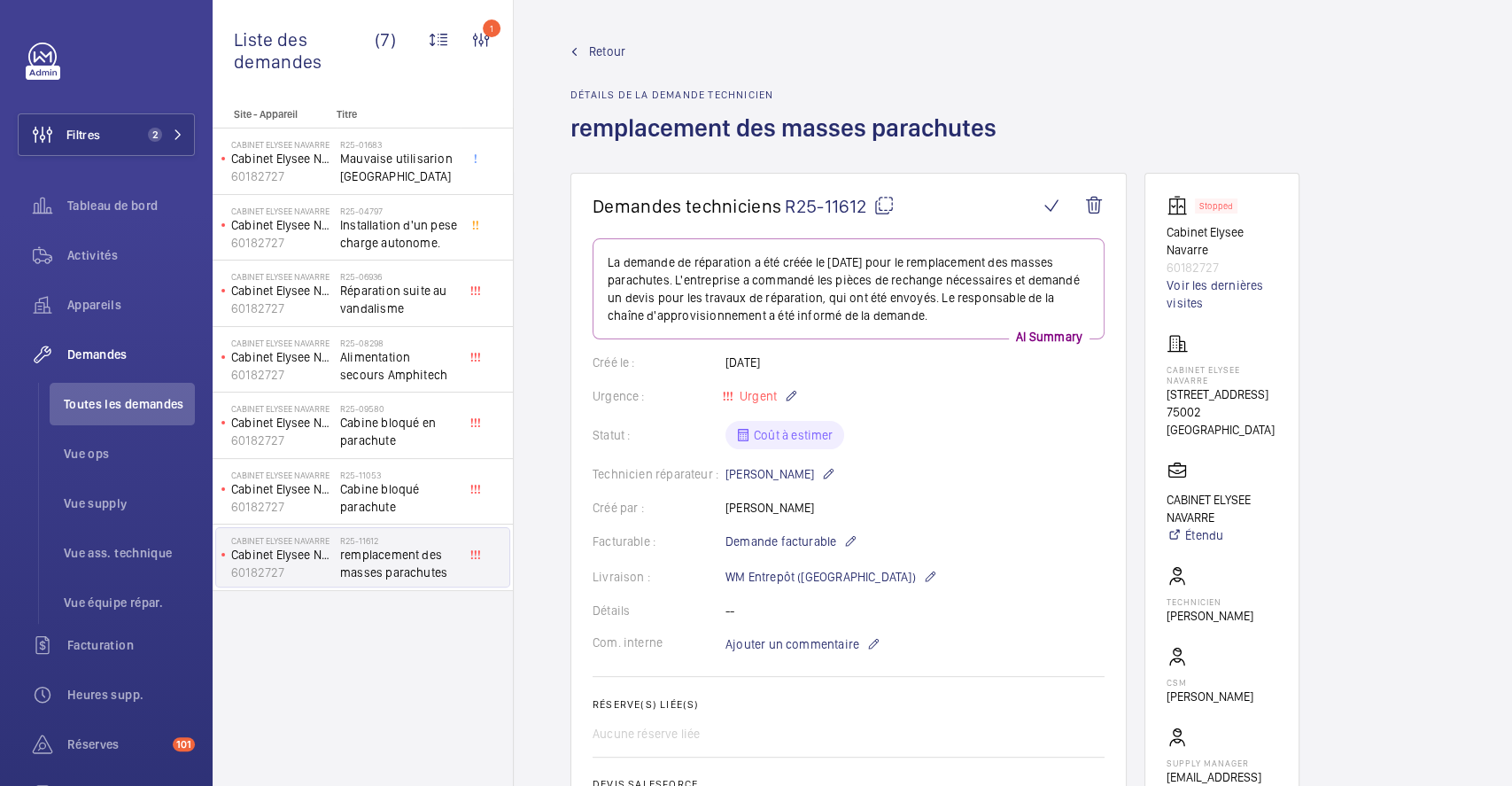
click at [597, 45] on span "Retour" at bounding box center [607, 51] width 36 height 18
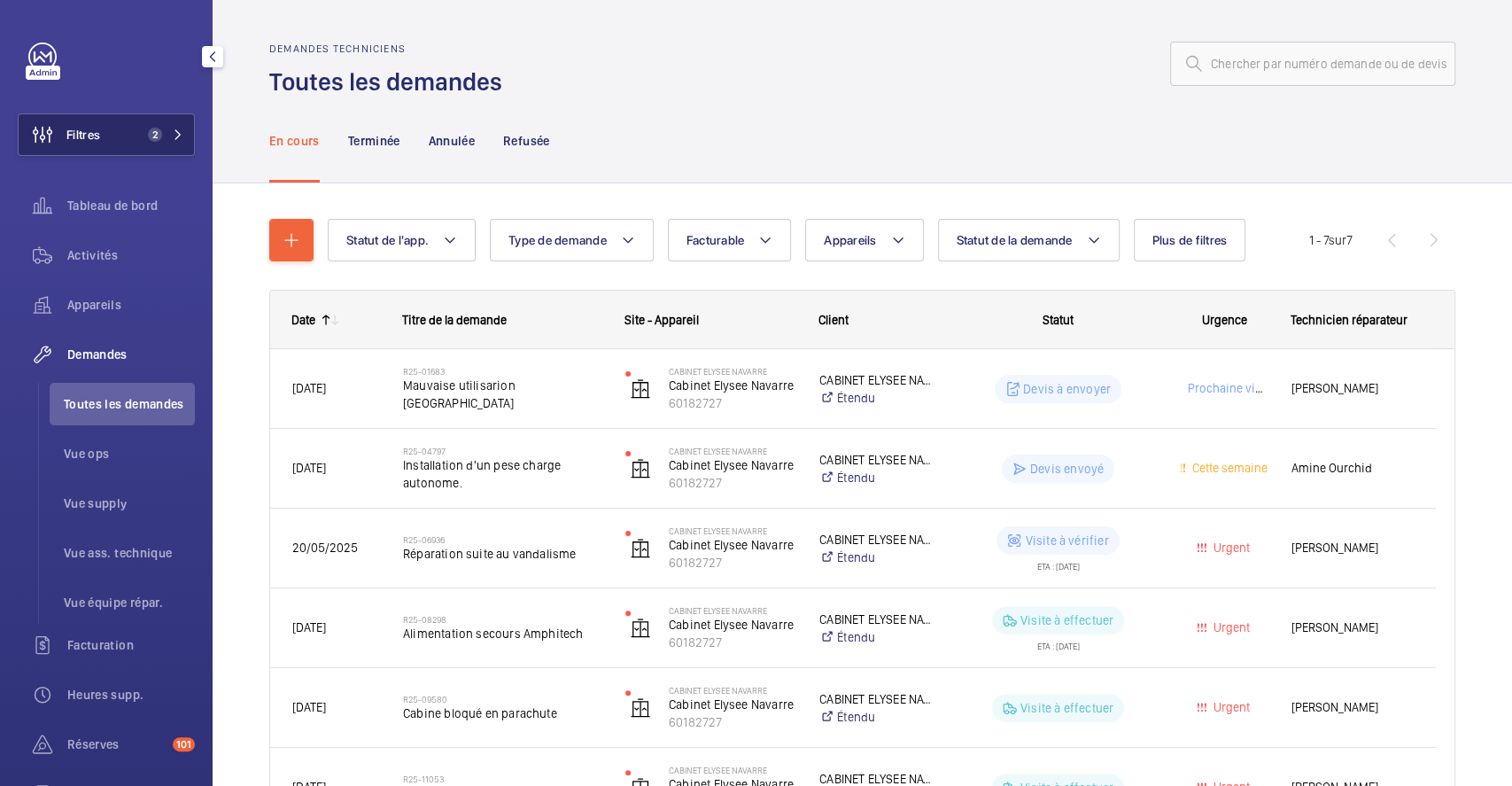
click at [76, 123] on span "Filtres" at bounding box center [60, 134] width 81 height 43
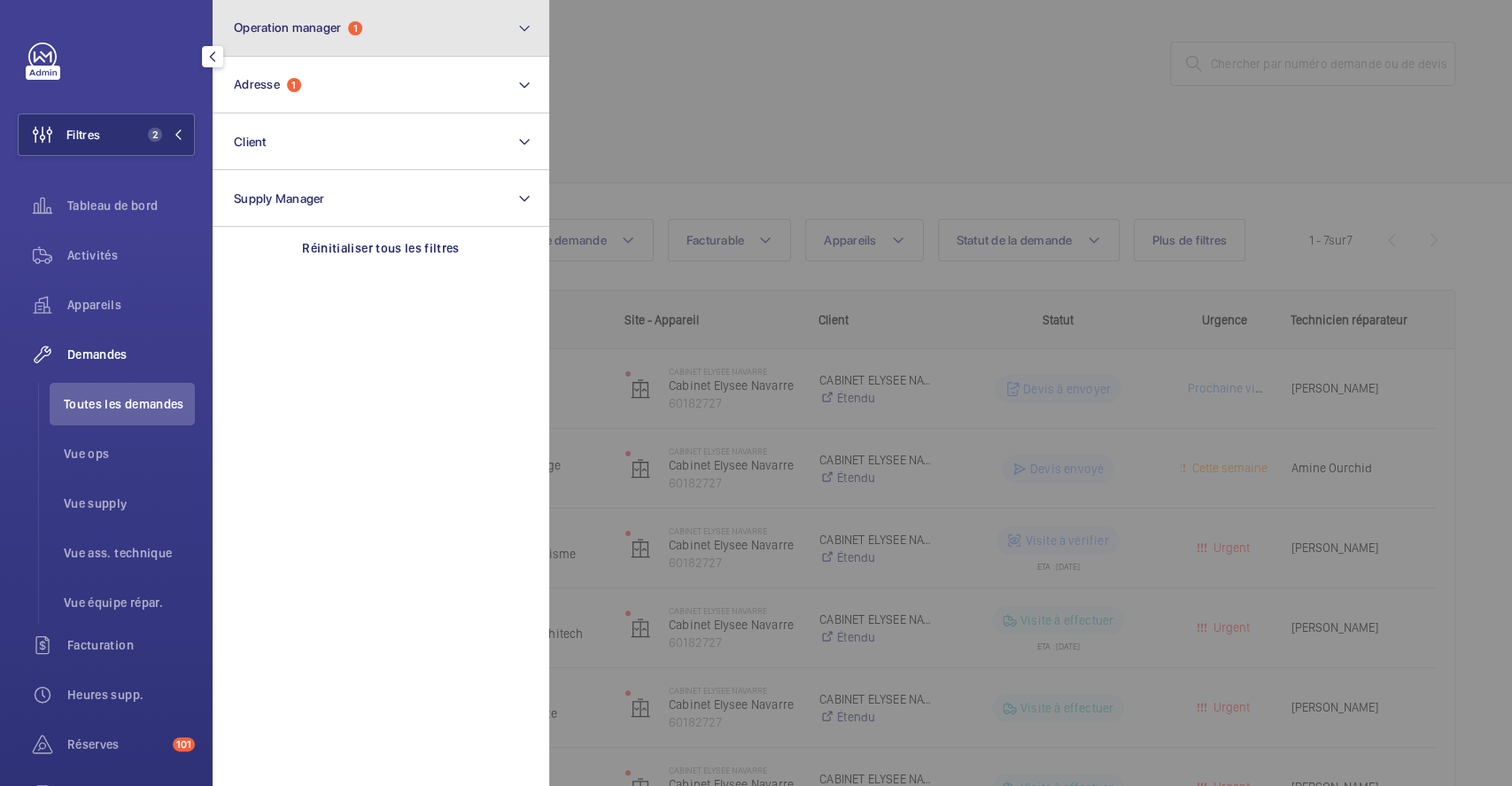
click at [397, 29] on button "Operation manager 1" at bounding box center [380, 28] width 336 height 57
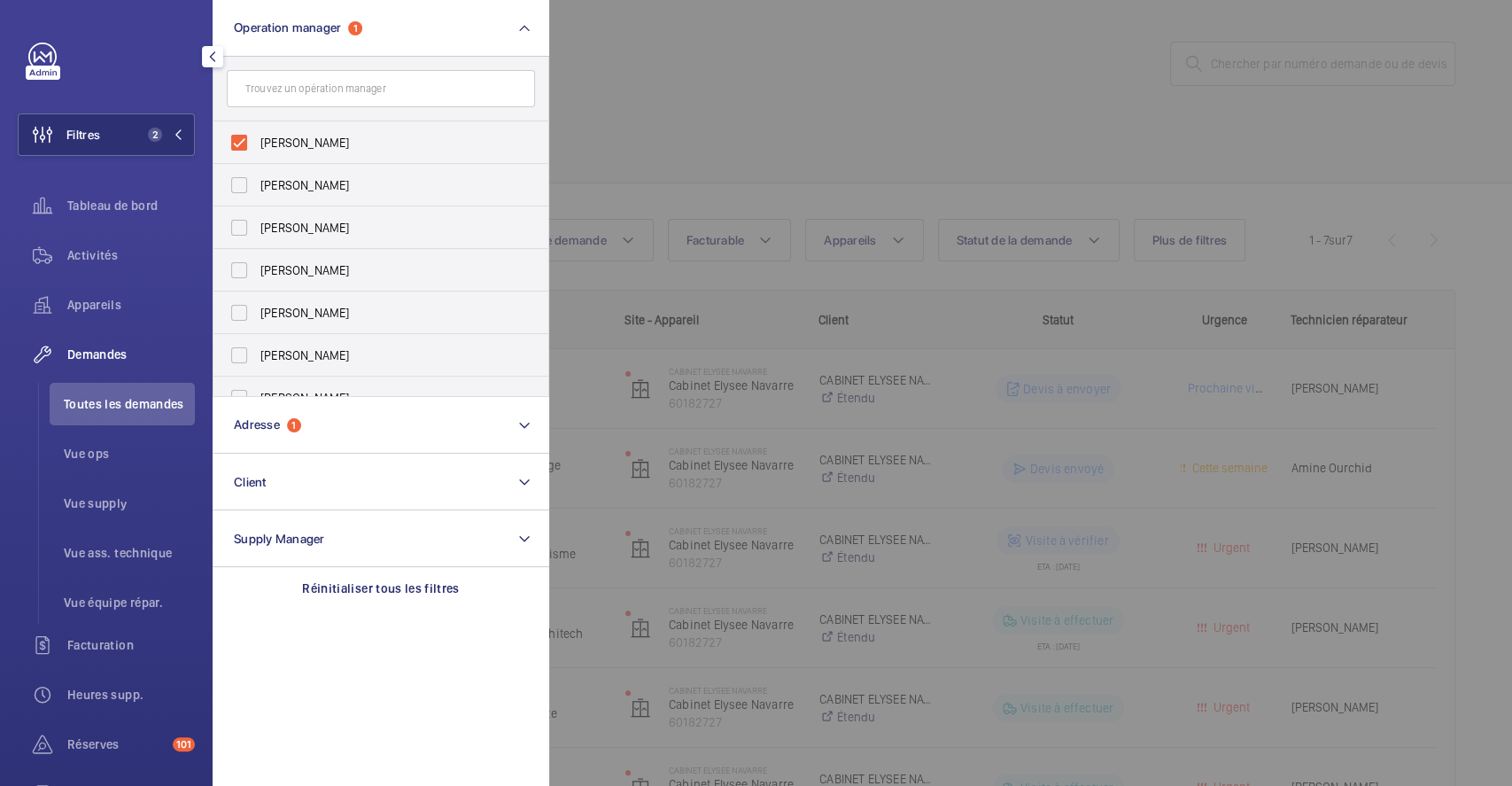
click at [775, 62] on div at bounding box center [1305, 393] width 1512 height 786
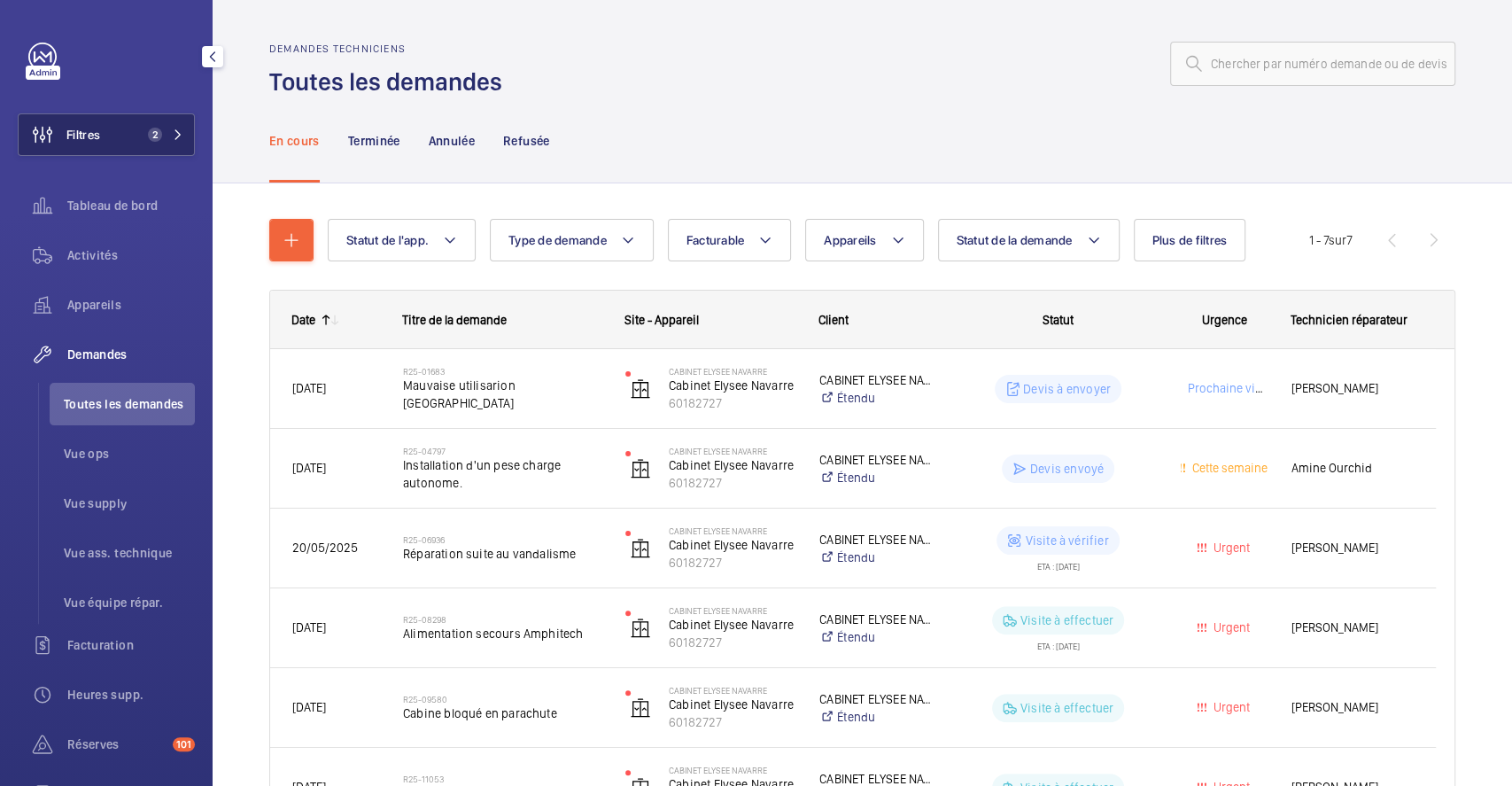
click at [96, 126] on span "Filtres" at bounding box center [83, 134] width 34 height 18
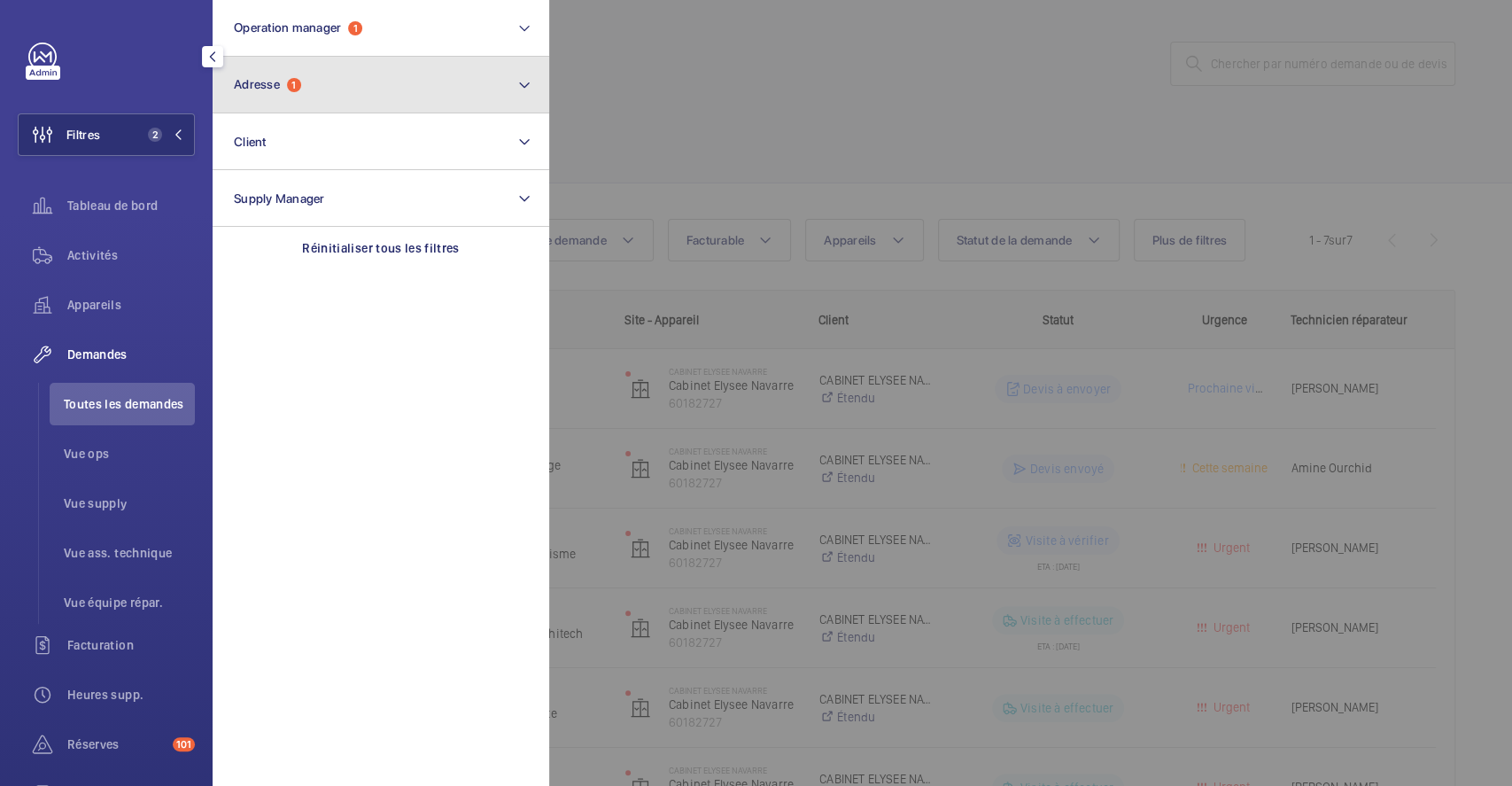
click at [273, 81] on span "Adresse" at bounding box center [257, 83] width 46 height 14
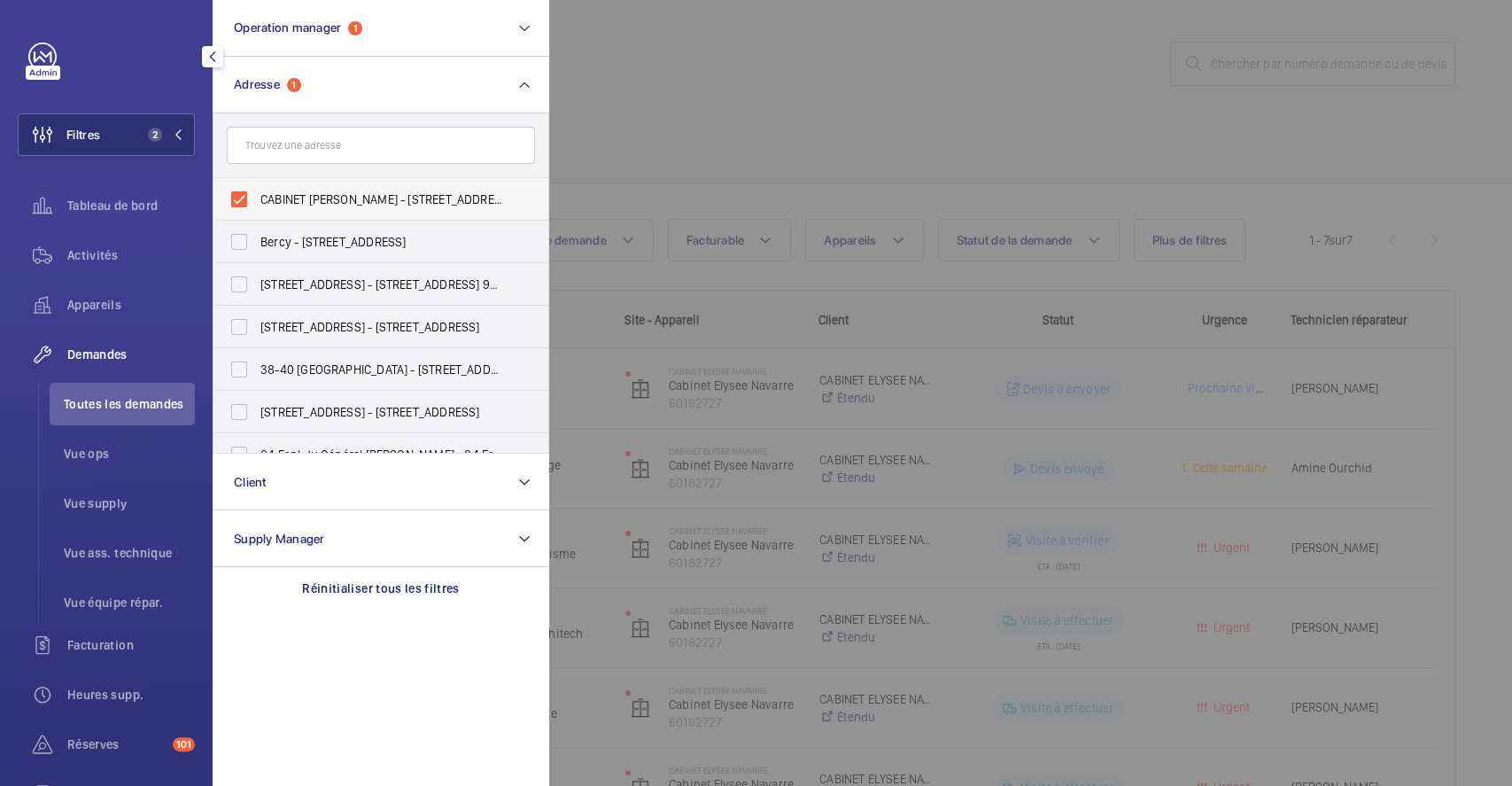
click at [248, 195] on label "CABINET ELYSEE NAVARRE - 26 Rue du Caire, PARIS 75002" at bounding box center [366, 199] width 308 height 43
click at [248, 195] on input "CABINET ELYSEE NAVARRE - 26 Rue du Caire, PARIS 75002" at bounding box center [239, 199] width 35 height 35
checkbox input "false"
click at [756, 131] on div at bounding box center [1305, 393] width 1512 height 786
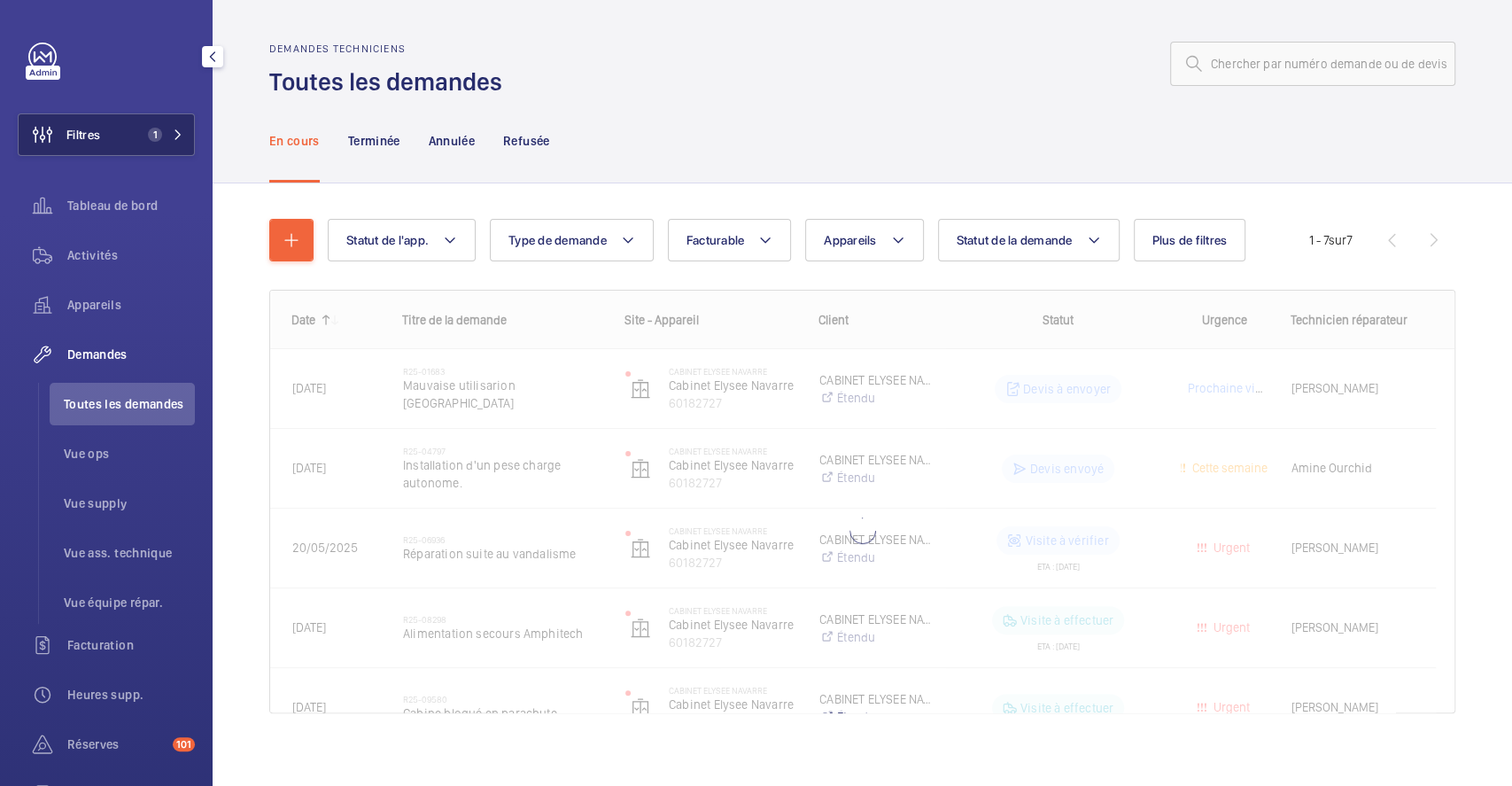
click at [94, 134] on span "Filtres" at bounding box center [83, 134] width 34 height 18
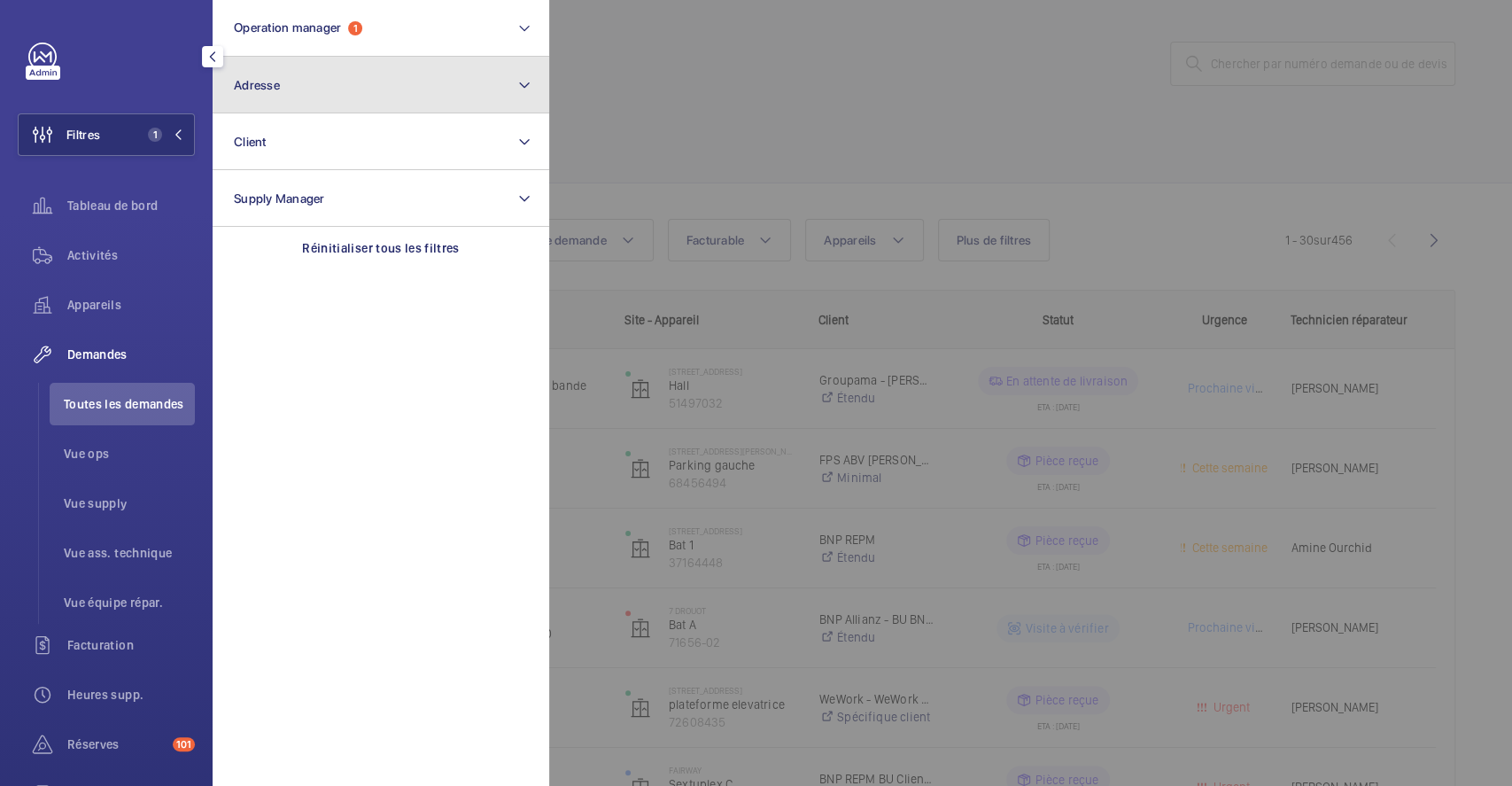
click at [393, 78] on button "Adresse" at bounding box center [380, 85] width 336 height 57
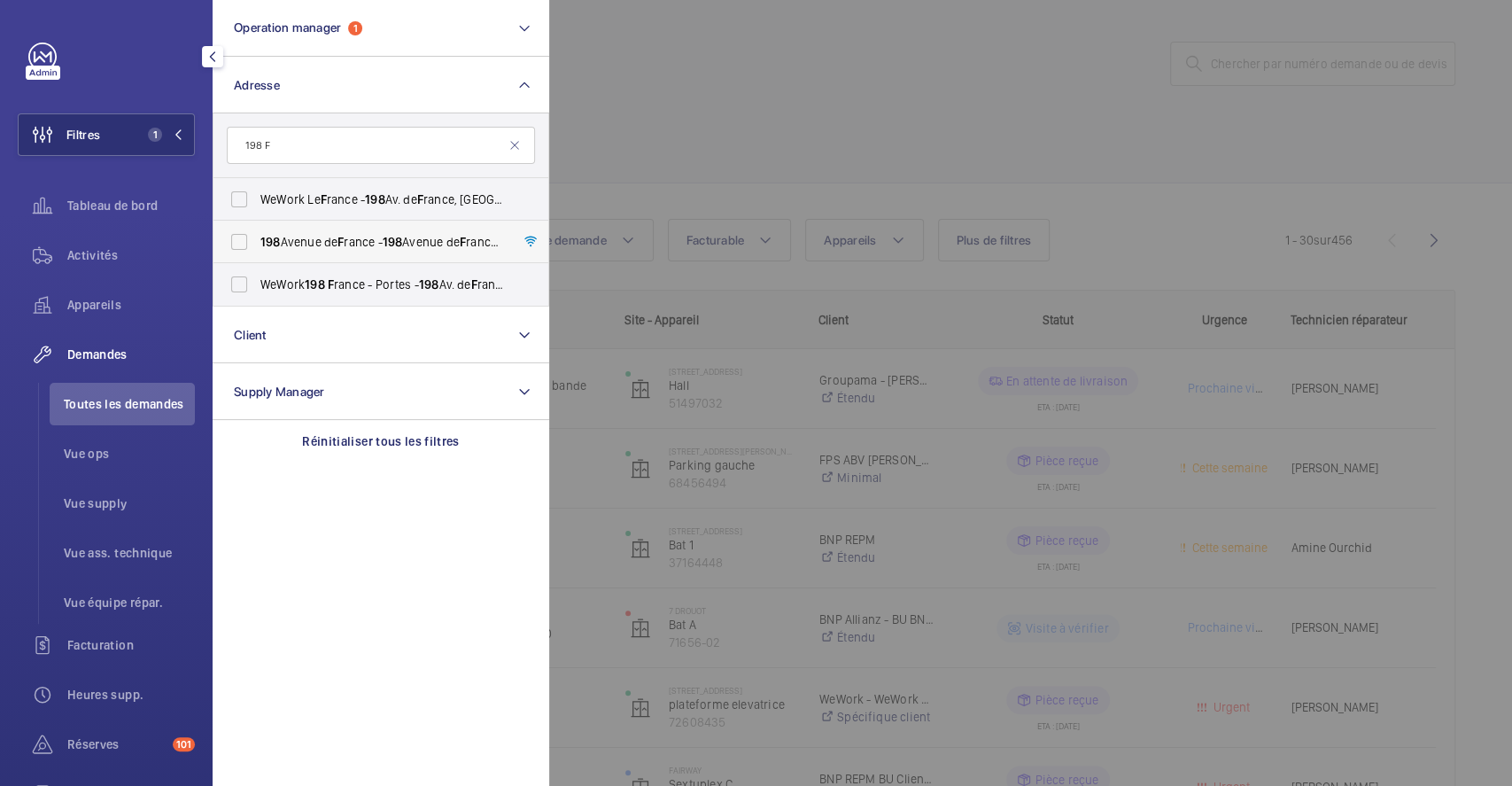
type input "198 F"
click at [240, 238] on label "198 Avenue de F rance - 198 Avenue de F rance, 75013 PARIS, PARIS 75013" at bounding box center [366, 241] width 308 height 43
click at [240, 238] on input "198 Avenue de F rance - 198 Avenue de F rance, 75013 PARIS, PARIS 75013" at bounding box center [239, 241] width 35 height 35
checkbox input "true"
click at [678, 159] on div at bounding box center [1305, 393] width 1512 height 786
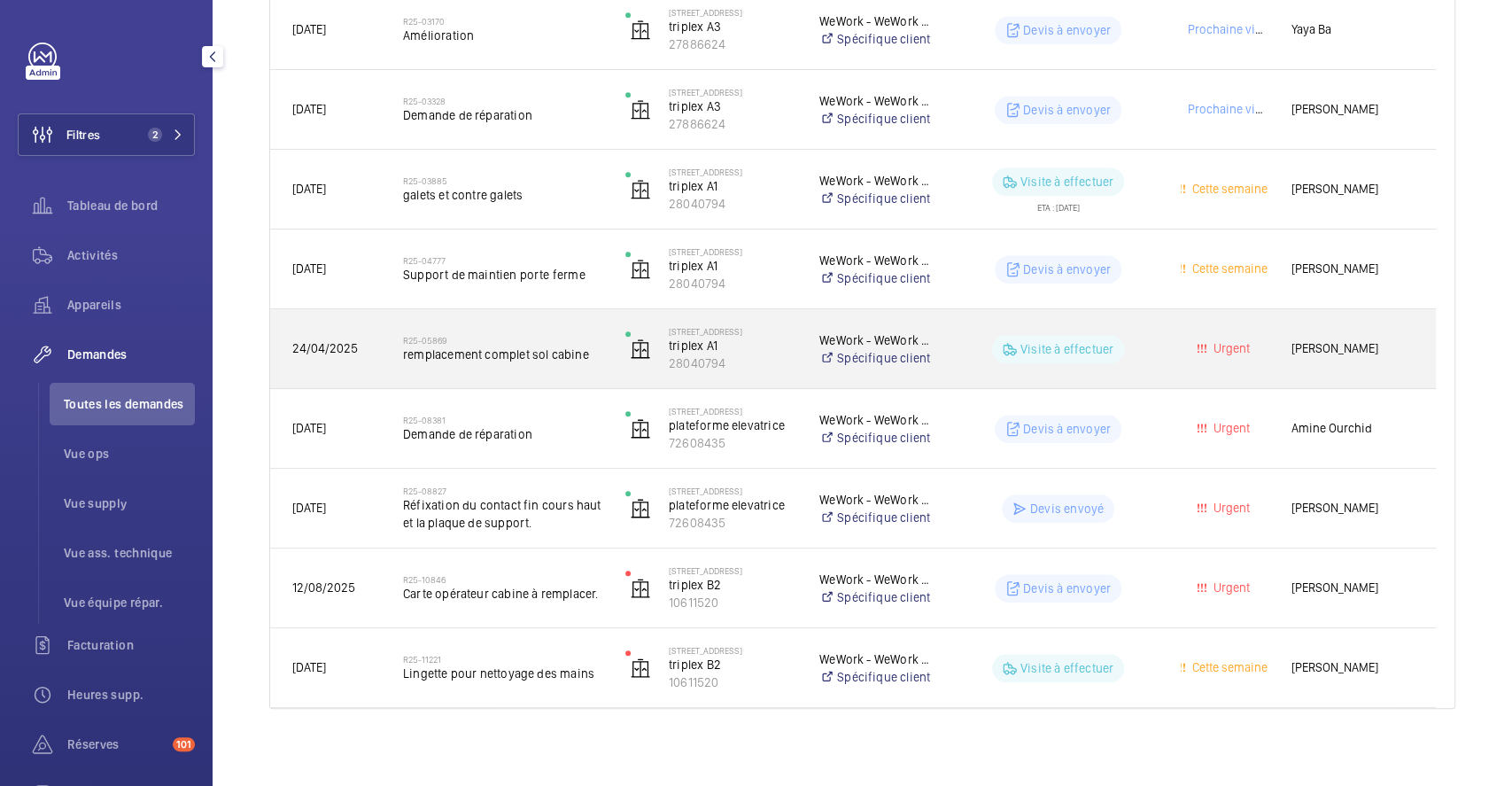
scroll to position [686, 0]
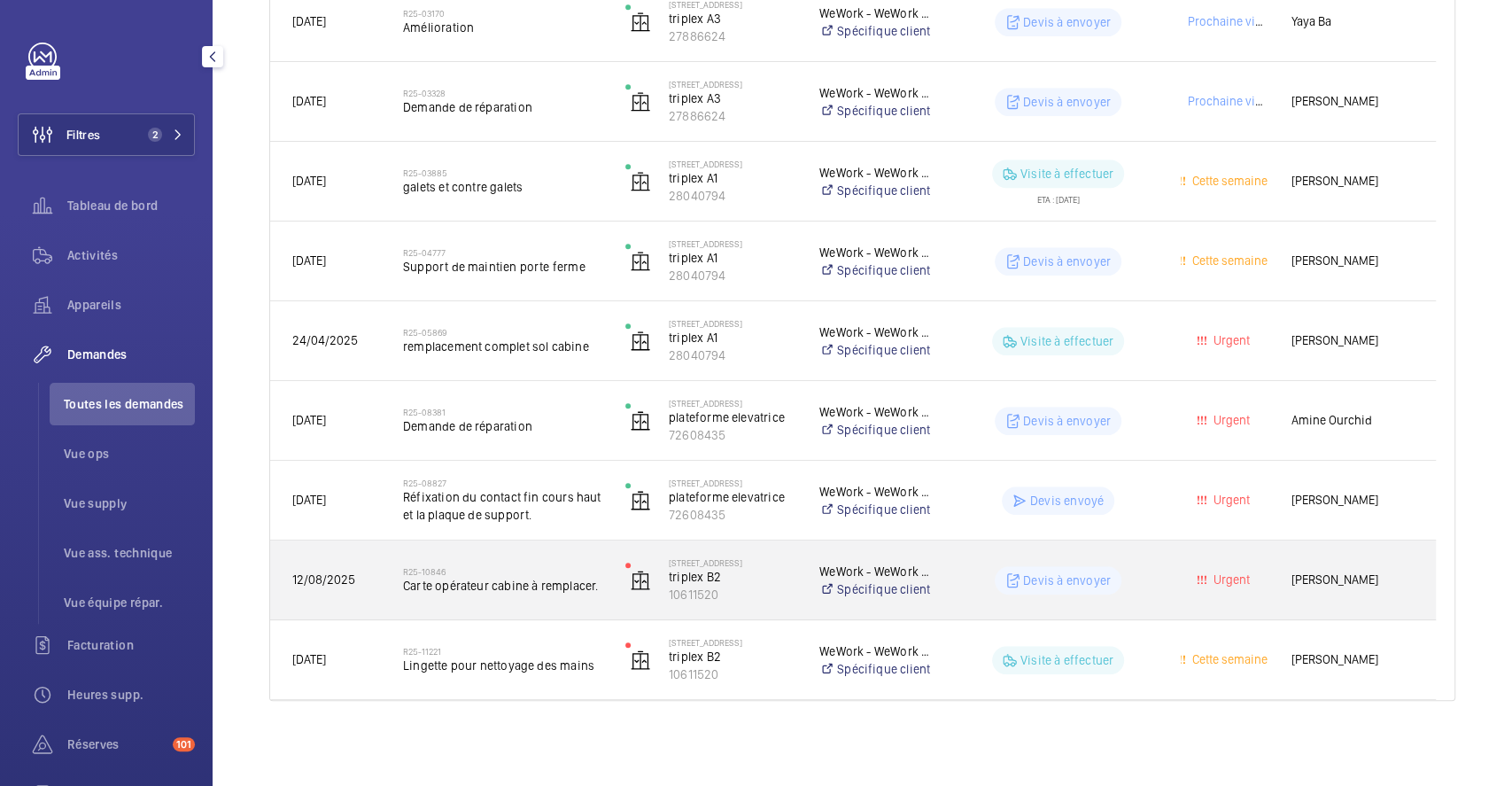
click at [568, 556] on div "R25-10846 Carte opérateur cabine à remplacer." at bounding box center [503, 580] width 199 height 51
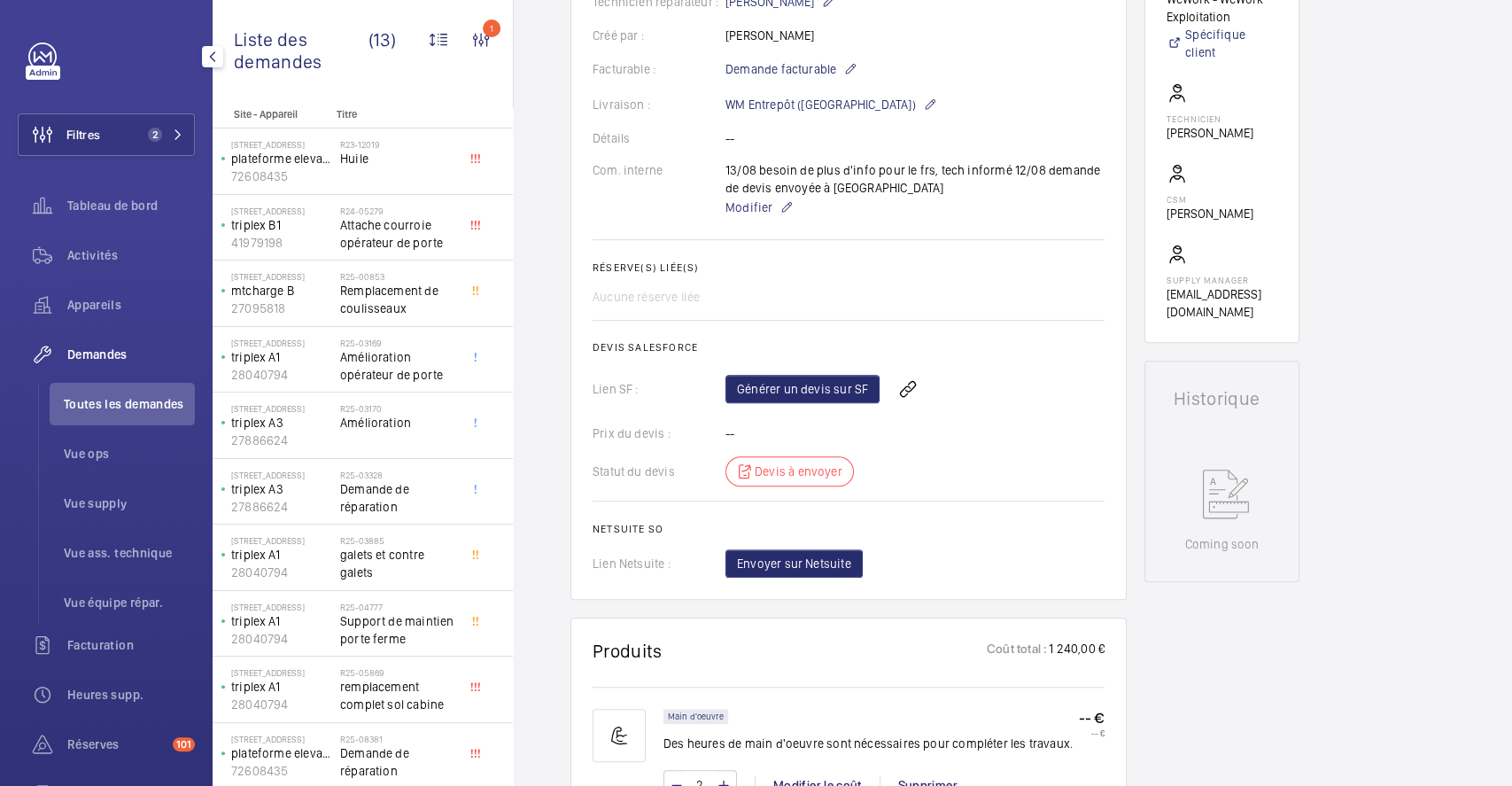
scroll to position [708, 0]
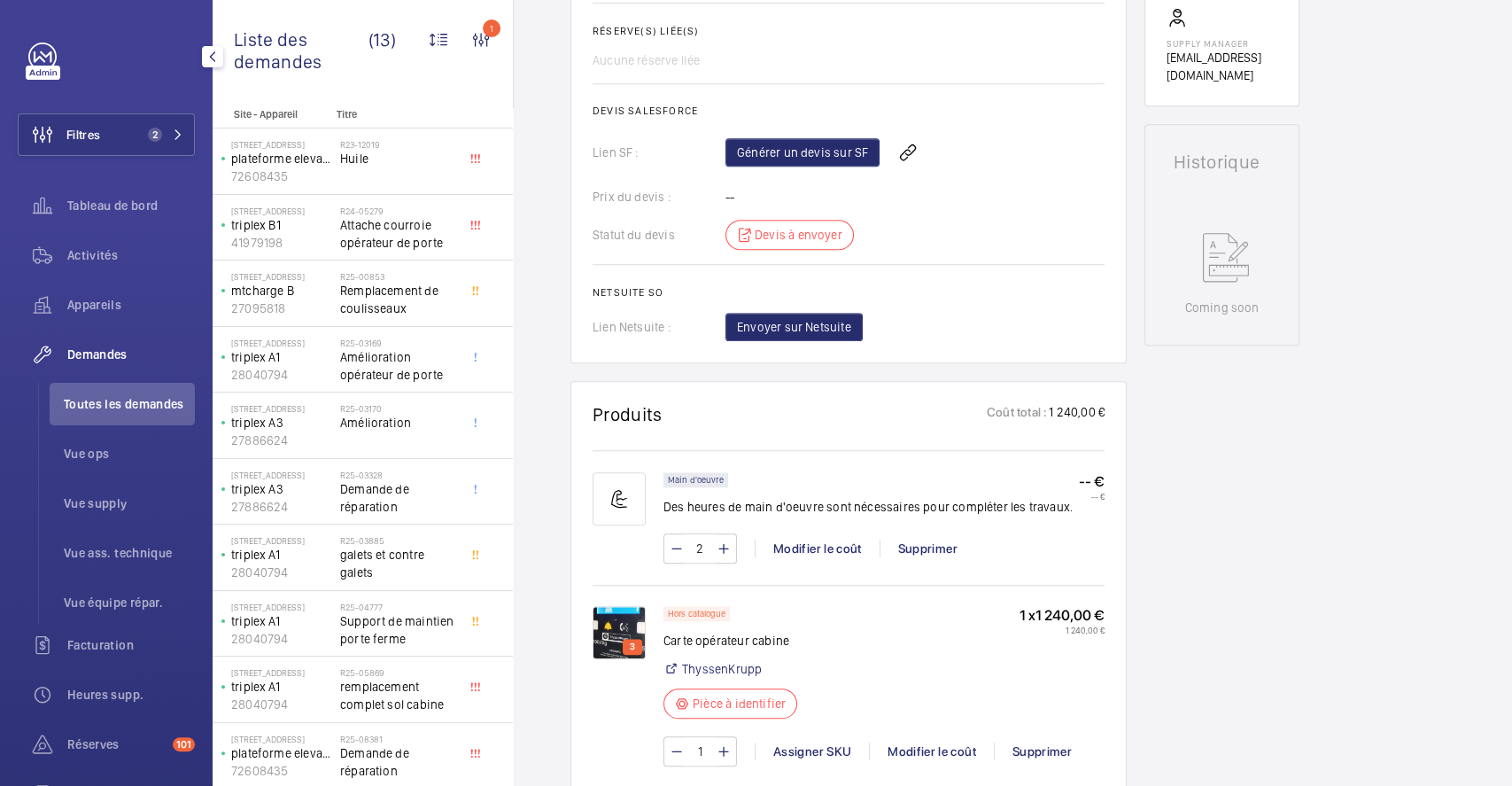
click at [613, 621] on img at bounding box center [619, 633] width 53 height 53
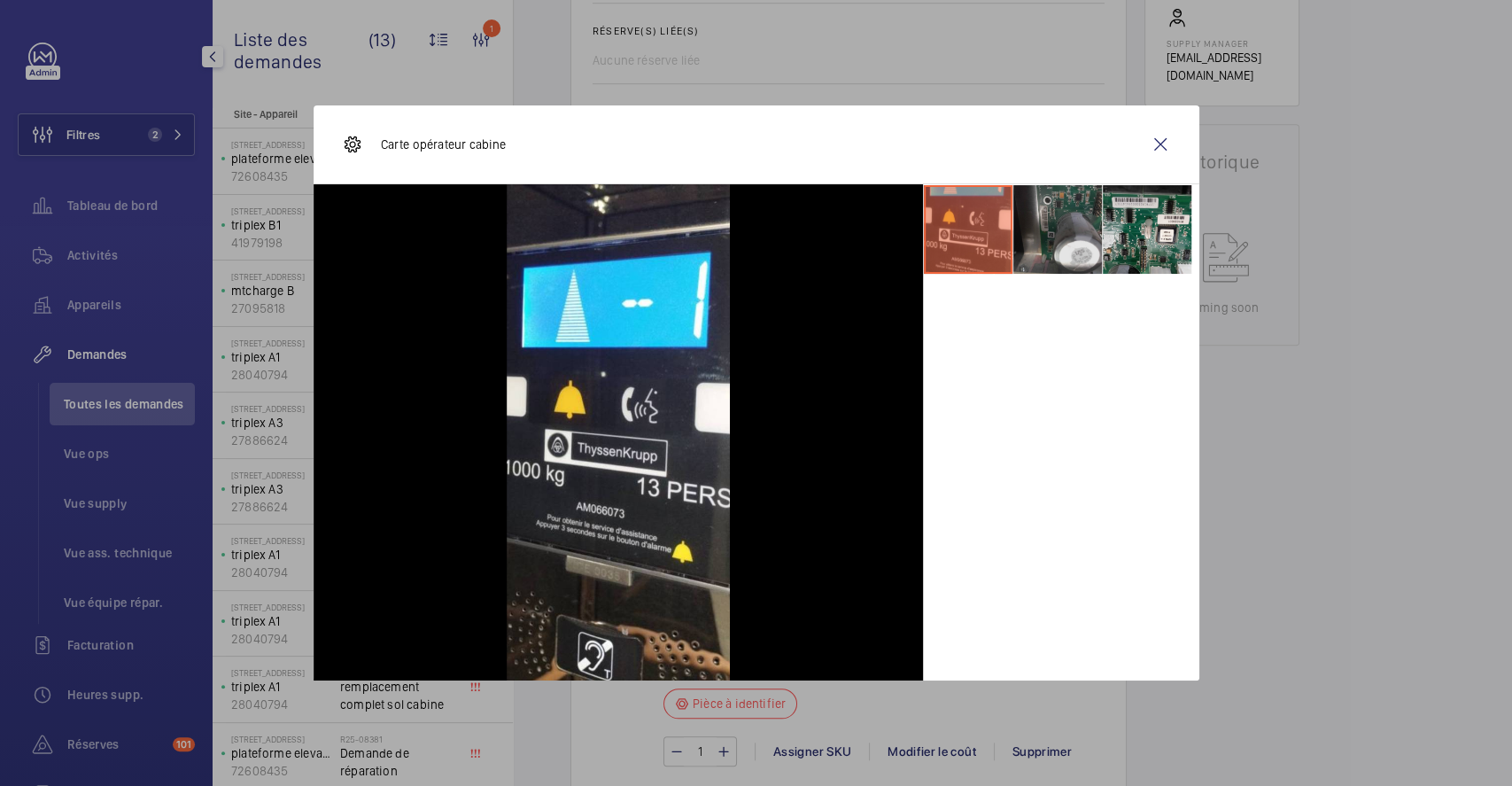
click at [1070, 241] on li at bounding box center [1058, 229] width 89 height 89
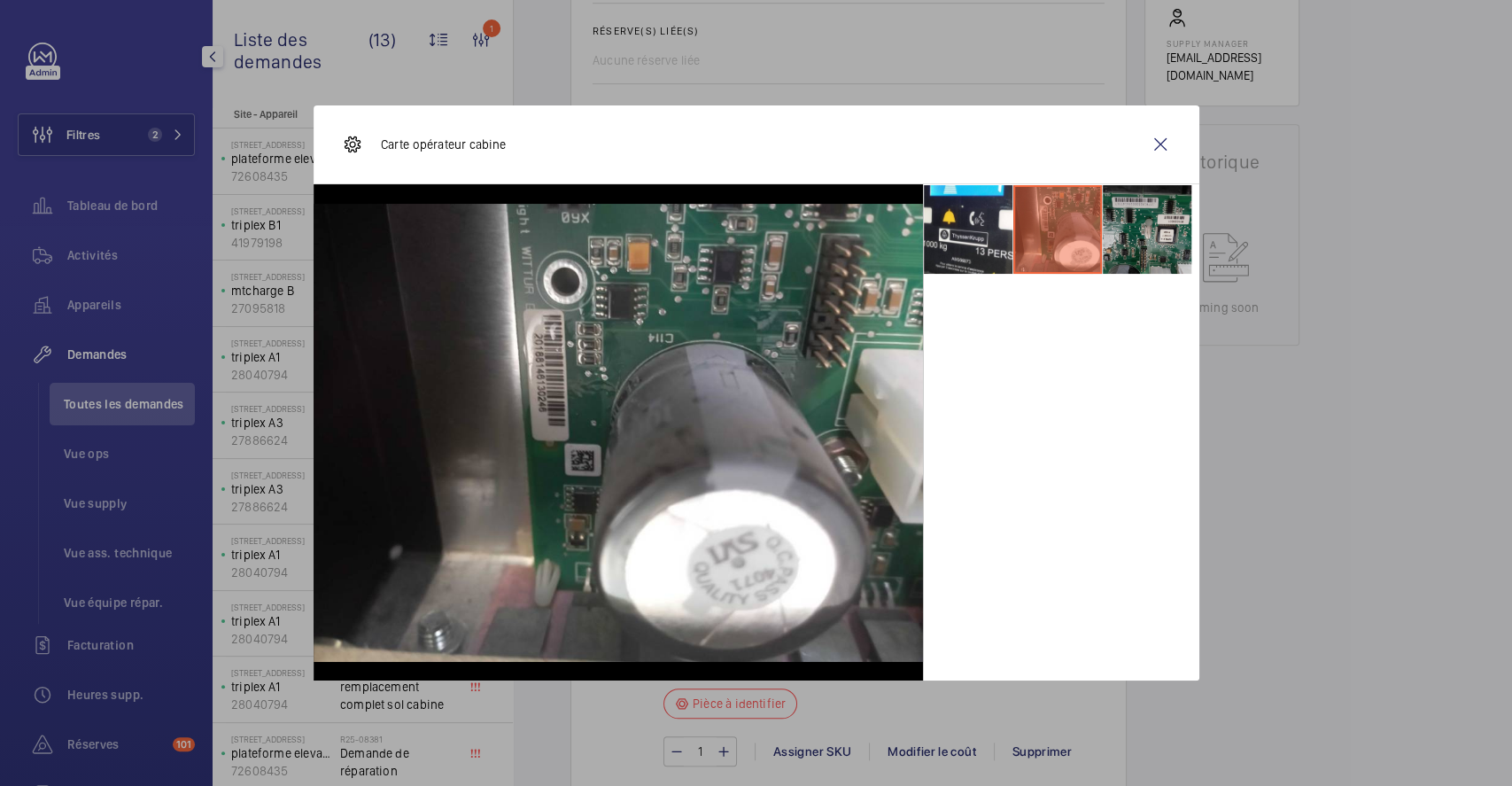
click at [1130, 225] on li at bounding box center [1147, 229] width 89 height 89
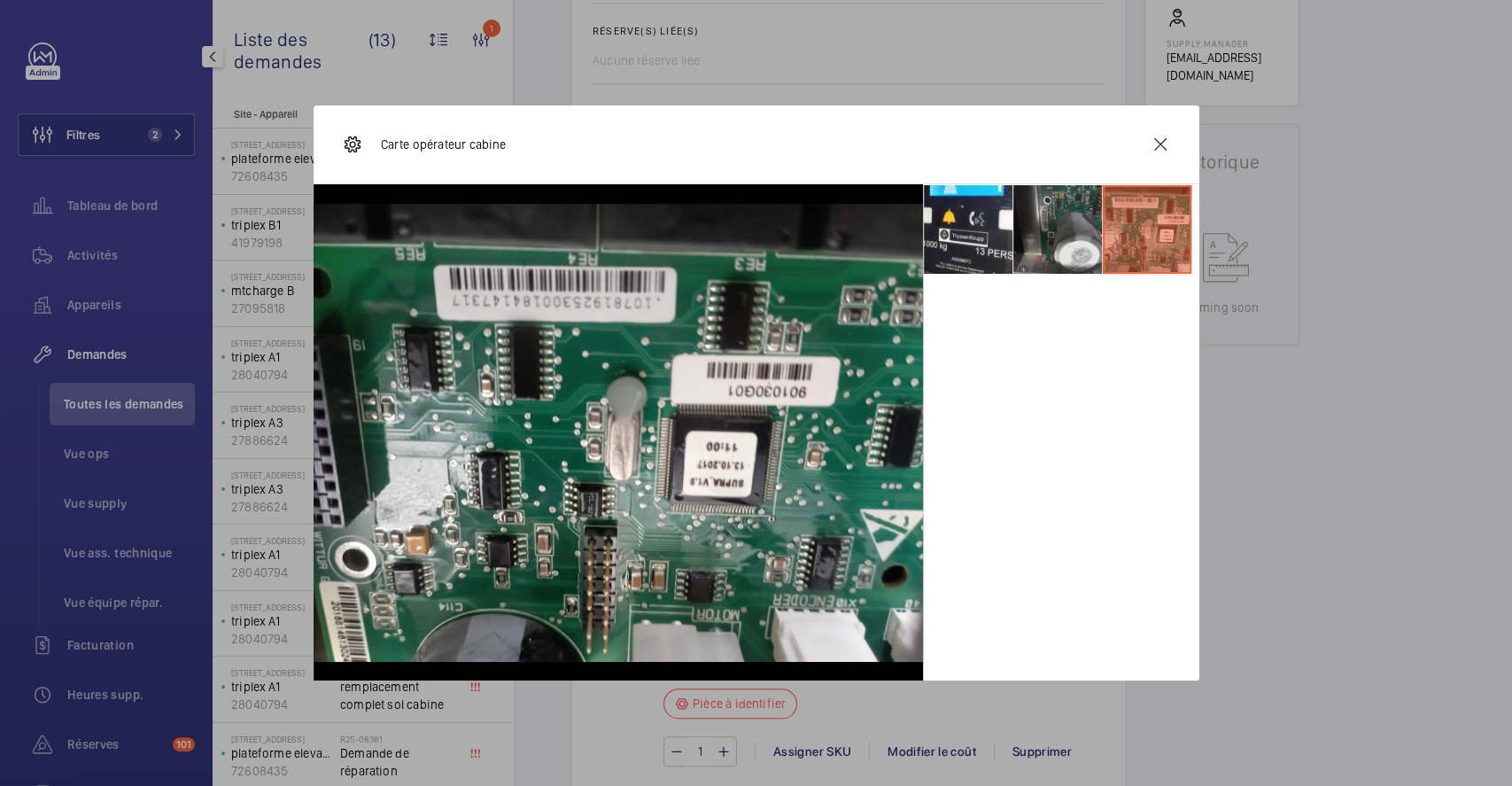
click at [1075, 228] on li at bounding box center [1058, 229] width 89 height 89
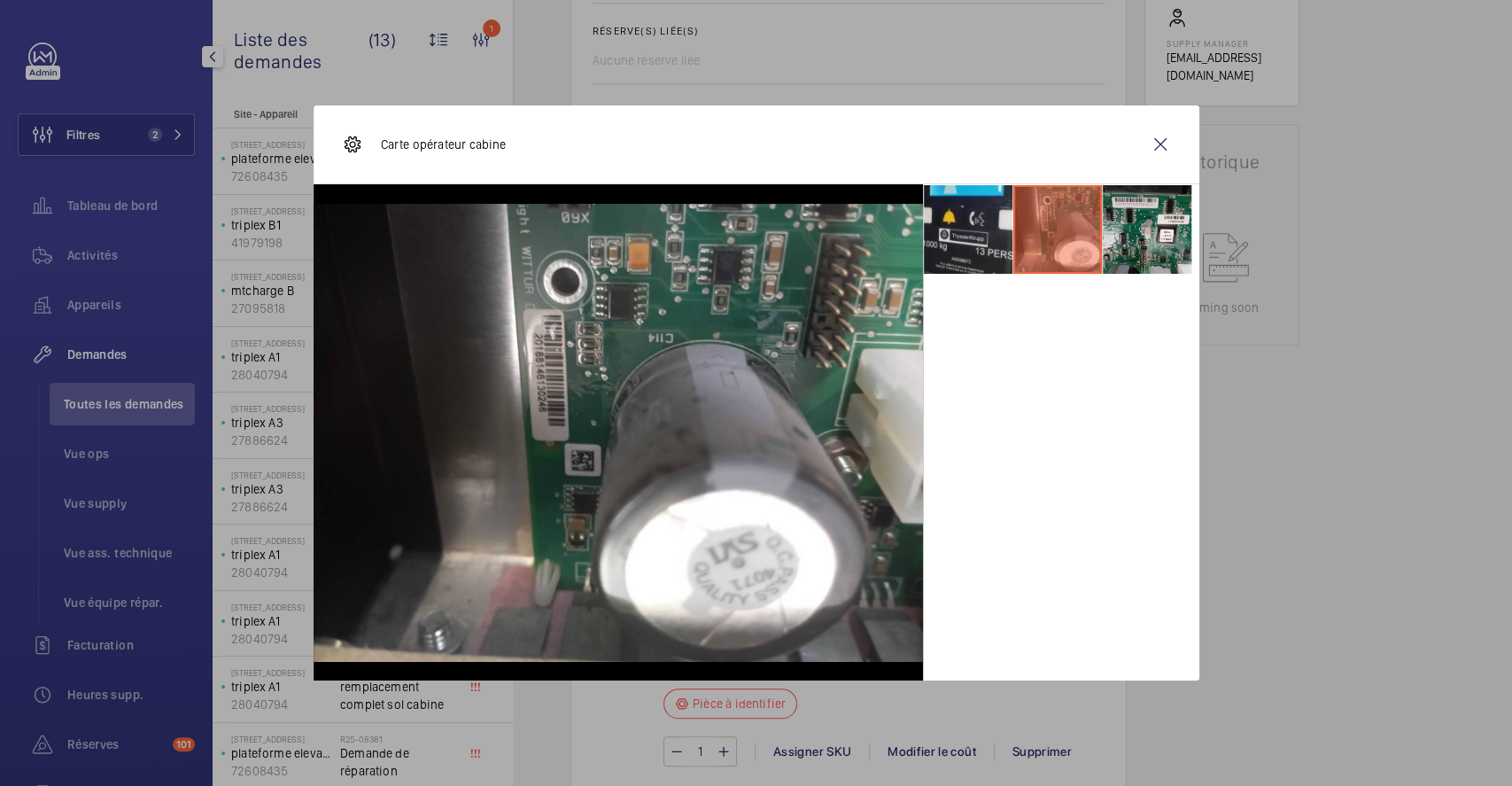
click at [970, 230] on li at bounding box center [969, 229] width 89 height 89
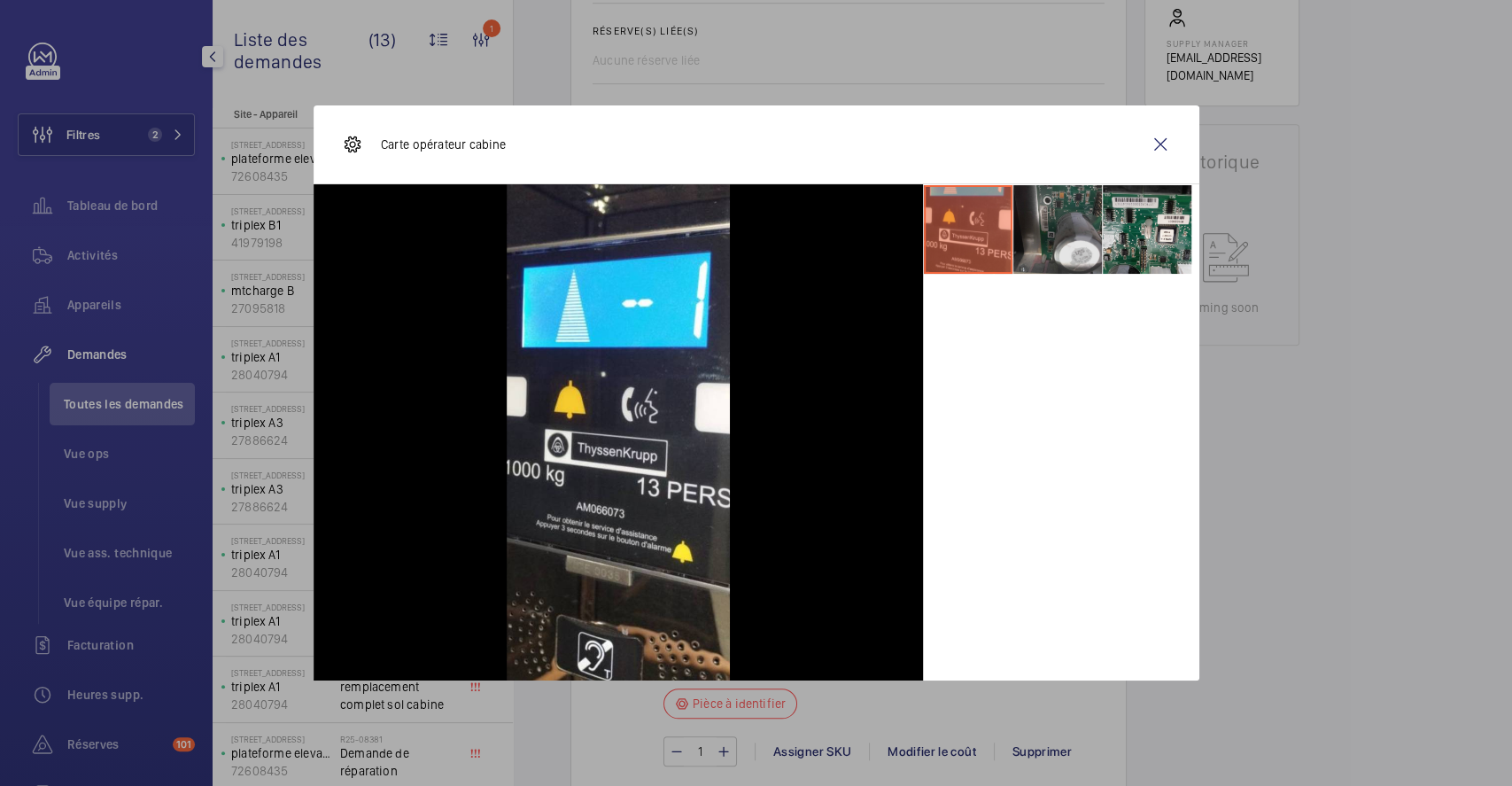
click at [1047, 212] on li at bounding box center [1058, 229] width 89 height 89
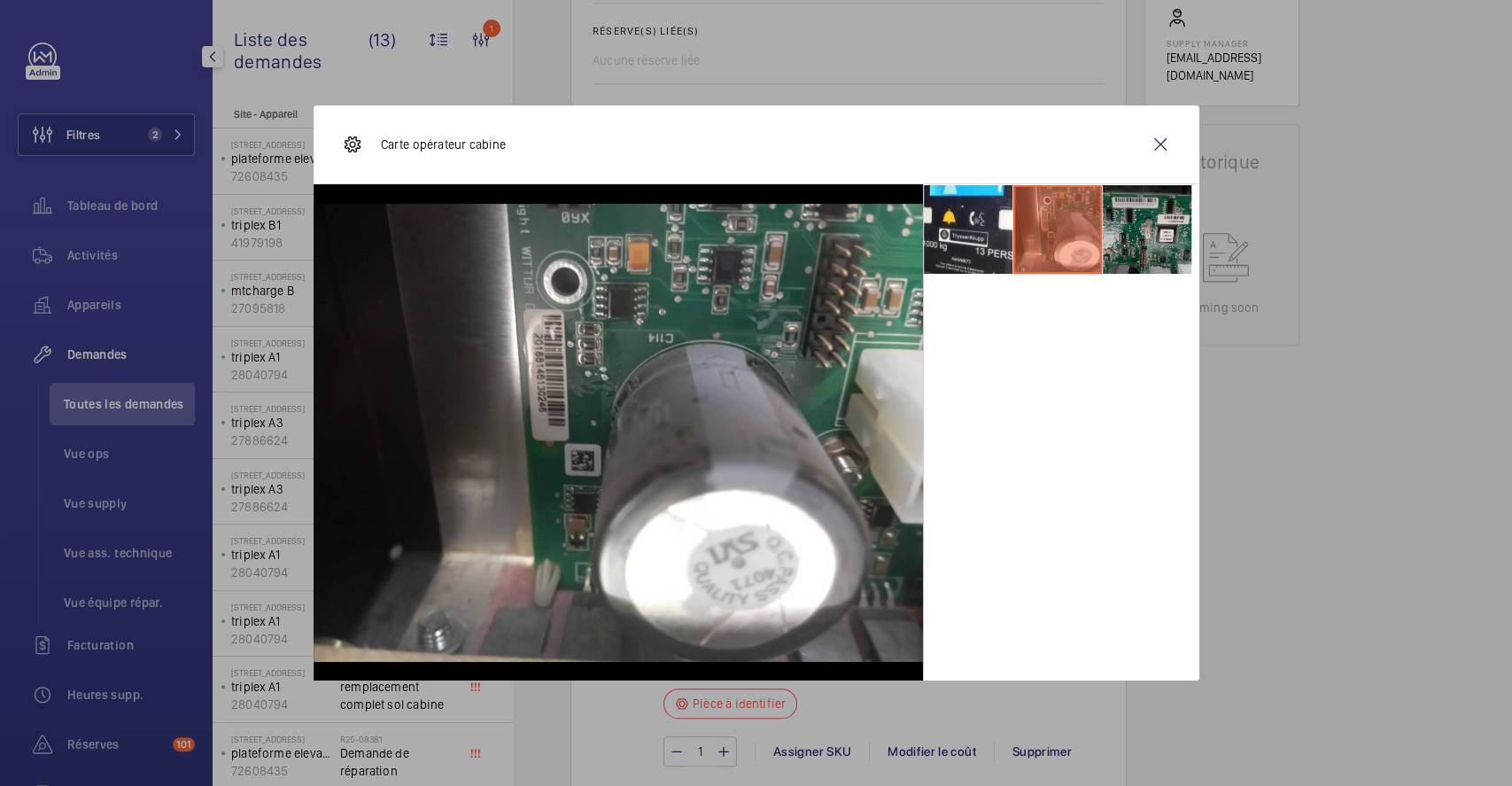
click at [1130, 199] on li at bounding box center [1147, 229] width 89 height 89
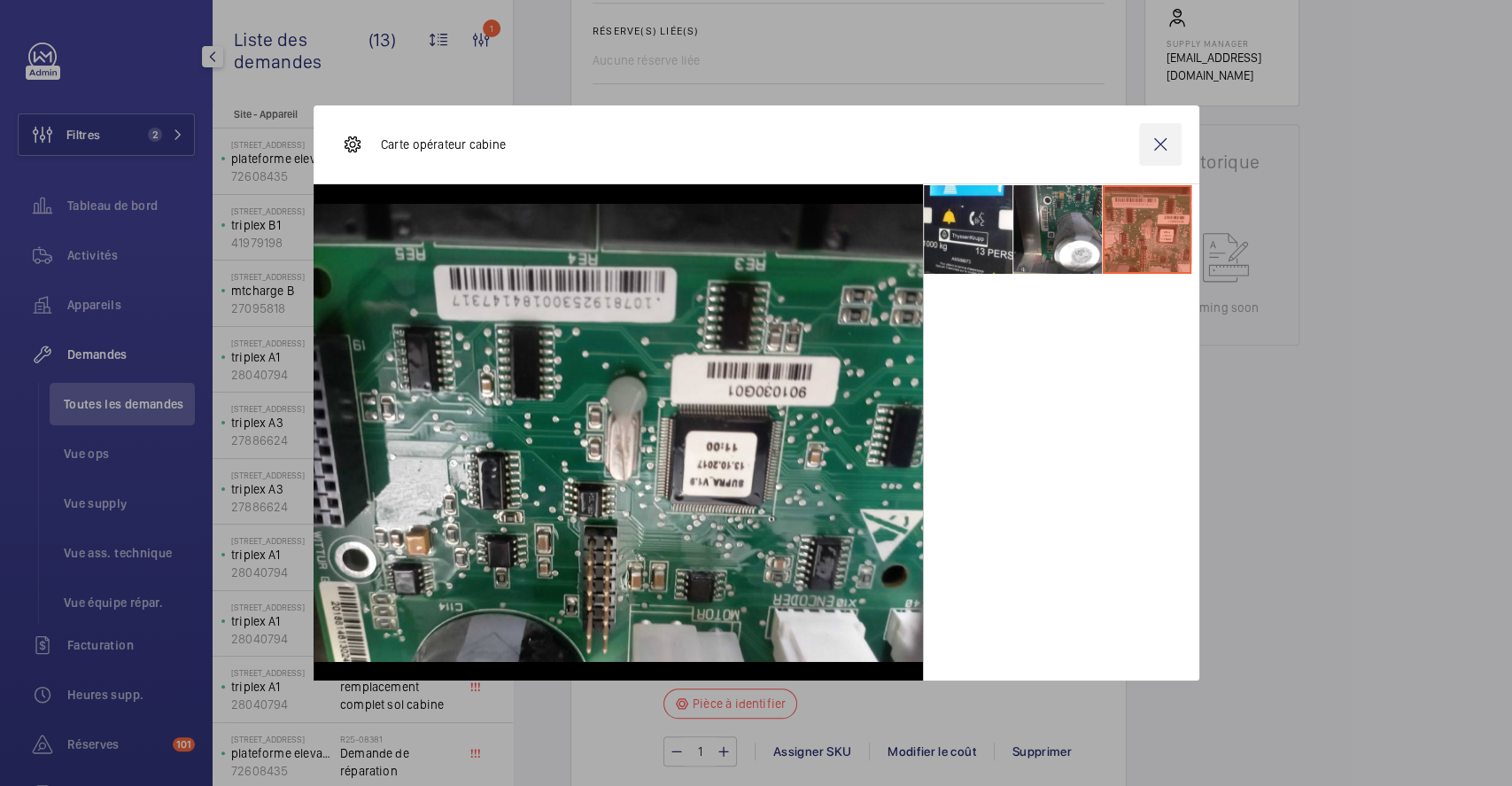
click at [1161, 144] on wm-front-icon-button at bounding box center [1160, 144] width 43 height 43
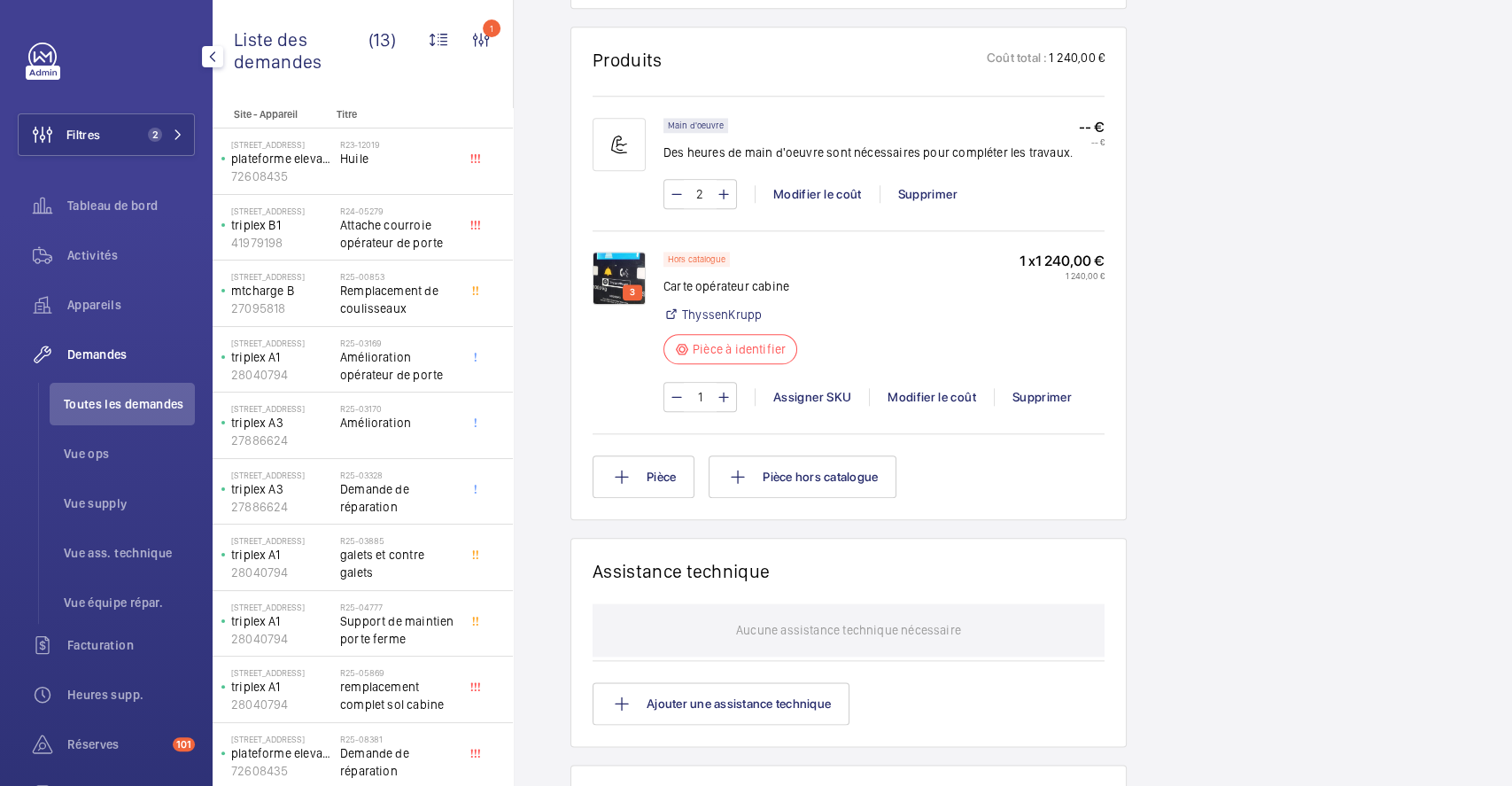
scroll to position [0, 0]
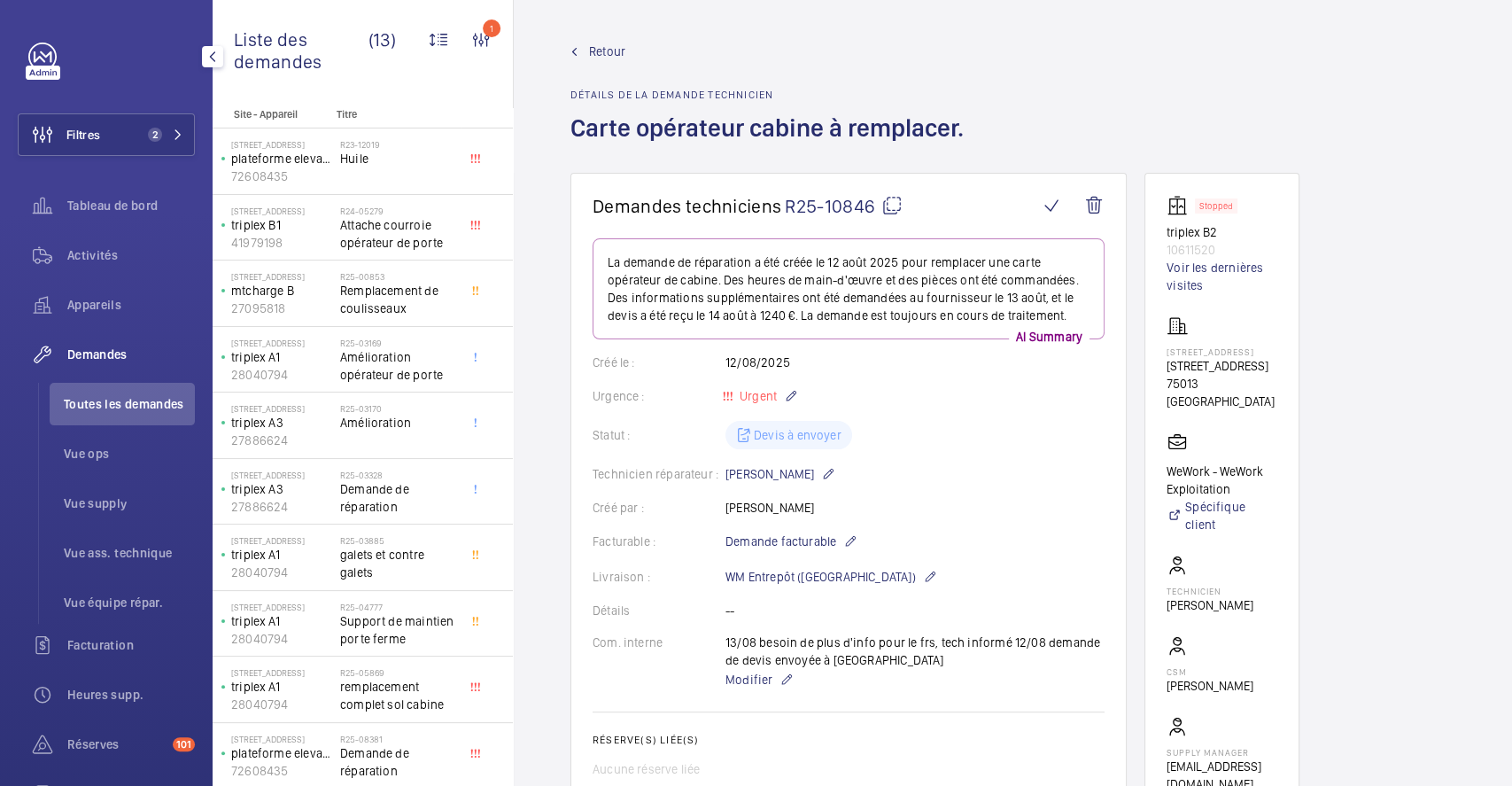
click at [604, 43] on span "Retour" at bounding box center [607, 51] width 36 height 18
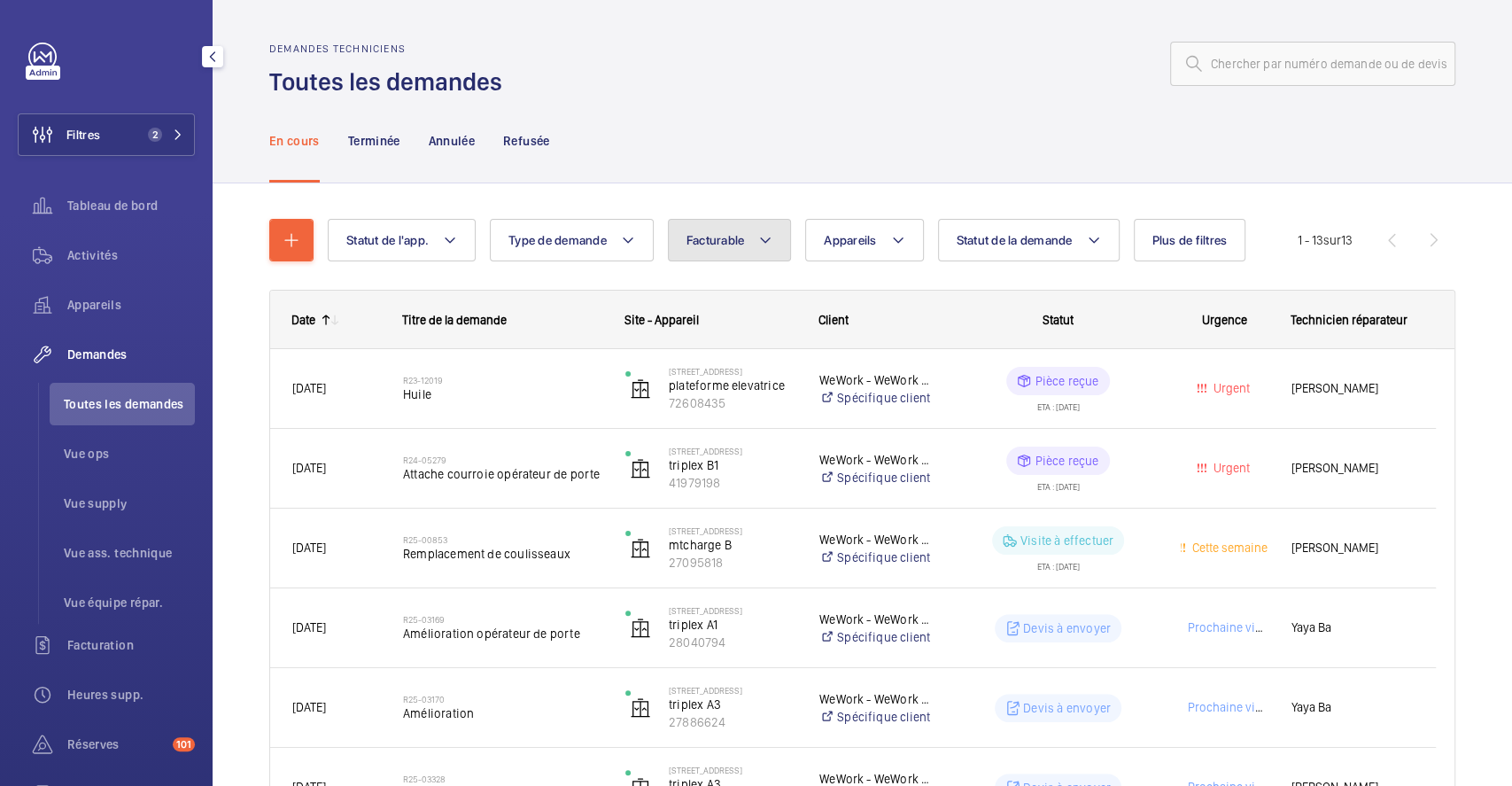
click at [770, 244] on mat-icon at bounding box center [765, 240] width 14 height 21
click at [899, 144] on div "En cours Terminée Annulée Refusée" at bounding box center [862, 140] width 1185 height 84
click at [902, 234] on mat-icon at bounding box center [898, 240] width 14 height 21
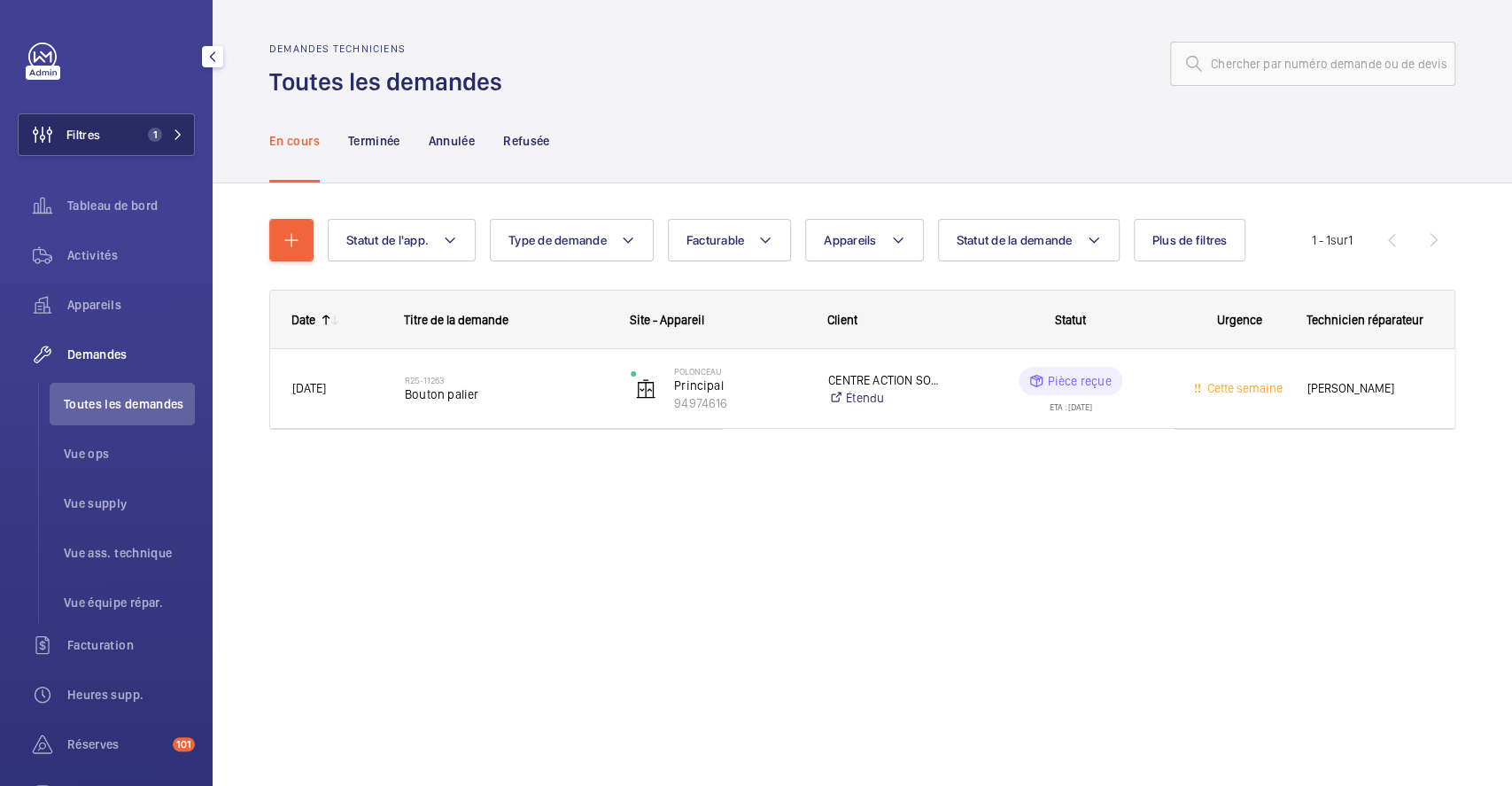
click at [120, 131] on button "Filtres 1" at bounding box center [106, 134] width 177 height 43
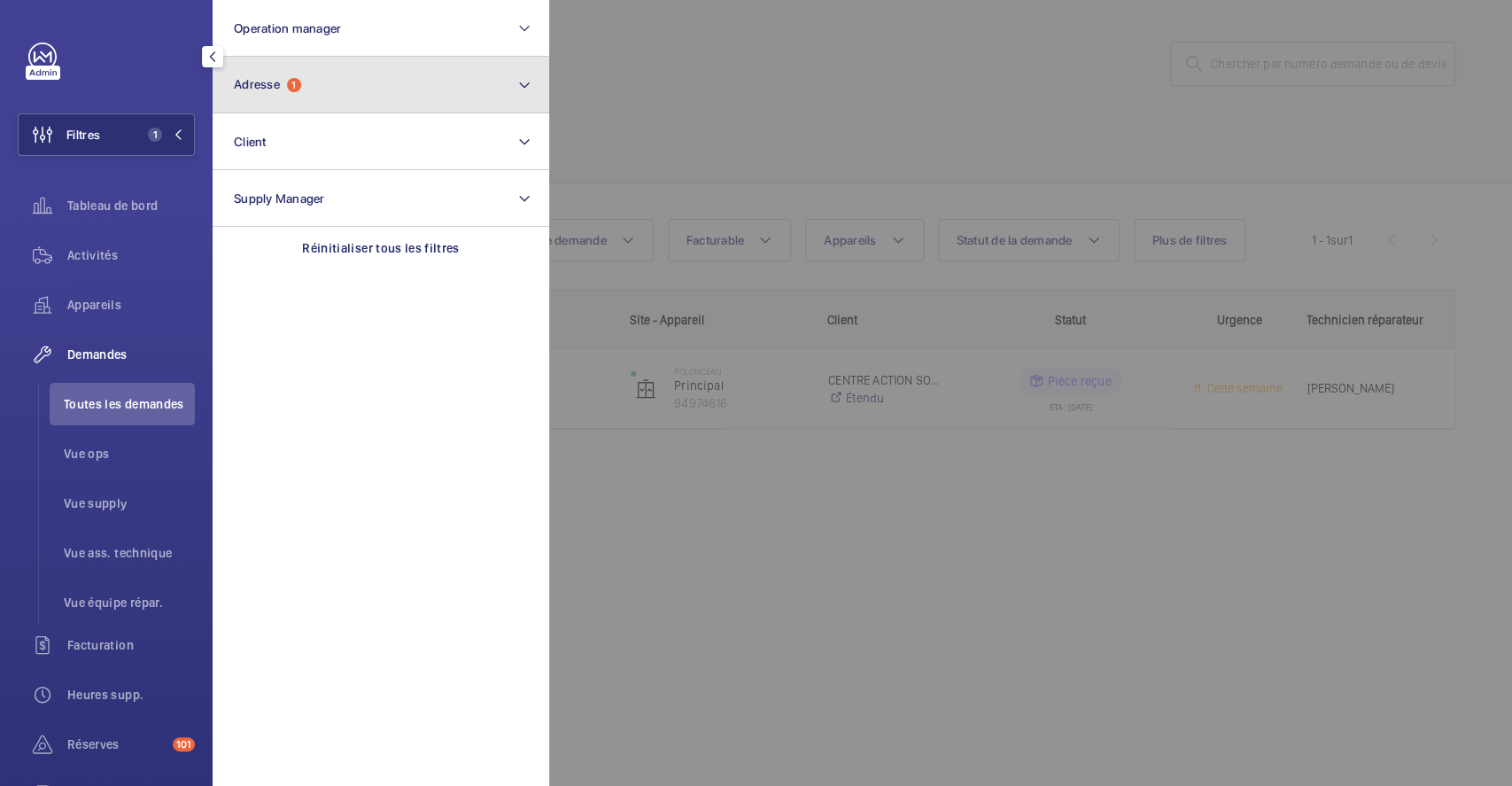
click at [271, 86] on span "Adresse" at bounding box center [257, 83] width 46 height 14
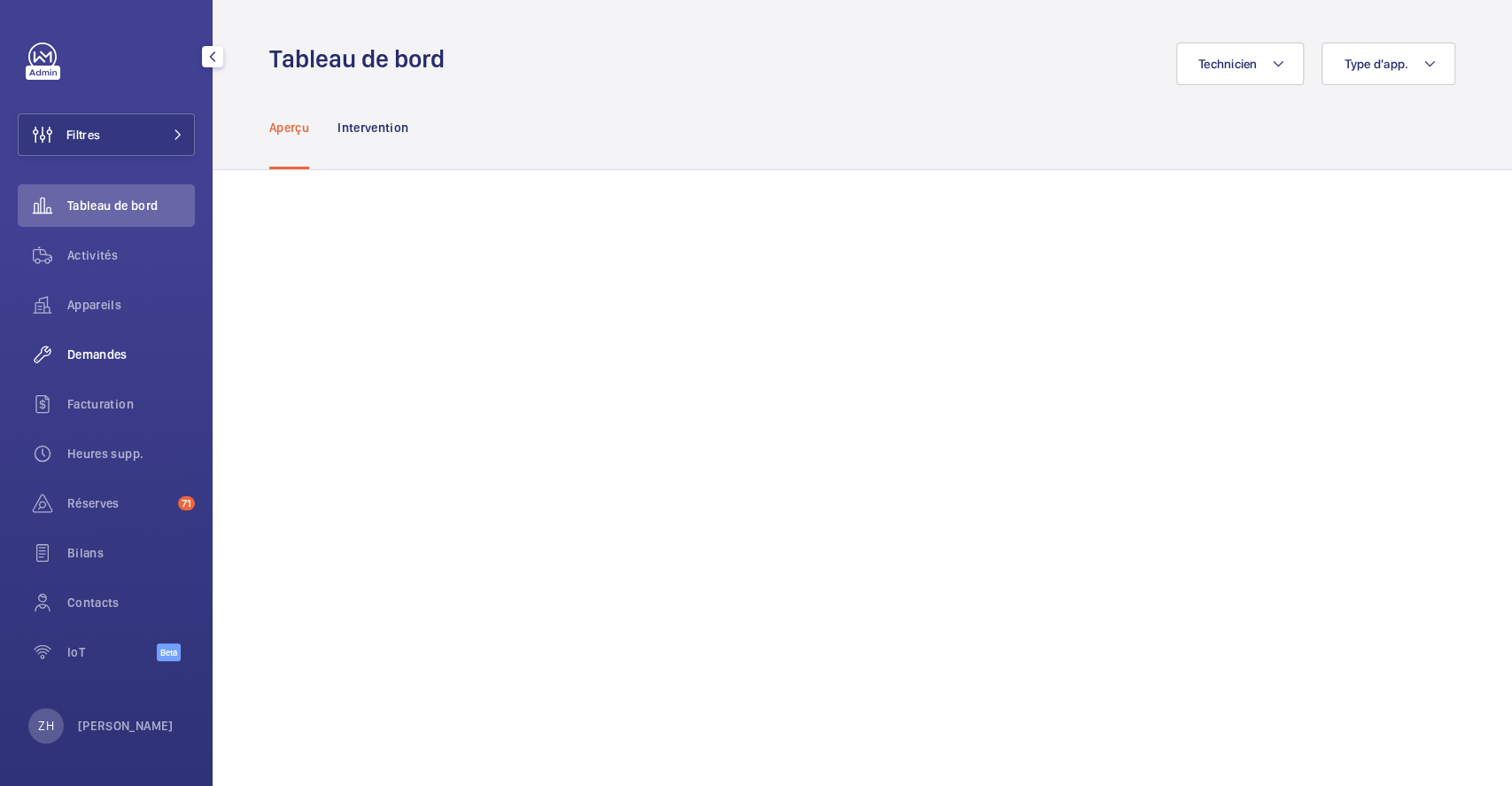
click at [105, 351] on span "Demandes" at bounding box center [131, 354] width 128 height 18
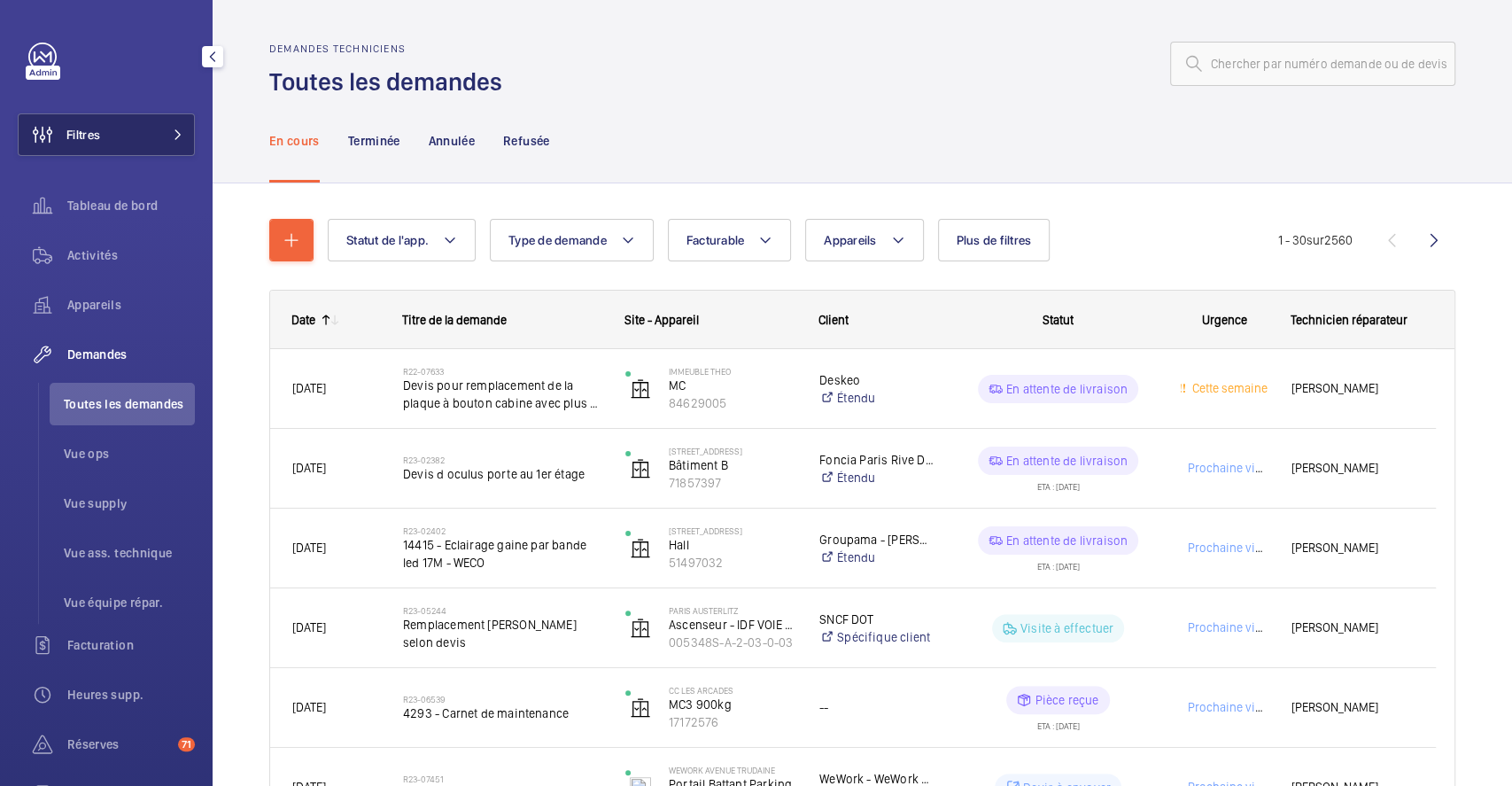
drag, startPoint x: 77, startPoint y: 130, endPoint x: 106, endPoint y: 131, distance: 29.0
click at [78, 131] on span "Filtres" at bounding box center [83, 134] width 34 height 18
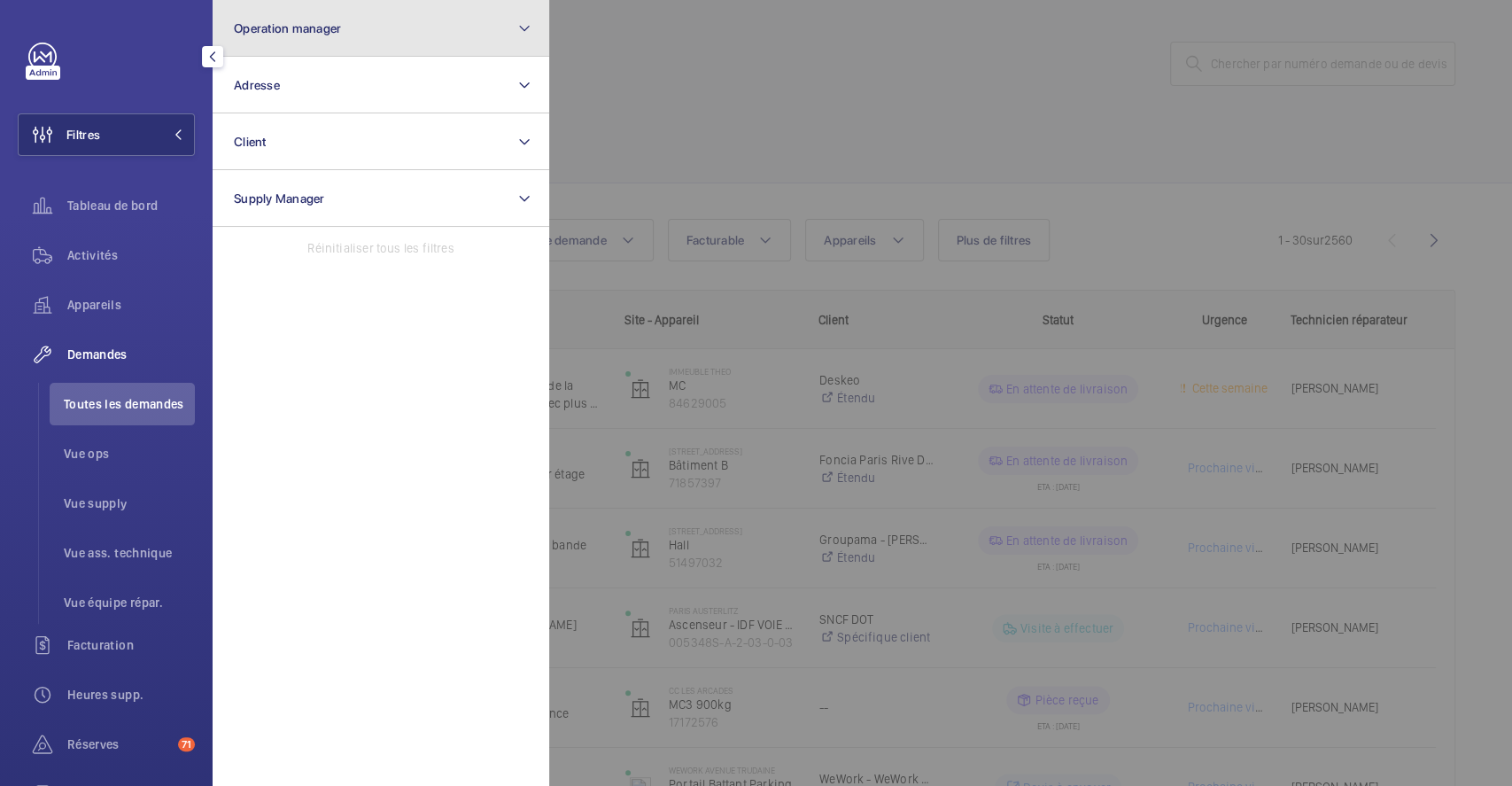
click at [349, 25] on button "Operation manager" at bounding box center [380, 28] width 336 height 57
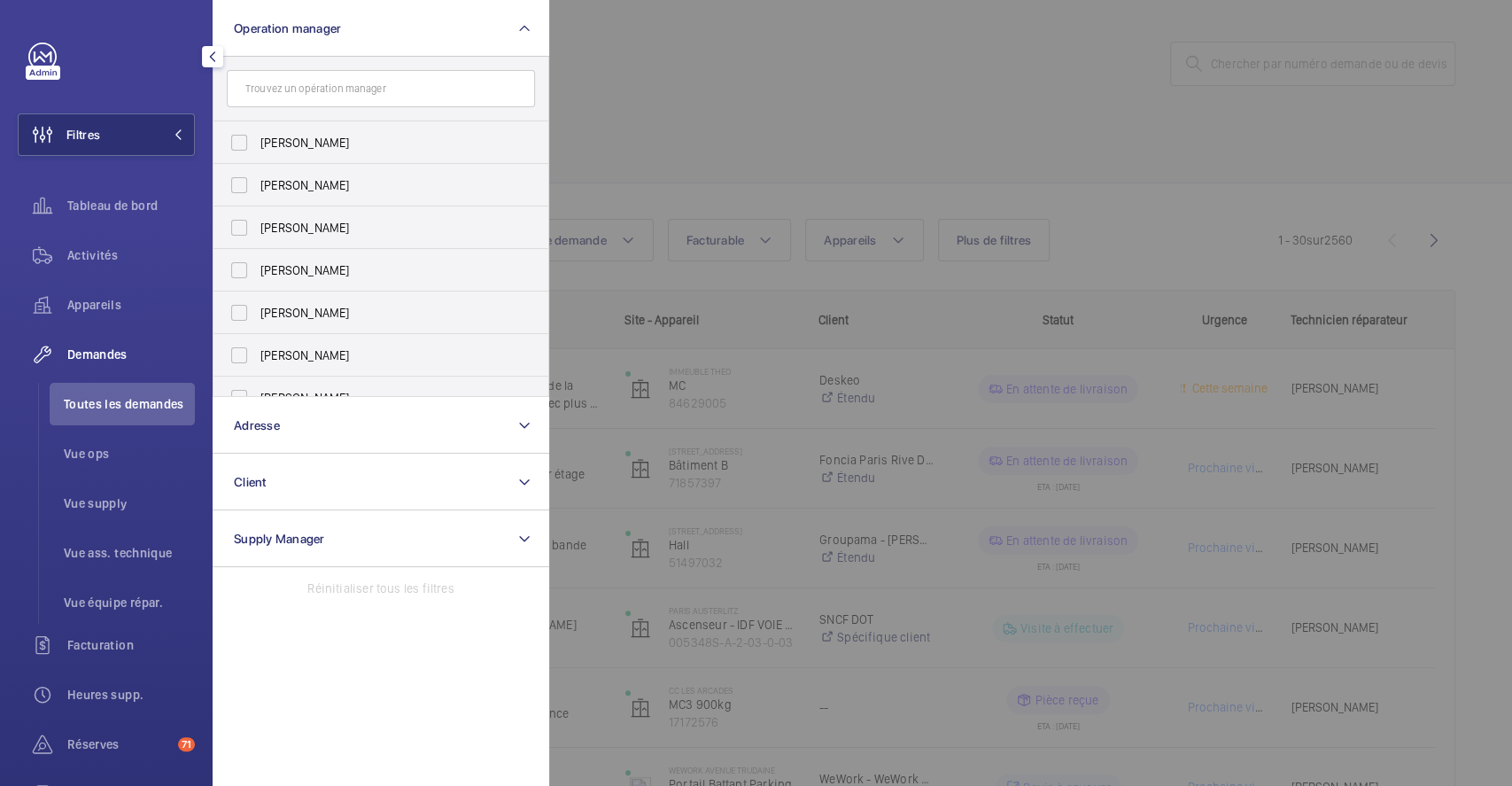
click at [354, 89] on input "text" at bounding box center [380, 88] width 308 height 37
click at [239, 185] on label "[PERSON_NAME]" at bounding box center [366, 185] width 308 height 43
click at [239, 185] on input "[PERSON_NAME]" at bounding box center [239, 185] width 35 height 35
checkbox input "true"
click at [679, 99] on div at bounding box center [1305, 393] width 1512 height 786
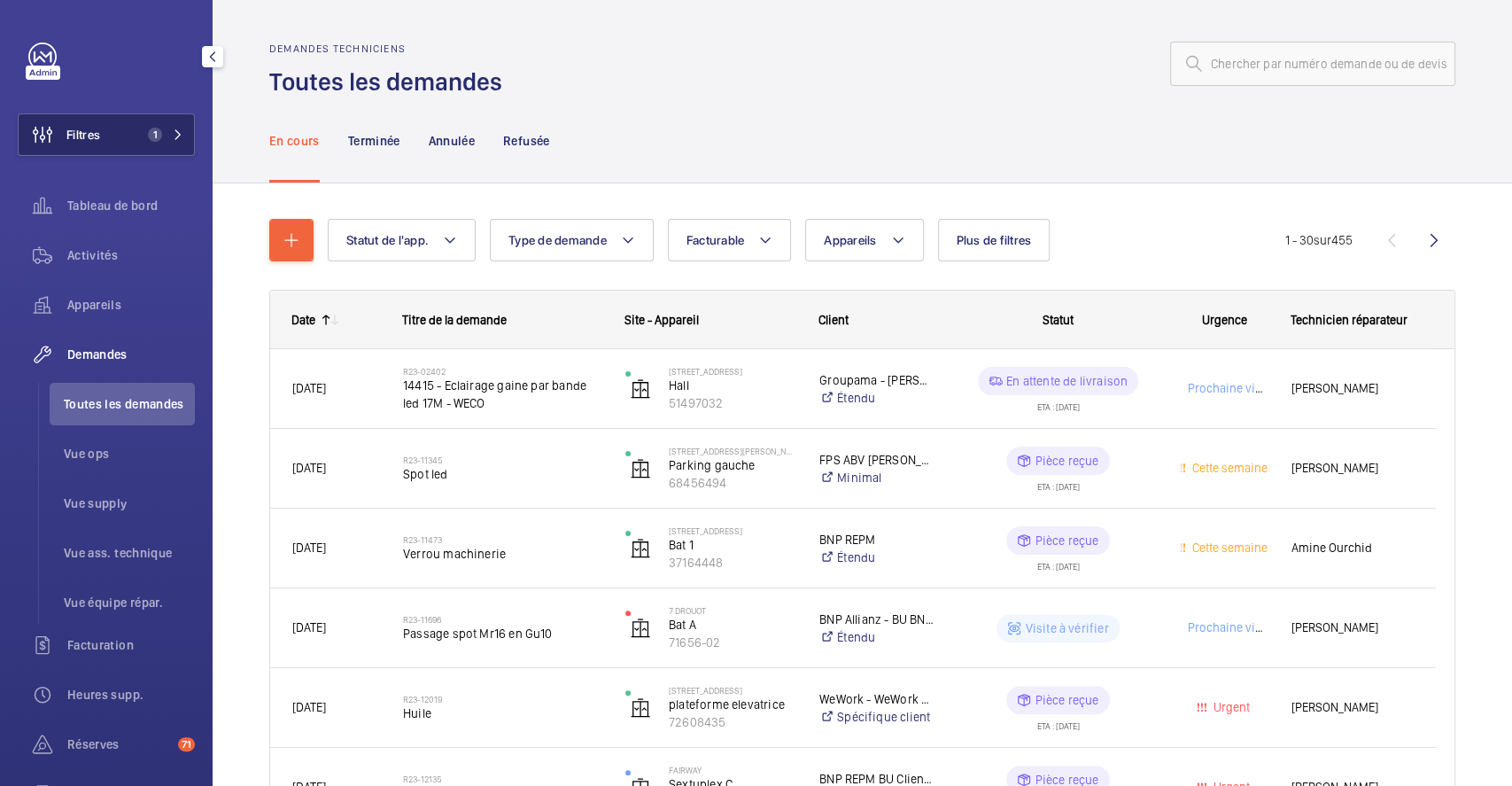
click at [125, 139] on button "Filtres 1" at bounding box center [106, 134] width 177 height 43
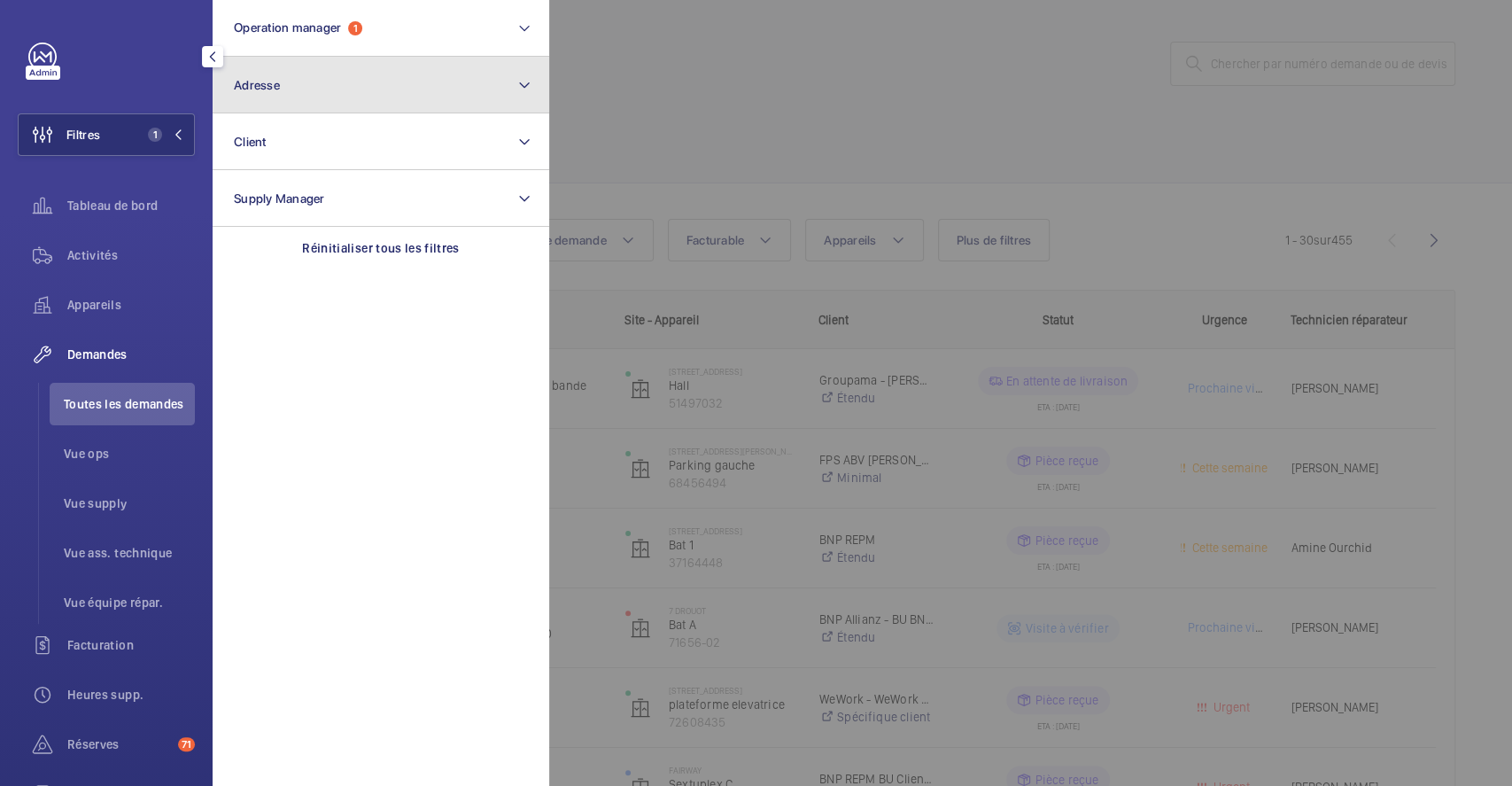
click at [269, 93] on button "Adresse" at bounding box center [380, 85] width 336 height 57
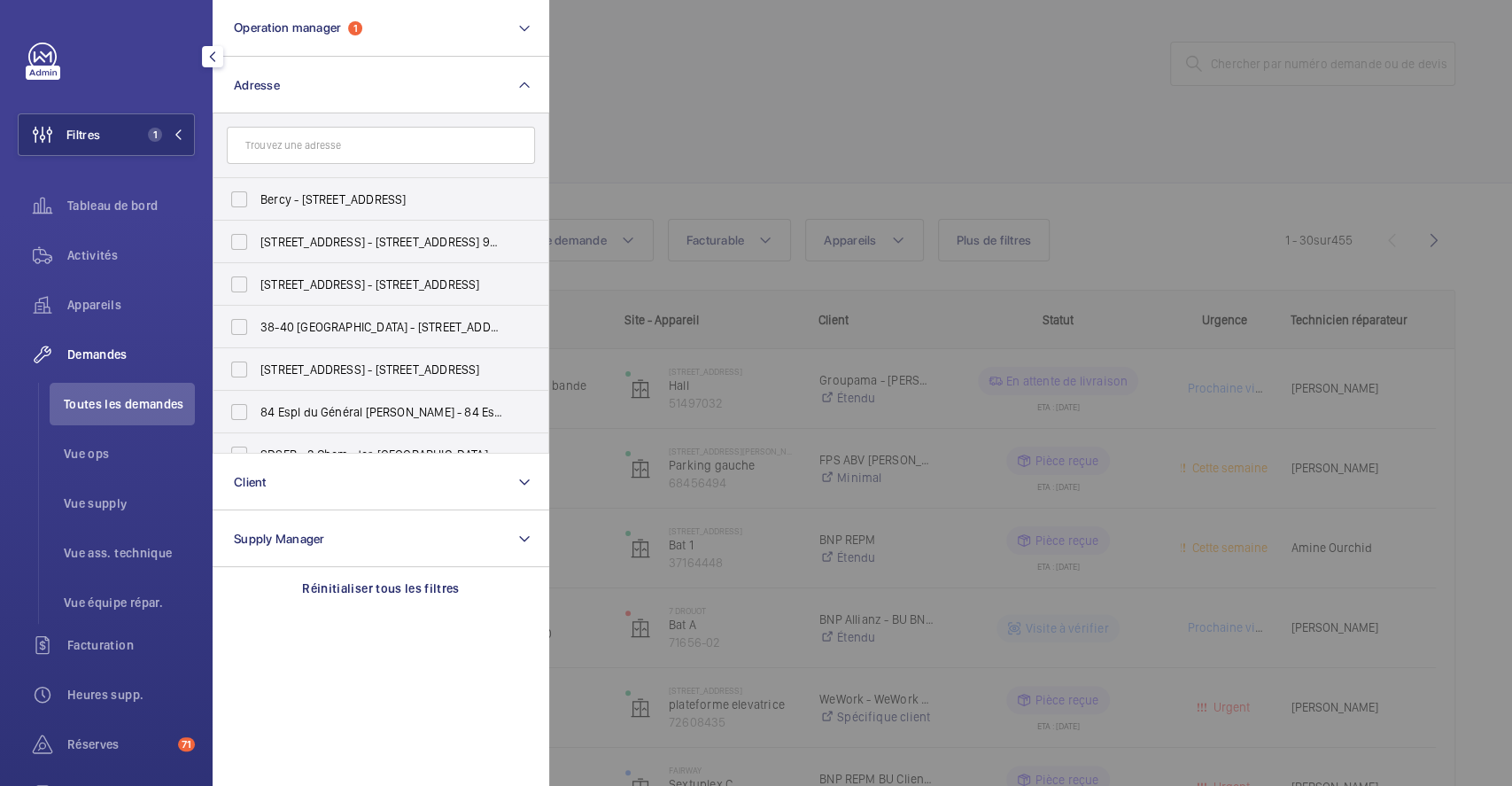
click at [301, 143] on input "text" at bounding box center [380, 145] width 308 height 37
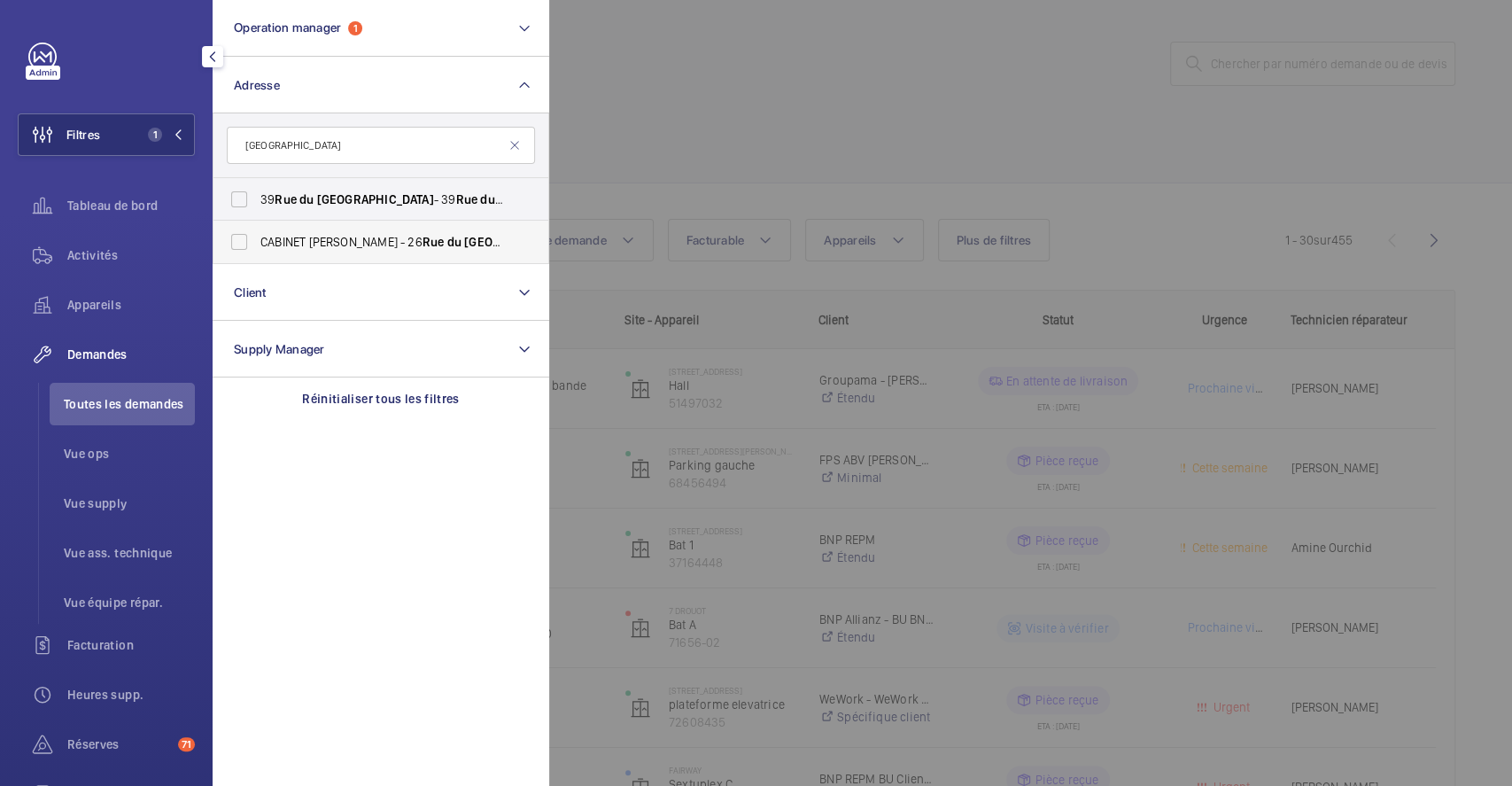
type input "RUE DU CAIRE"
click at [234, 245] on label "CABINET ELYSEE NAVARRE - 26 Rue du Caire , PARIS 75002" at bounding box center [366, 241] width 308 height 43
click at [234, 245] on input "CABINET ELYSEE NAVARRE - 26 Rue du Caire , PARIS 75002" at bounding box center [239, 241] width 35 height 35
checkbox input "true"
click at [716, 130] on div at bounding box center [1305, 393] width 1512 height 786
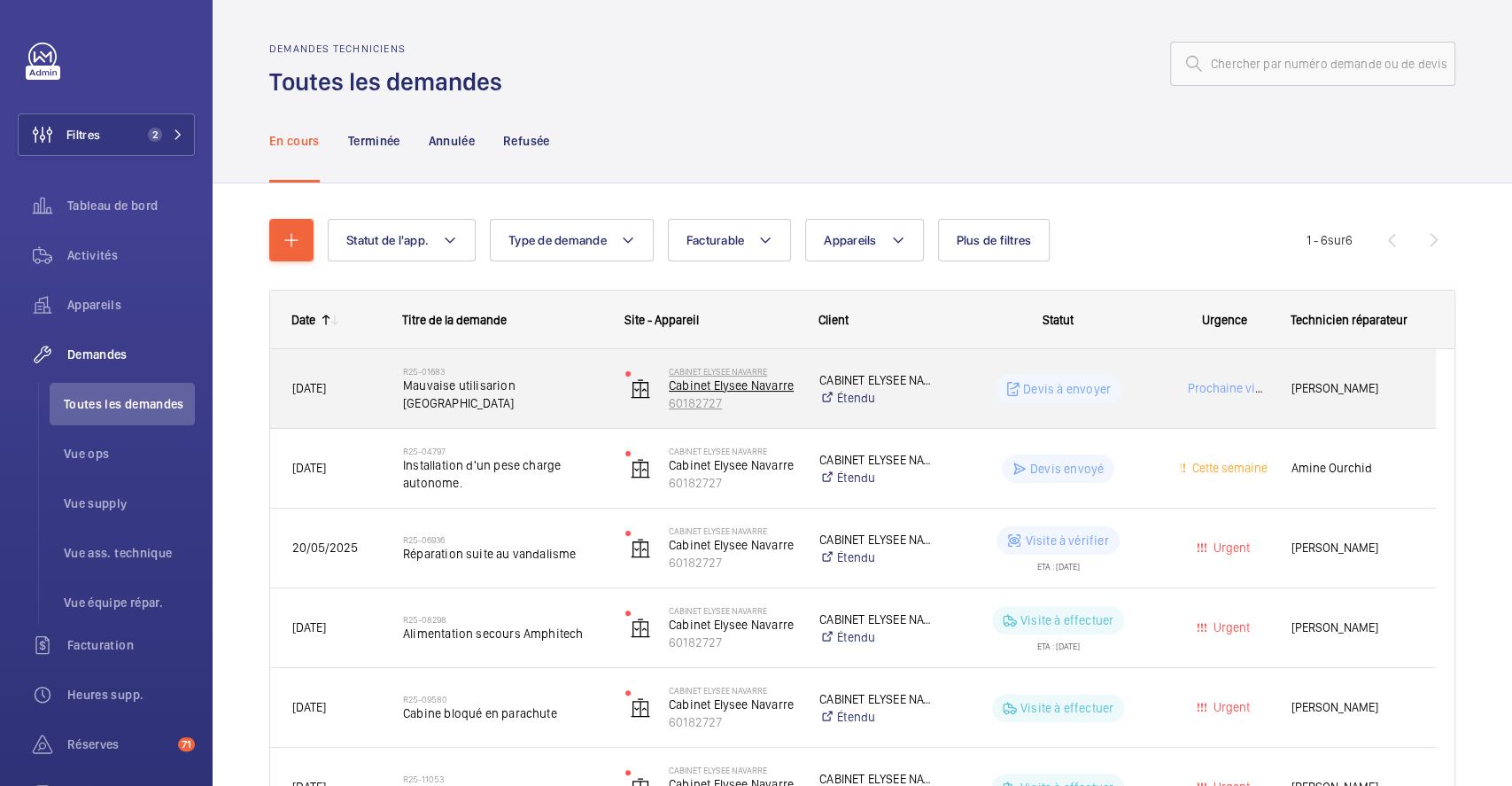
click at [641, 393] on img at bounding box center [640, 388] width 21 height 21
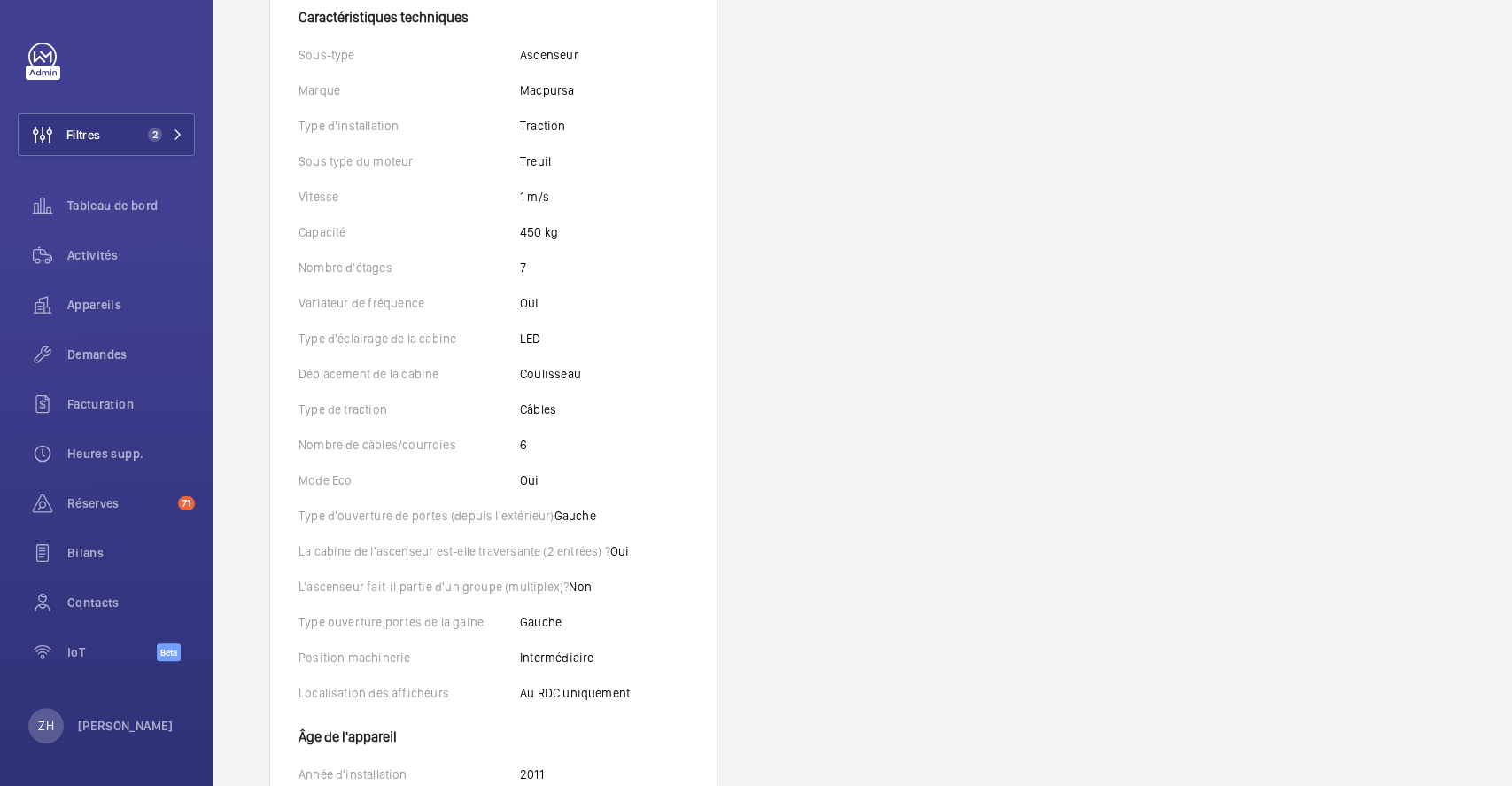
scroll to position [354, 0]
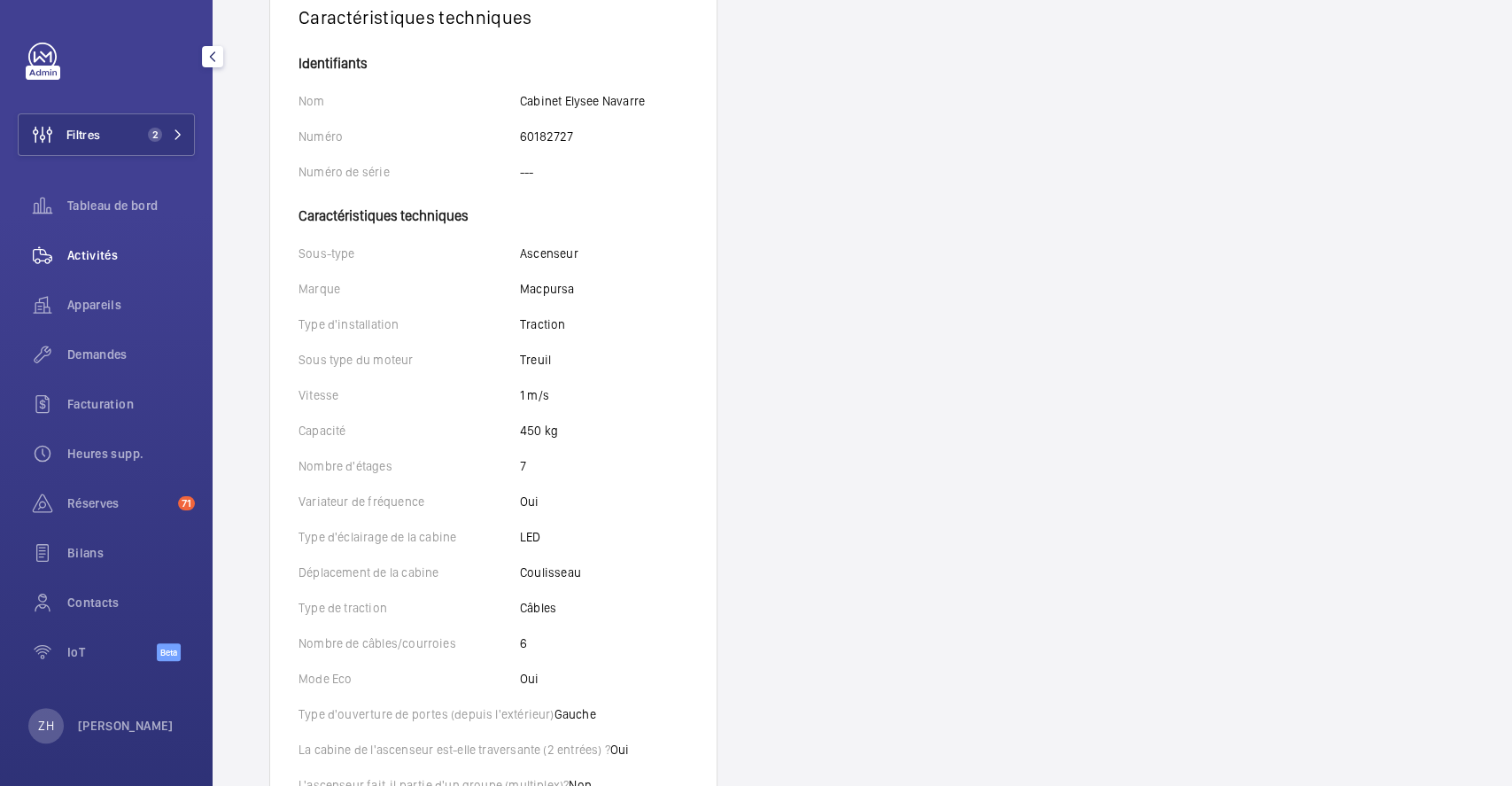
click at [92, 249] on span "Activités" at bounding box center [131, 255] width 128 height 18
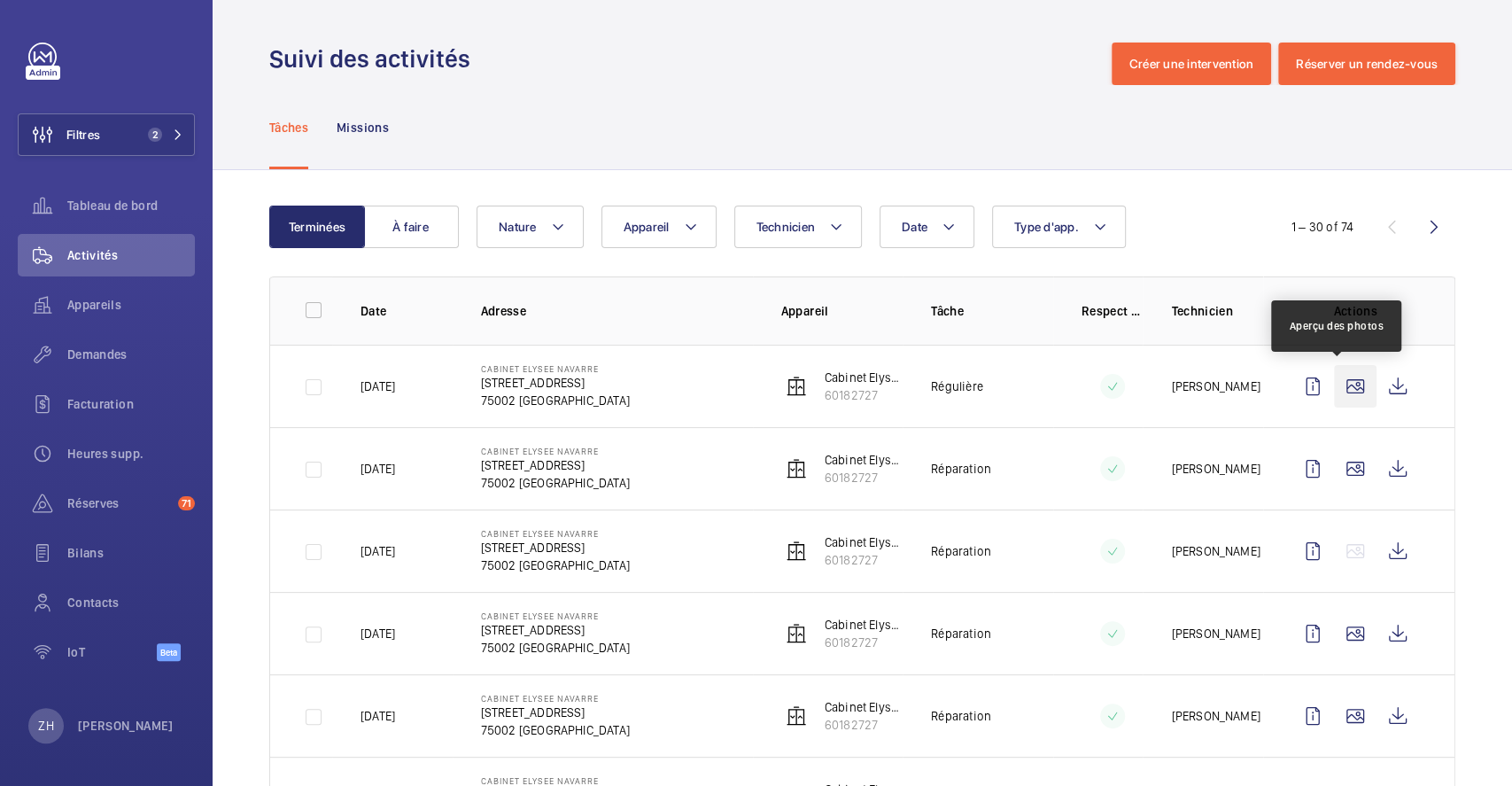
click at [1350, 386] on wm-front-icon-button at bounding box center [1355, 385] width 43 height 43
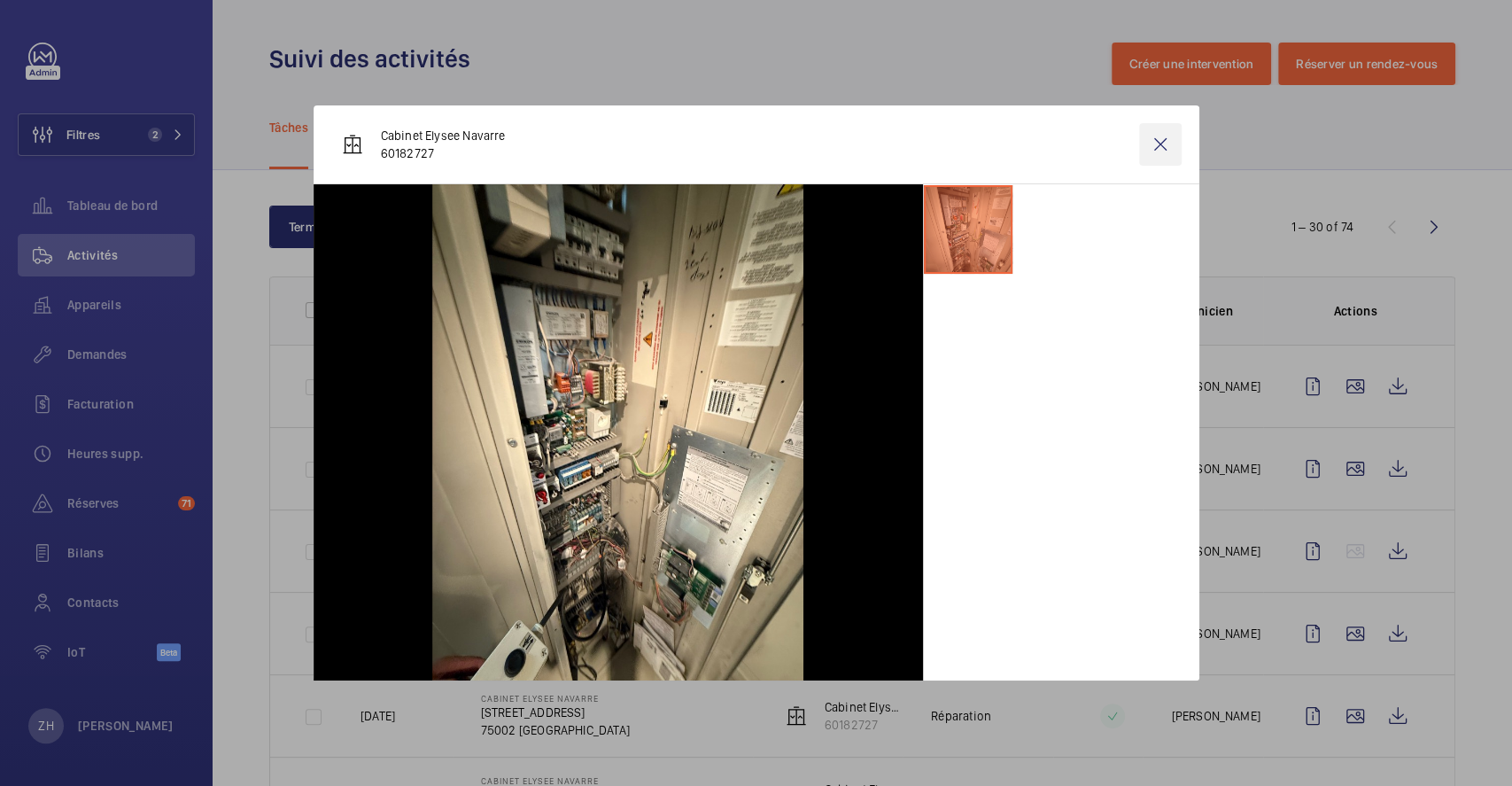
click at [1170, 135] on wm-front-icon-button at bounding box center [1160, 144] width 43 height 43
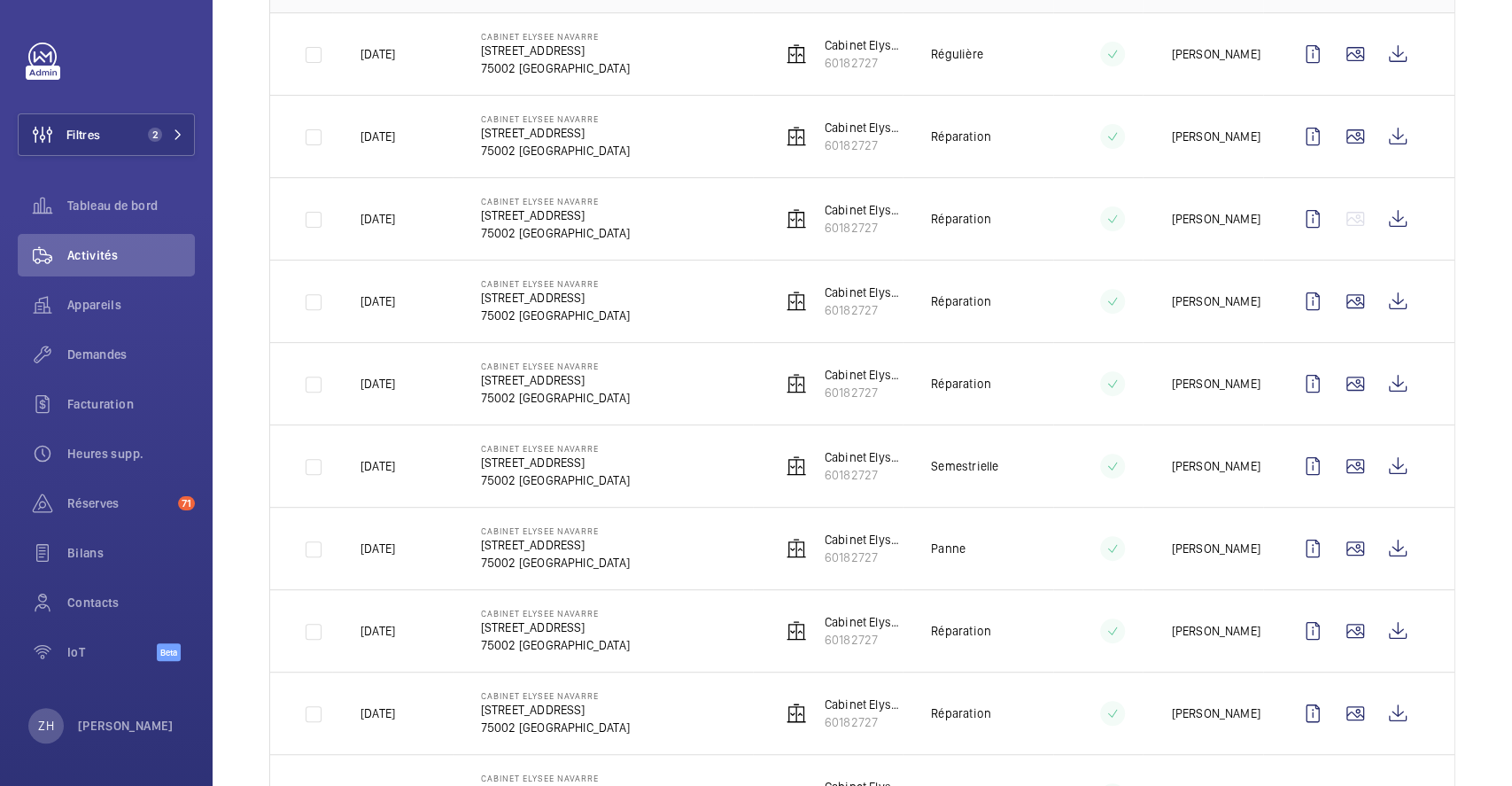
scroll to position [354, 0]
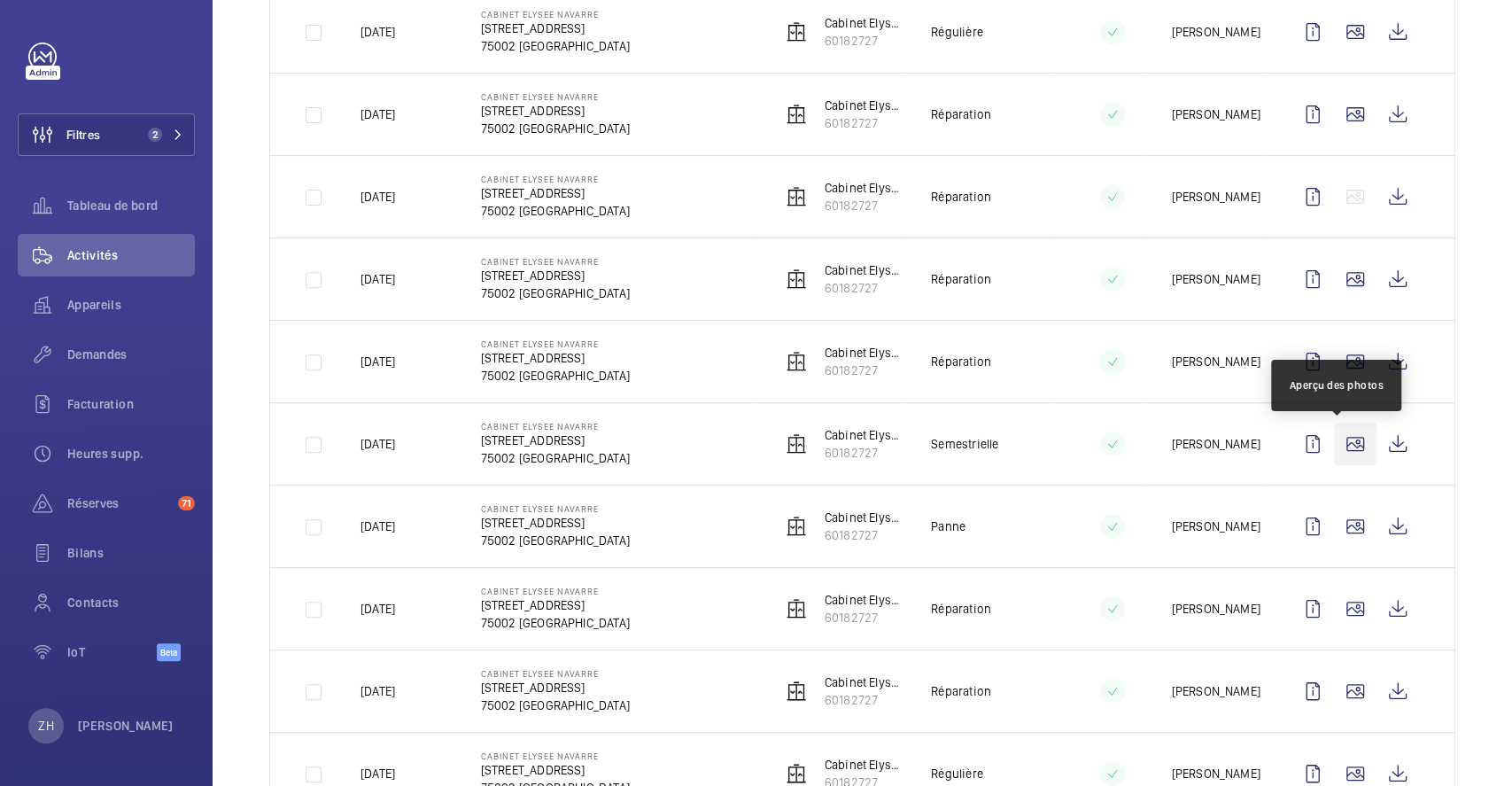
click at [1336, 439] on wm-front-icon-button at bounding box center [1355, 443] width 43 height 43
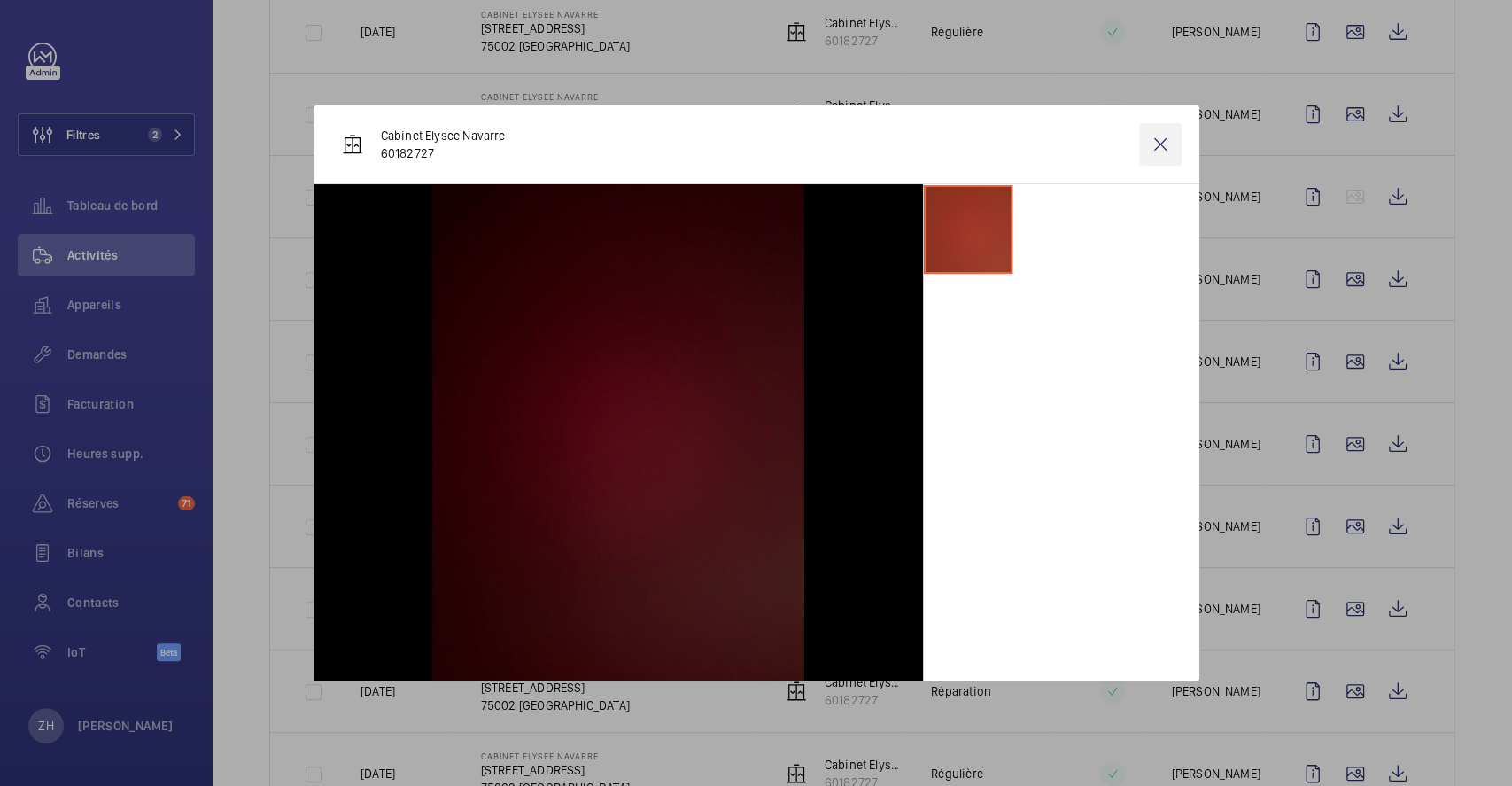
click at [1162, 148] on wm-front-icon-button at bounding box center [1160, 144] width 43 height 43
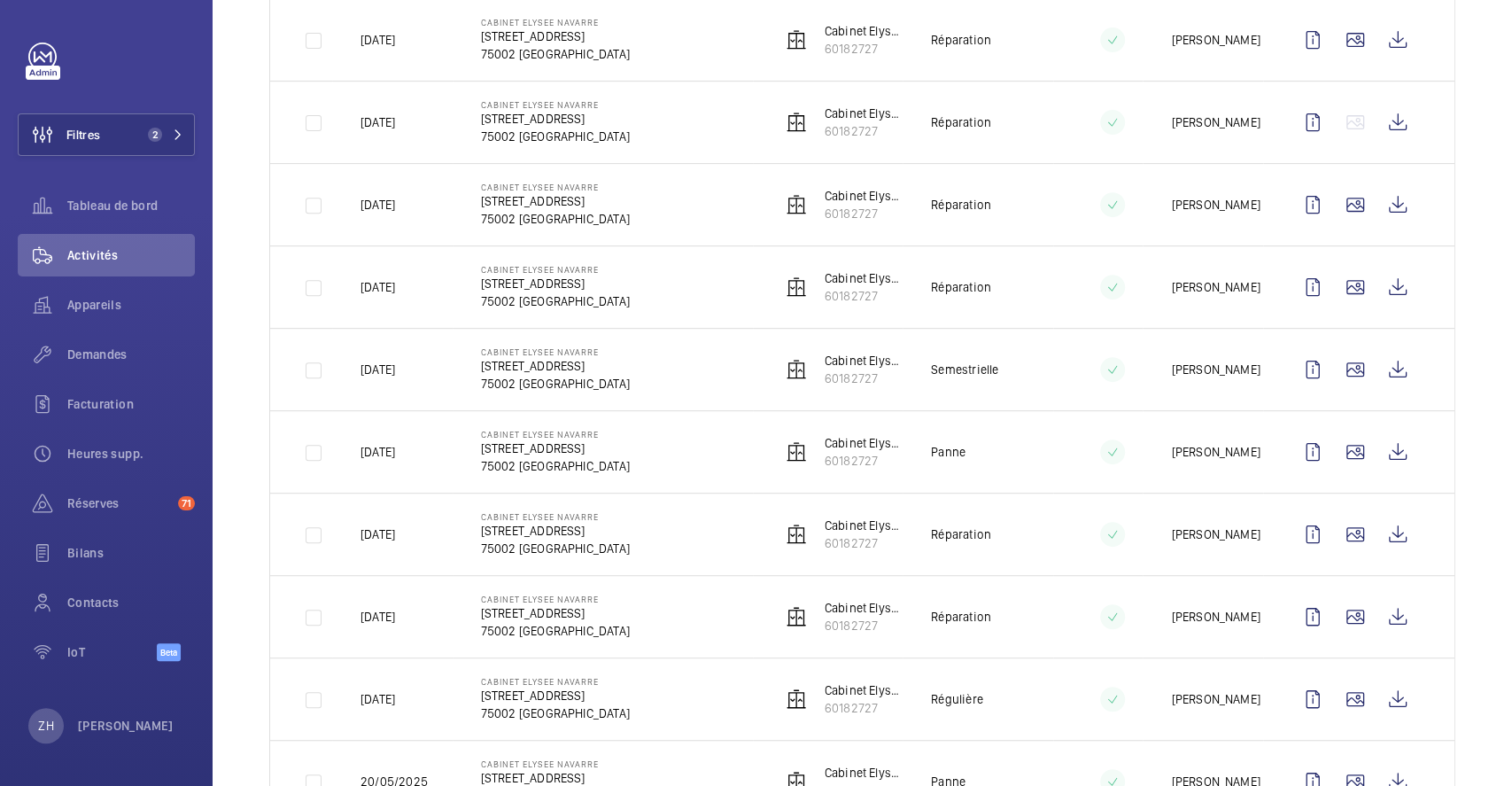
scroll to position [0, 0]
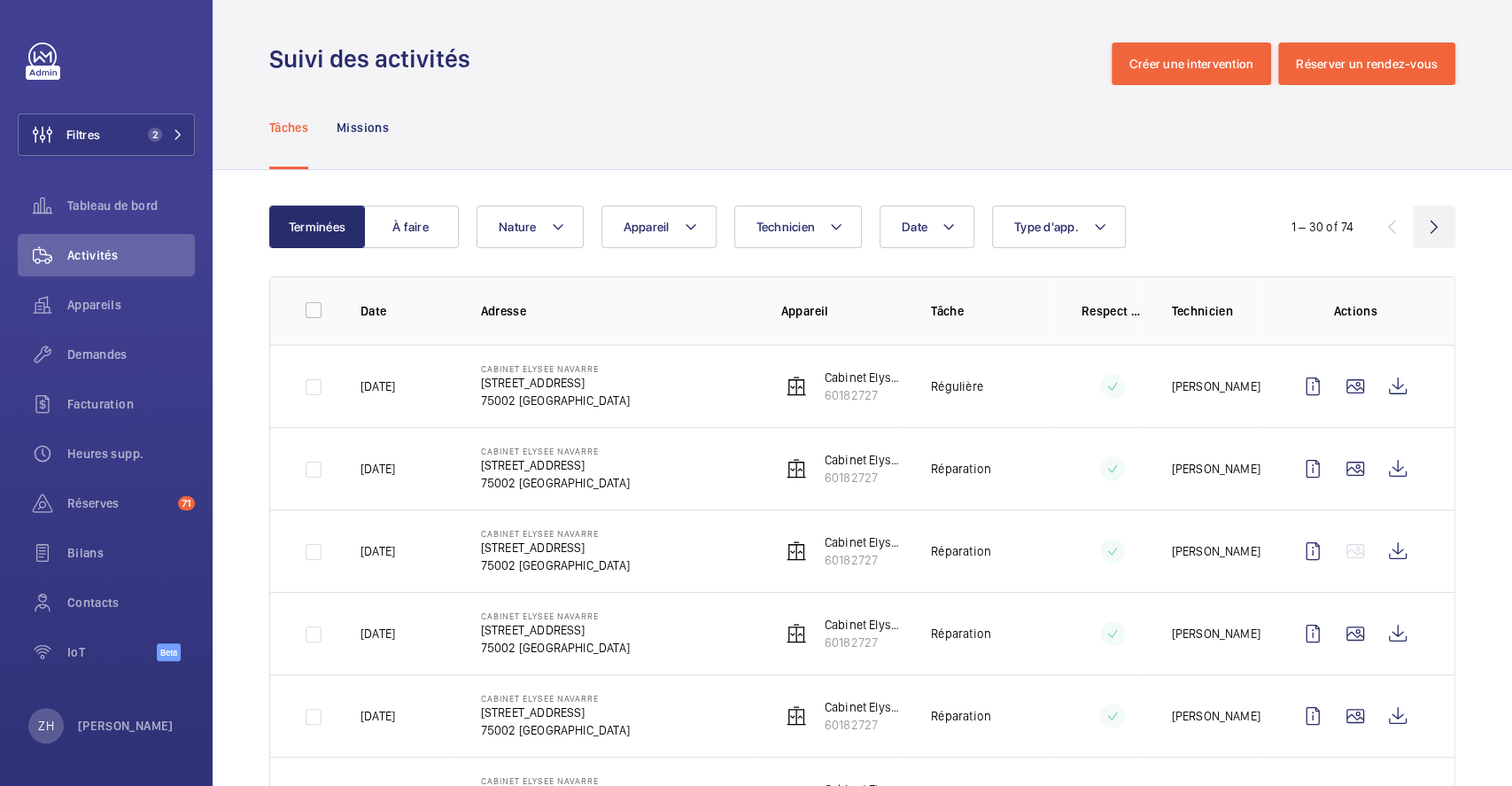
click at [1413, 220] on wm-front-icon-button at bounding box center [1433, 226] width 43 height 43
click at [1157, 416] on td "[PERSON_NAME]" at bounding box center [1202, 385] width 120 height 82
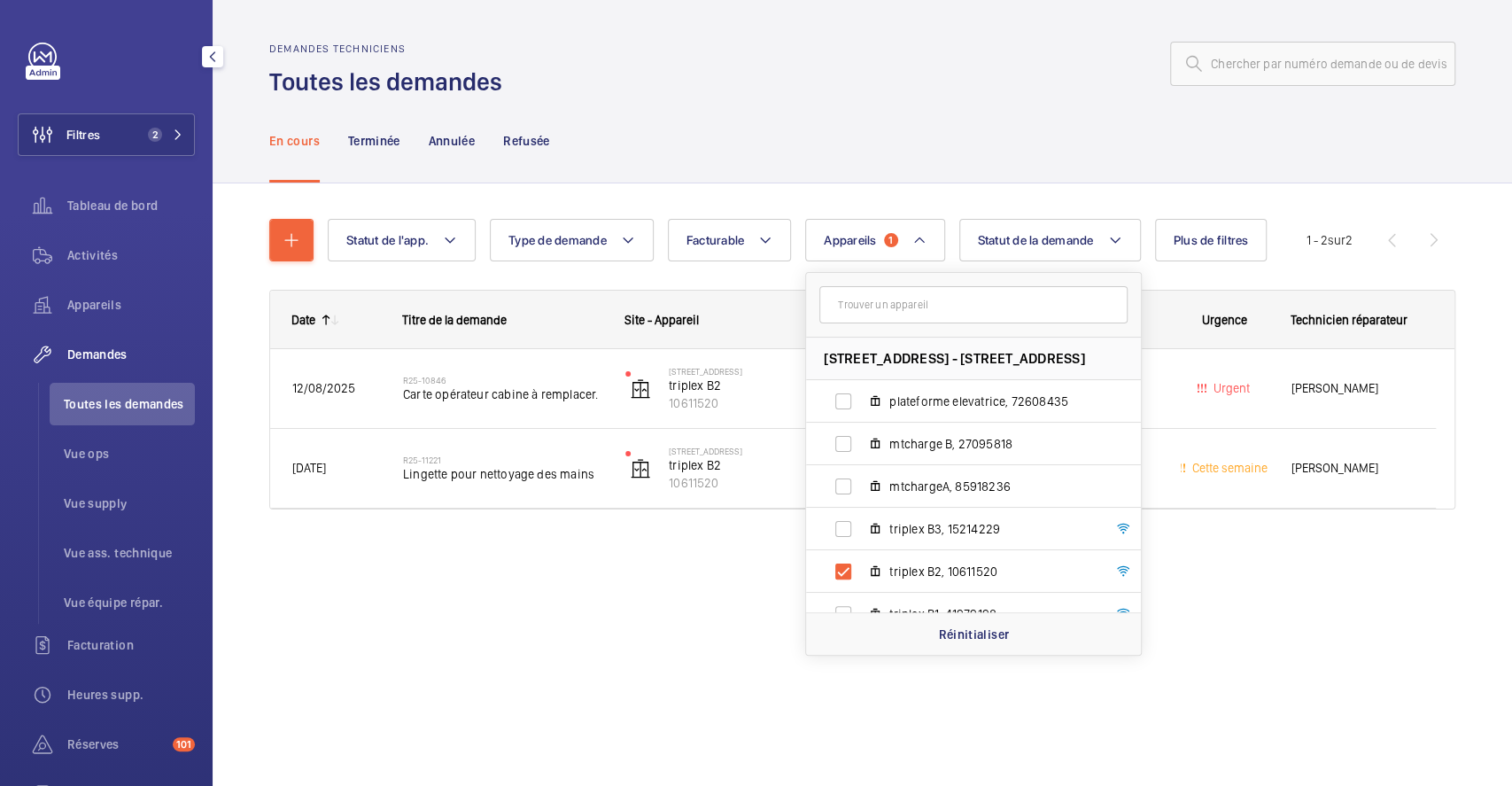
click at [849, 102] on div "En cours Terminée Annulée Refusée" at bounding box center [862, 140] width 1185 height 84
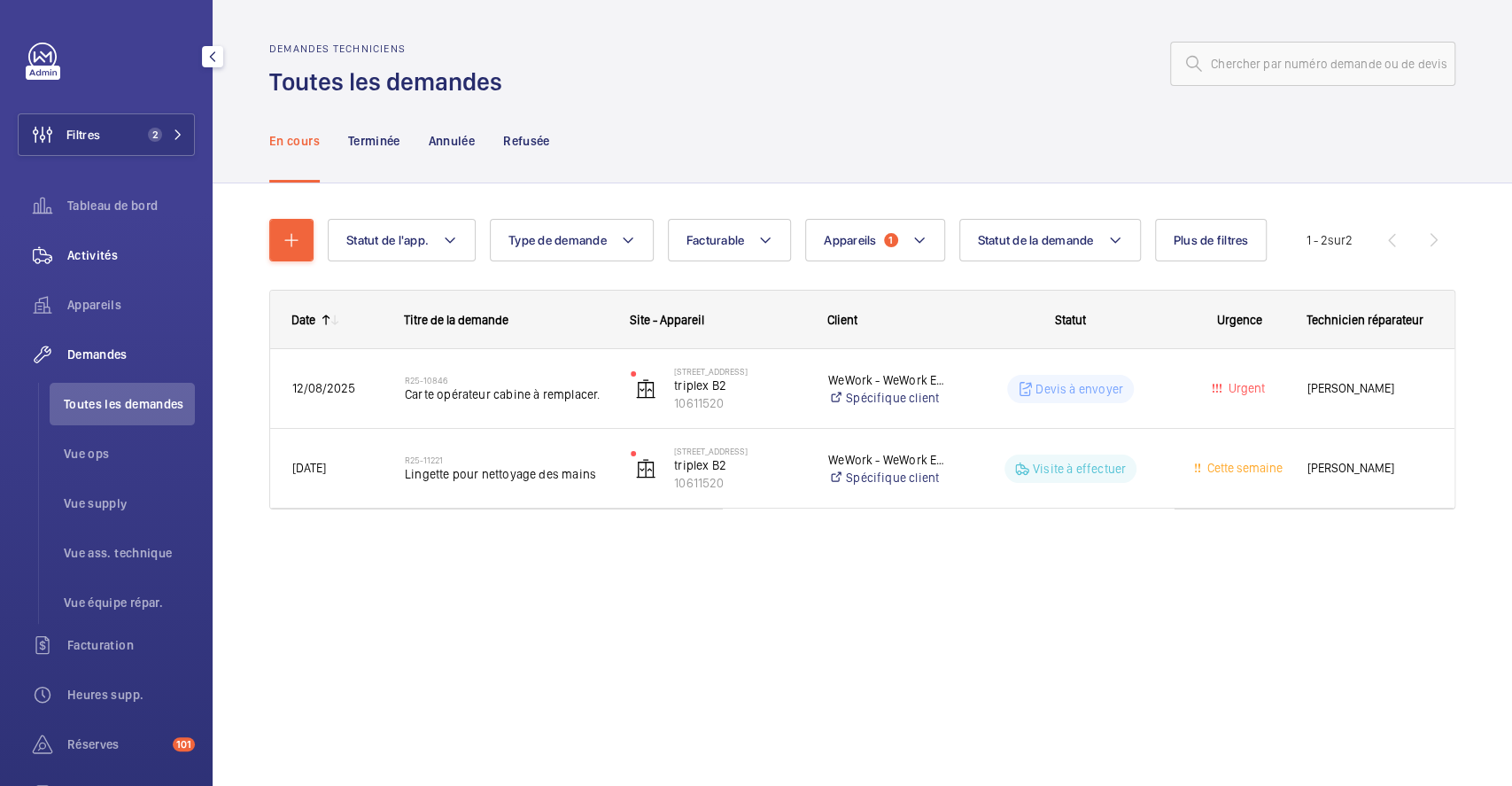
click at [80, 257] on span "Activités" at bounding box center [131, 255] width 128 height 18
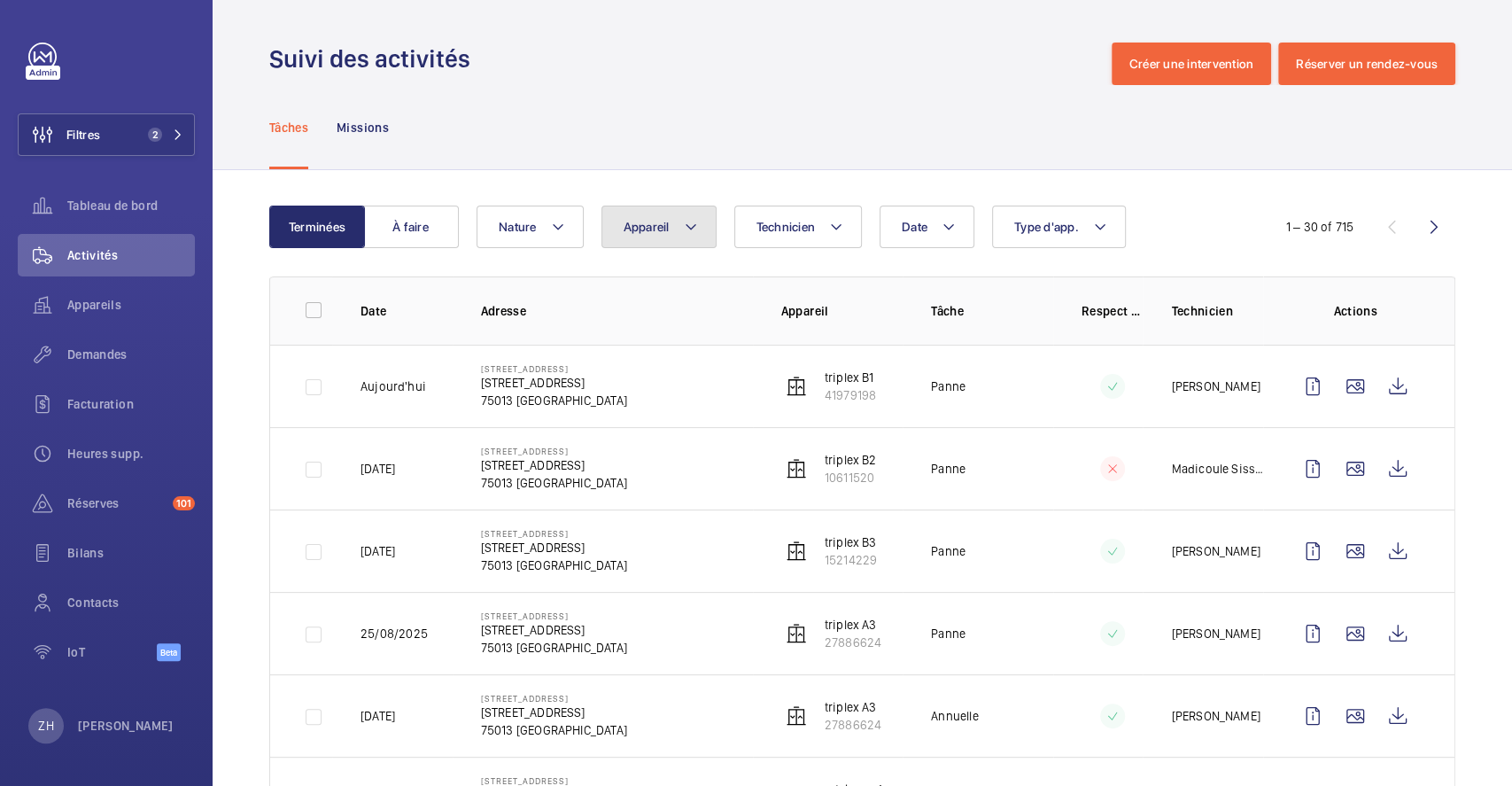
click at [691, 237] on mat-icon at bounding box center [690, 226] width 14 height 21
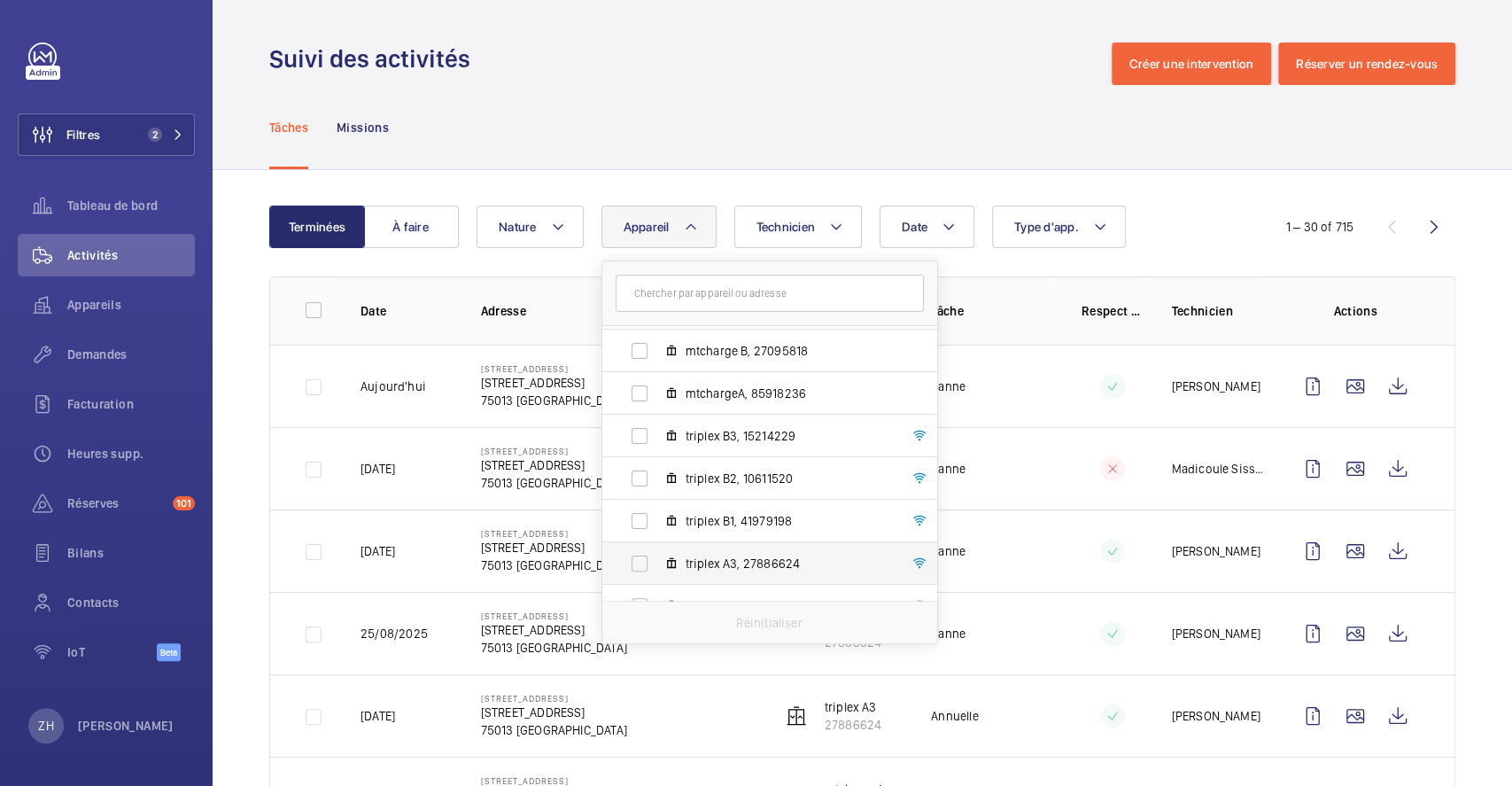
scroll to position [117, 0]
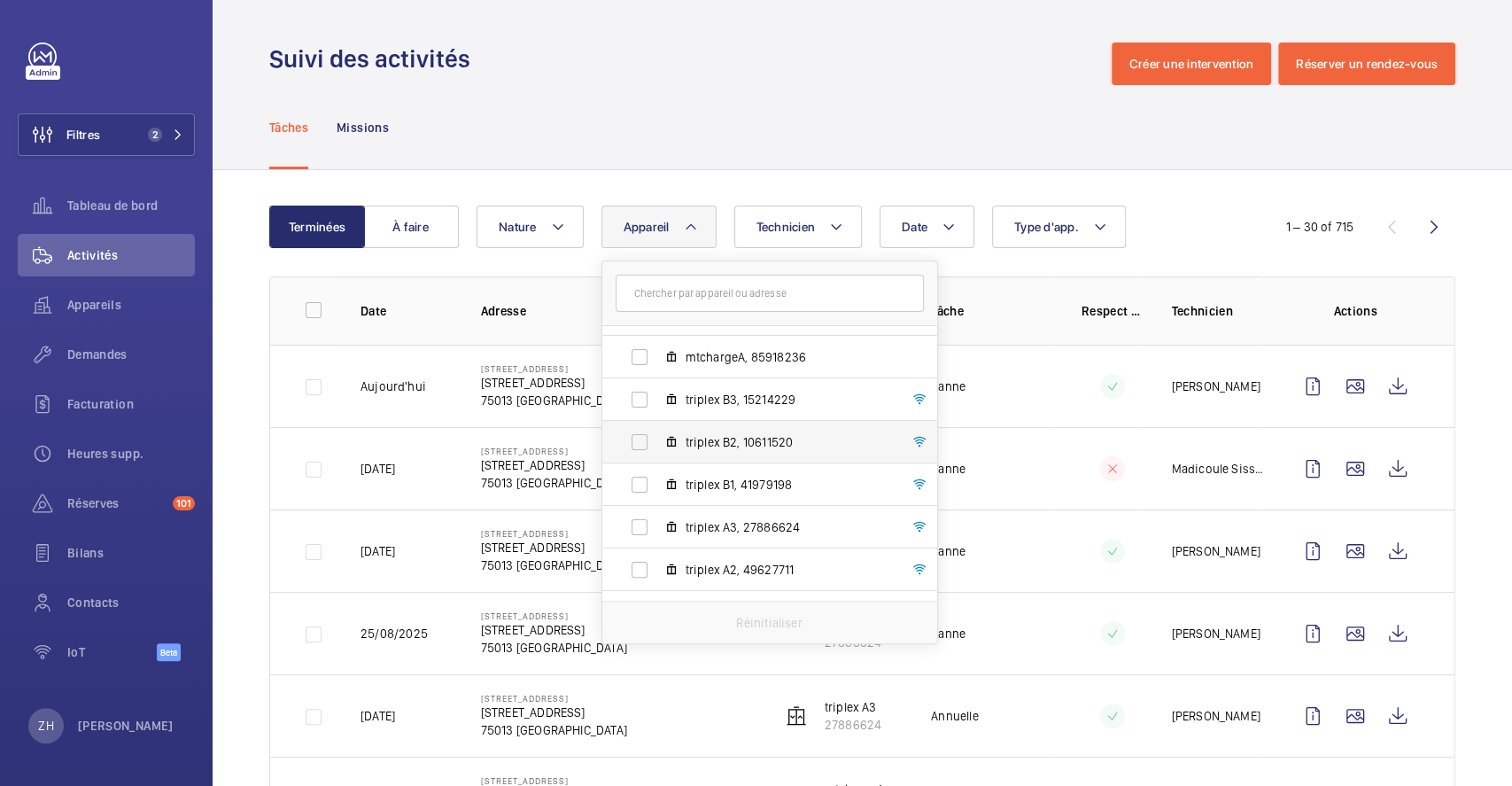
click at [640, 443] on label "triplex B2, 10611520" at bounding box center [756, 441] width 307 height 43
click at [640, 443] on input "triplex B2, 10611520" at bounding box center [639, 441] width 35 height 35
checkbox input "true"
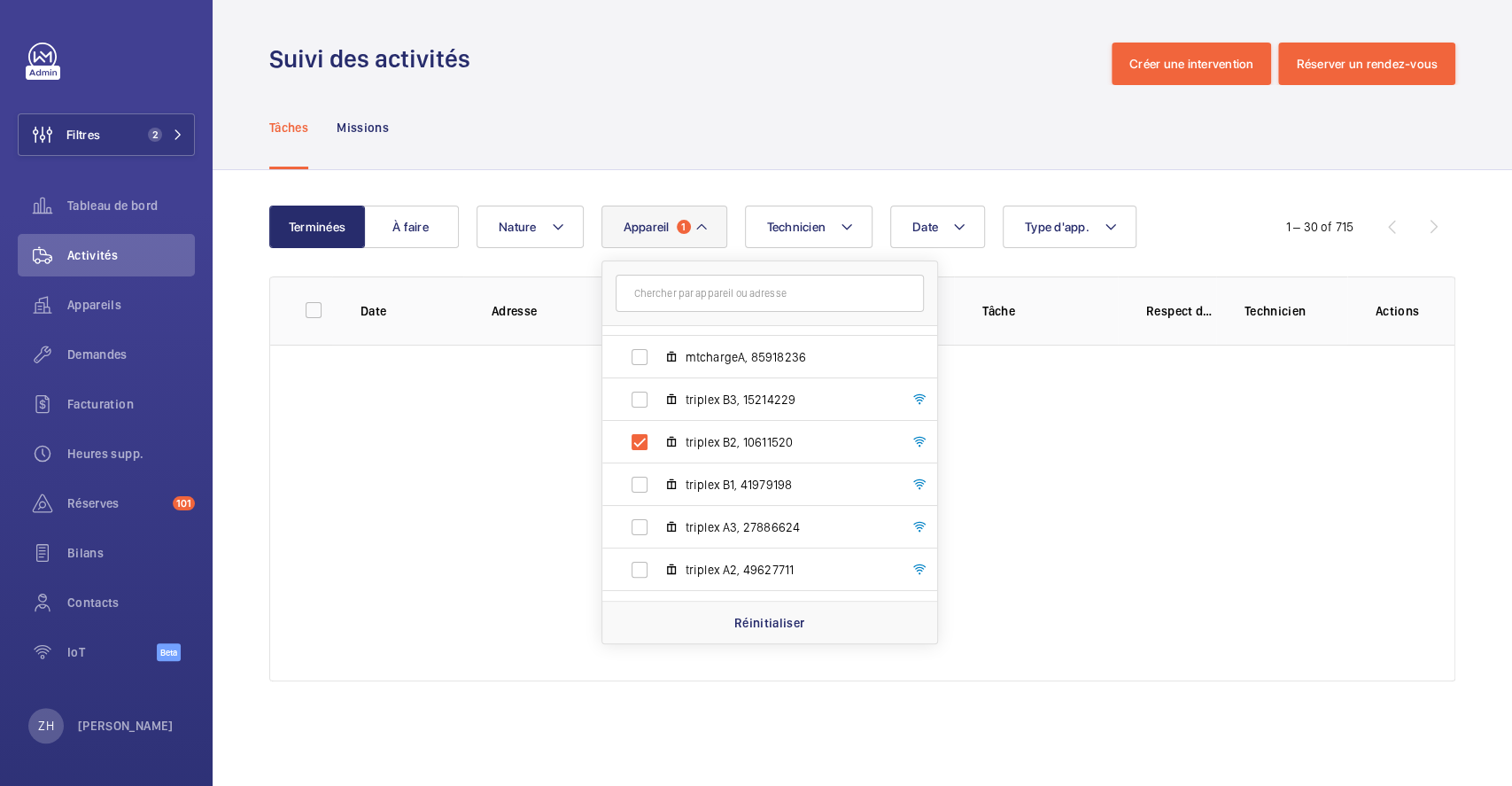
click at [827, 58] on div "Suivi des activités Créer une intervention Réserver un rendez-vous" at bounding box center [862, 63] width 1185 height 43
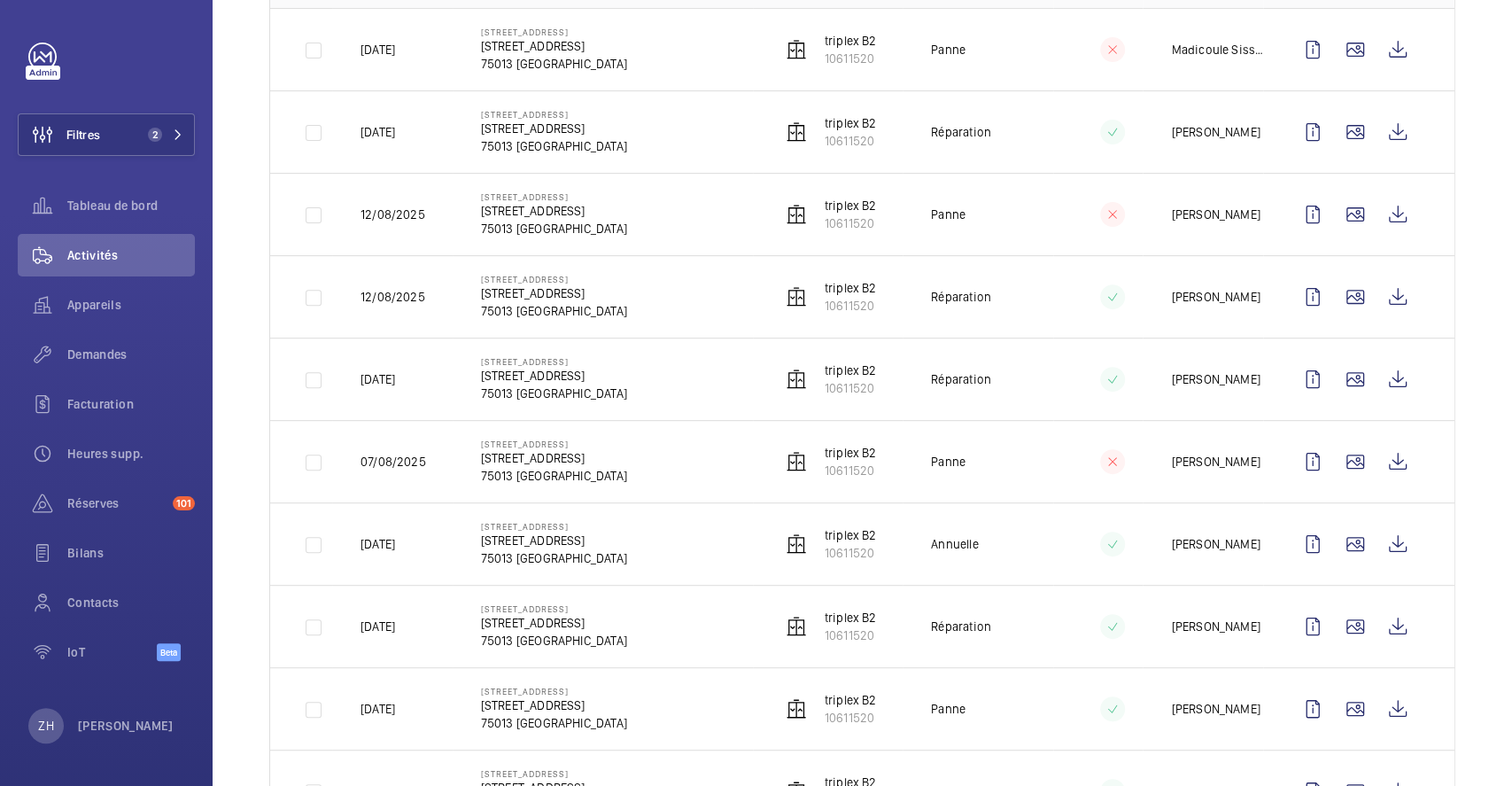
scroll to position [473, 0]
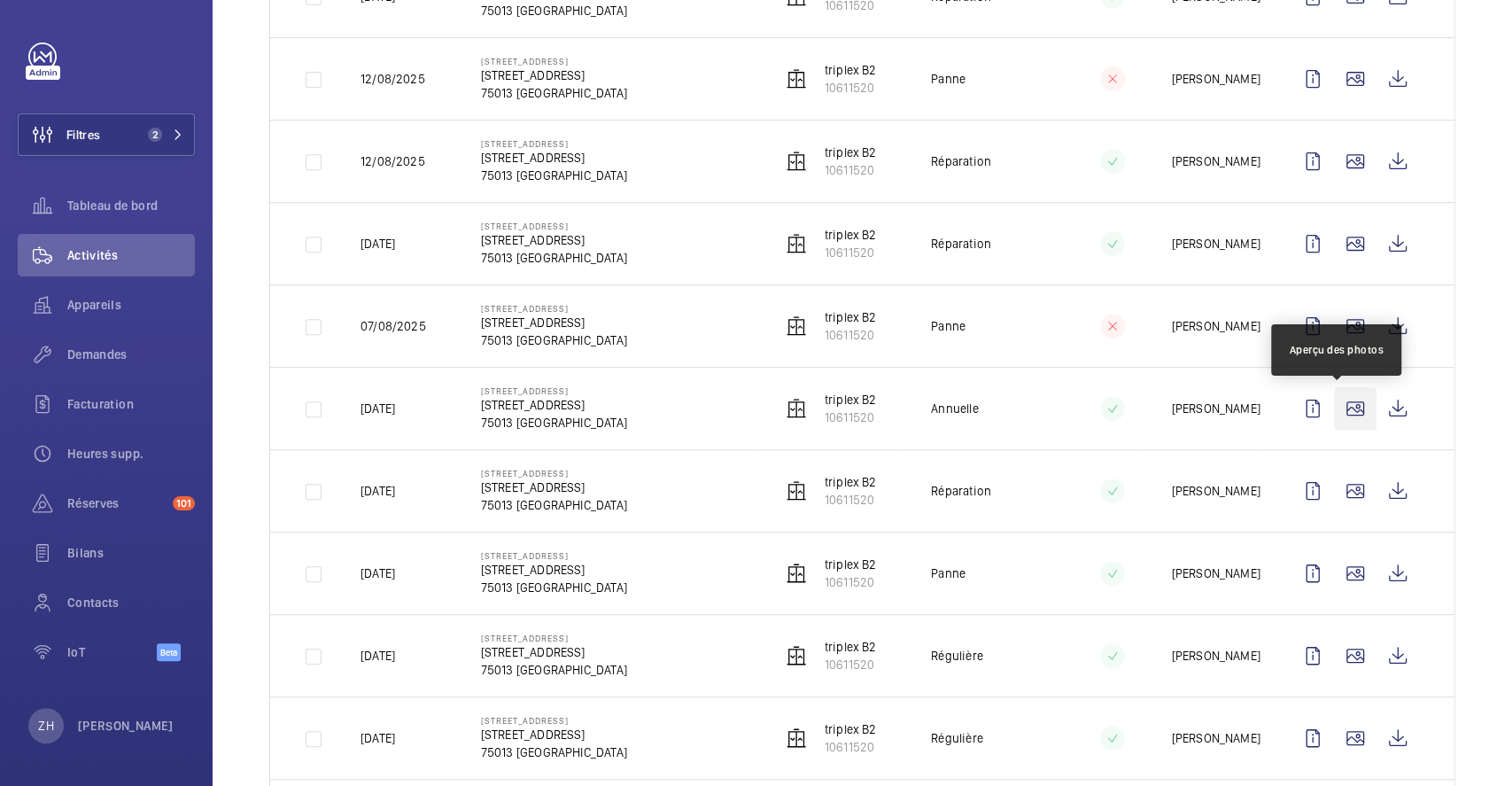
click at [1336, 398] on wm-front-icon-button at bounding box center [1355, 408] width 43 height 43
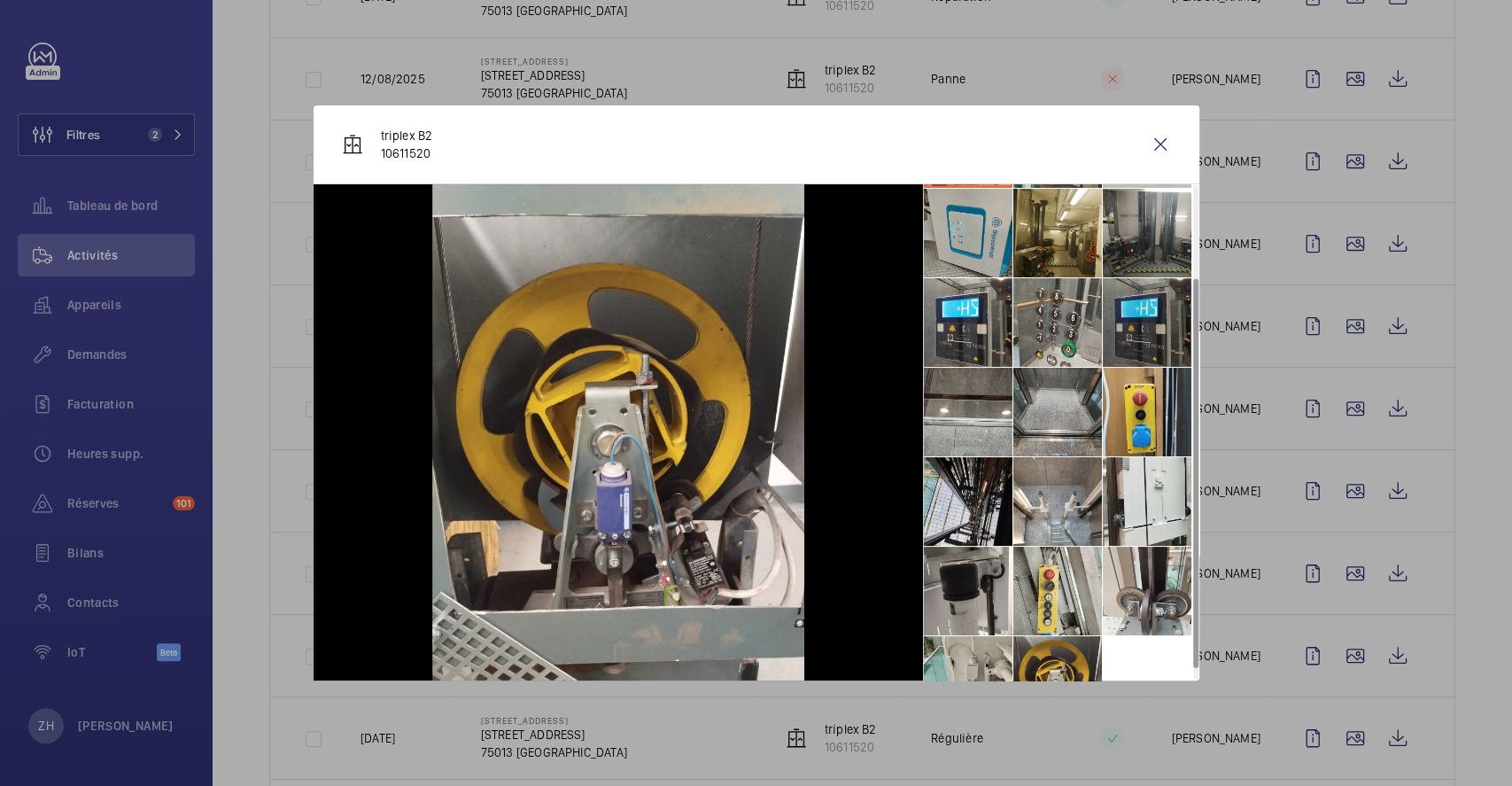
scroll to position [117, 0]
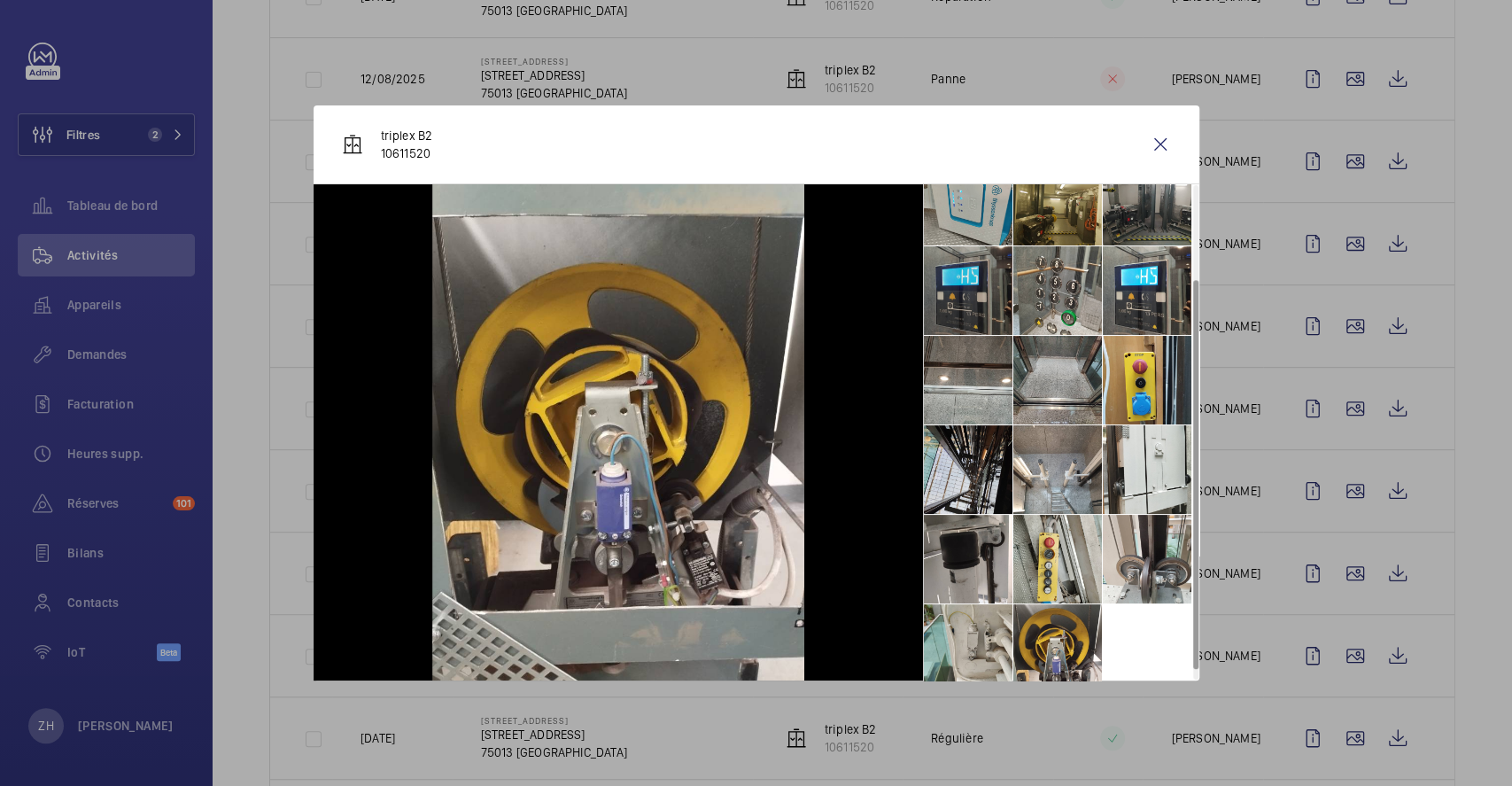
click at [969, 300] on li at bounding box center [969, 291] width 89 height 89
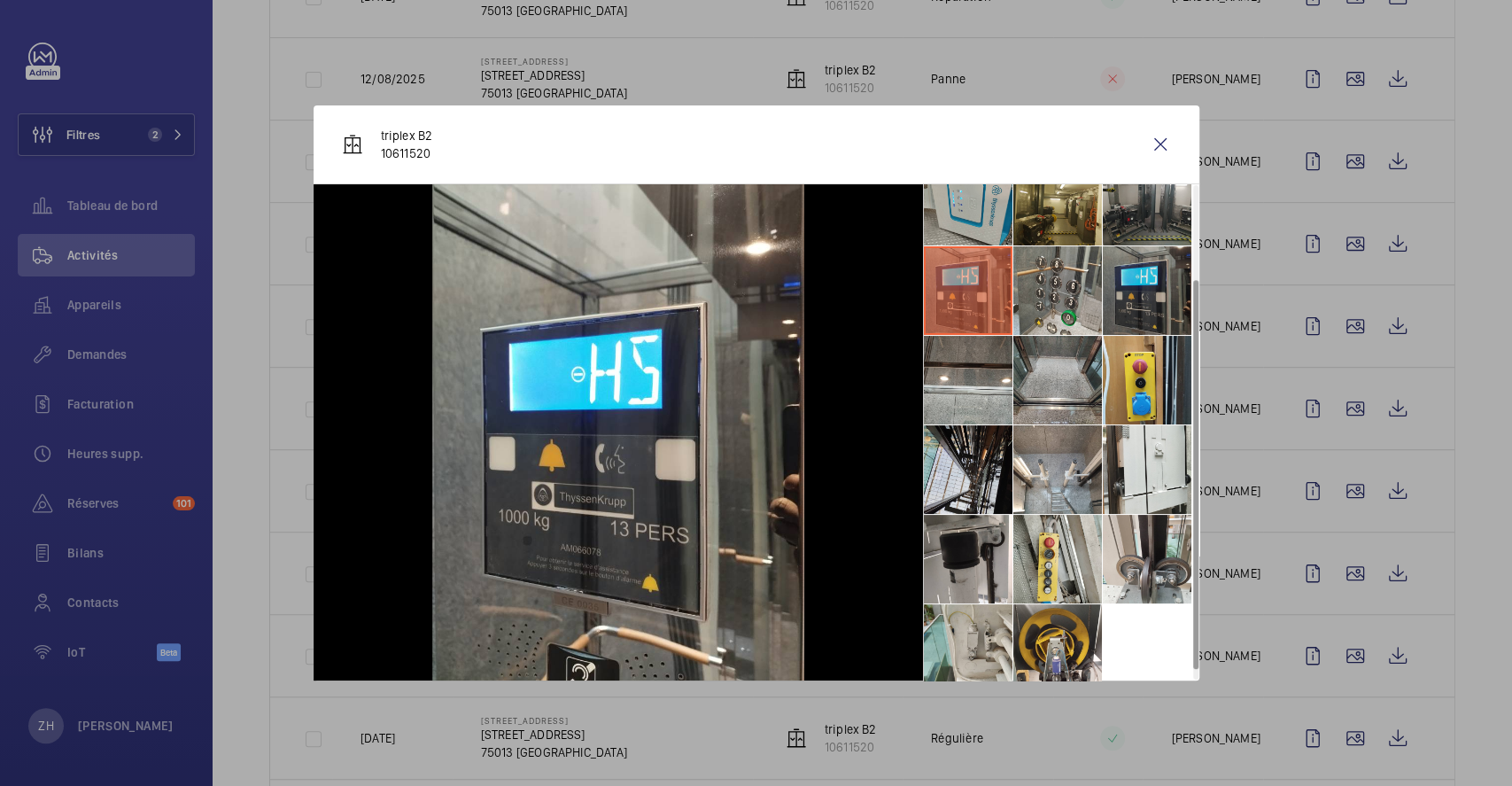
click at [1147, 280] on li at bounding box center [1147, 291] width 89 height 89
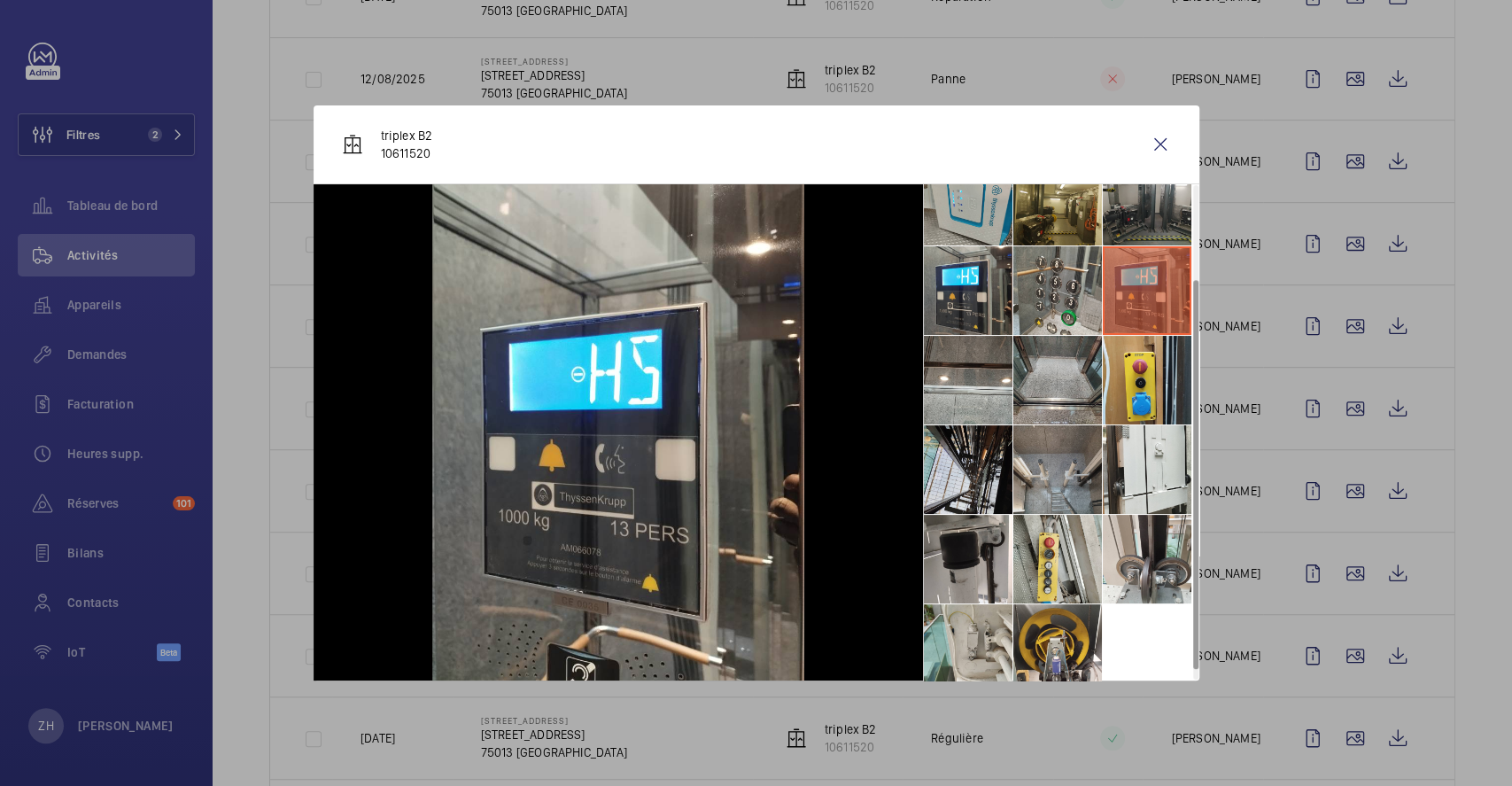
click at [1042, 475] on li at bounding box center [1058, 470] width 89 height 89
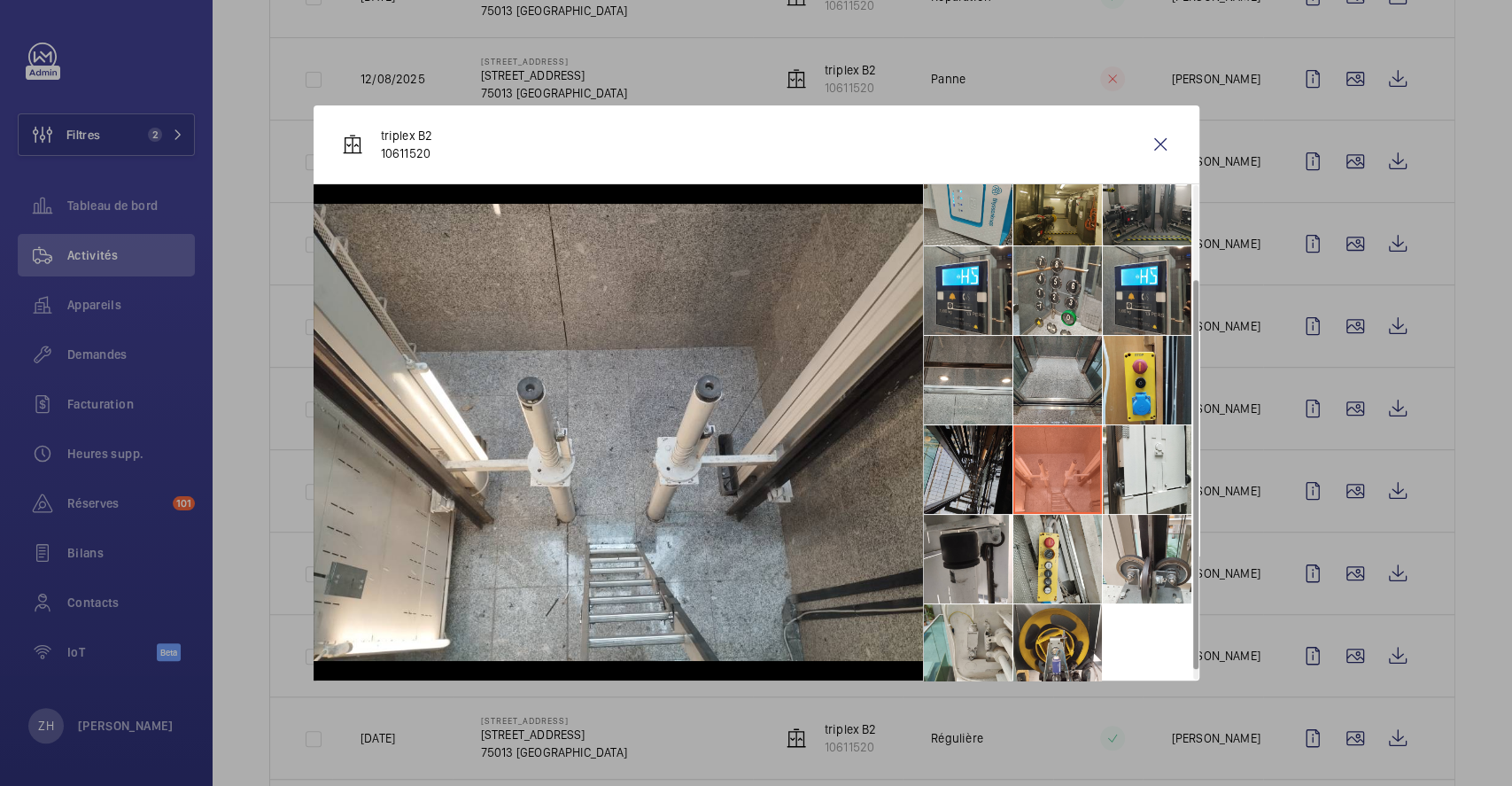
click at [968, 476] on li at bounding box center [969, 470] width 89 height 89
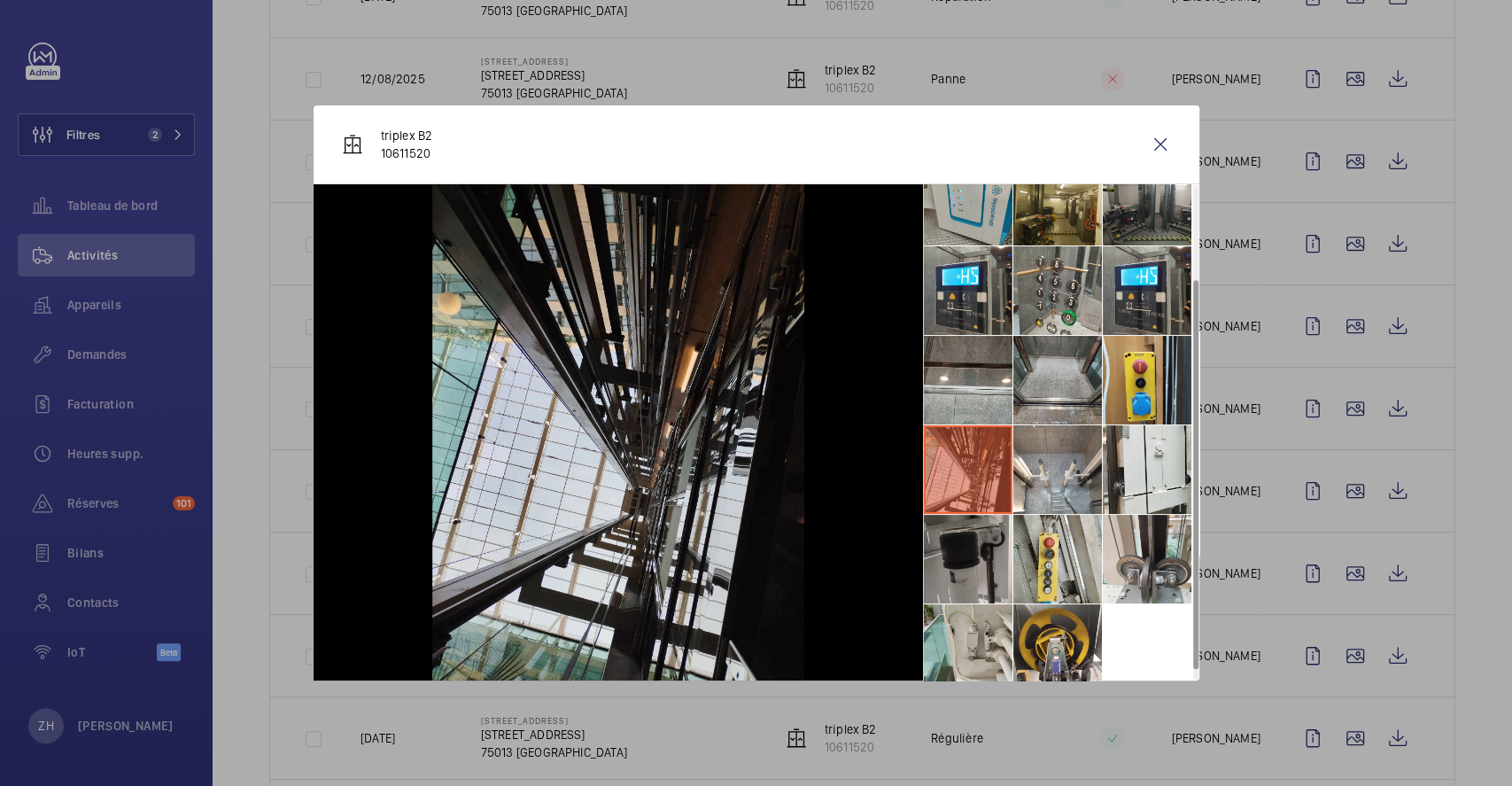
click at [964, 536] on li at bounding box center [969, 559] width 89 height 89
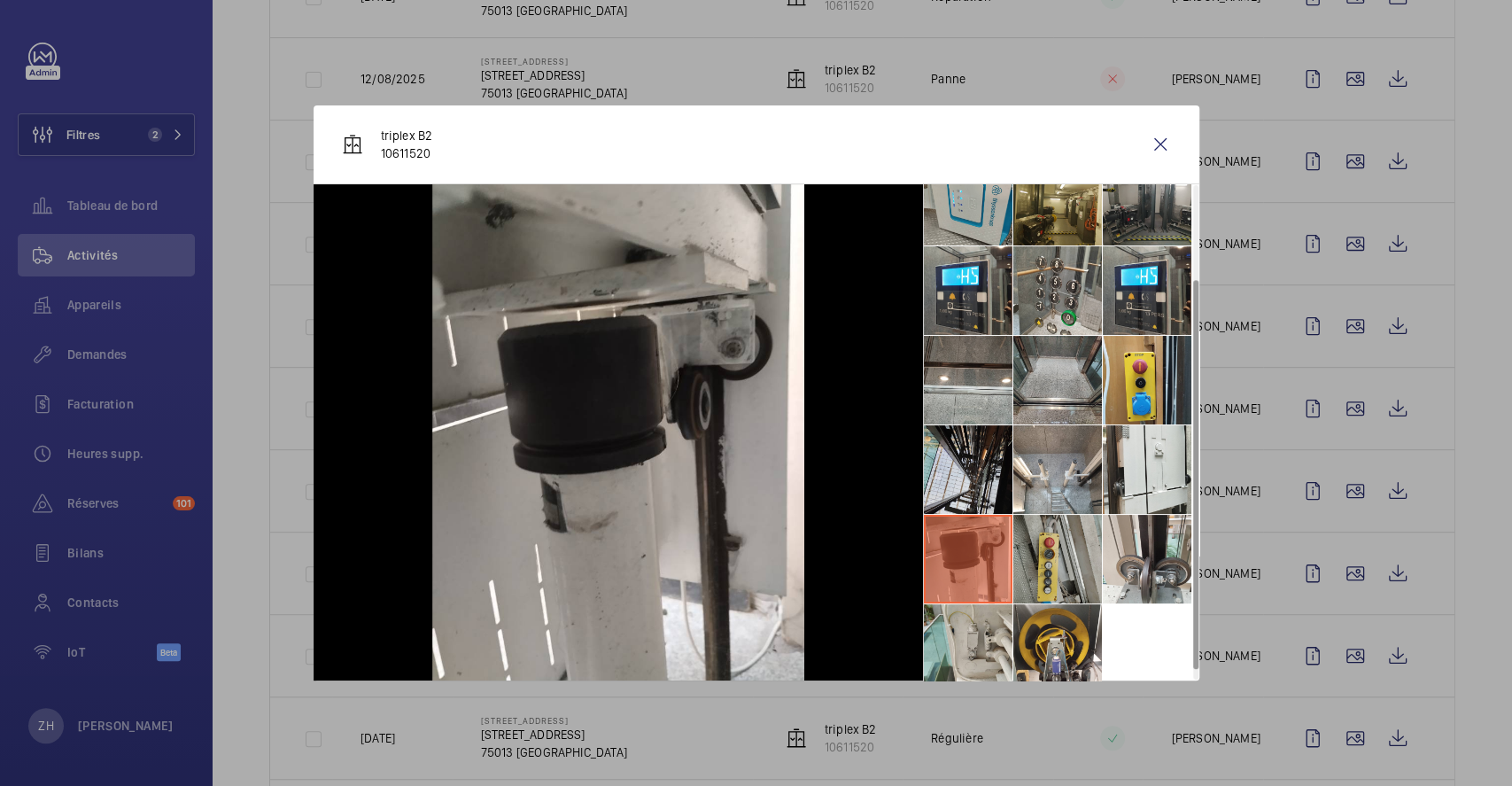
click at [1062, 551] on li at bounding box center [1058, 559] width 89 height 89
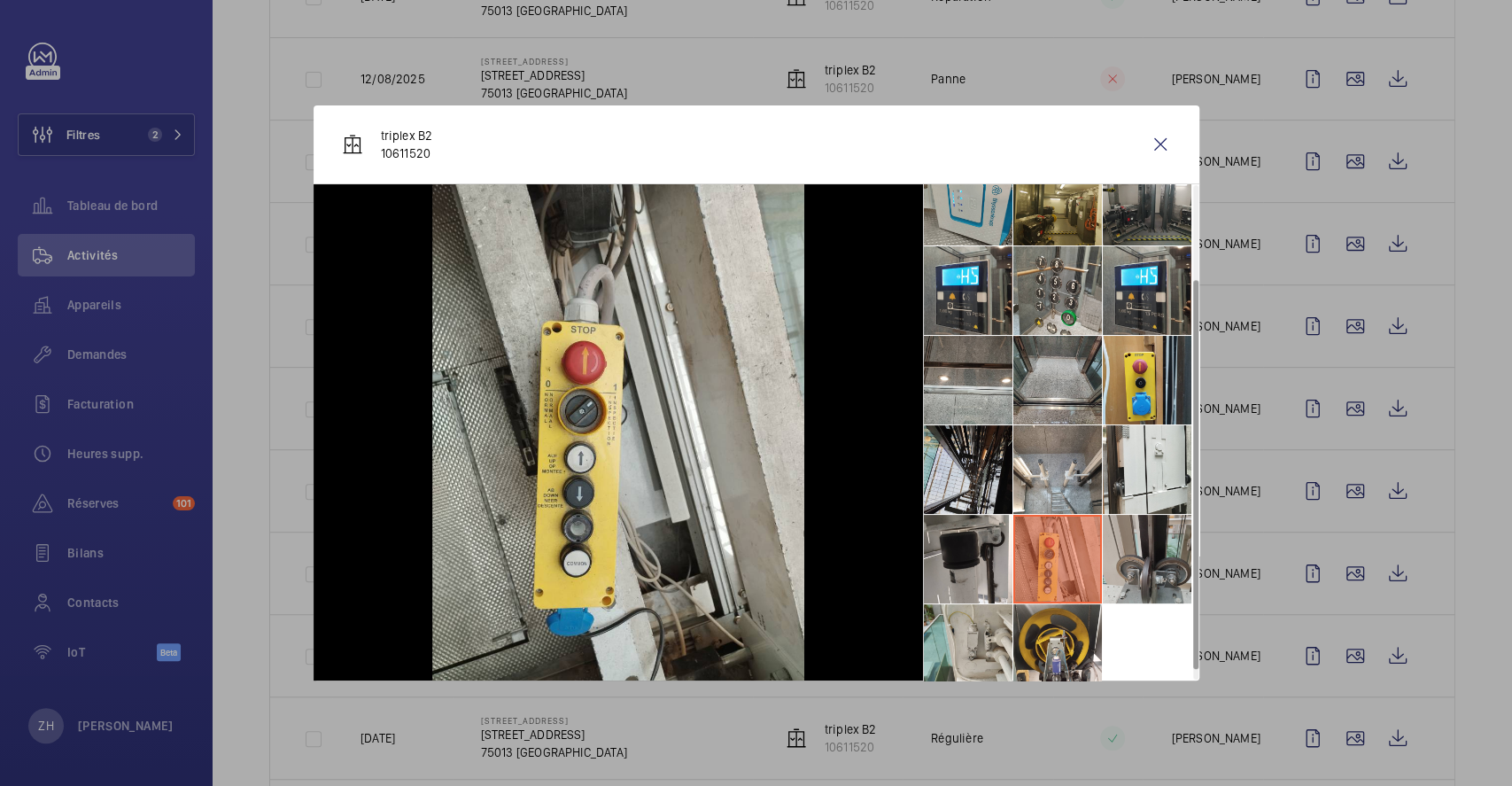
drag, startPoint x: 1156, startPoint y: 554, endPoint x: 1161, endPoint y: 545, distance: 10.3
click at [1159, 554] on li at bounding box center [1147, 559] width 89 height 89
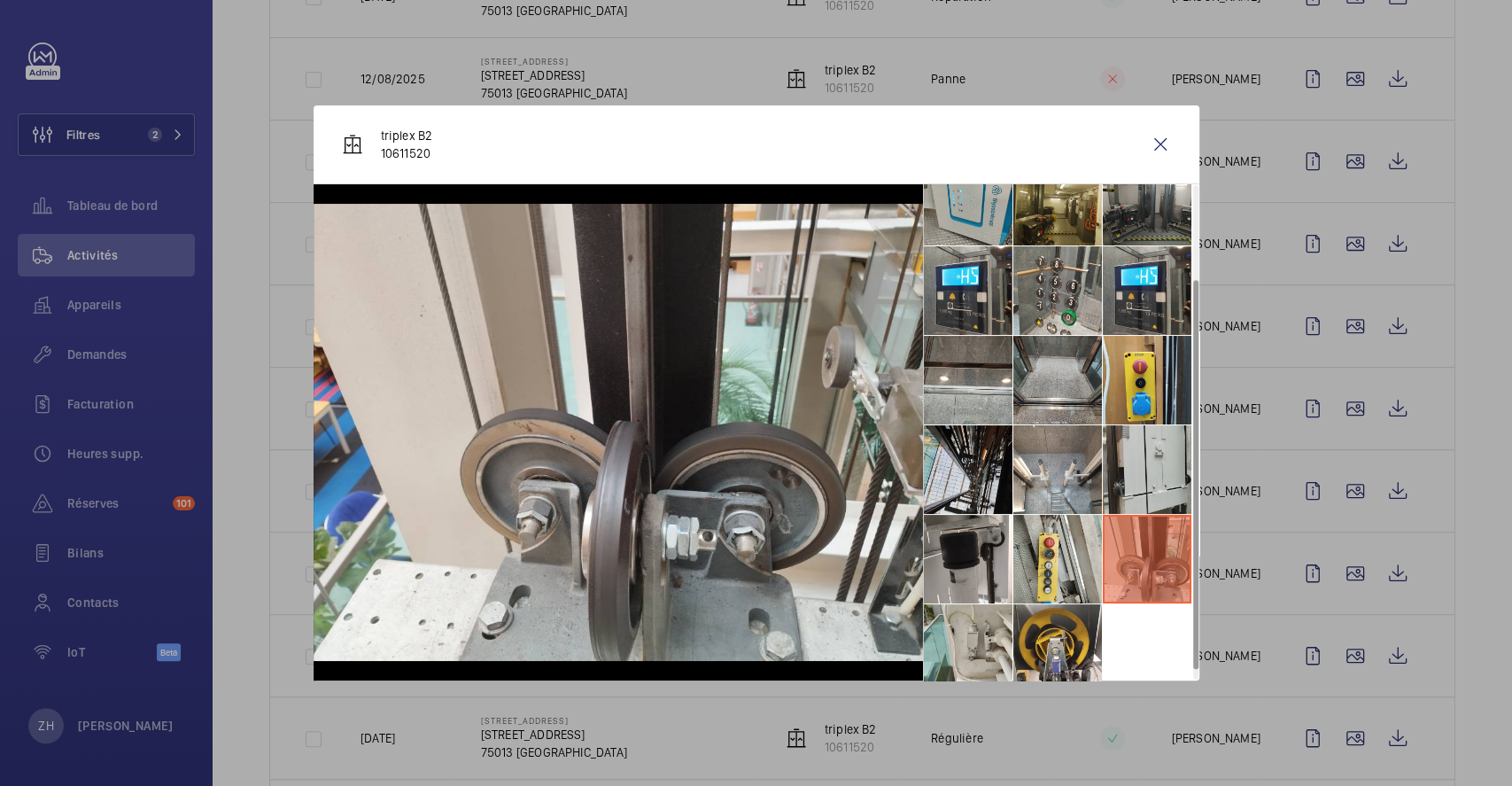
click at [1173, 488] on li at bounding box center [1147, 470] width 89 height 89
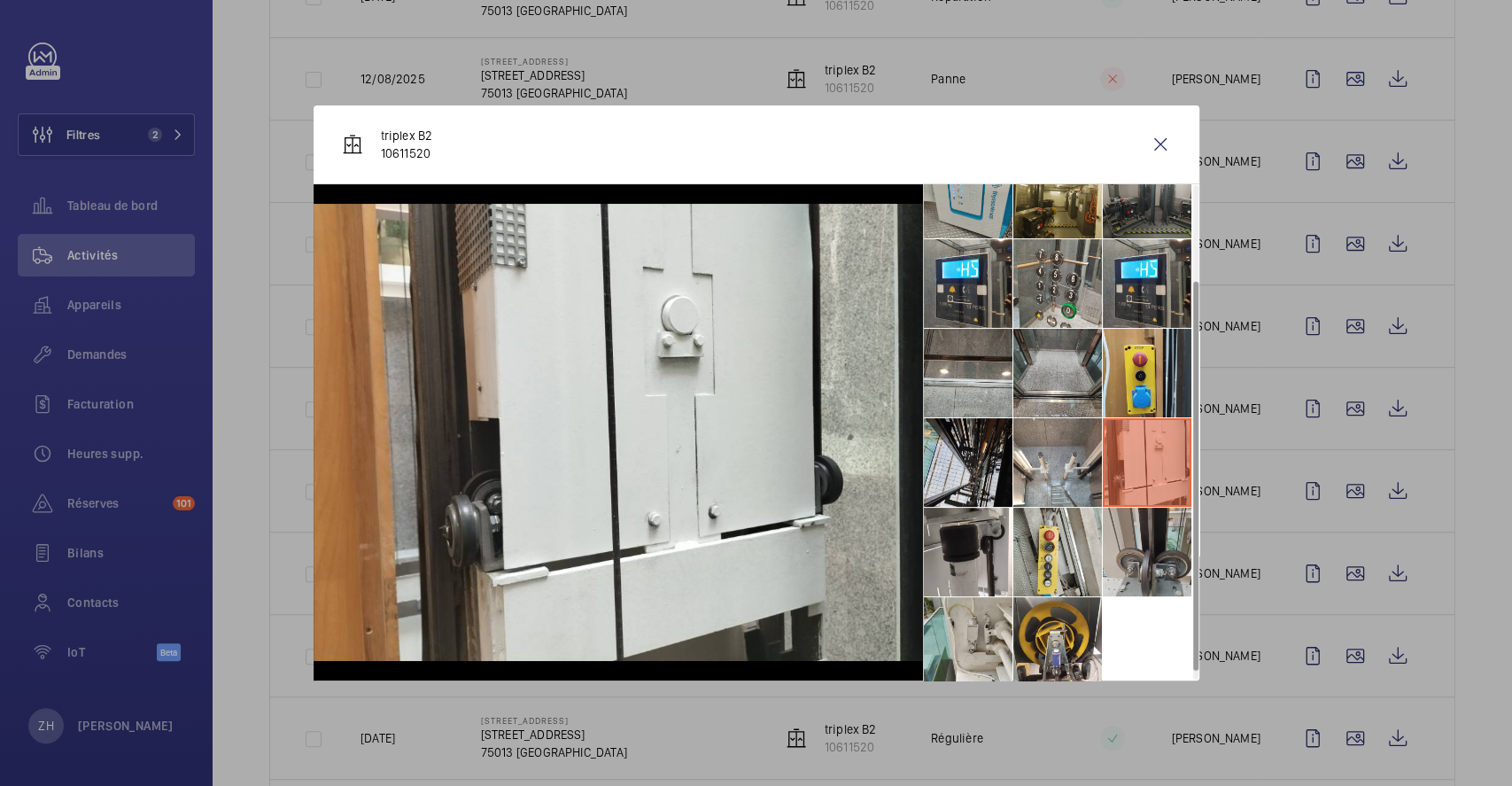
scroll to position [130, 0]
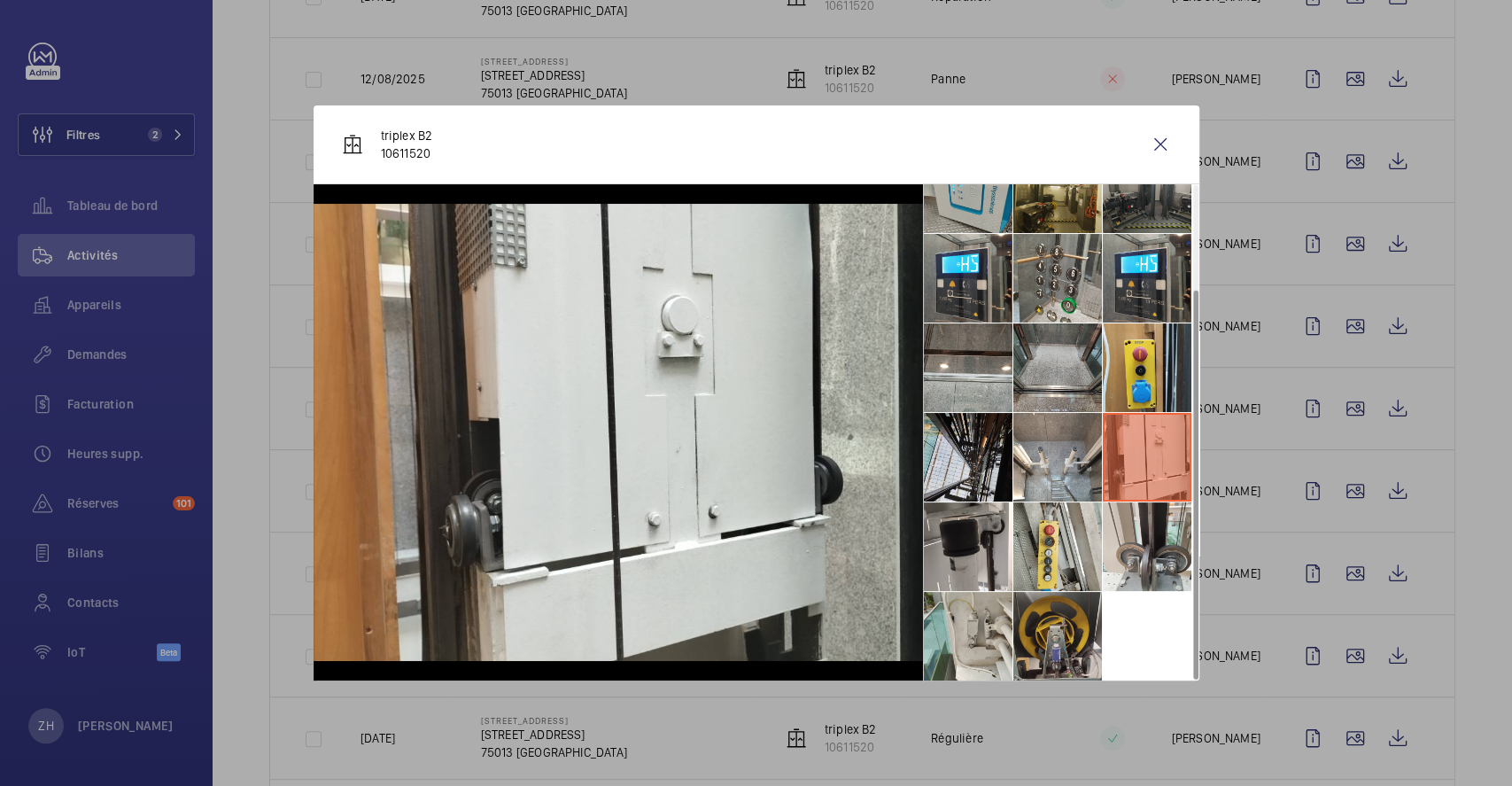
click at [1053, 626] on li at bounding box center [1058, 636] width 89 height 89
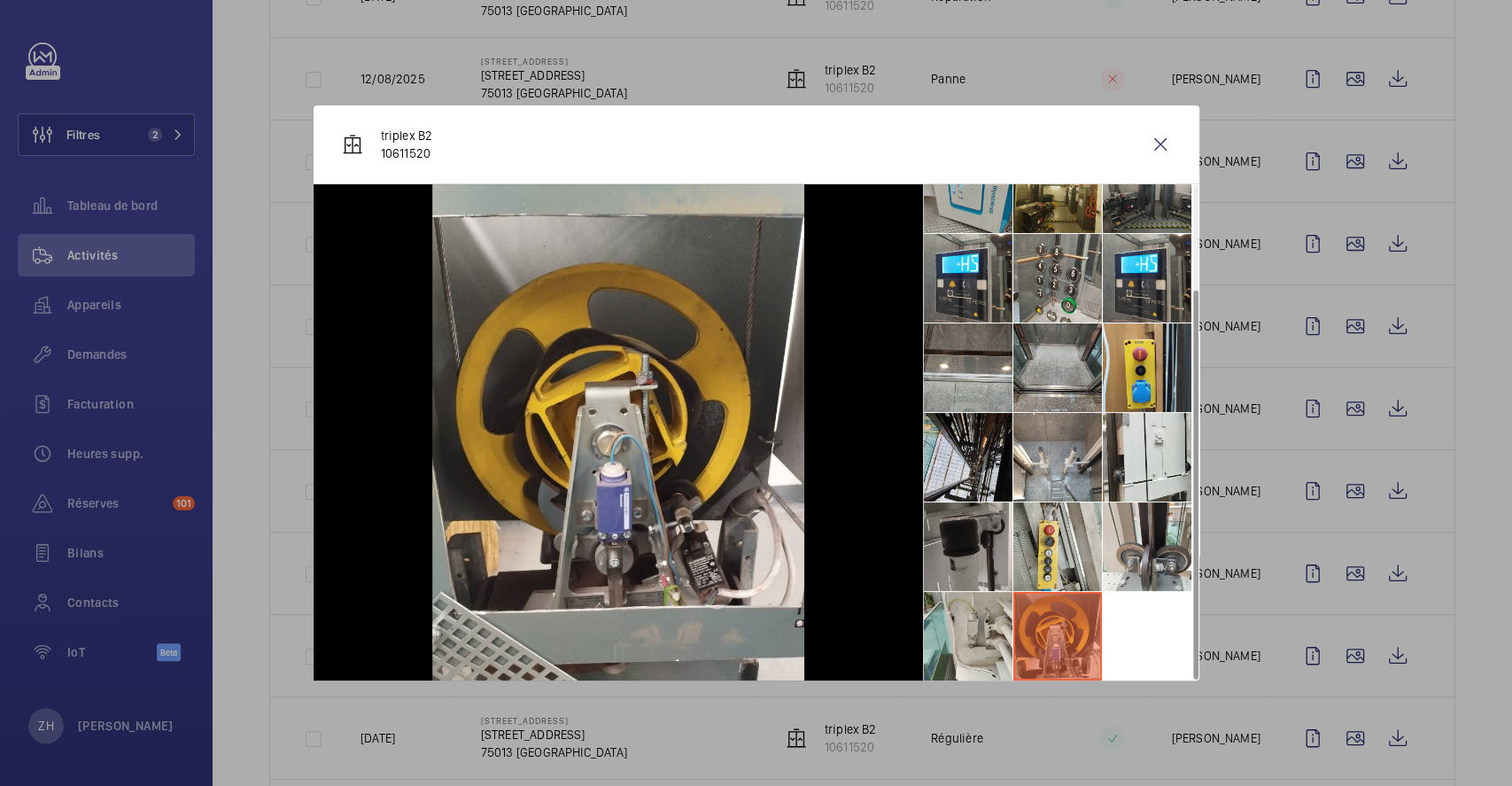
drag, startPoint x: 982, startPoint y: 643, endPoint x: 1005, endPoint y: 588, distance: 59.6
click at [985, 642] on li at bounding box center [969, 636] width 89 height 89
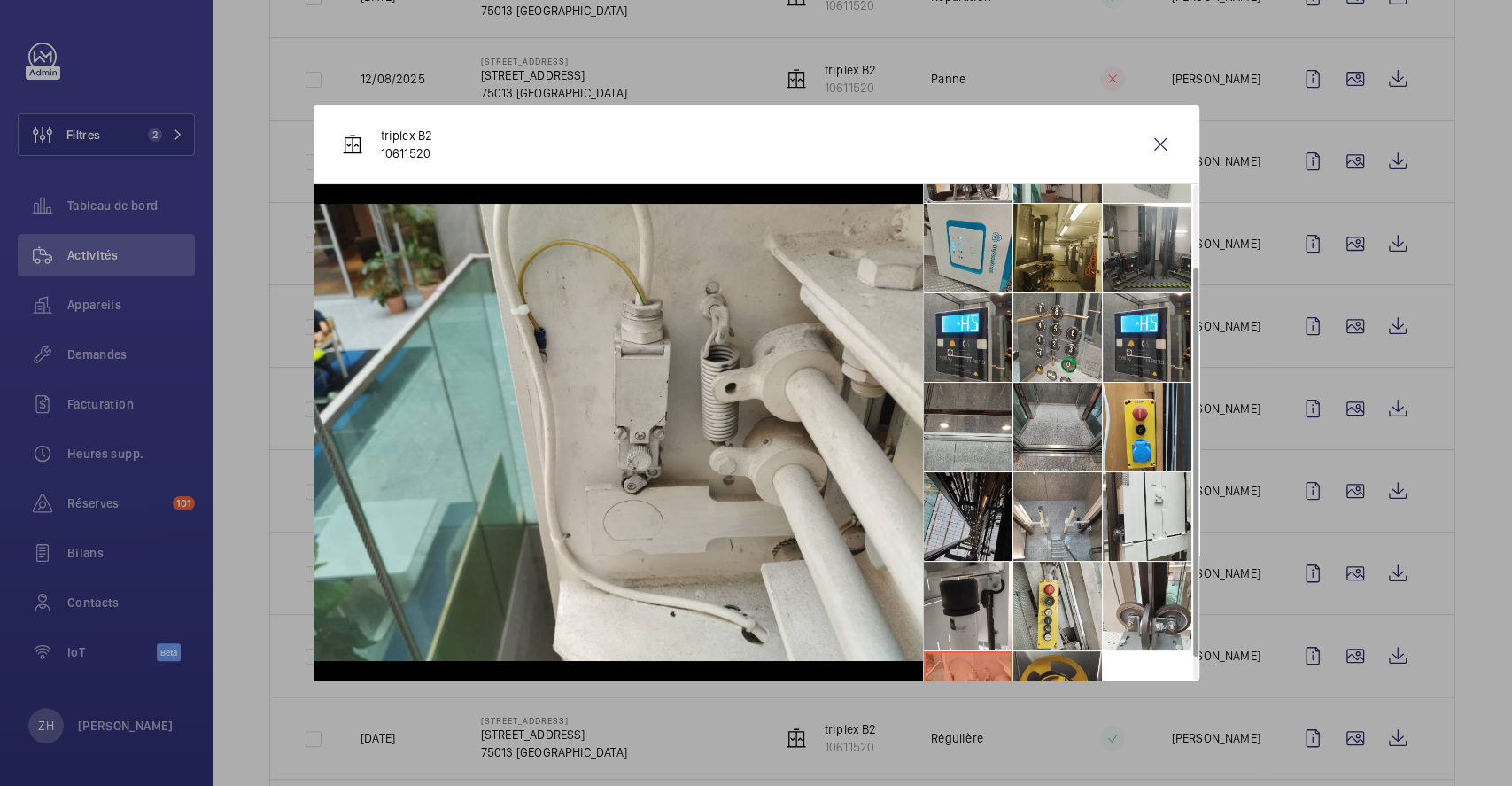
scroll to position [0, 0]
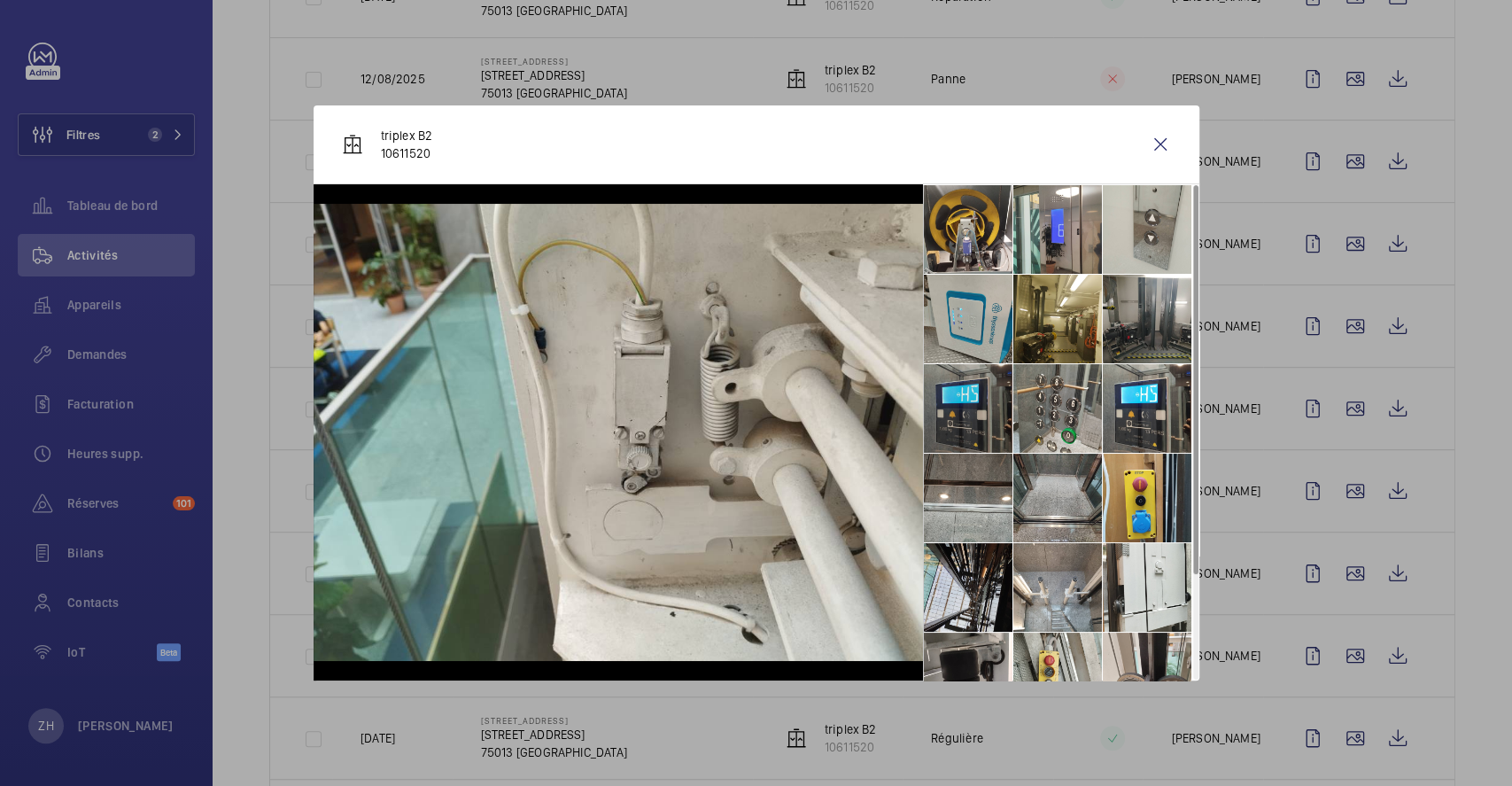
click at [970, 427] on li at bounding box center [969, 408] width 89 height 89
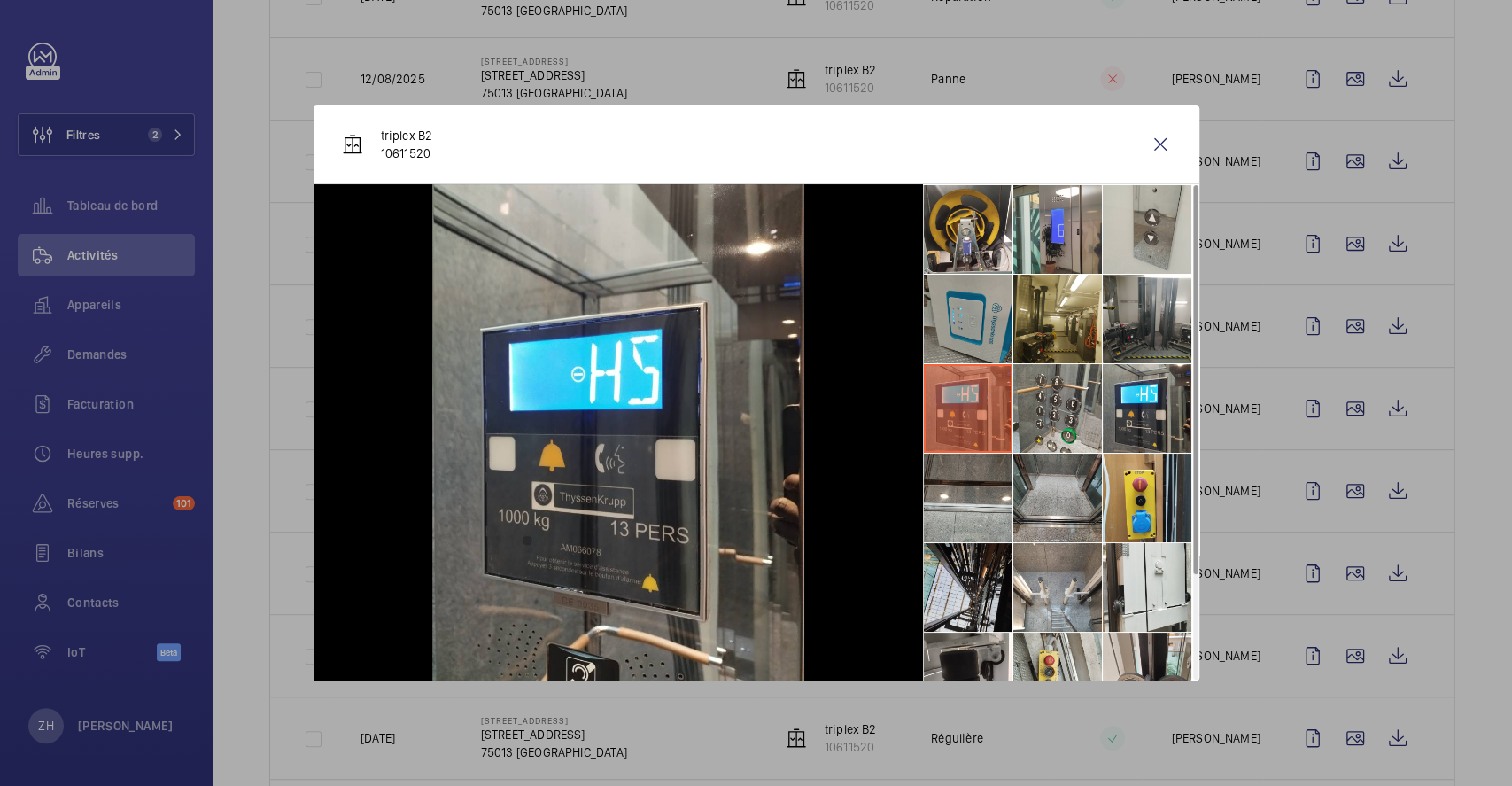
click at [975, 318] on li at bounding box center [969, 319] width 89 height 89
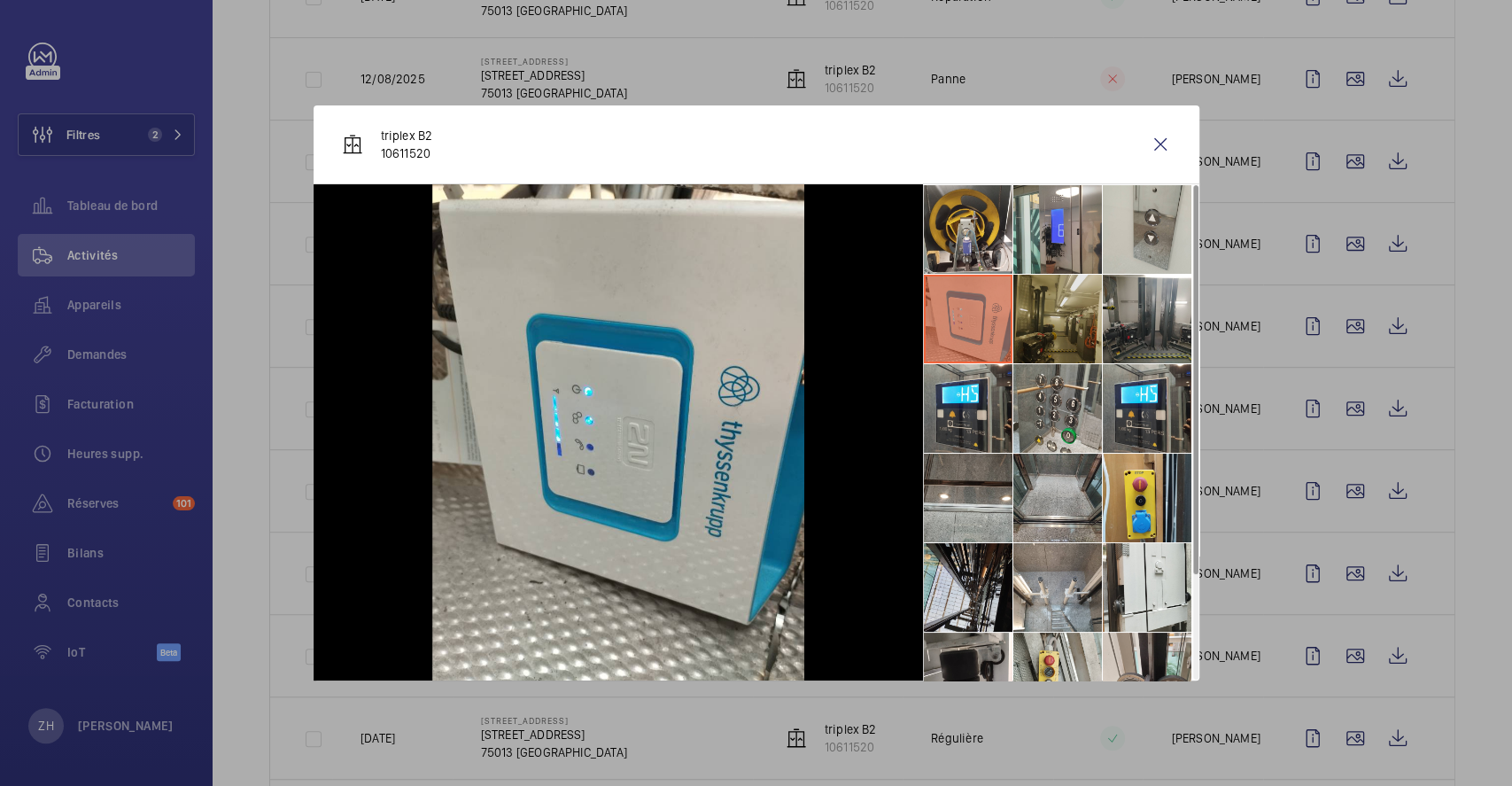
click at [1052, 300] on li at bounding box center [1058, 319] width 89 height 89
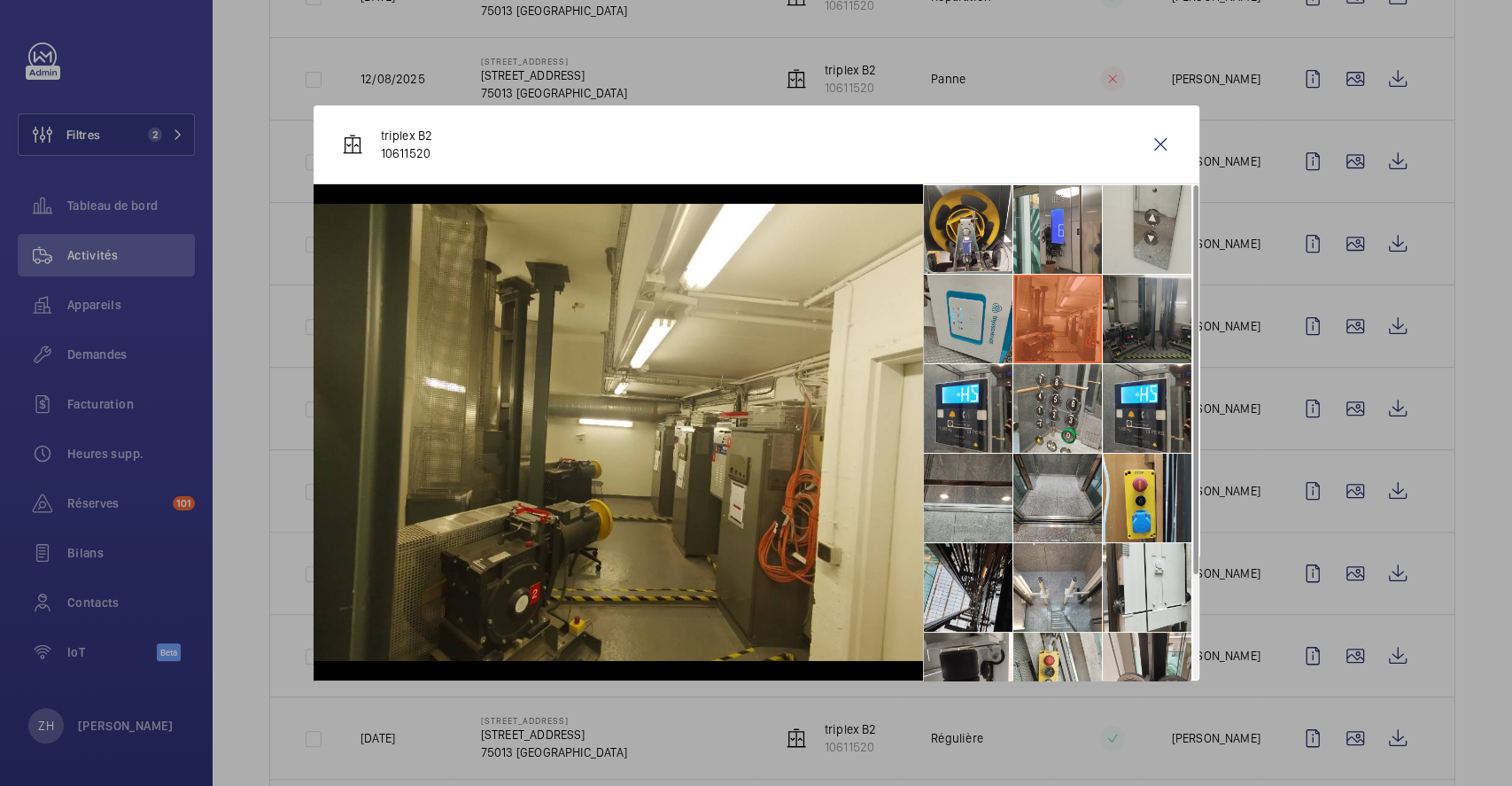
click at [1158, 299] on li at bounding box center [1147, 319] width 89 height 89
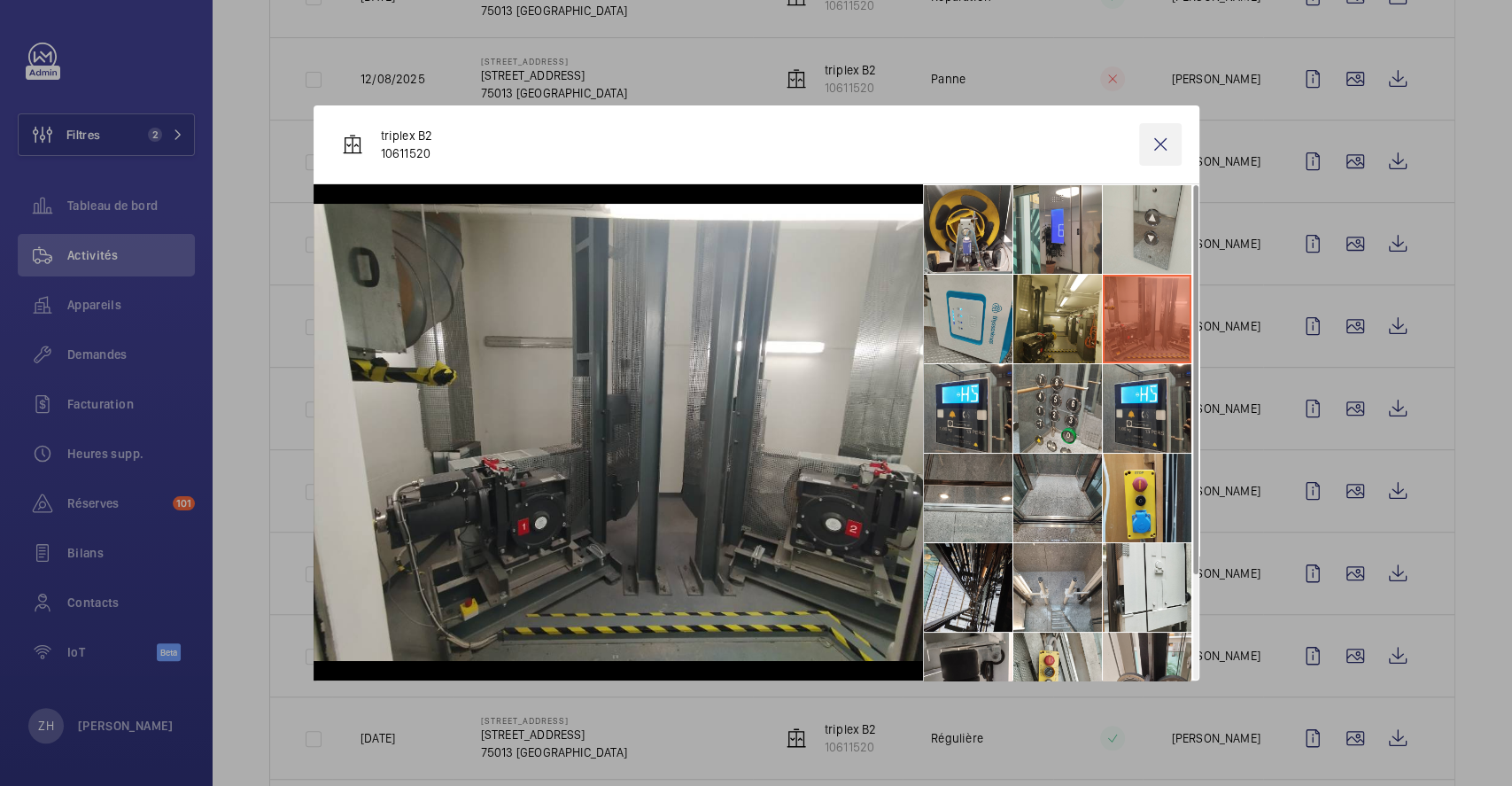
drag, startPoint x: 1170, startPoint y: 146, endPoint x: 1169, endPoint y: 158, distance: 12.0
click at [1170, 148] on wm-front-icon-button at bounding box center [1160, 144] width 43 height 43
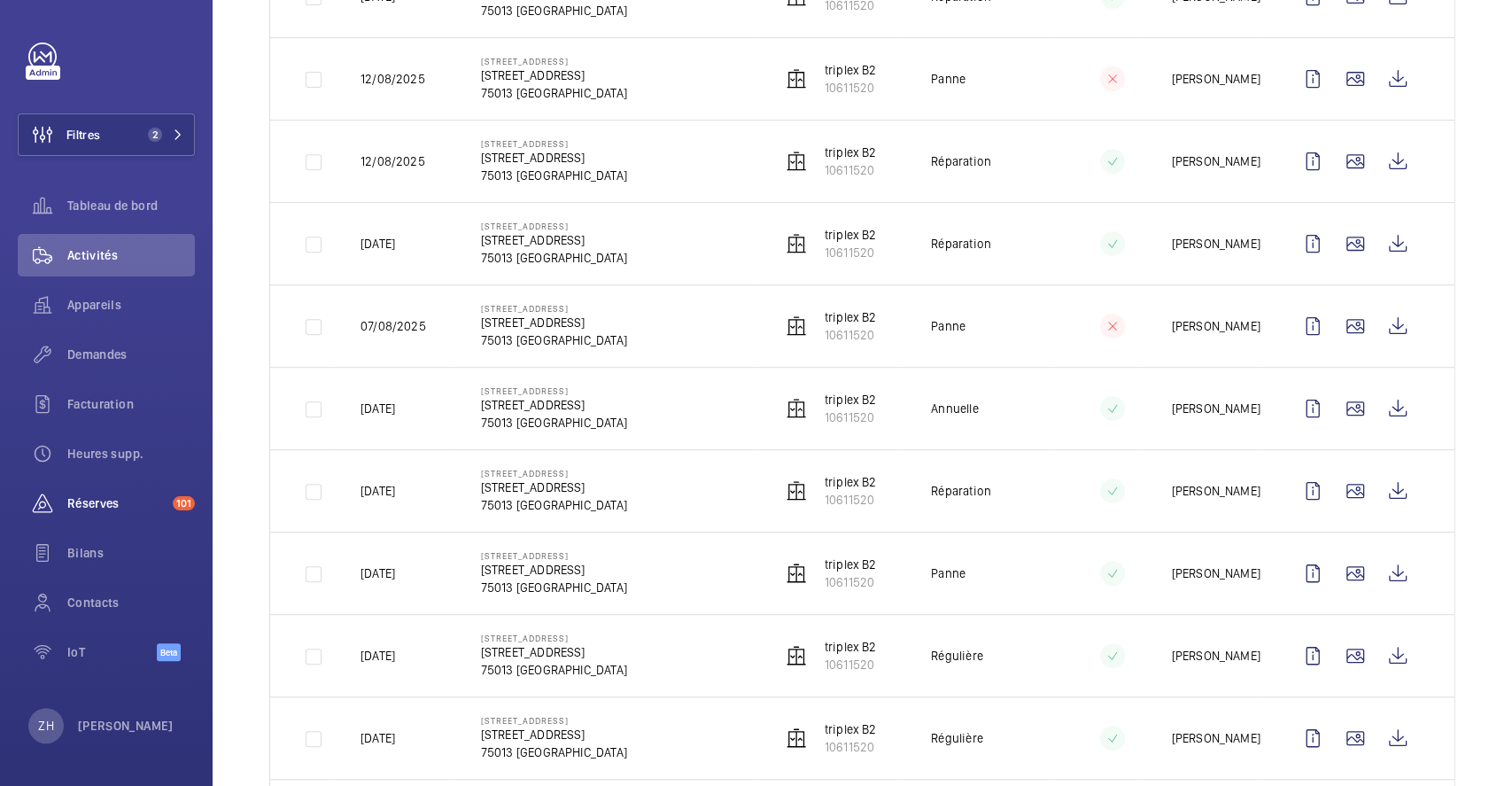
click at [93, 500] on span "Réserves" at bounding box center [116, 503] width 98 height 18
click at [76, 500] on span "Réserves" at bounding box center [116, 503] width 98 height 18
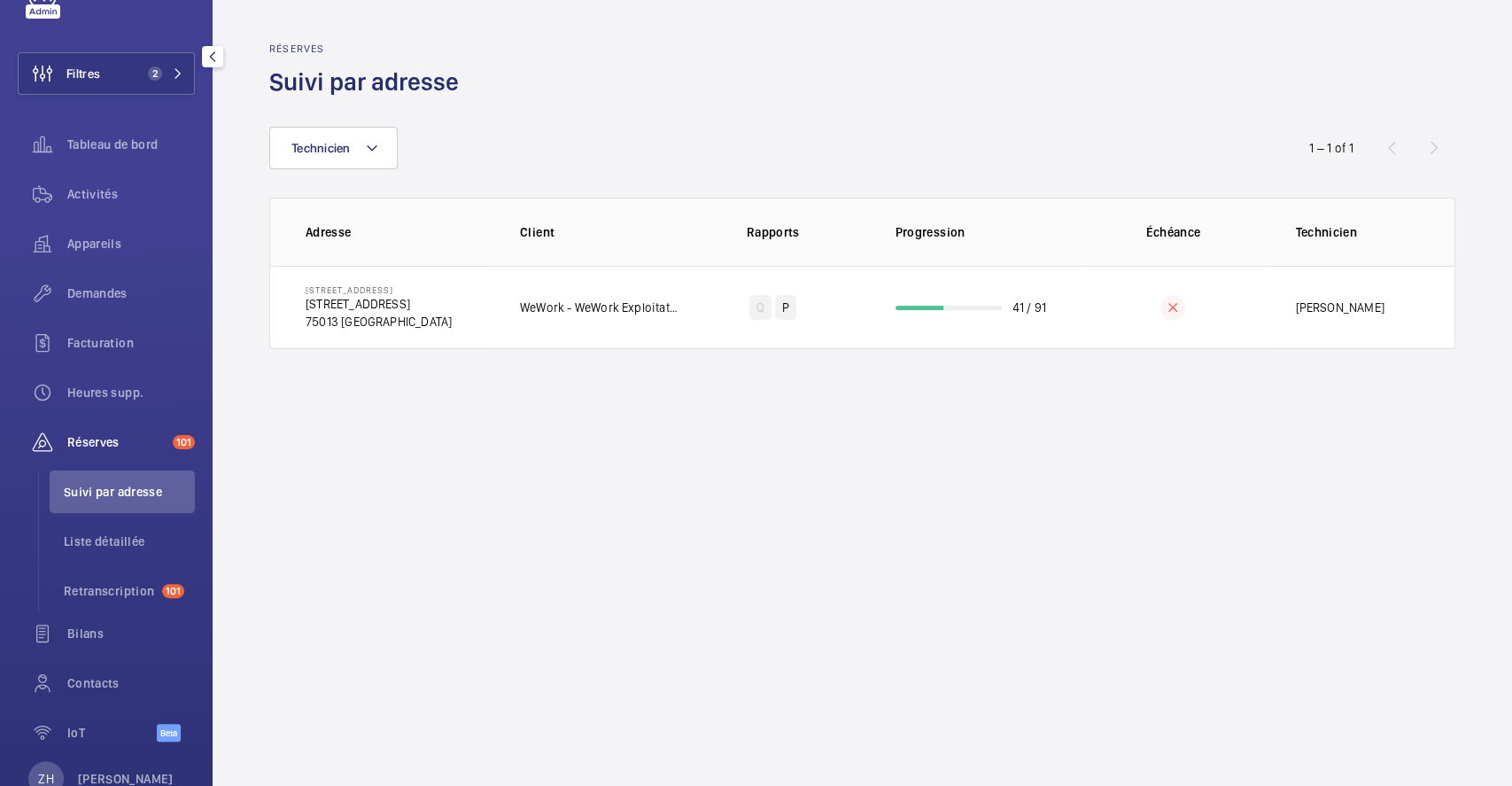
scroll to position [114, 0]
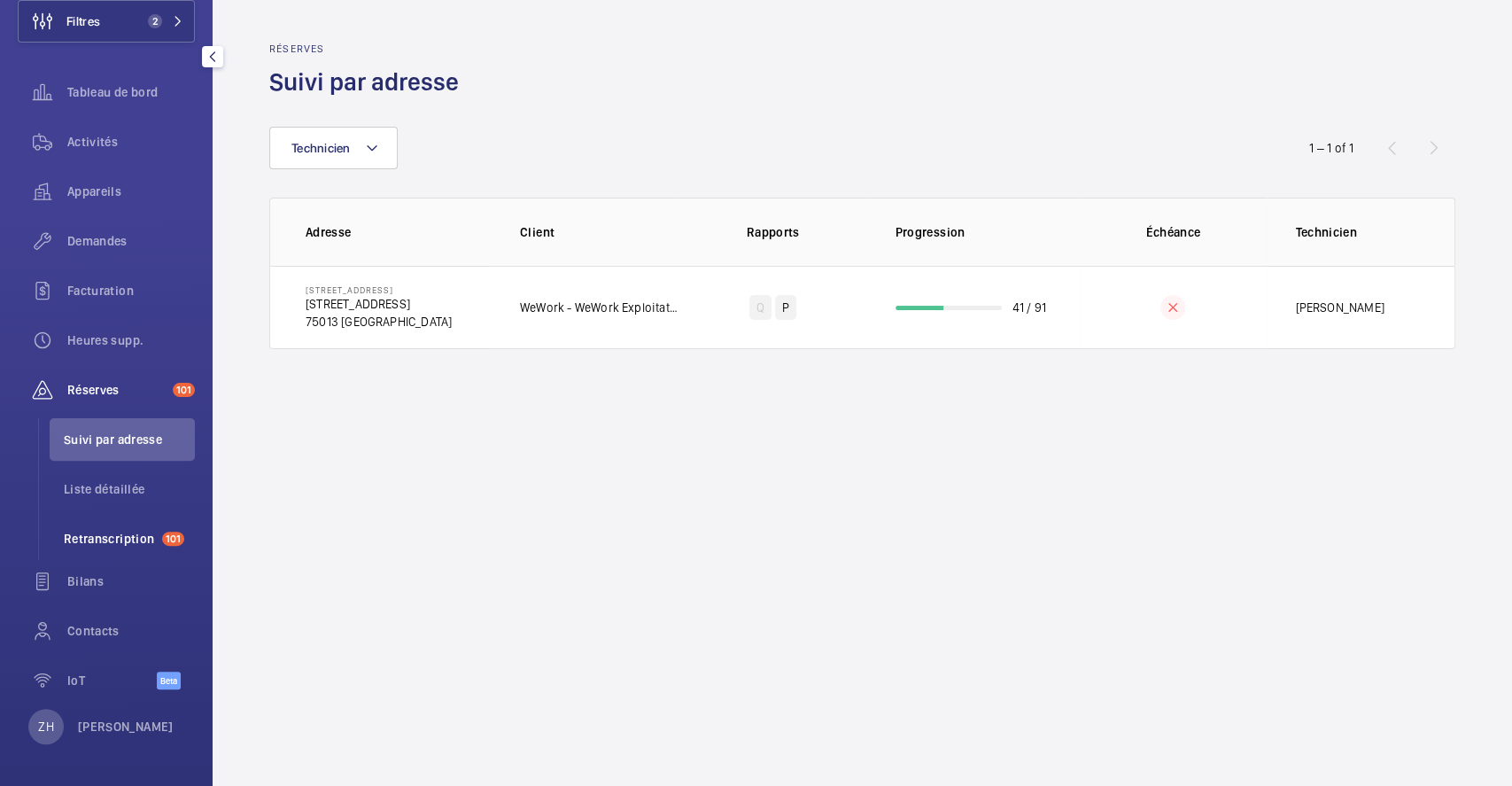
click at [113, 542] on span "Retranscription" at bounding box center [109, 538] width 91 height 18
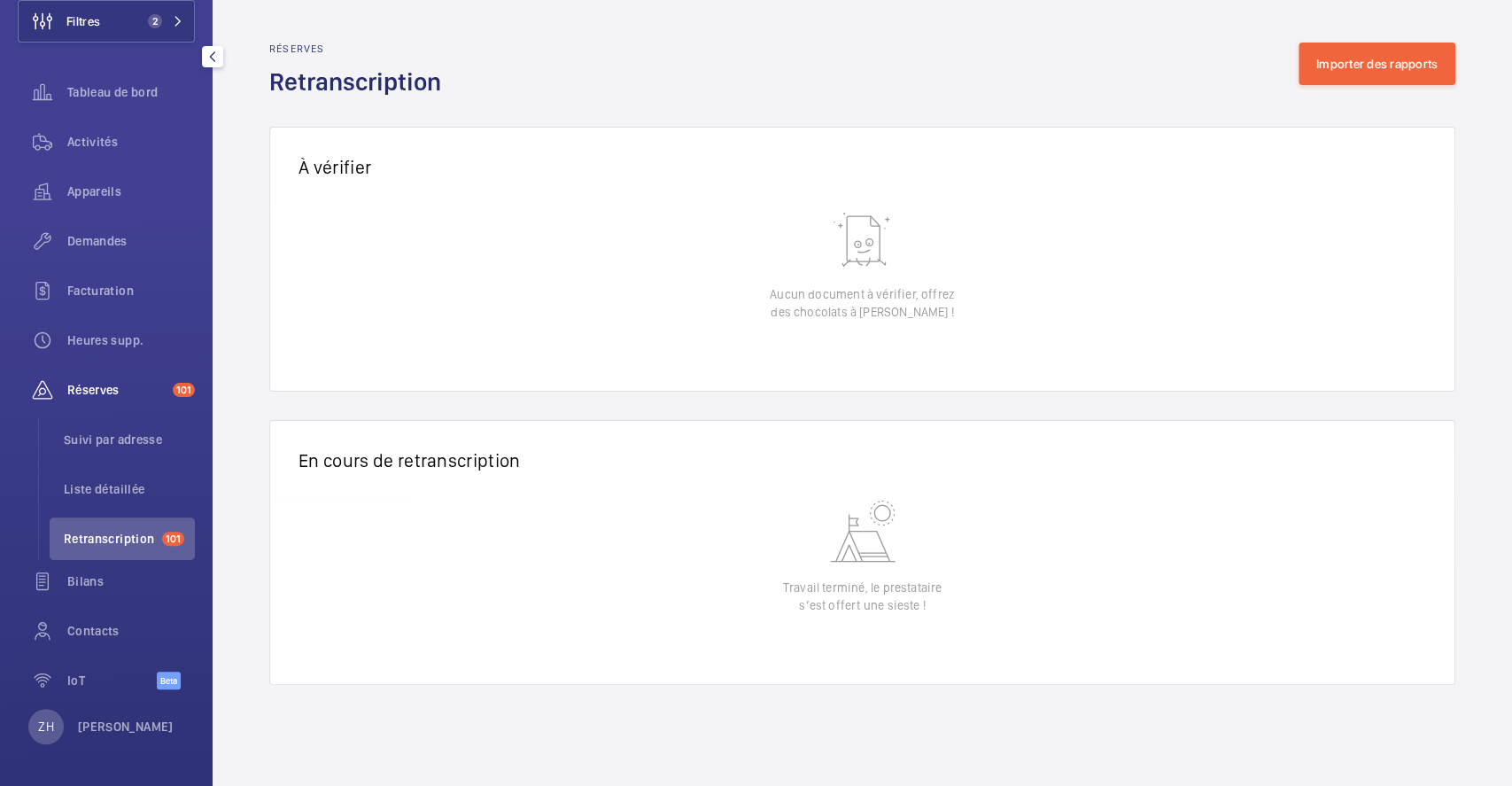
click at [106, 535] on span "Retranscription" at bounding box center [109, 538] width 91 height 18
click at [114, 492] on span "Liste détaillée" at bounding box center [129, 489] width 131 height 18
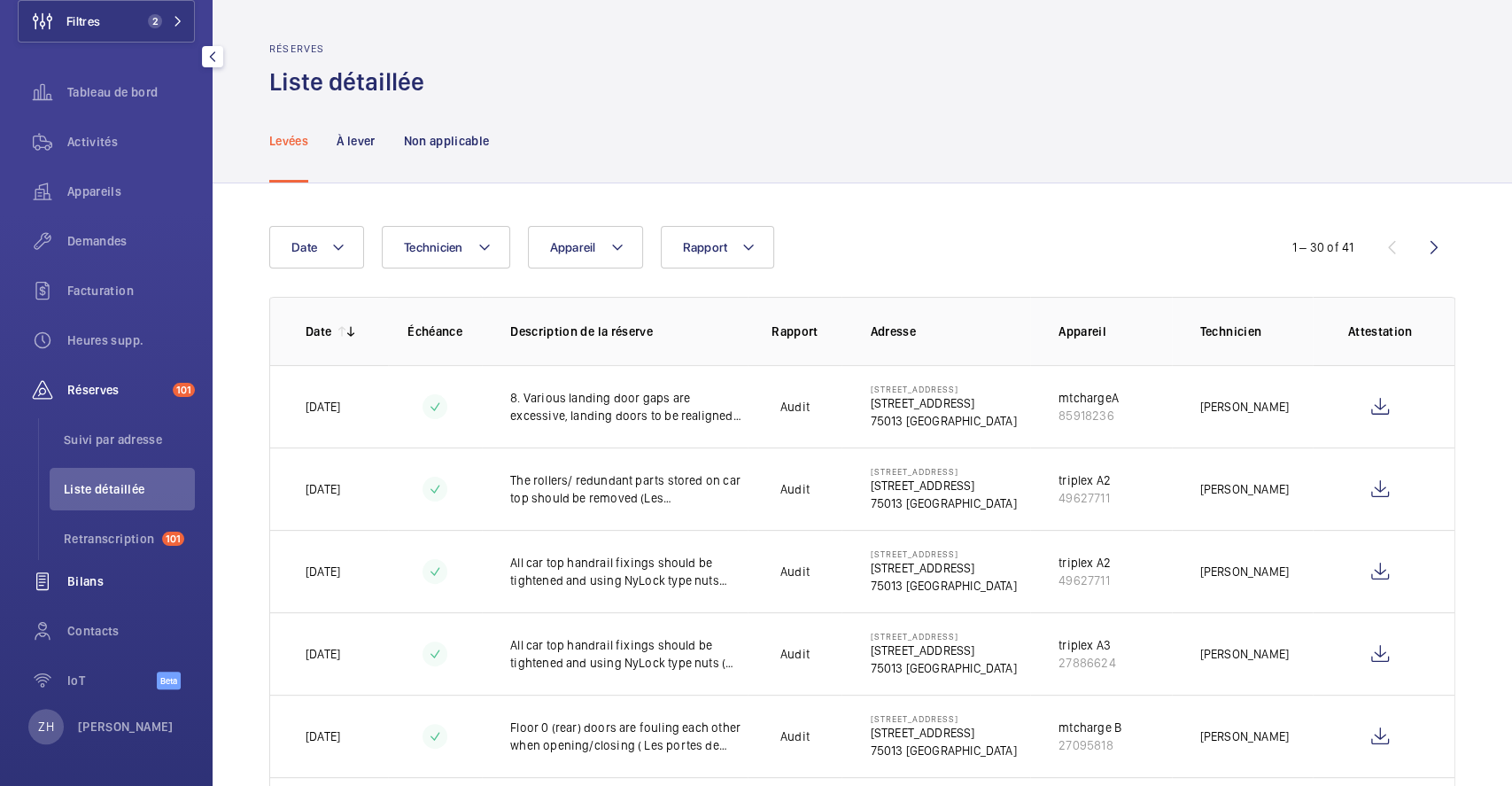
click at [86, 581] on span "Bilans" at bounding box center [131, 581] width 128 height 18
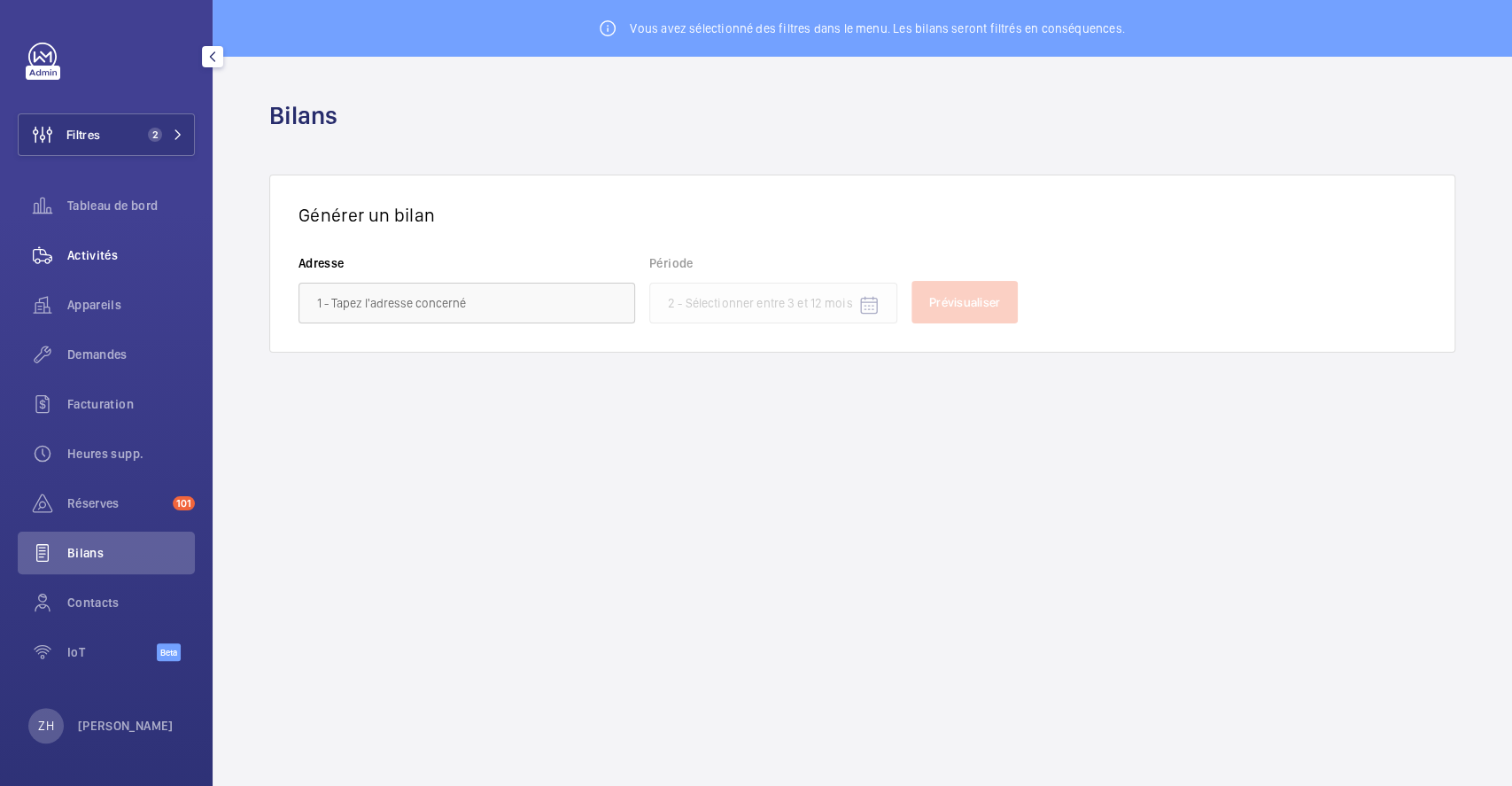
click at [93, 246] on span "Activités" at bounding box center [131, 255] width 128 height 18
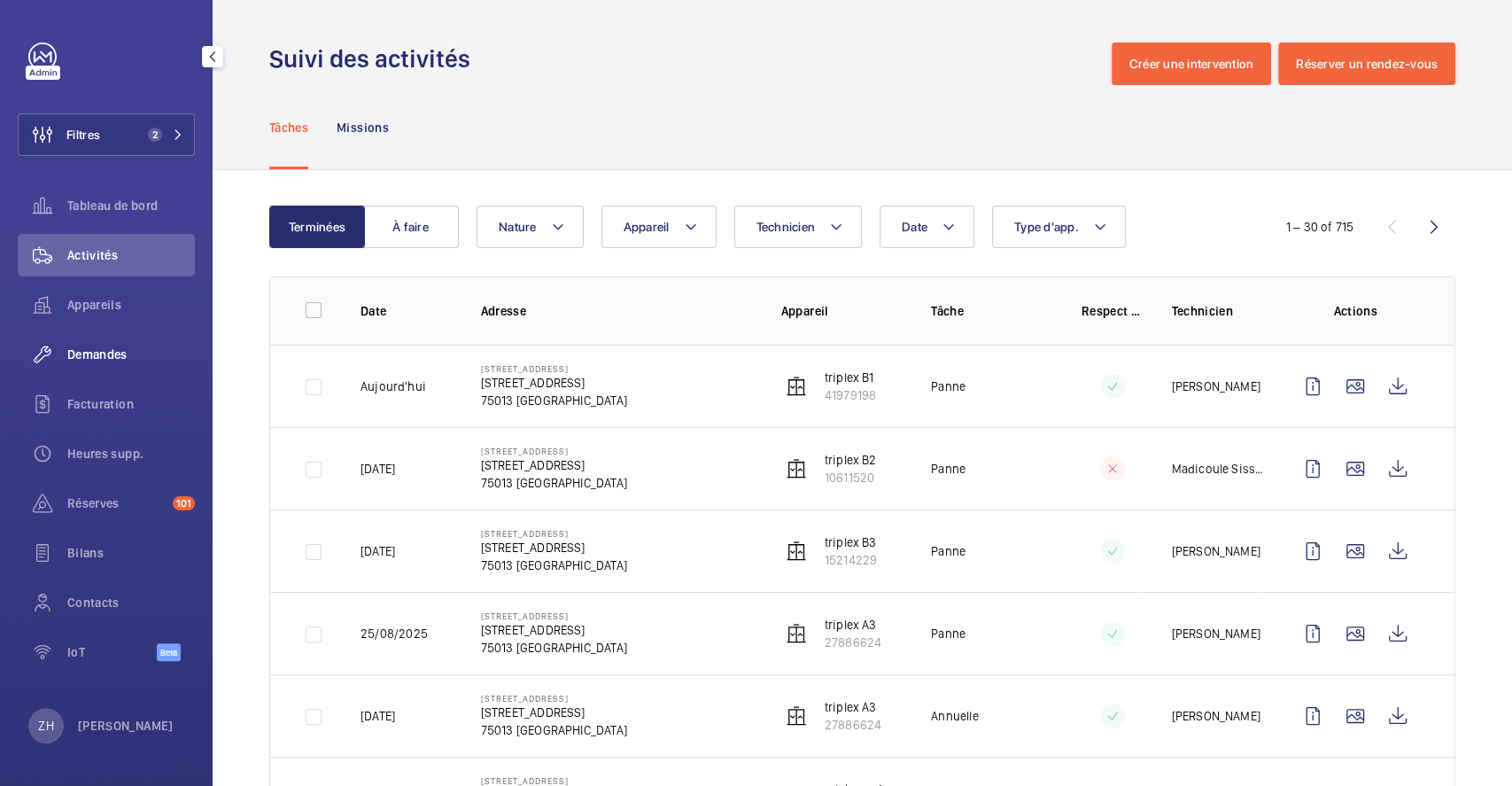
click at [113, 353] on span "Demandes" at bounding box center [131, 354] width 128 height 18
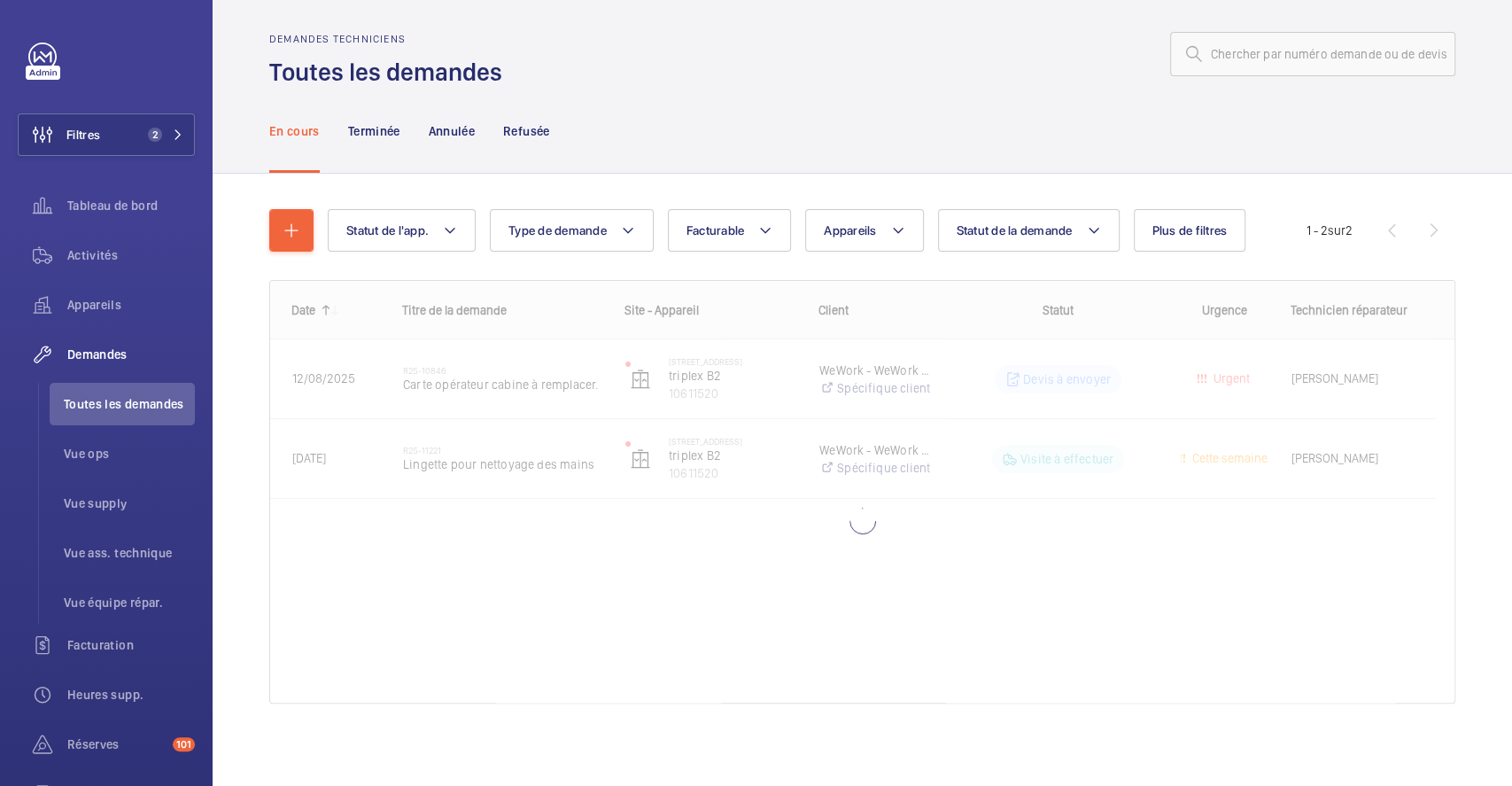
scroll to position [12, 0]
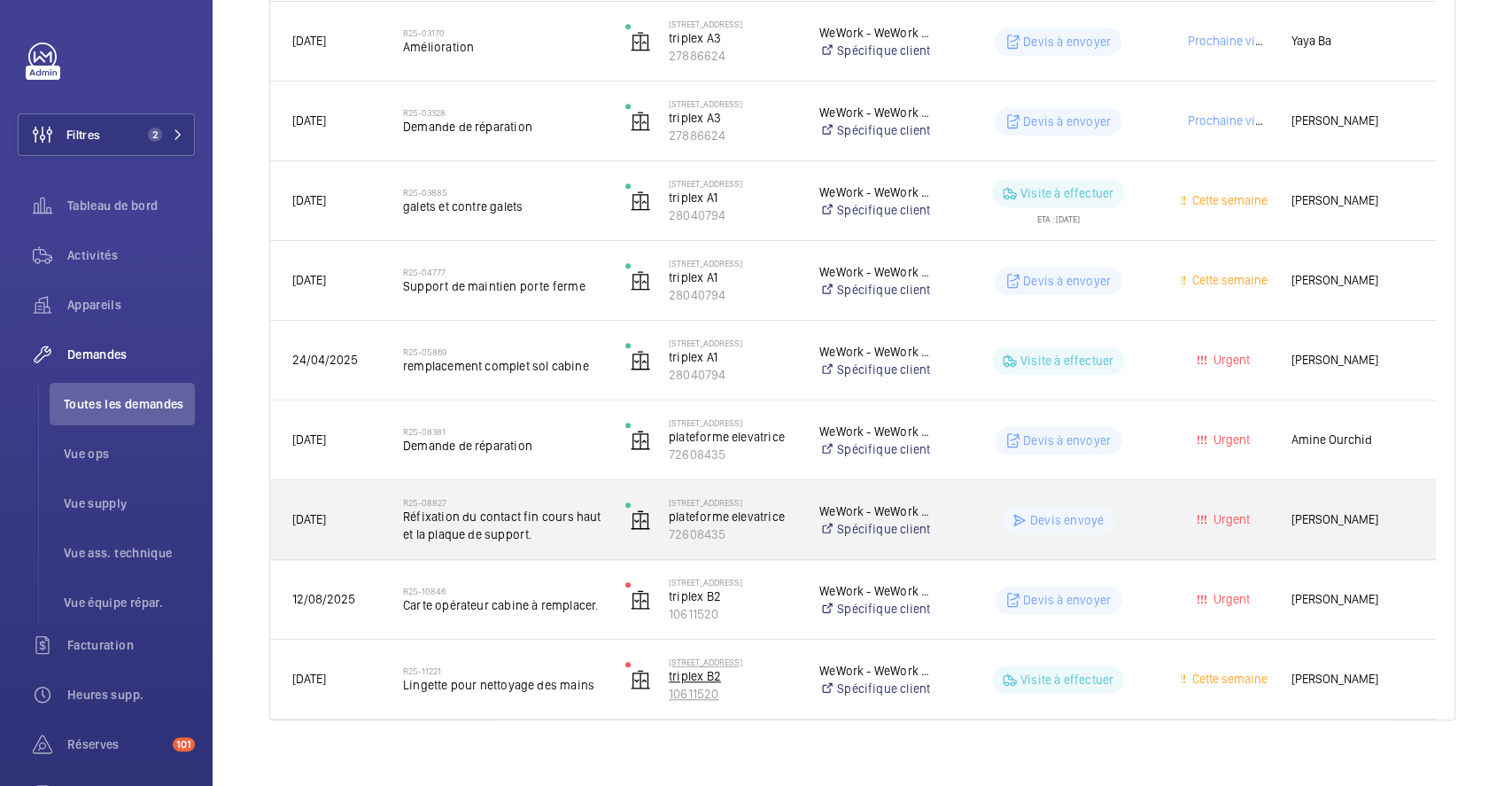
scroll to position [686, 0]
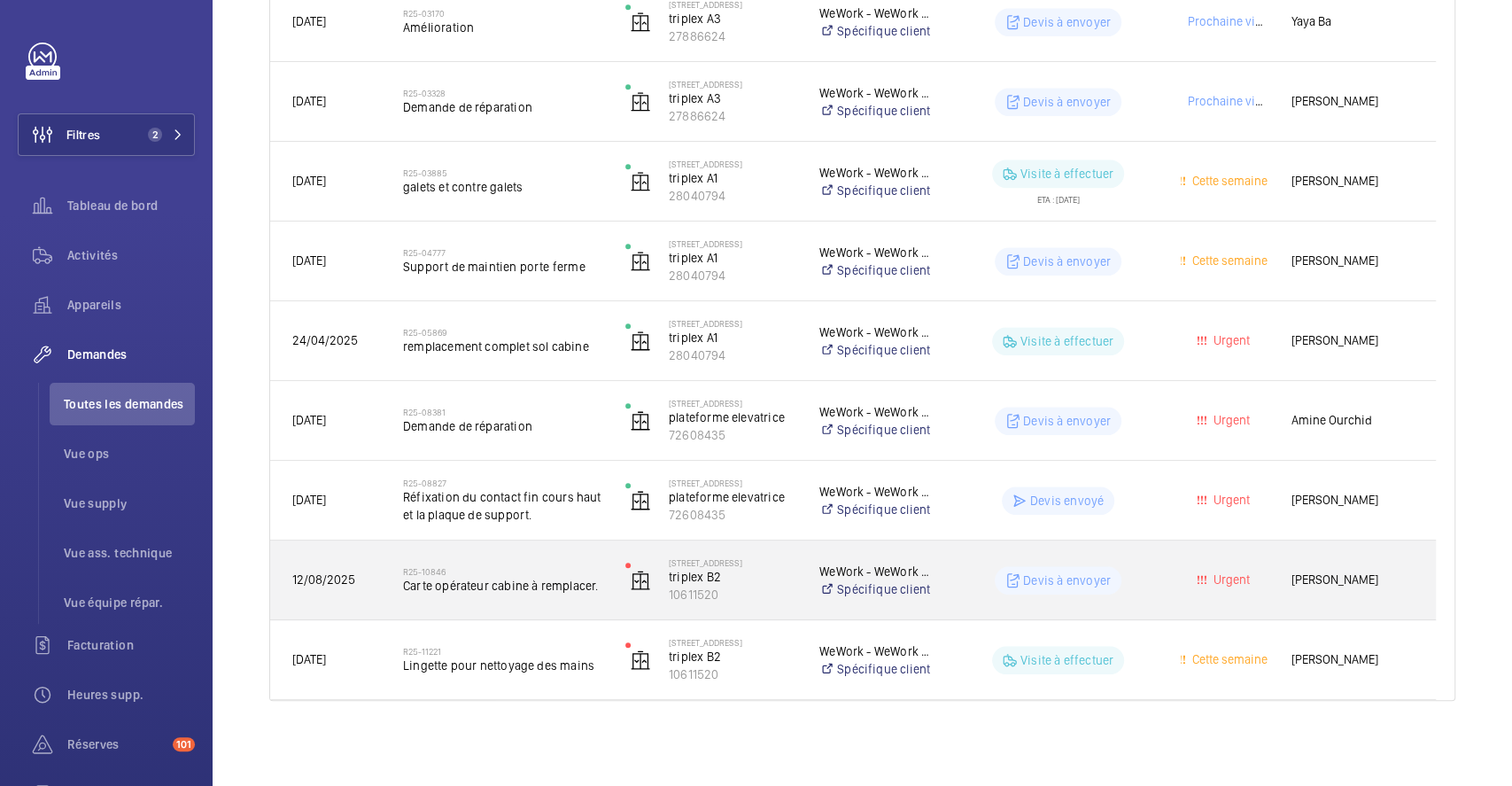
click at [510, 562] on div "R25-10846 Carte opérateur cabine à remplacer." at bounding box center [503, 580] width 199 height 51
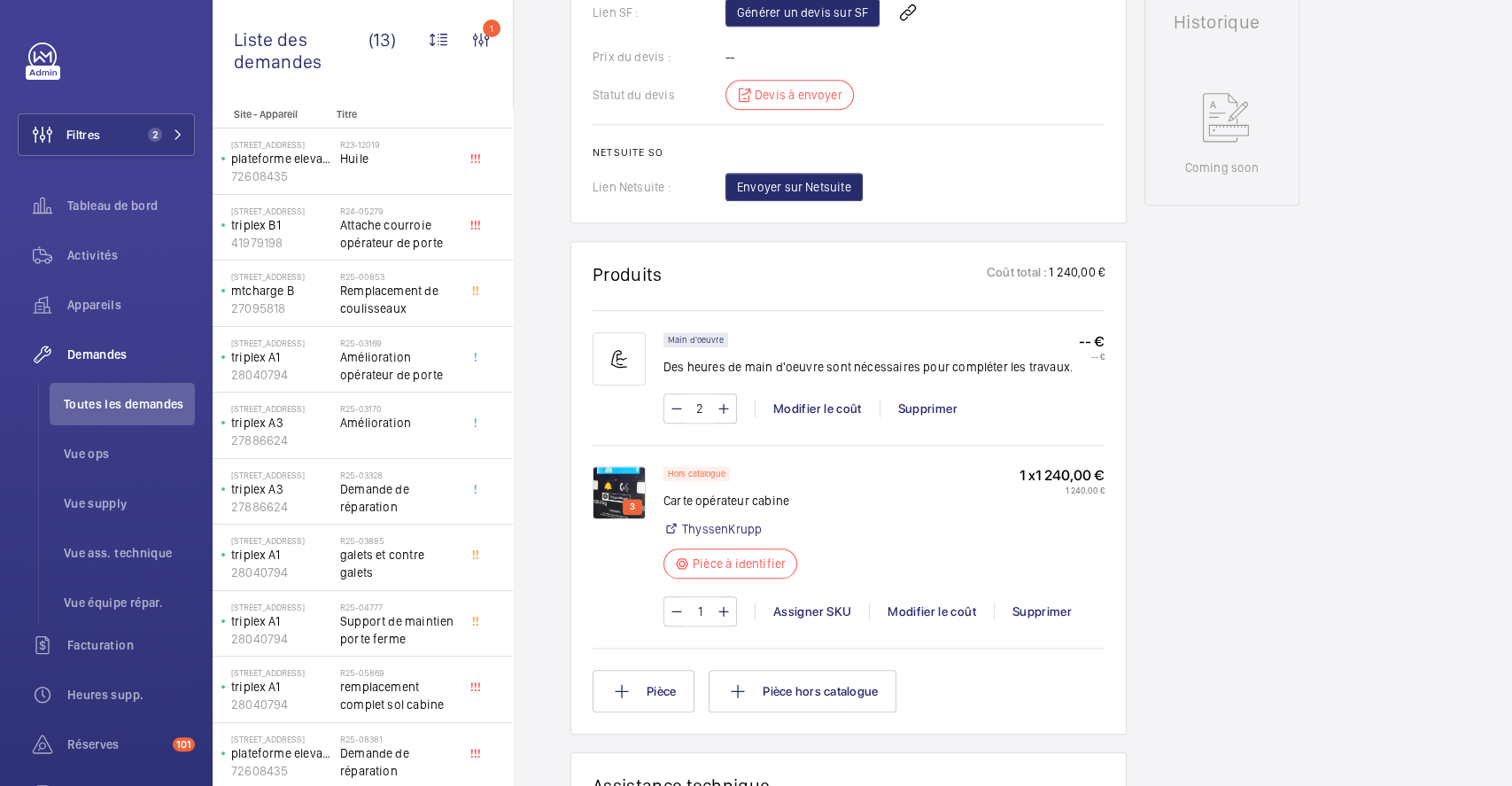
scroll to position [643, 0]
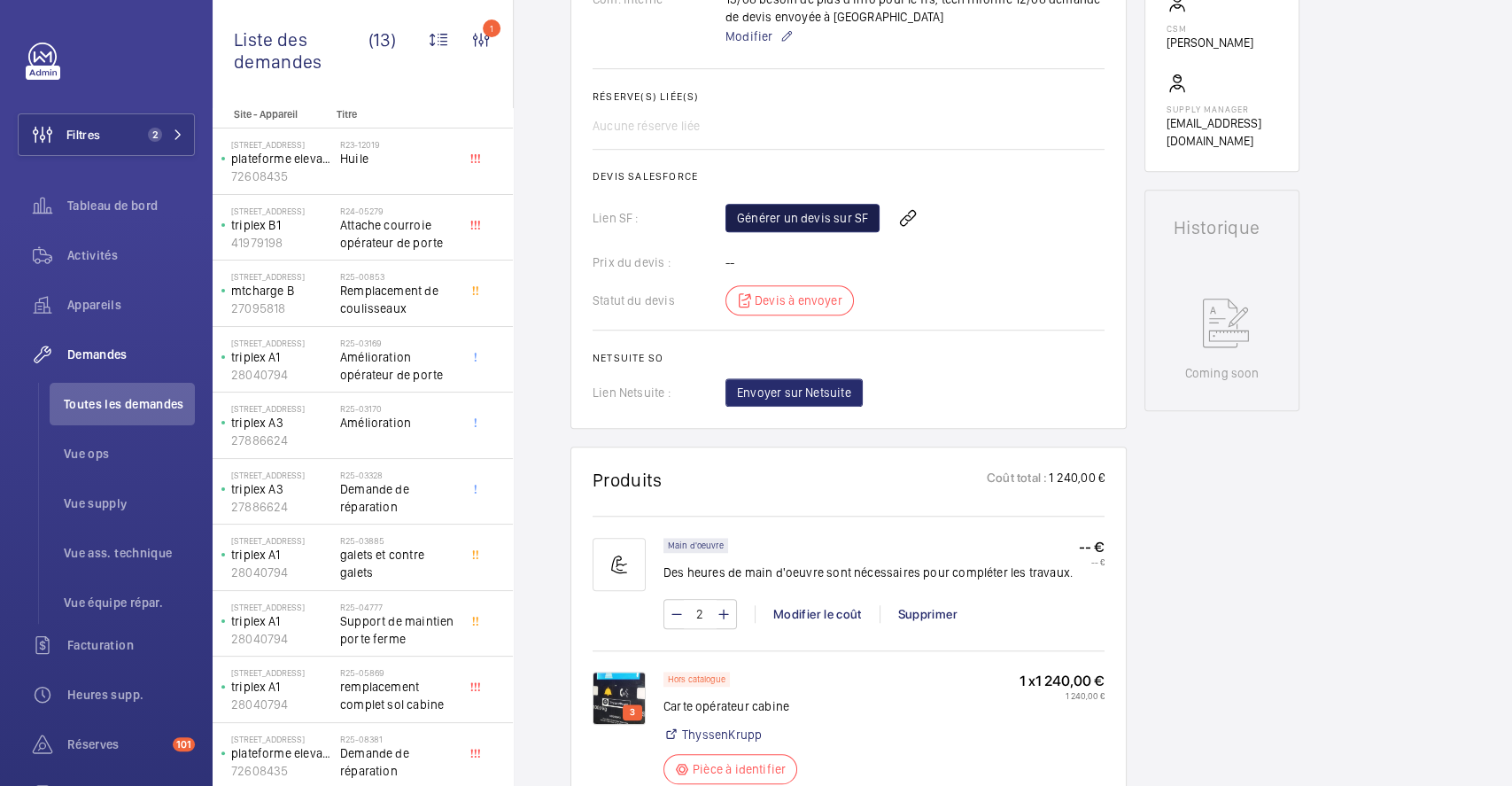
click at [810, 216] on link "Générer un devis sur SF" at bounding box center [802, 218] width 154 height 28
